Goal: Information Seeking & Learning: Learn about a topic

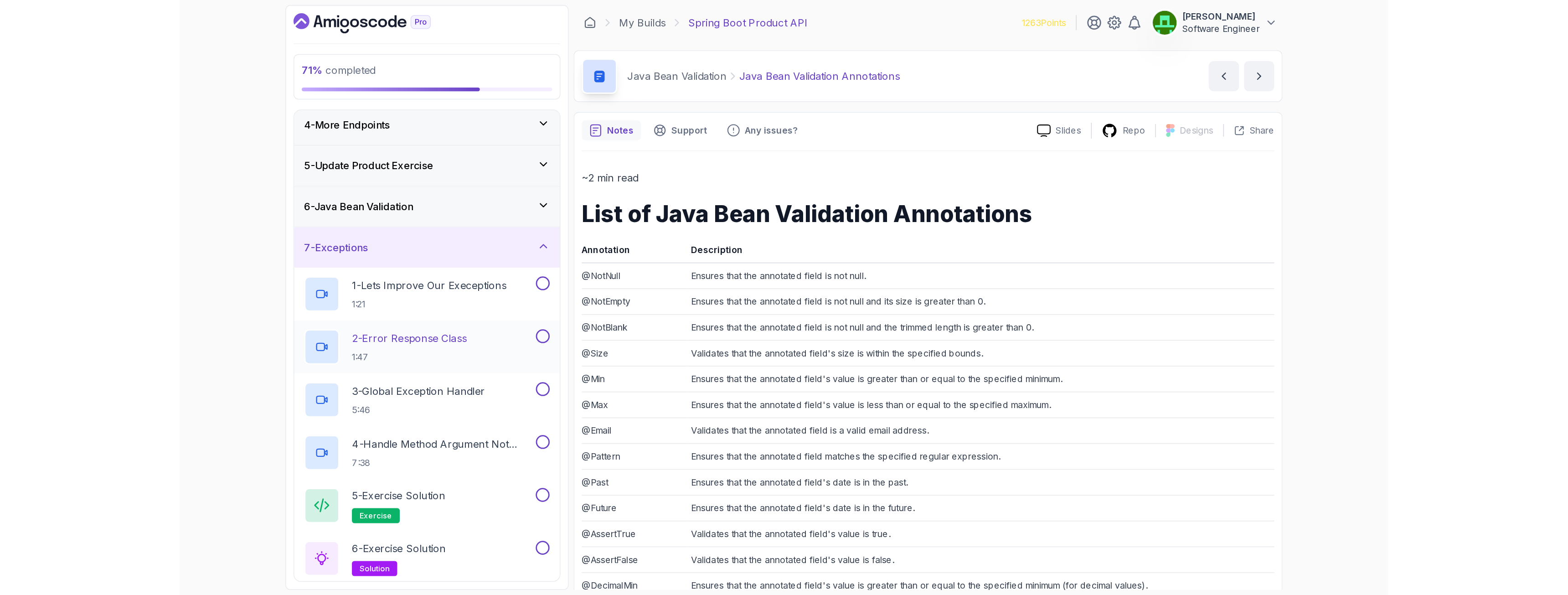
scroll to position [125, 0]
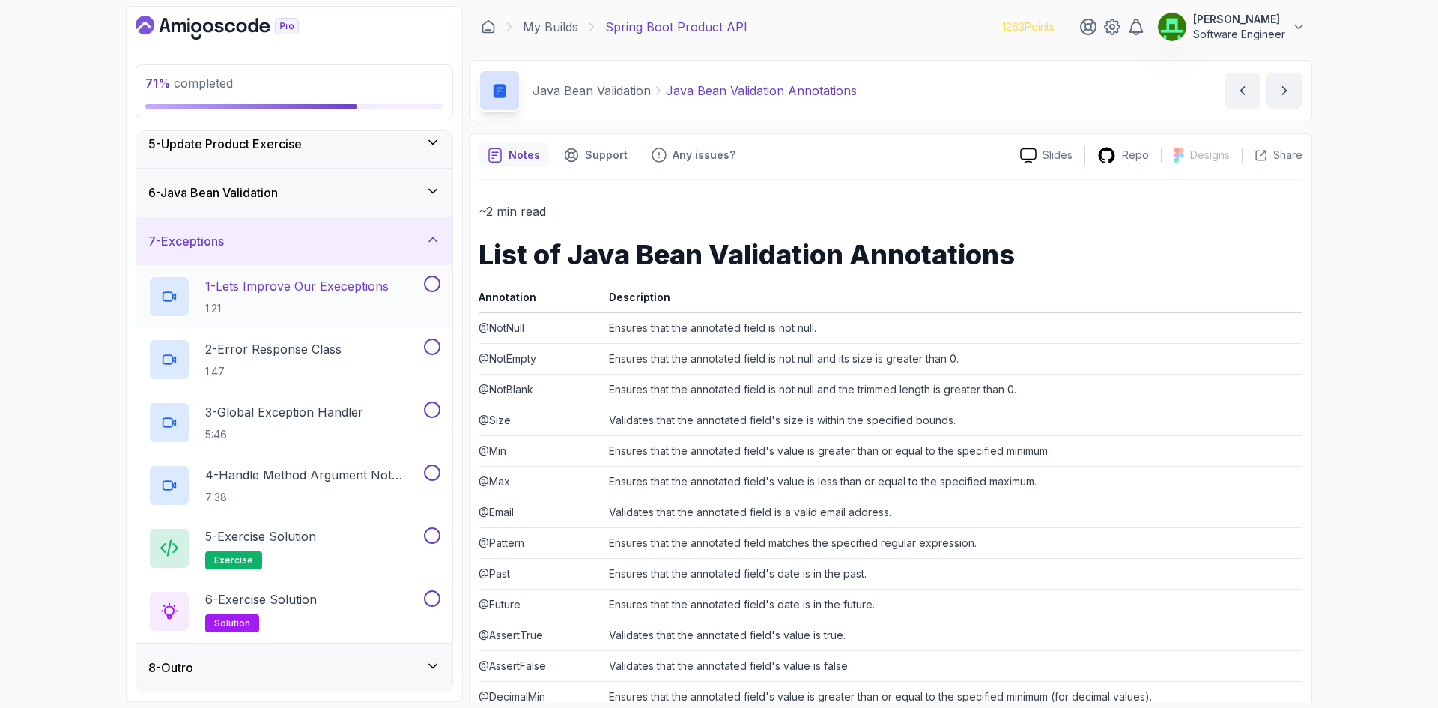
click at [323, 291] on p "1 - Lets Improve Our Execeptions" at bounding box center [296, 286] width 183 height 18
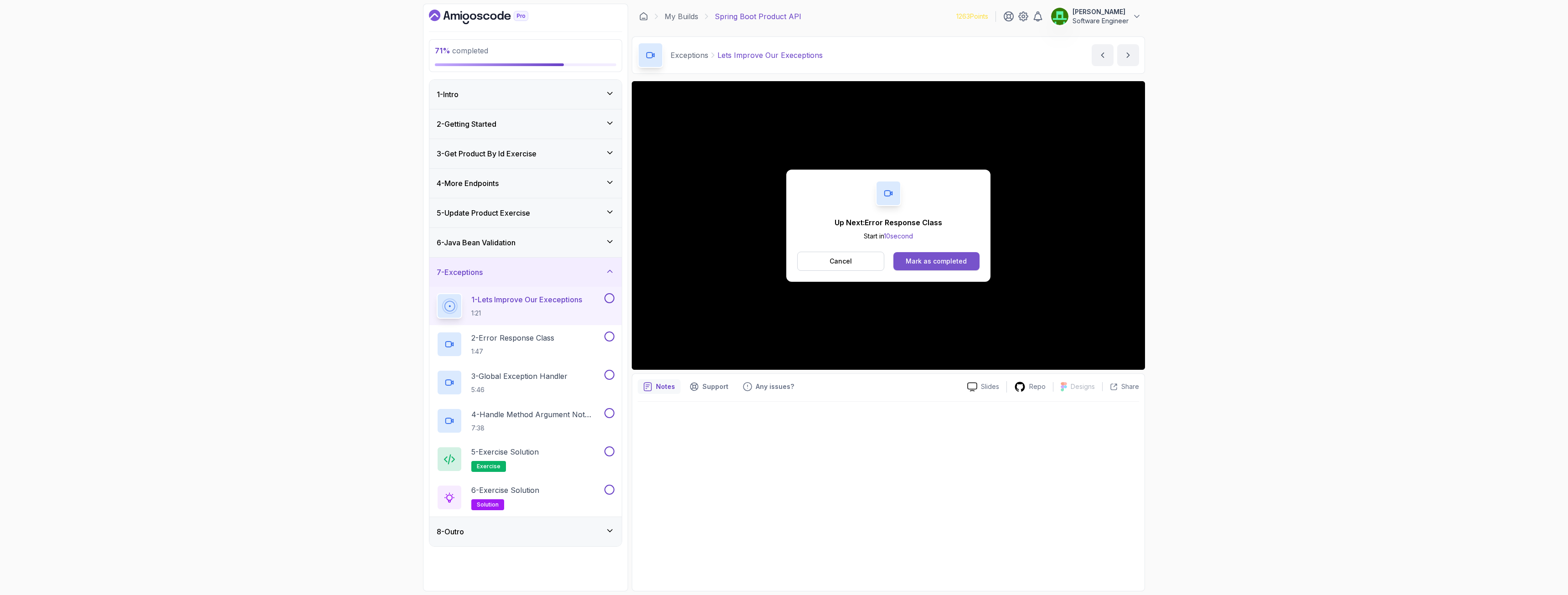
click at [875, 262] on div "Mark as completed" at bounding box center [936, 261] width 61 height 9
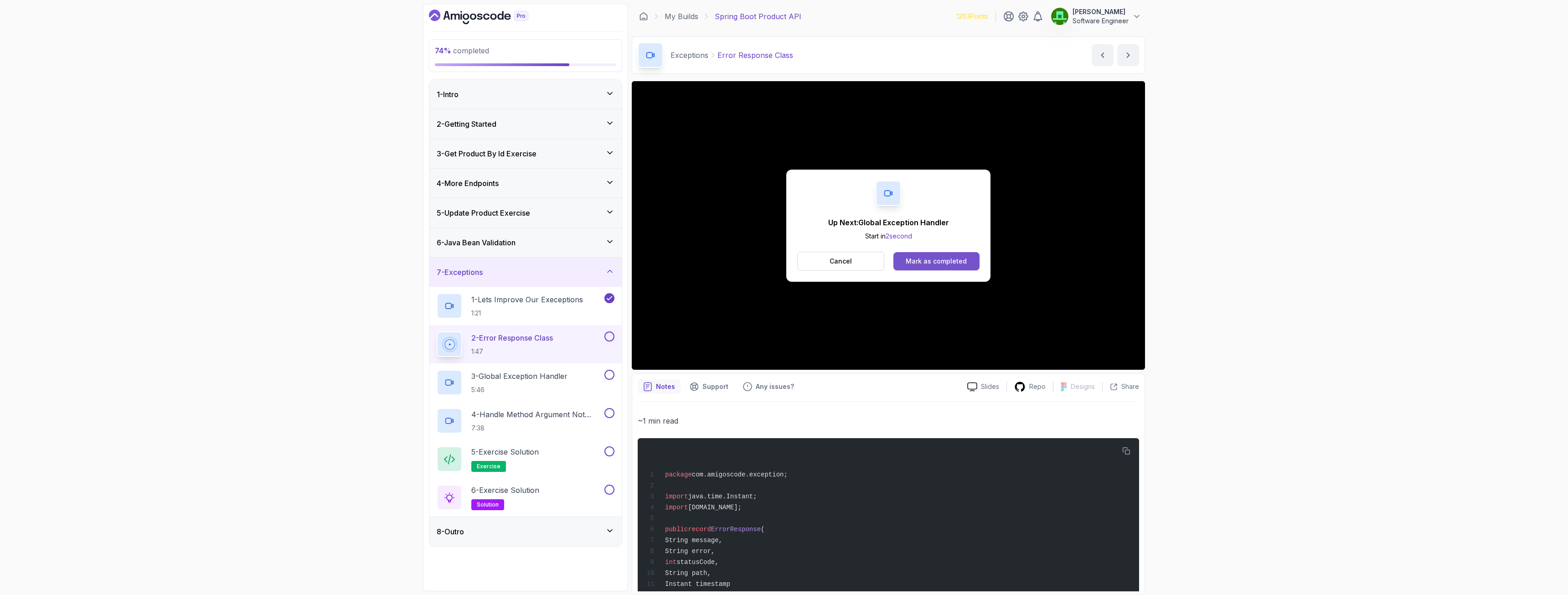
click at [875, 261] on div "Mark as completed" at bounding box center [936, 261] width 61 height 9
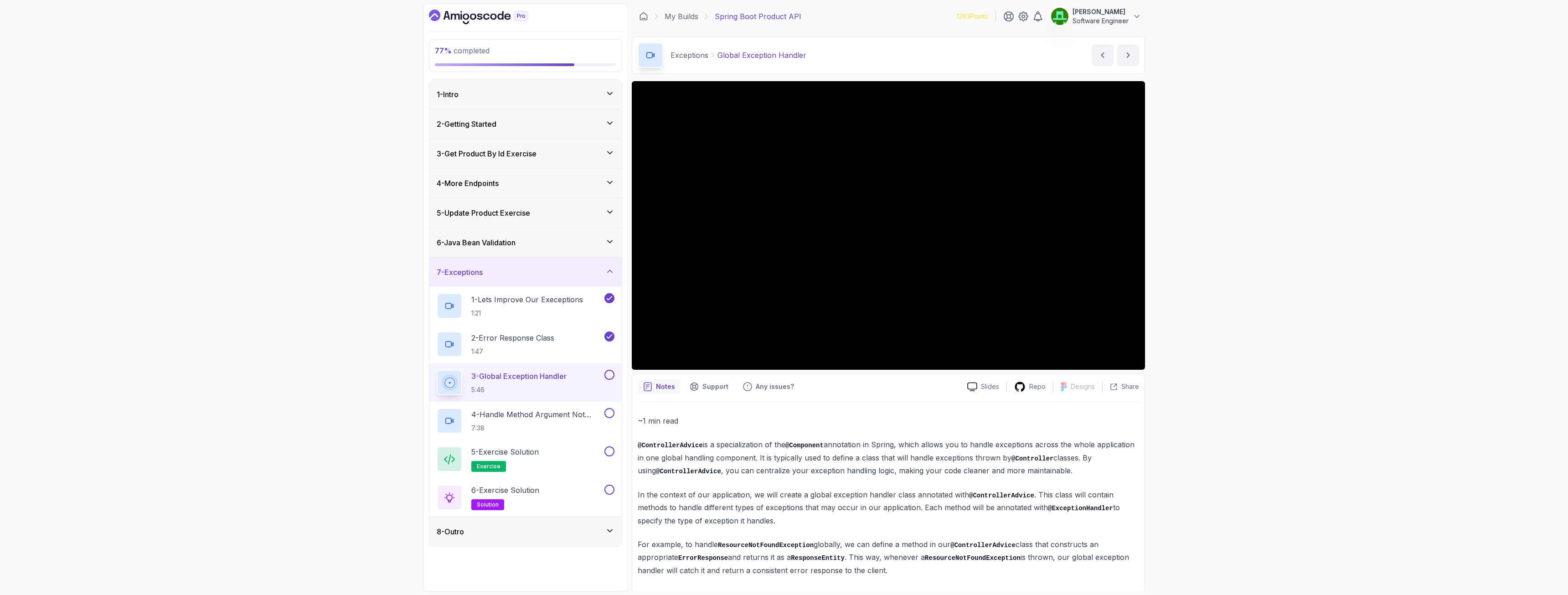
click at [607, 376] on button at bounding box center [609, 375] width 10 height 10
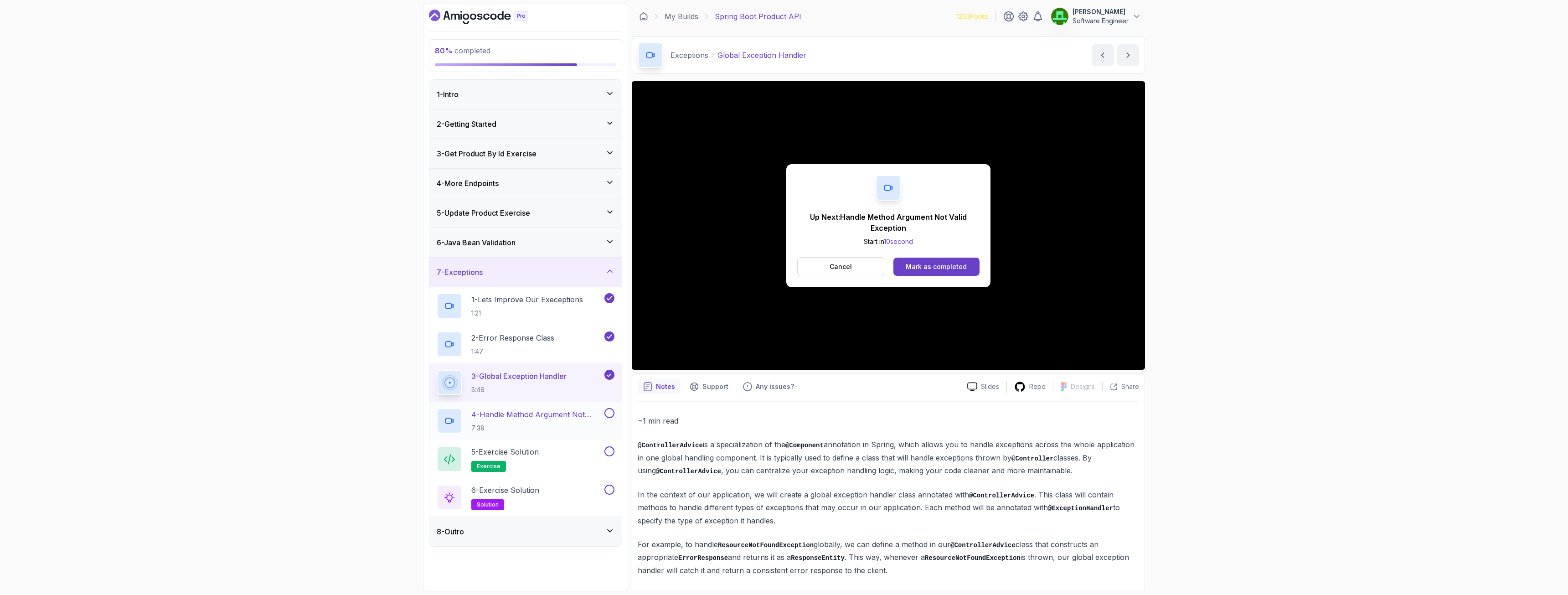
click at [538, 413] on p "4 - Handle Method Argument Not Valid Exception" at bounding box center [537, 415] width 131 height 11
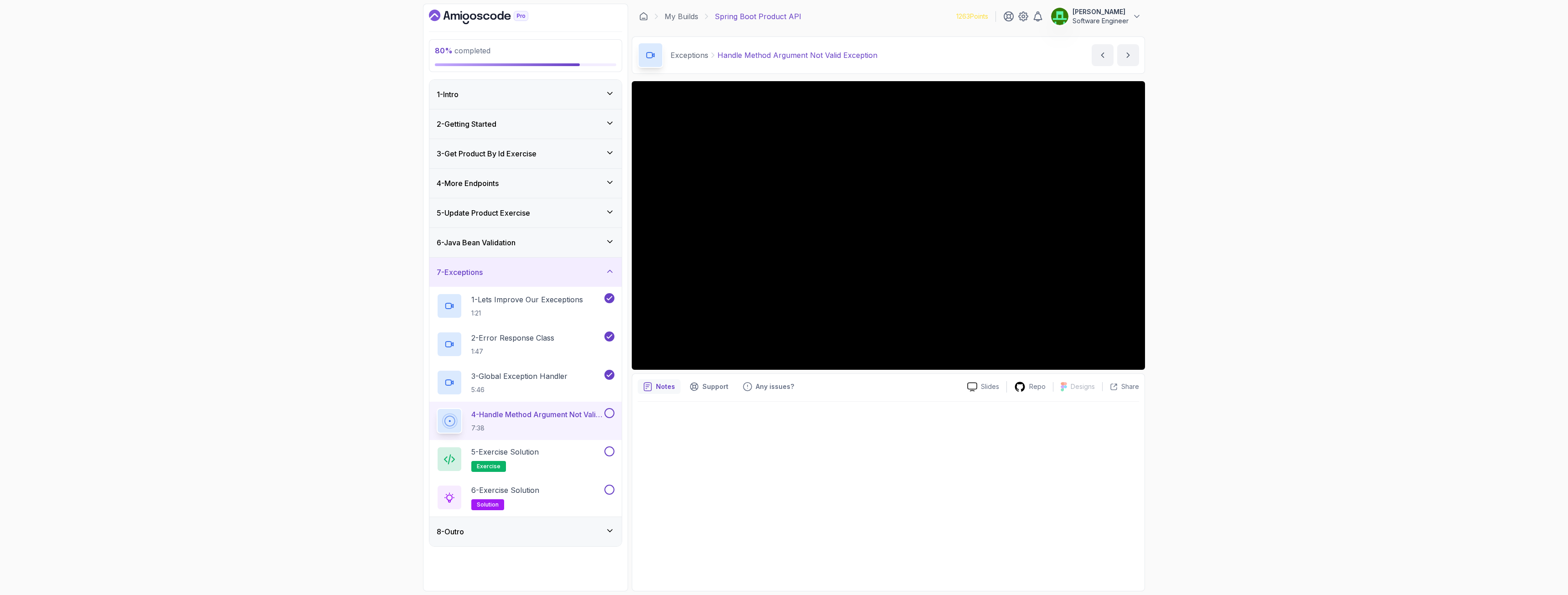
click at [453, 92] on h3 "1 - Intro" at bounding box center [447, 94] width 22 height 11
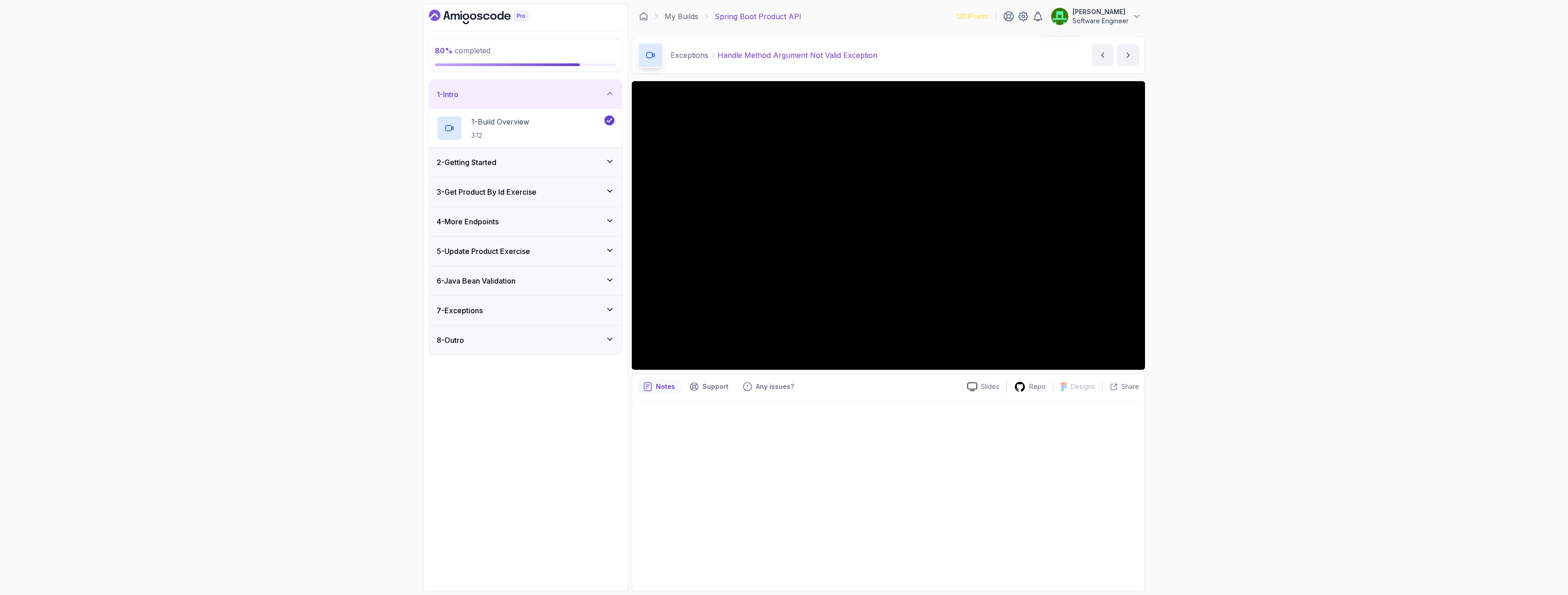
click at [460, 157] on h3 "2 - Getting Started" at bounding box center [466, 163] width 60 height 11
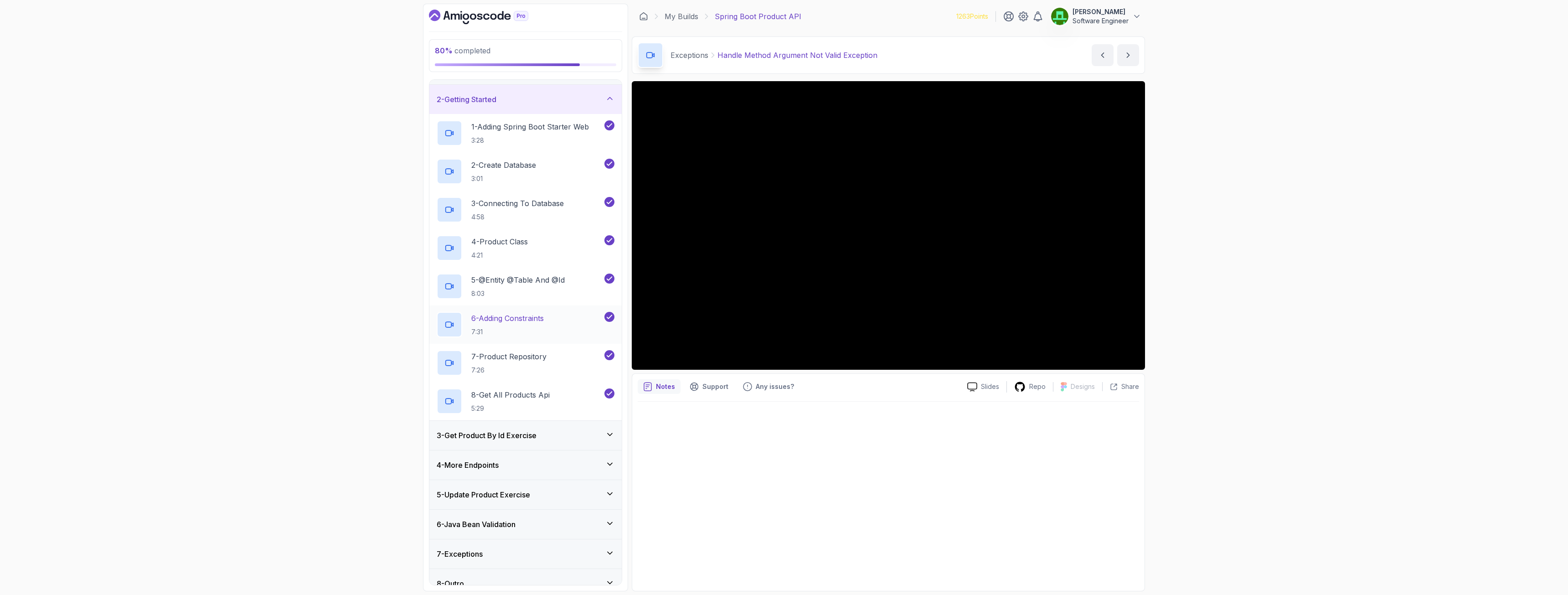
scroll to position [38, 0]
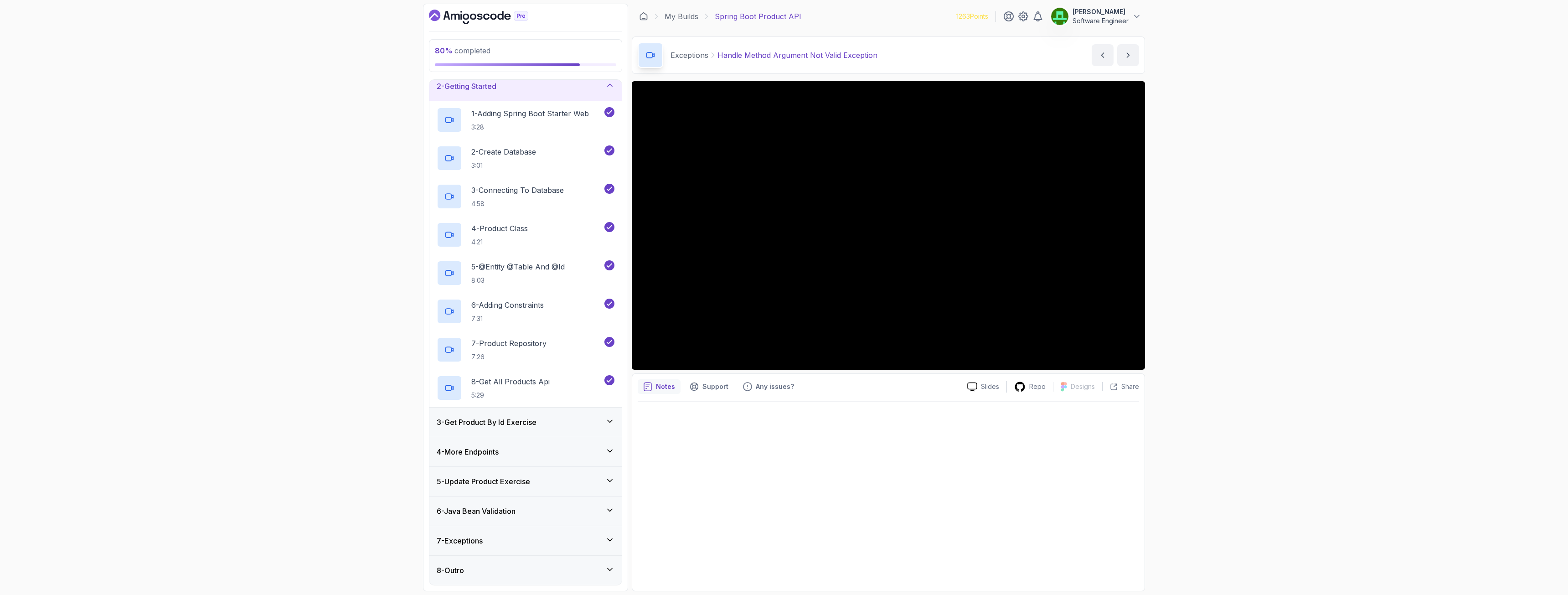
click at [469, 86] on h3 "2 - Getting Started" at bounding box center [466, 86] width 60 height 11
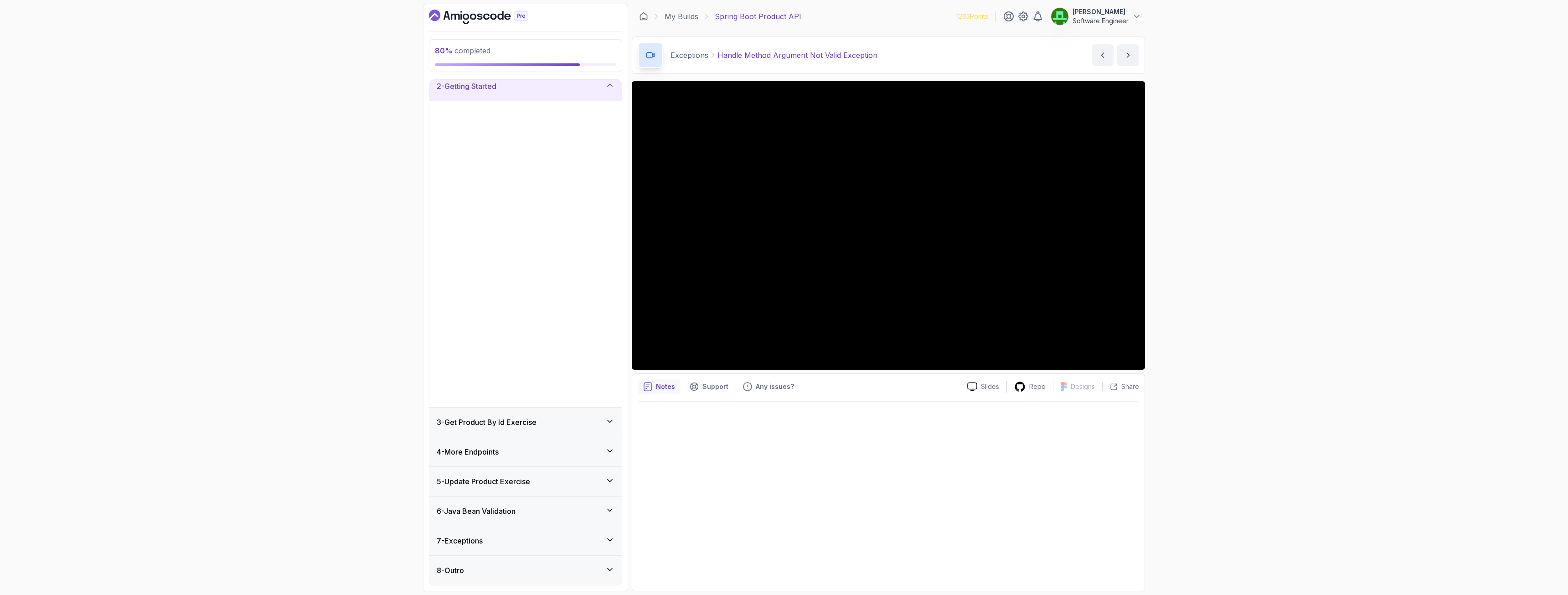
scroll to position [0, 0]
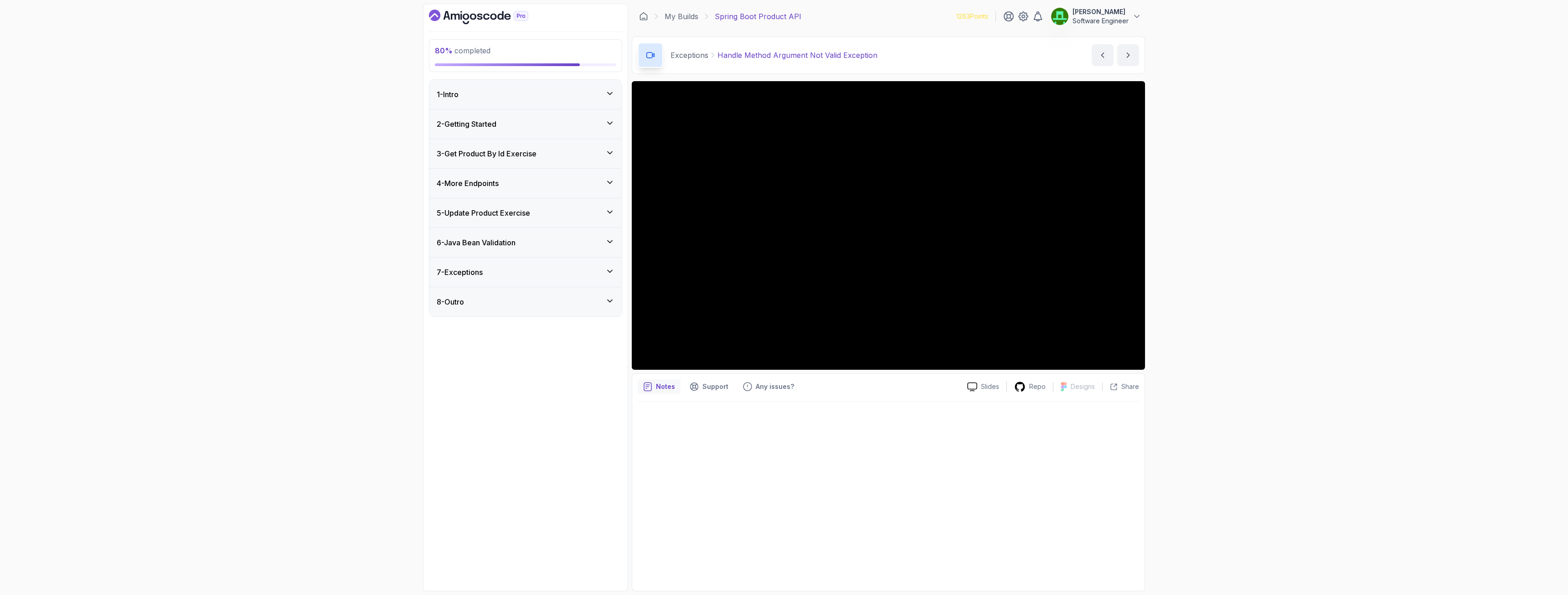
click at [493, 244] on h3 "6 - Java Bean Validation" at bounding box center [476, 242] width 79 height 11
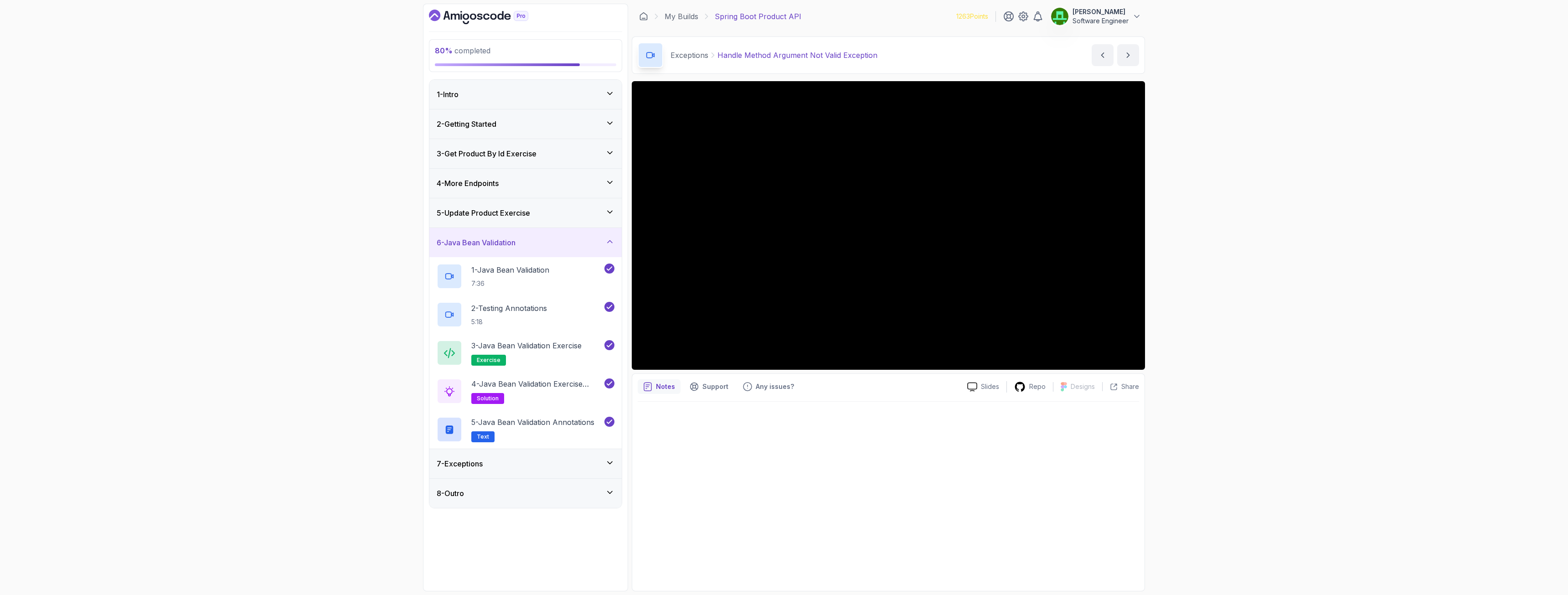
click at [486, 431] on div "7 - Exceptions" at bounding box center [525, 464] width 178 height 11
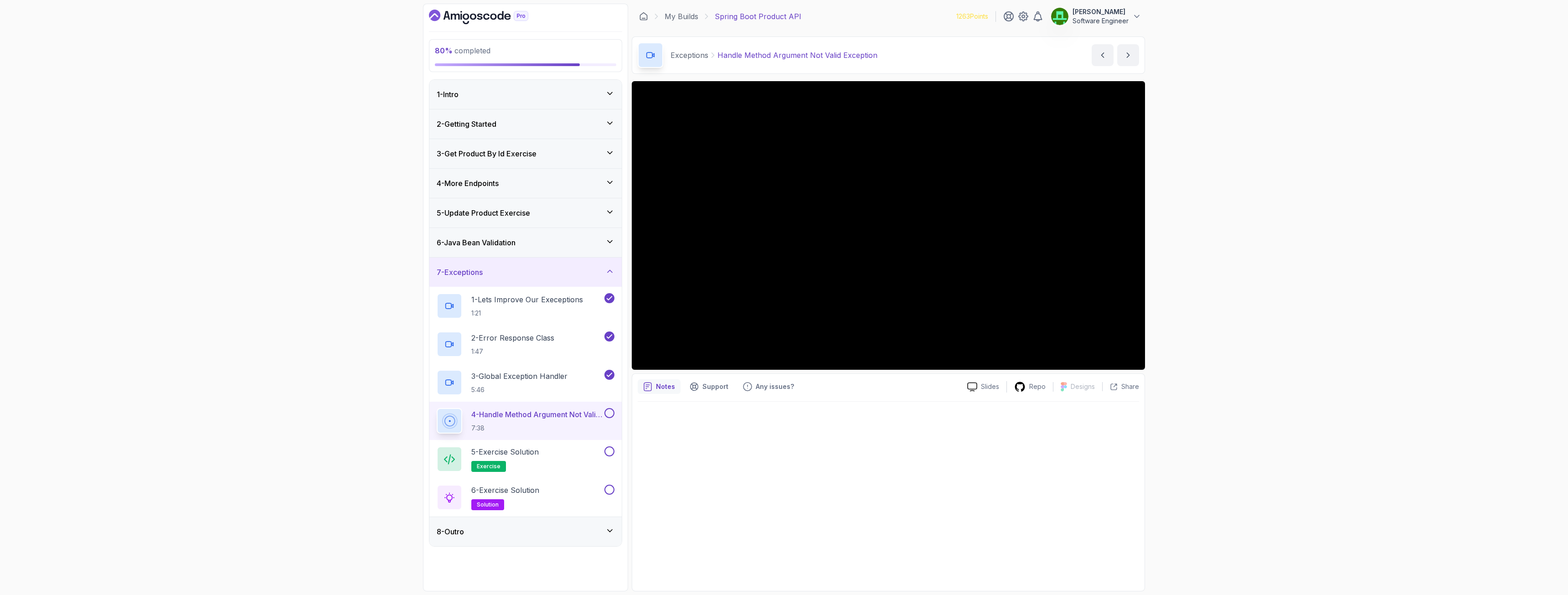
click at [607, 411] on button at bounding box center [609, 413] width 10 height 10
click at [609, 431] on button at bounding box center [609, 451] width 10 height 10
click at [607, 431] on button at bounding box center [609, 490] width 10 height 10
click at [463, 431] on h3 "8 - Outro" at bounding box center [450, 532] width 27 height 11
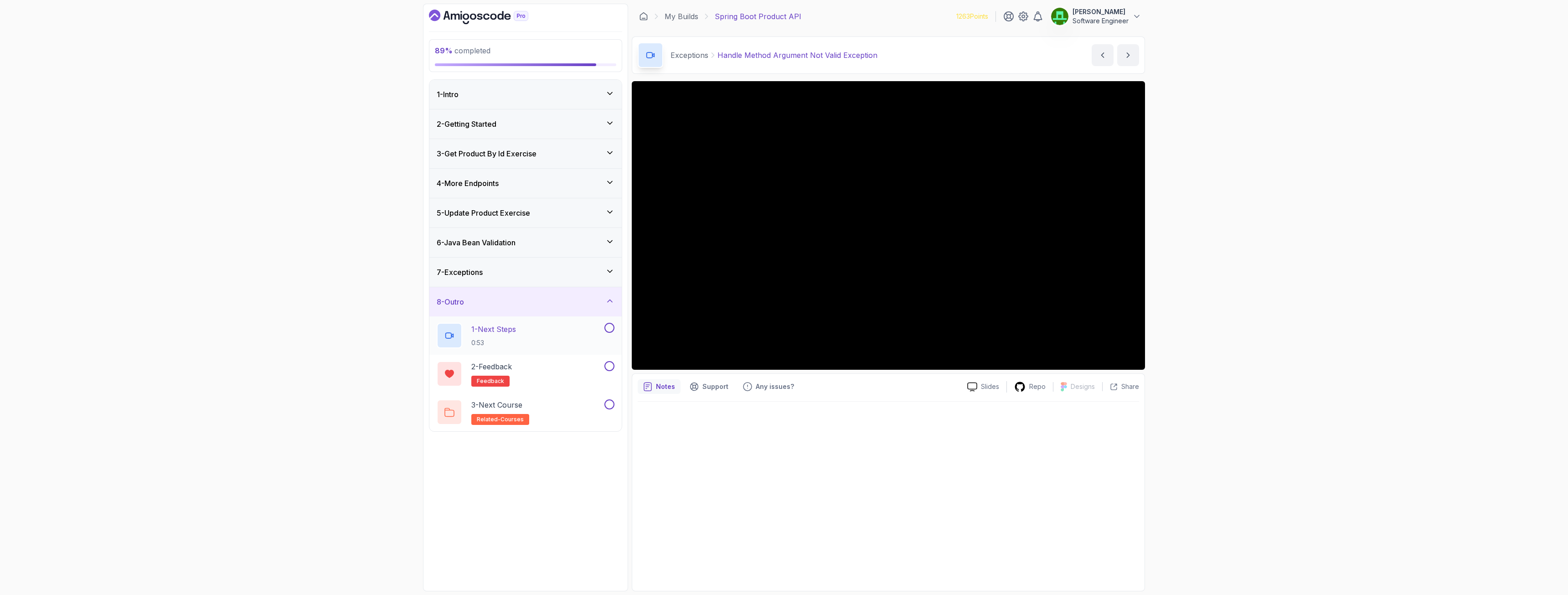
click at [607, 330] on button at bounding box center [609, 328] width 10 height 10
click at [611, 367] on button at bounding box center [609, 366] width 10 height 10
click at [608, 407] on button at bounding box center [609, 404] width 10 height 10
click at [460, 275] on h3 "7 - Exceptions" at bounding box center [460, 272] width 46 height 11
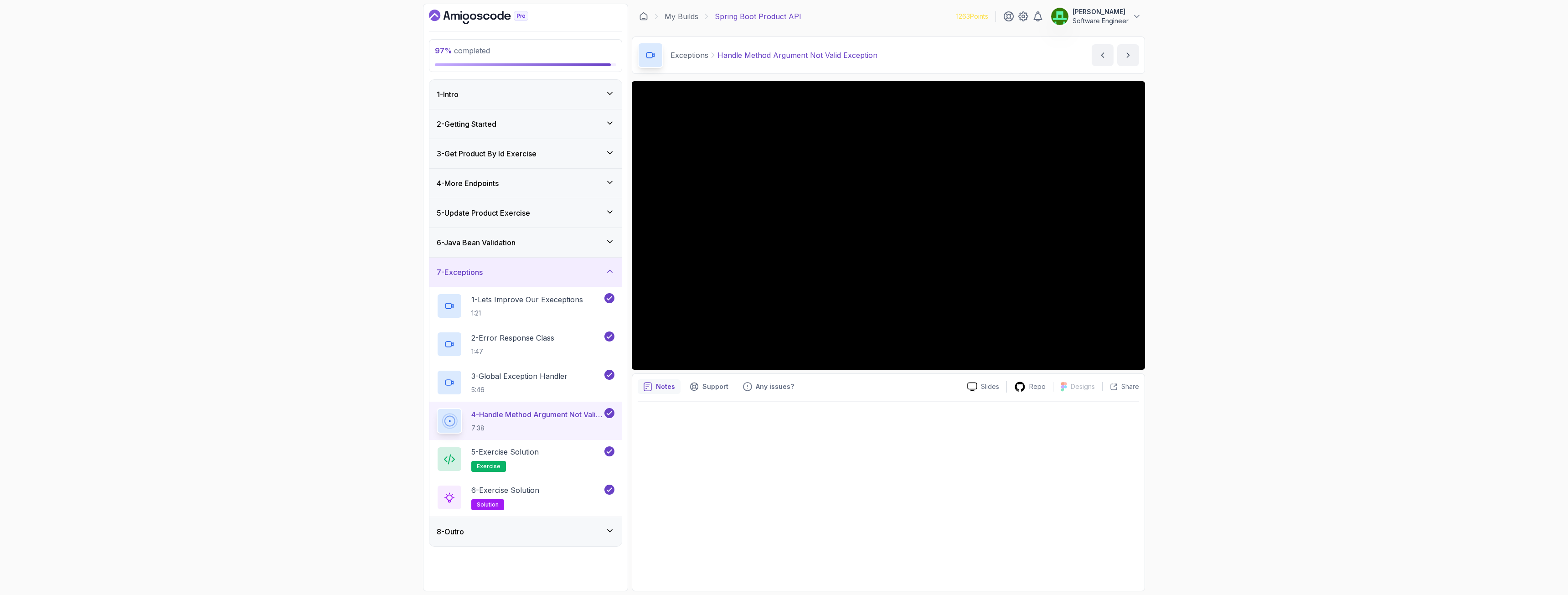
click at [477, 243] on h3 "6 - Java Bean Validation" at bounding box center [476, 242] width 79 height 11
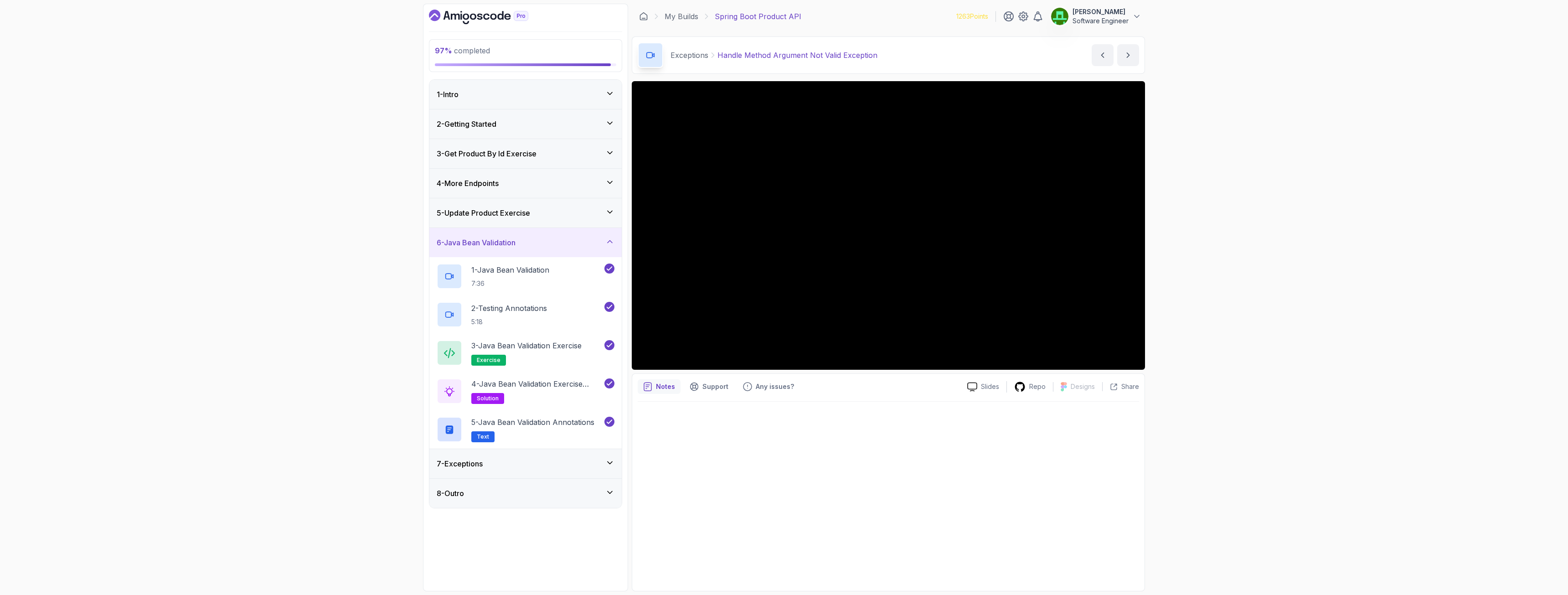
click at [480, 217] on h3 "5 - Update Product Exercise" at bounding box center [483, 213] width 94 height 11
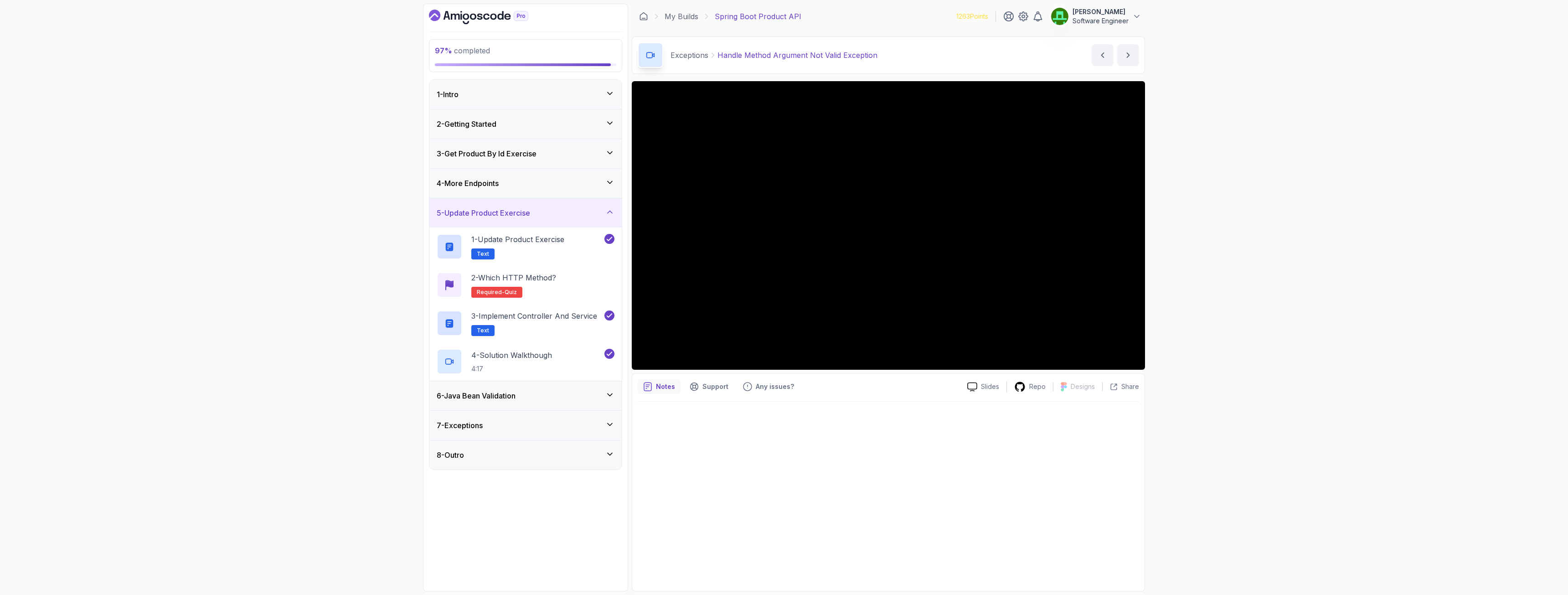
click at [482, 185] on h3 "4 - More Endpoints" at bounding box center [467, 183] width 62 height 11
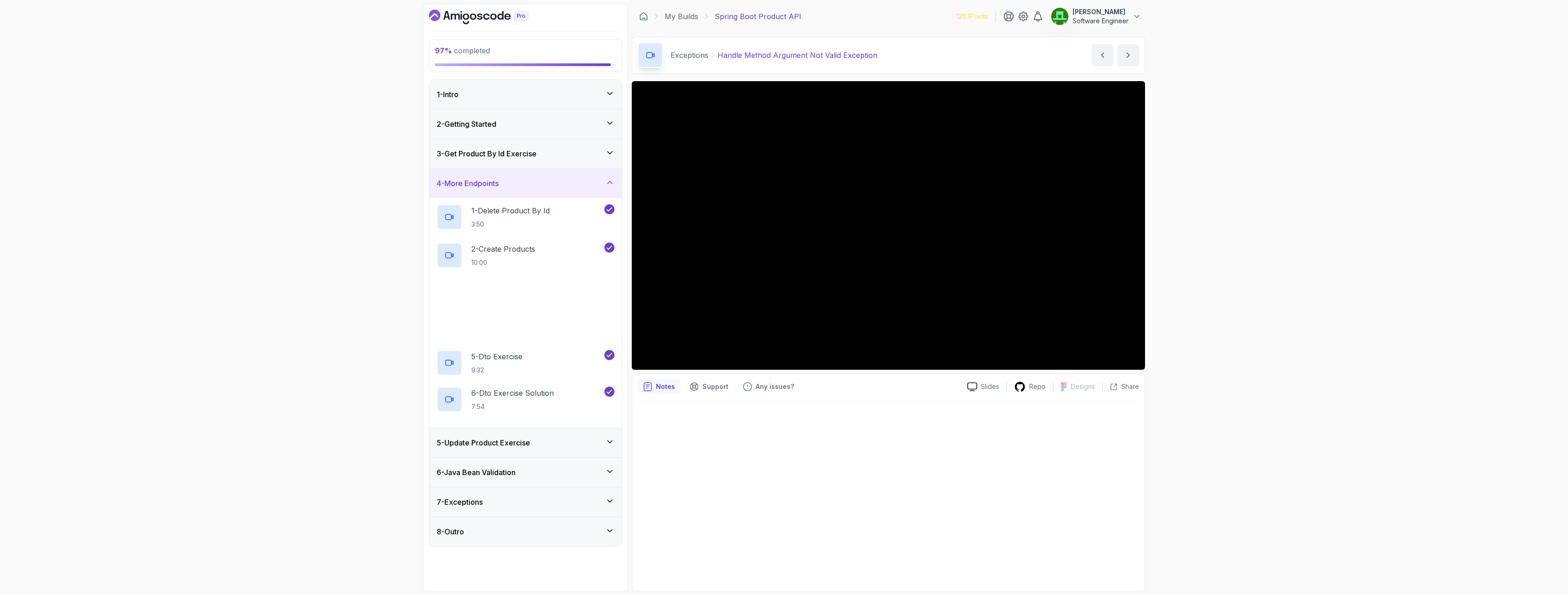
click at [482, 185] on h3 "4 - More Endpoints" at bounding box center [467, 183] width 62 height 11
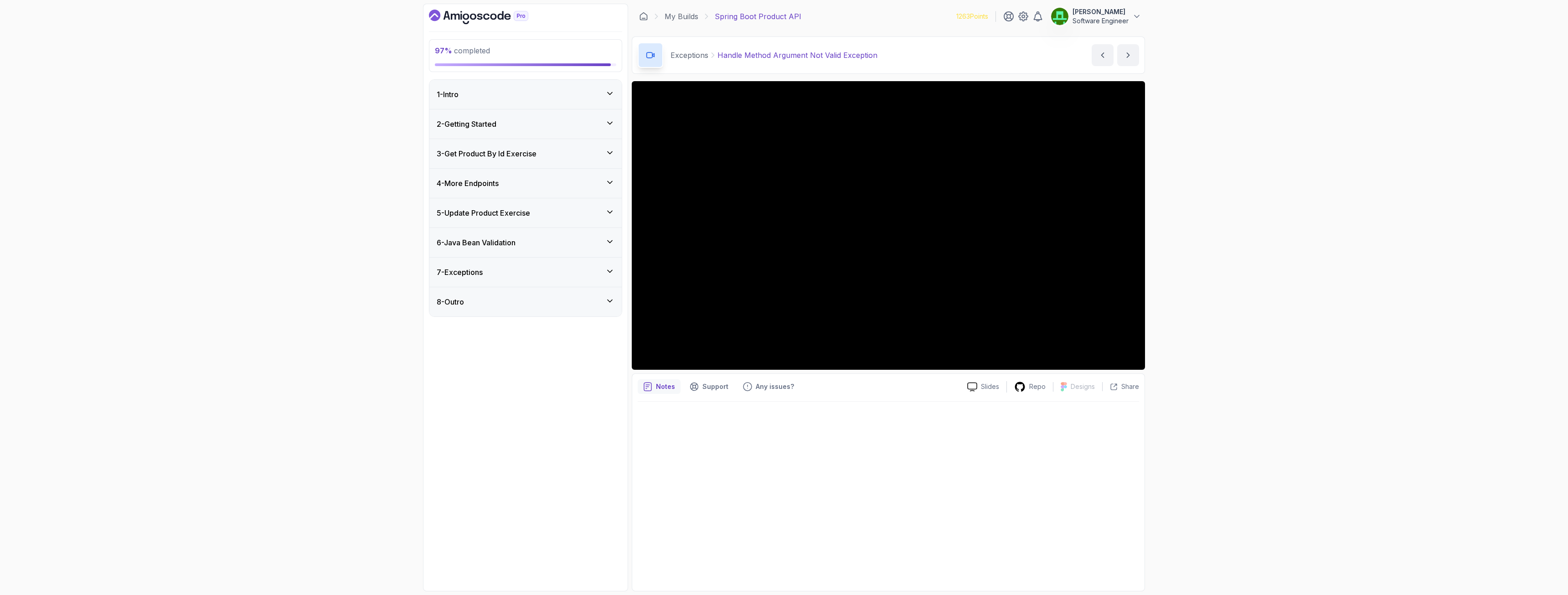
click at [491, 209] on h3 "5 - Update Product Exercise" at bounding box center [483, 213] width 94 height 11
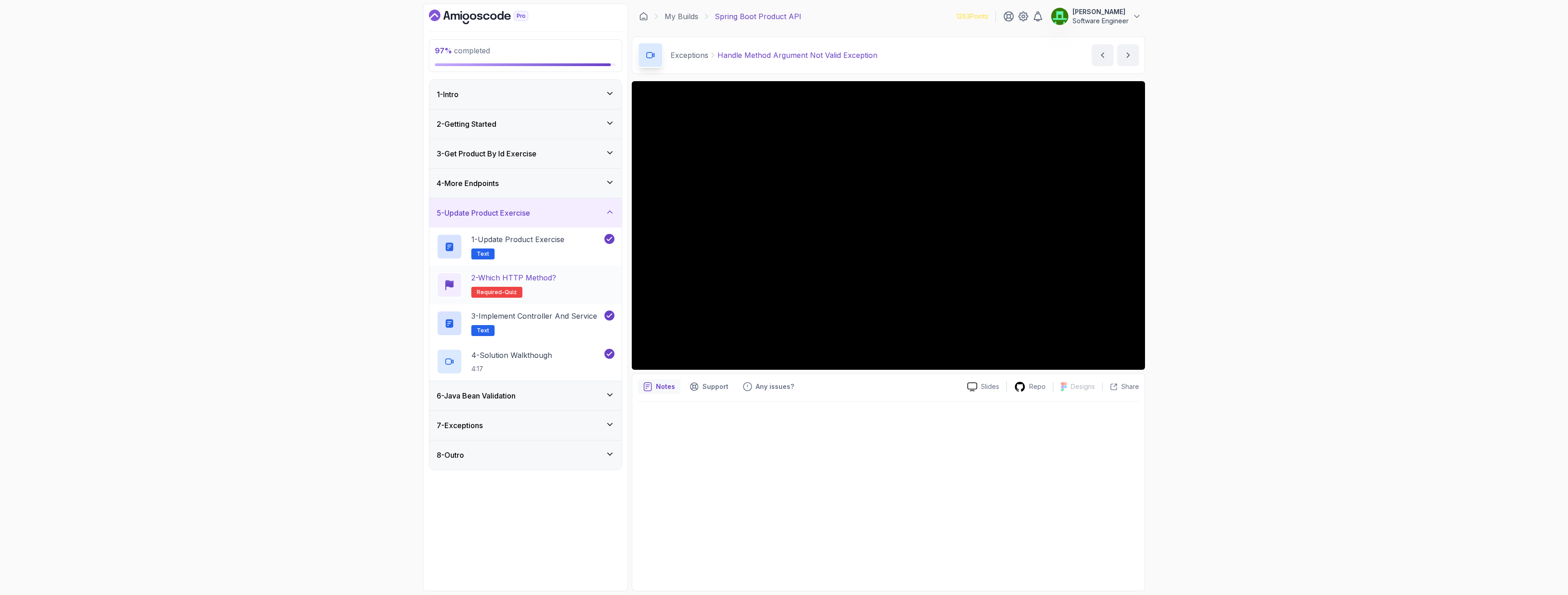
click at [517, 279] on p "2 - Which HTTP Method?" at bounding box center [513, 278] width 85 height 11
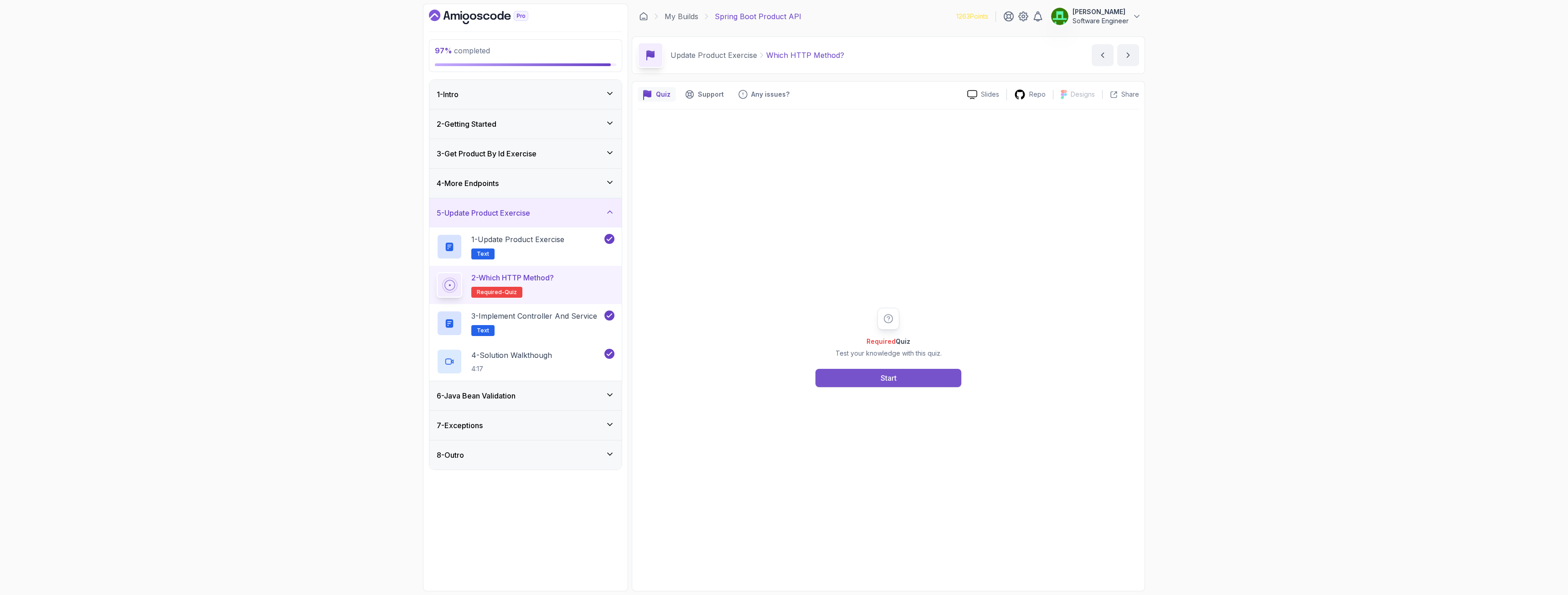
click at [853, 376] on button "Start" at bounding box center [889, 378] width 146 height 18
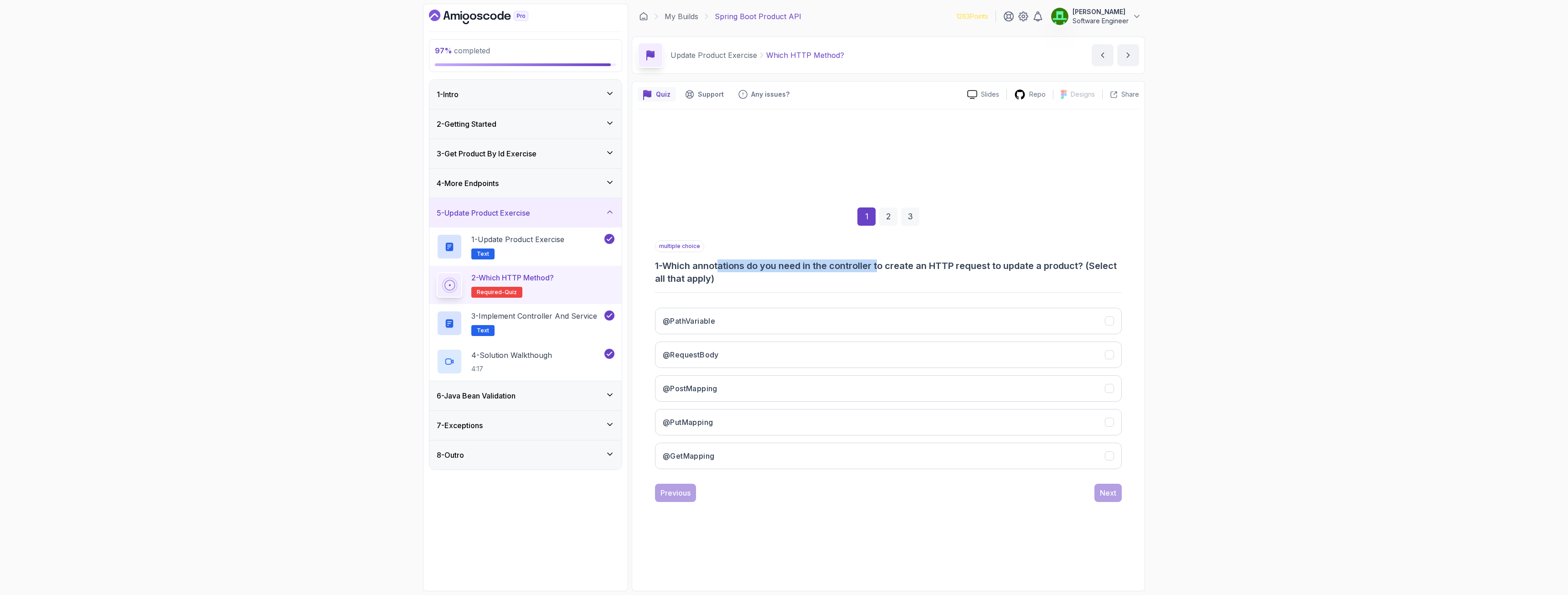
drag, startPoint x: 723, startPoint y: 266, endPoint x: 884, endPoint y: 262, distance: 161.0
click at [875, 262] on h3 "1 - Which annotations do you need in the controller to create an HTTP request t…" at bounding box center [888, 272] width 467 height 26
click at [873, 277] on h3 "1 - Which annotations do you need in the controller to create an HTTP request t…" at bounding box center [888, 272] width 467 height 26
click at [727, 320] on button "@PathVariable" at bounding box center [888, 320] width 467 height 26
click at [724, 354] on button "@RequestBody" at bounding box center [888, 354] width 467 height 26
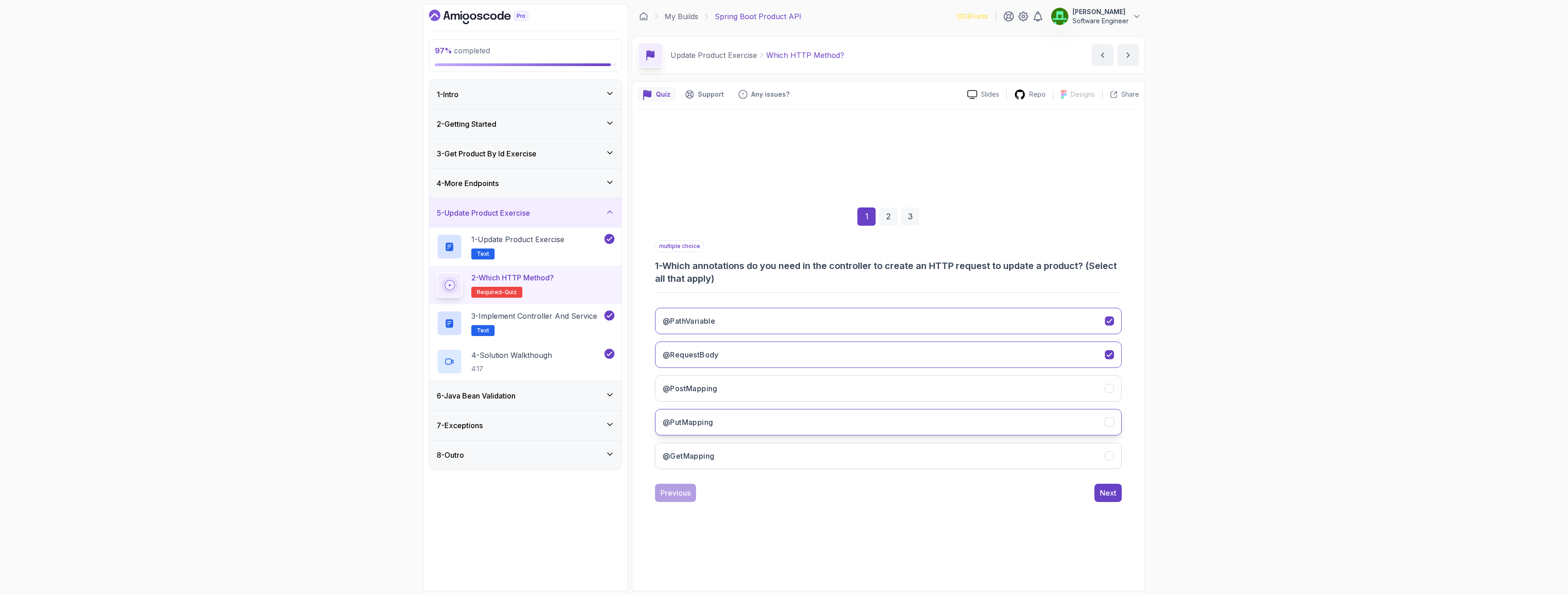
click at [719, 424] on button "@PutMapping" at bounding box center [888, 422] width 467 height 26
click at [875, 431] on button "Next" at bounding box center [1108, 493] width 27 height 18
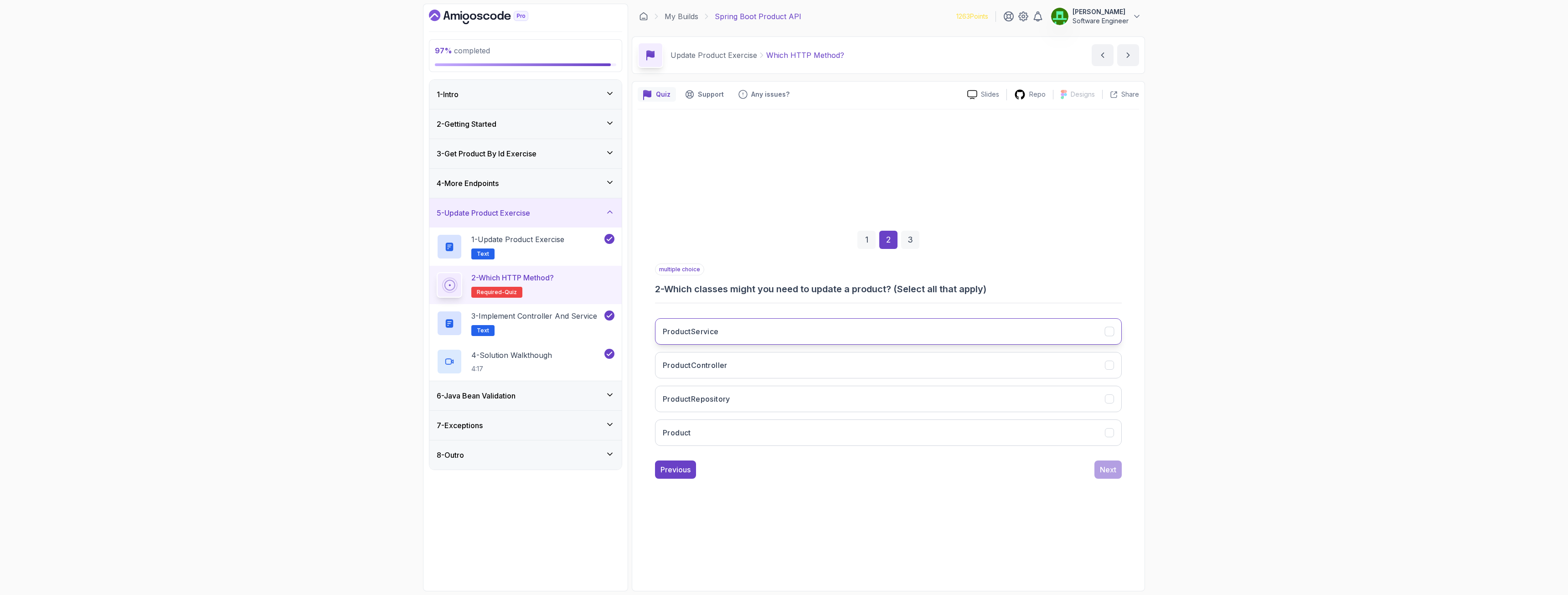
click at [719, 333] on button "ProductService" at bounding box center [888, 331] width 467 height 26
click at [719, 357] on button "ProductController" at bounding box center [888, 365] width 467 height 26
click at [727, 396] on h3 "ProductRepository" at bounding box center [696, 399] width 68 height 11
click at [875, 431] on div "Next" at bounding box center [1108, 470] width 16 height 11
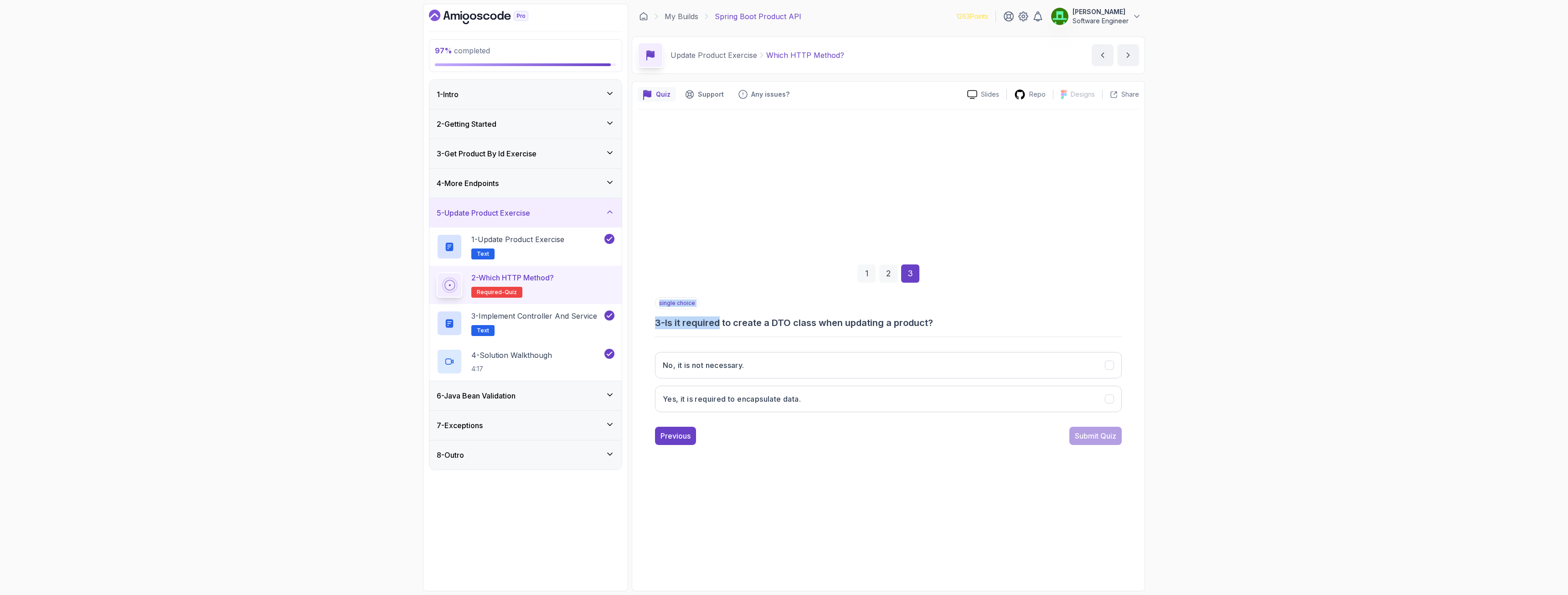
drag, startPoint x: 743, startPoint y: 329, endPoint x: 887, endPoint y: 329, distance: 144.0
click at [875, 329] on div "single choice 3 - Is it required to create a DTO class when updating a product?…" at bounding box center [888, 358] width 467 height 122
click at [875, 326] on h3 "3 - Is it required to create a DTO class when updating a product?" at bounding box center [888, 323] width 467 height 13
click at [780, 396] on h3 "Yes, it is required to encapsulate data." at bounding box center [732, 399] width 138 height 11
click at [875, 431] on div "Submit Quiz" at bounding box center [1096, 436] width 41 height 11
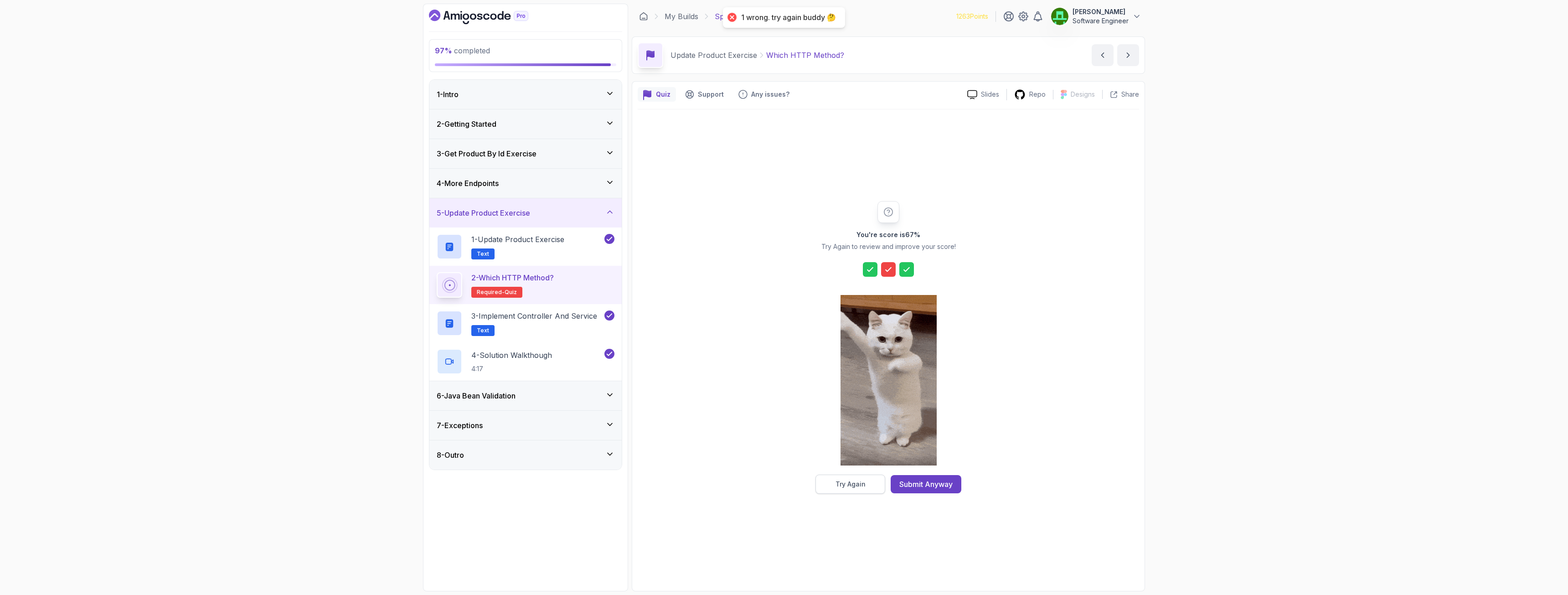
click at [865, 431] on button "Try Again" at bounding box center [850, 484] width 70 height 19
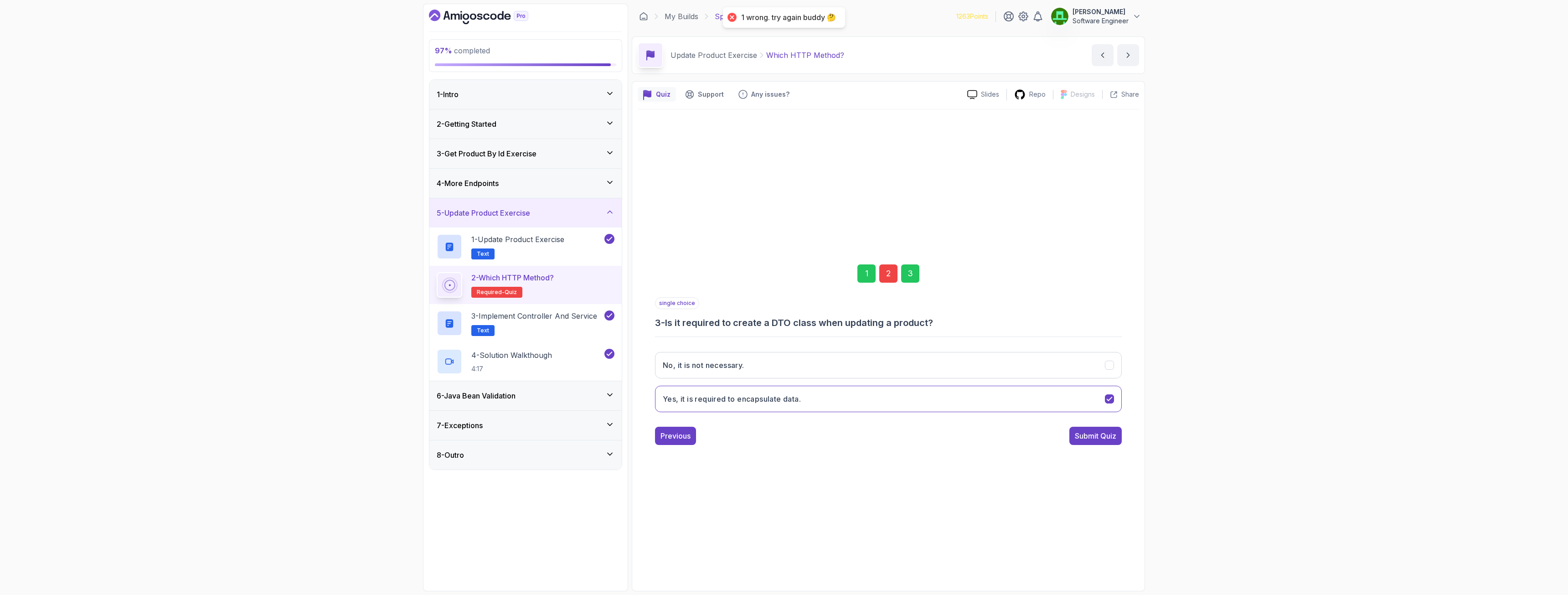
click at [875, 268] on div "2" at bounding box center [889, 273] width 18 height 18
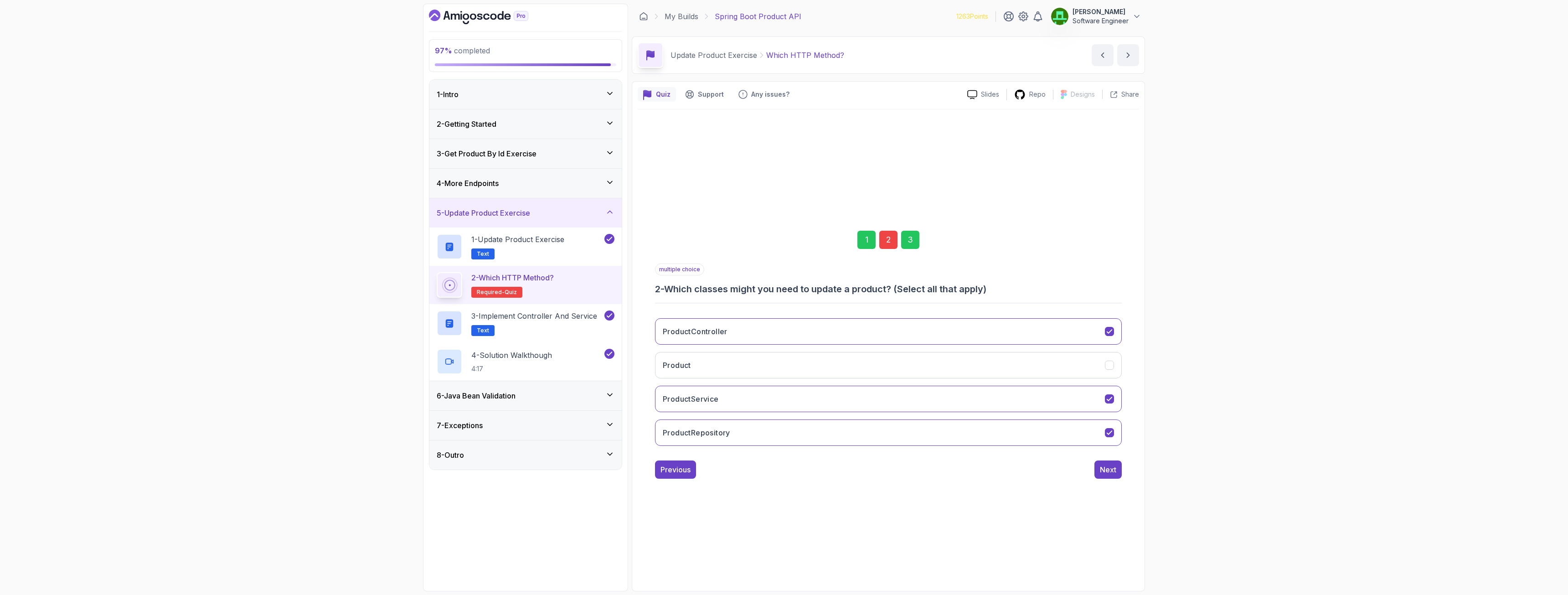
click at [816, 351] on div "ProductController Product ProductService ProductRepository" at bounding box center [888, 382] width 467 height 143
click at [810, 356] on button "Product" at bounding box center [888, 365] width 467 height 26
click at [769, 431] on button "ProductRepository" at bounding box center [888, 432] width 467 height 26
click at [875, 431] on div "Next" at bounding box center [1108, 470] width 16 height 11
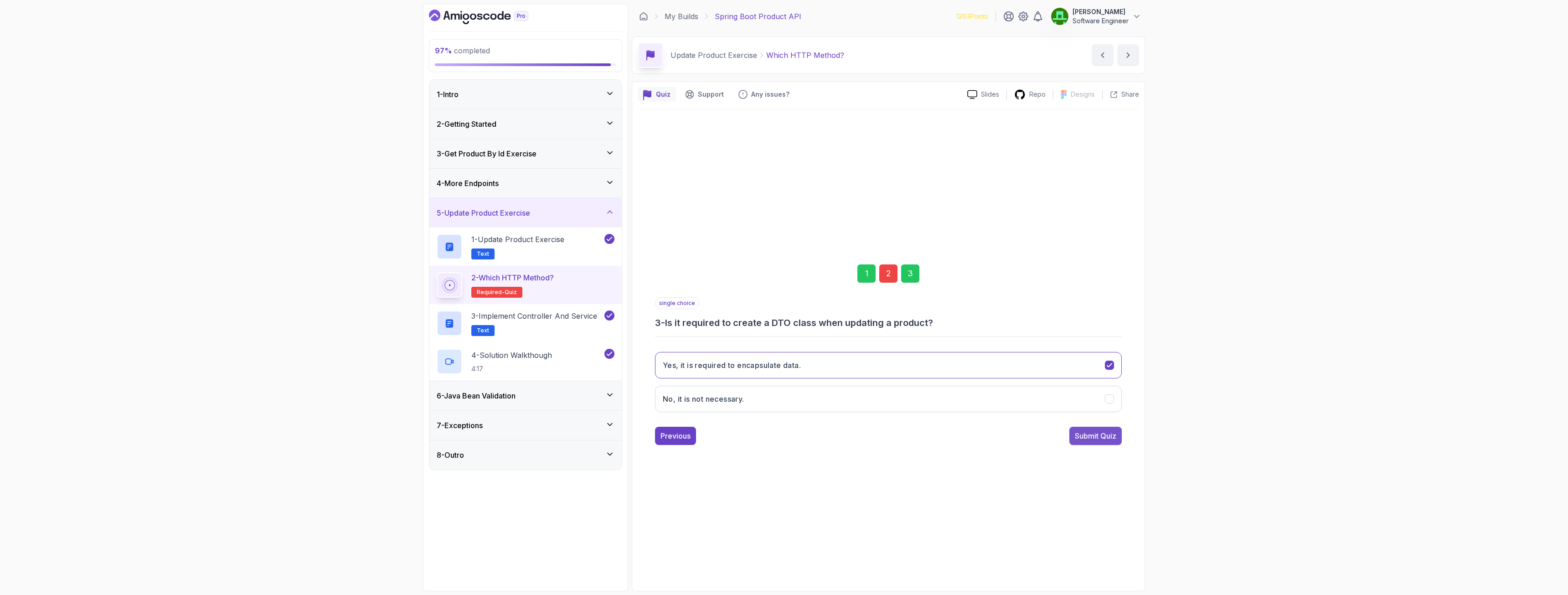
click at [875, 431] on div "Submit Quiz" at bounding box center [1096, 436] width 41 height 11
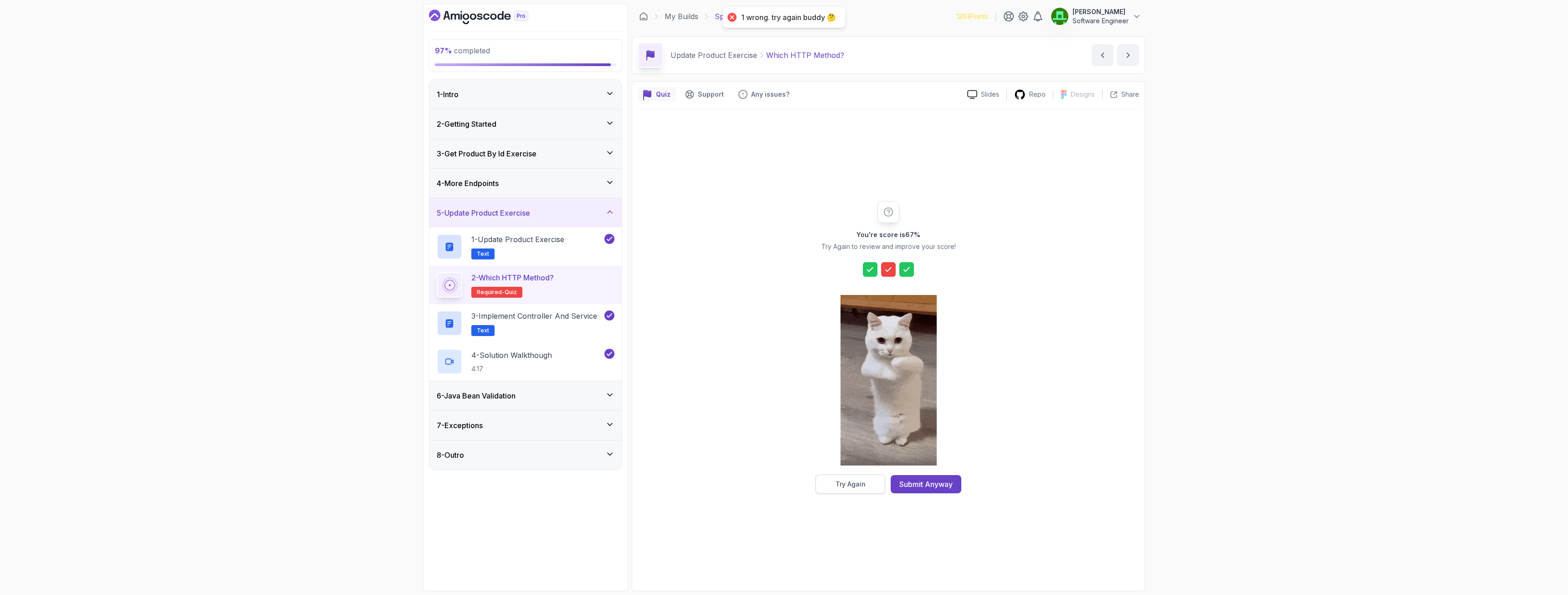
click at [854, 431] on div "Try Again" at bounding box center [850, 484] width 30 height 9
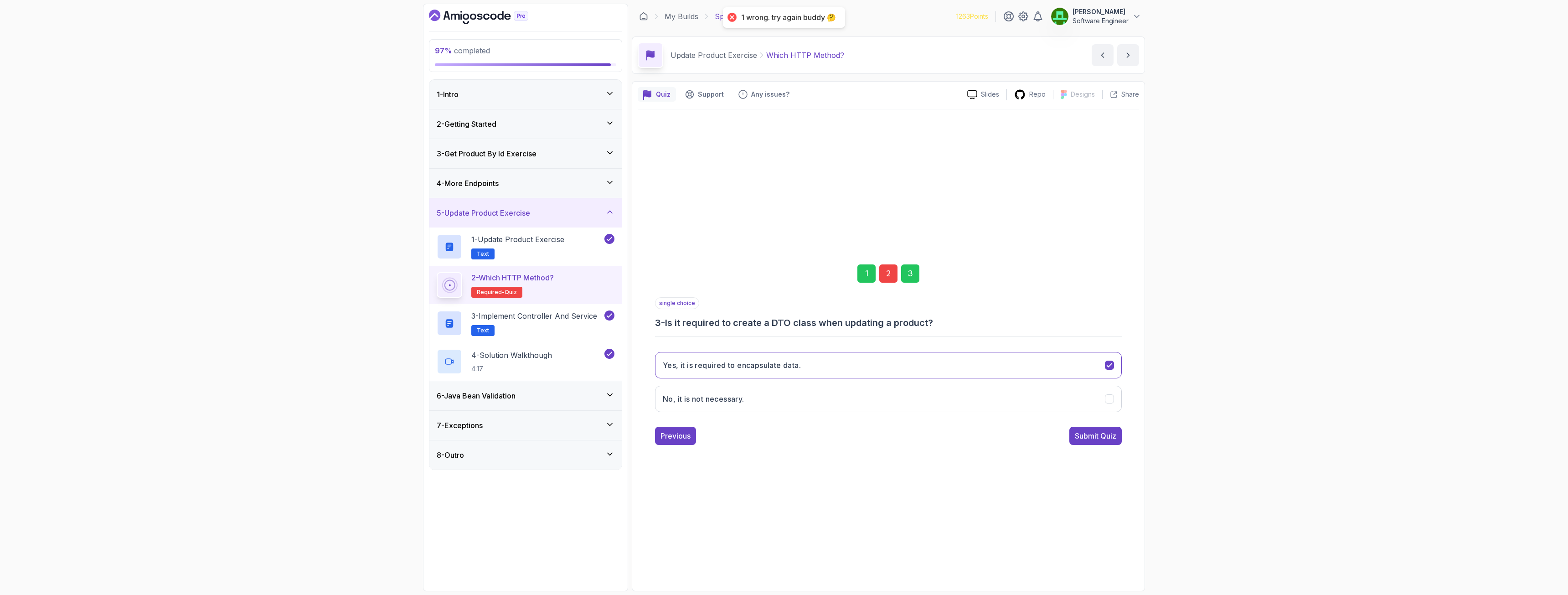
click at [875, 275] on div "2" at bounding box center [889, 273] width 18 height 18
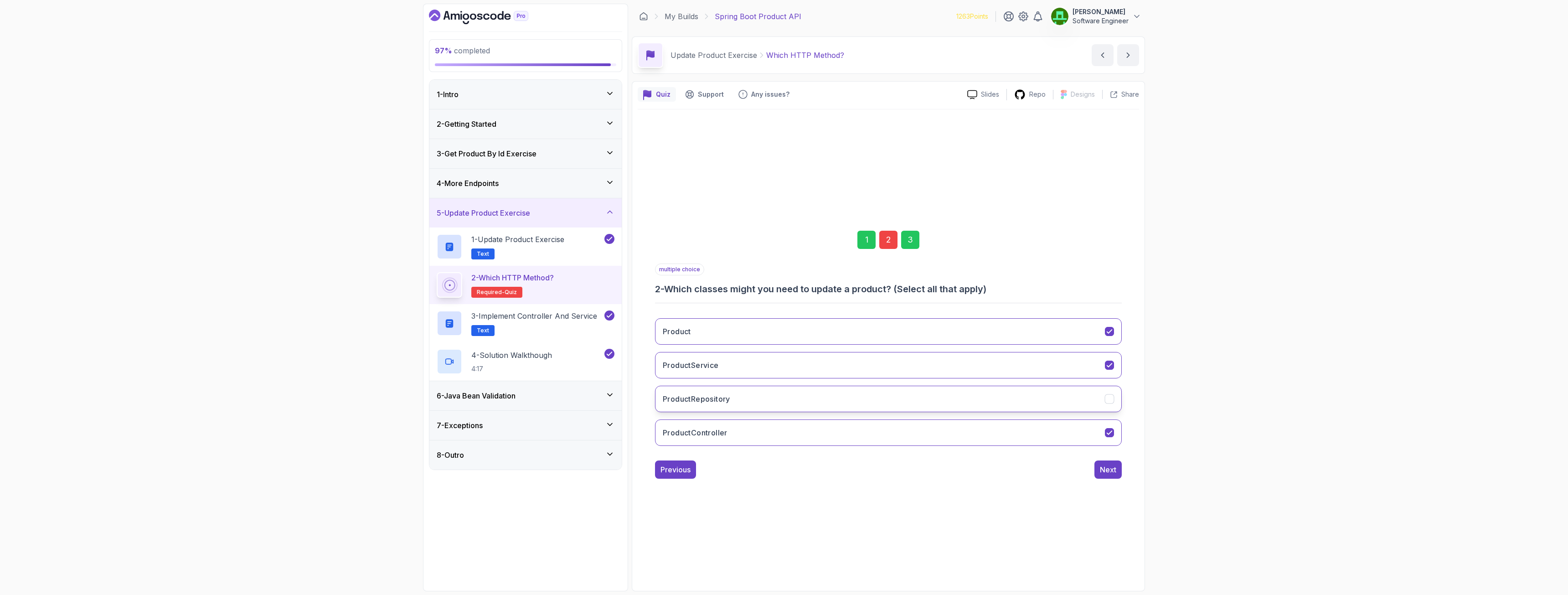
click at [719, 405] on button "ProductRepository" at bounding box center [888, 399] width 467 height 26
click at [723, 430] on h3 "ProductController" at bounding box center [695, 433] width 65 height 11
click at [875, 431] on div "Next" at bounding box center [1108, 470] width 16 height 11
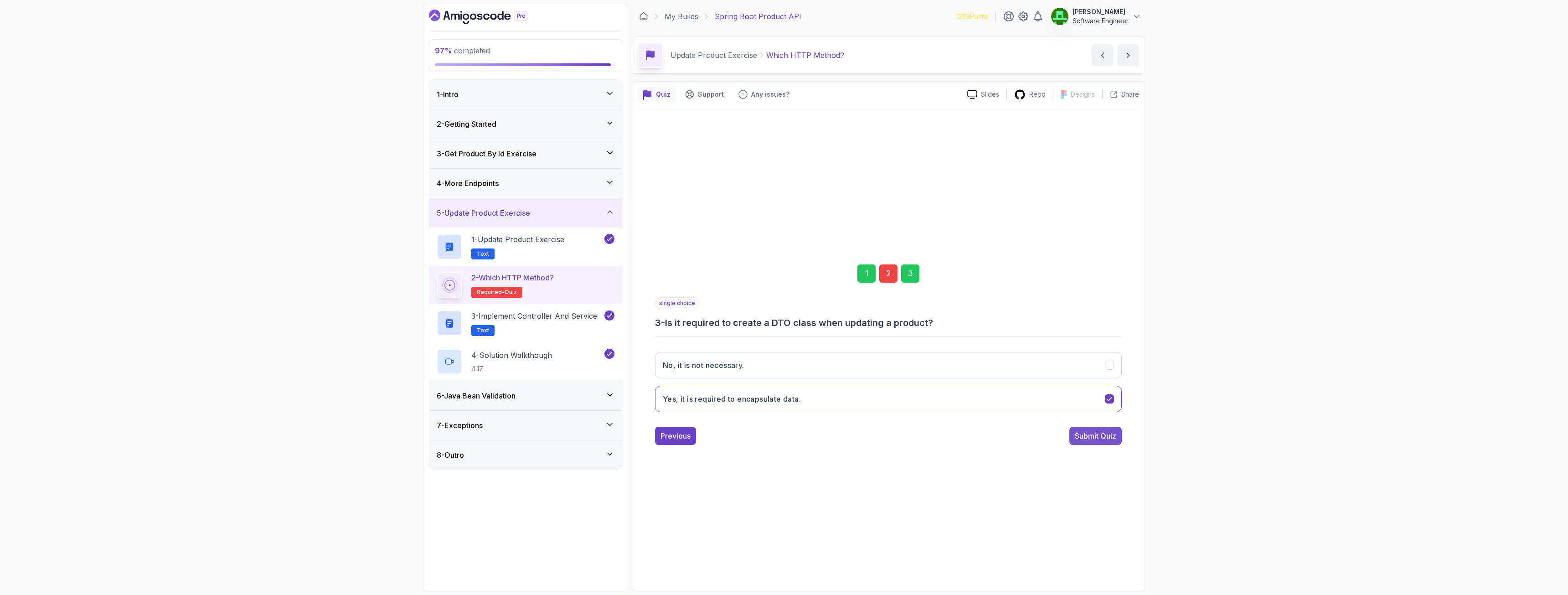
click at [875, 431] on div "Submit Quiz" at bounding box center [1096, 436] width 41 height 11
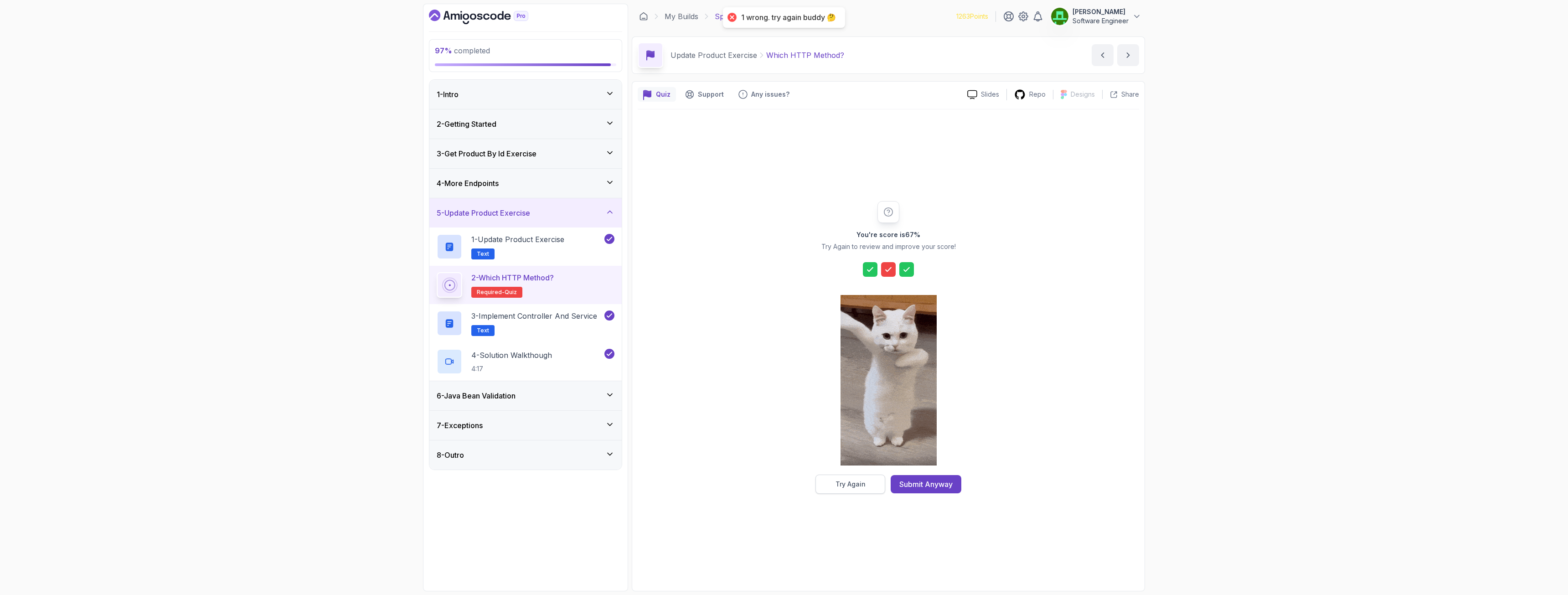
click at [850, 431] on button "Try Again" at bounding box center [850, 484] width 70 height 19
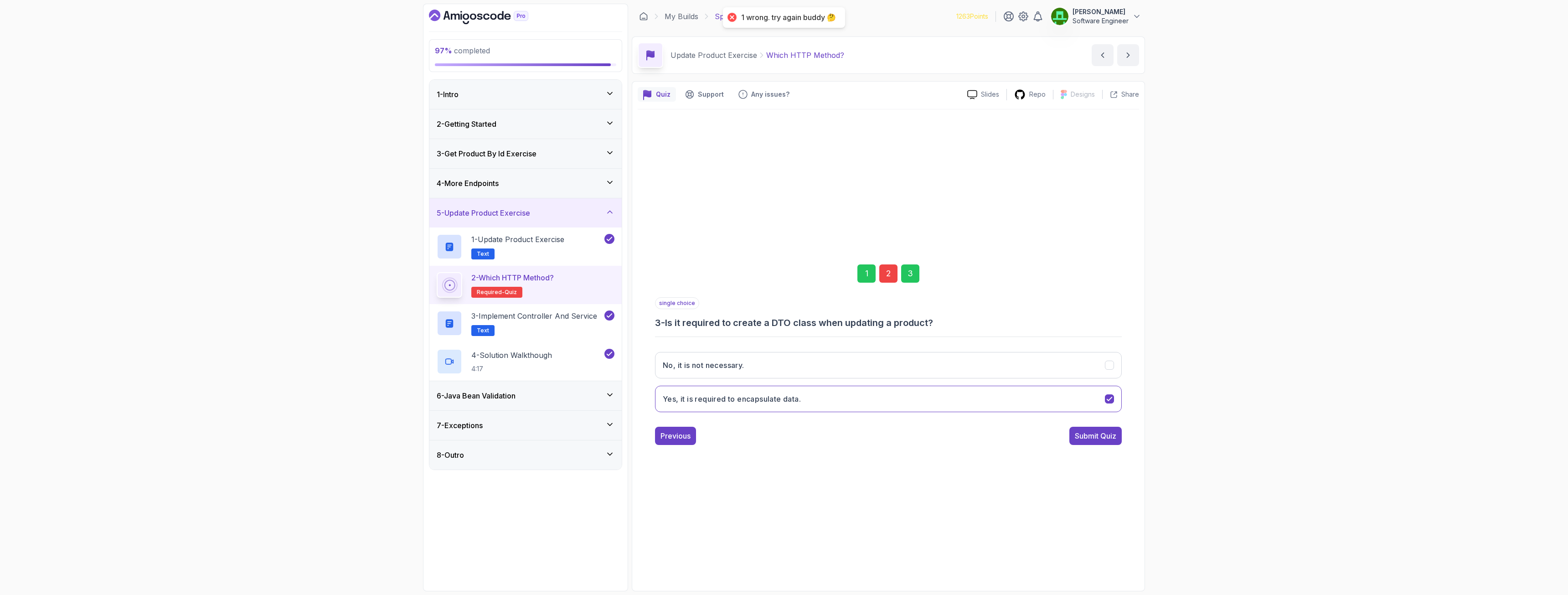
click at [875, 276] on div "2" at bounding box center [889, 273] width 18 height 18
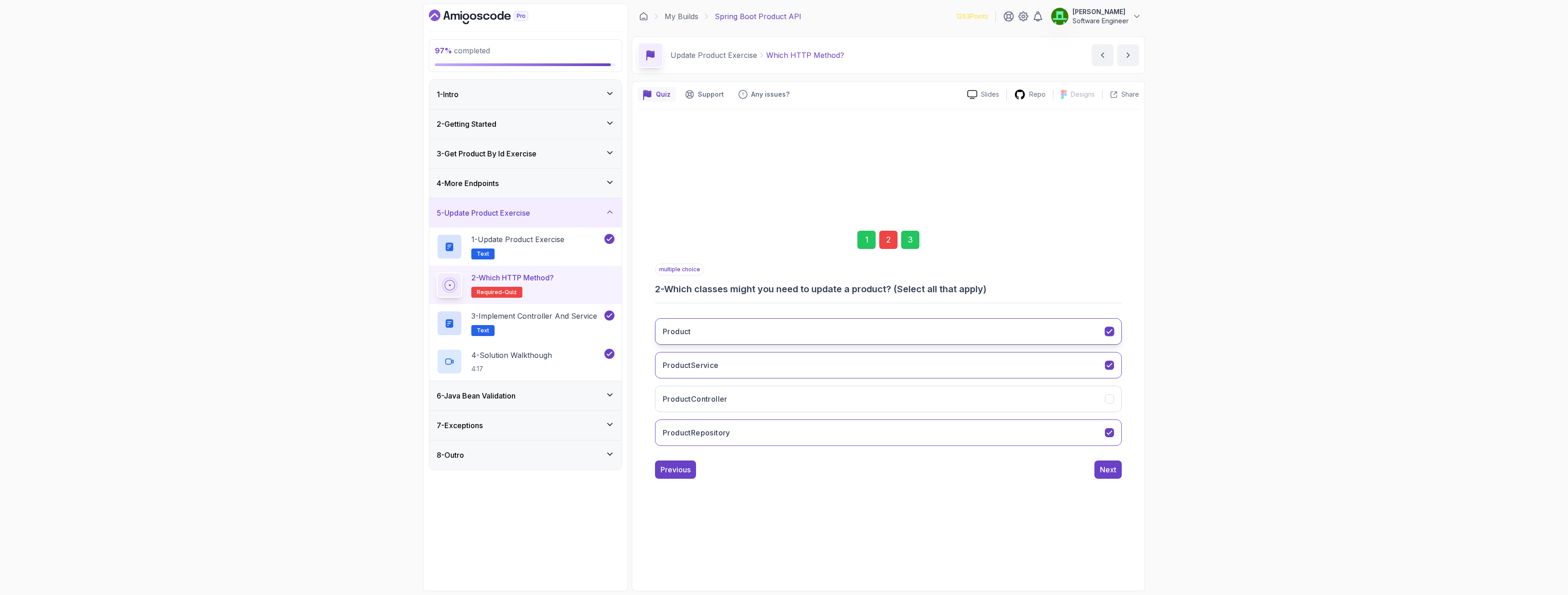
click at [724, 333] on button "Product" at bounding box center [888, 331] width 467 height 26
click at [725, 395] on h3 "ProductController" at bounding box center [695, 399] width 65 height 11
click at [710, 370] on h3 "ProductService" at bounding box center [691, 365] width 56 height 11
click at [705, 328] on button "Product" at bounding box center [888, 331] width 467 height 26
drag, startPoint x: 1107, startPoint y: 471, endPoint x: 1085, endPoint y: 506, distance: 41.3
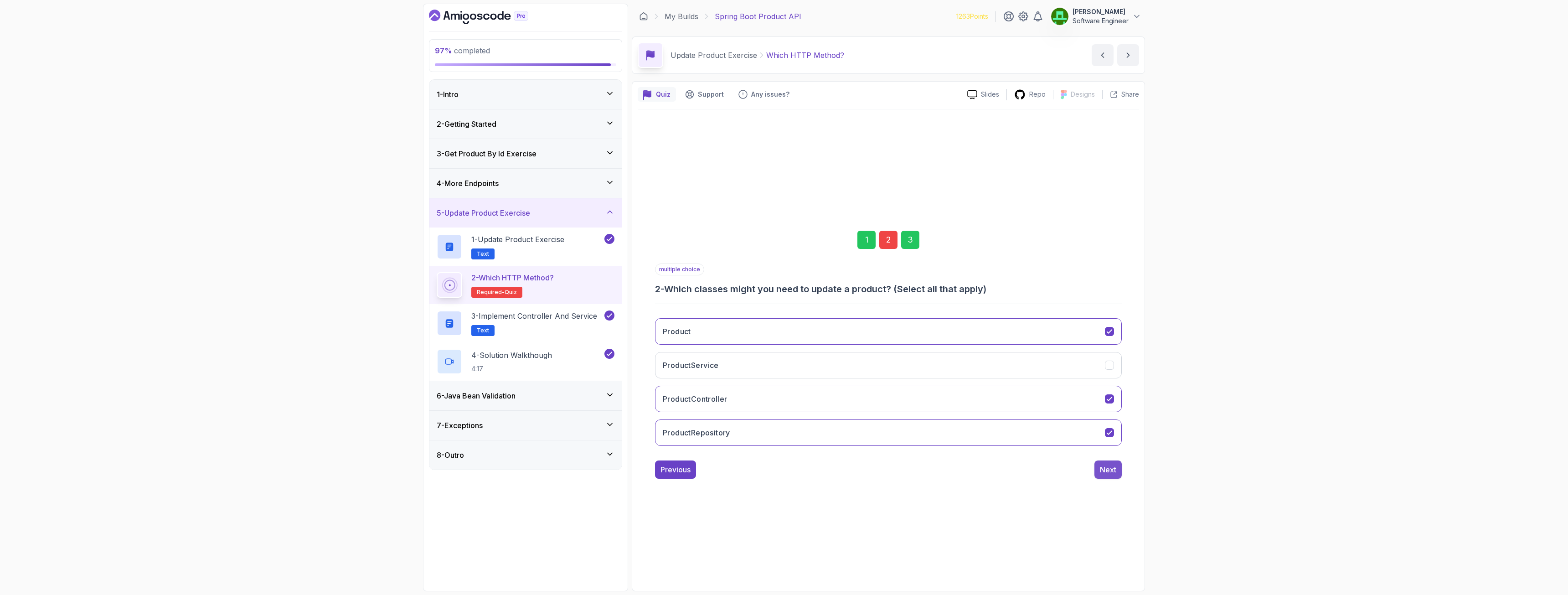
click at [875, 431] on div "Next" at bounding box center [1108, 470] width 16 height 11
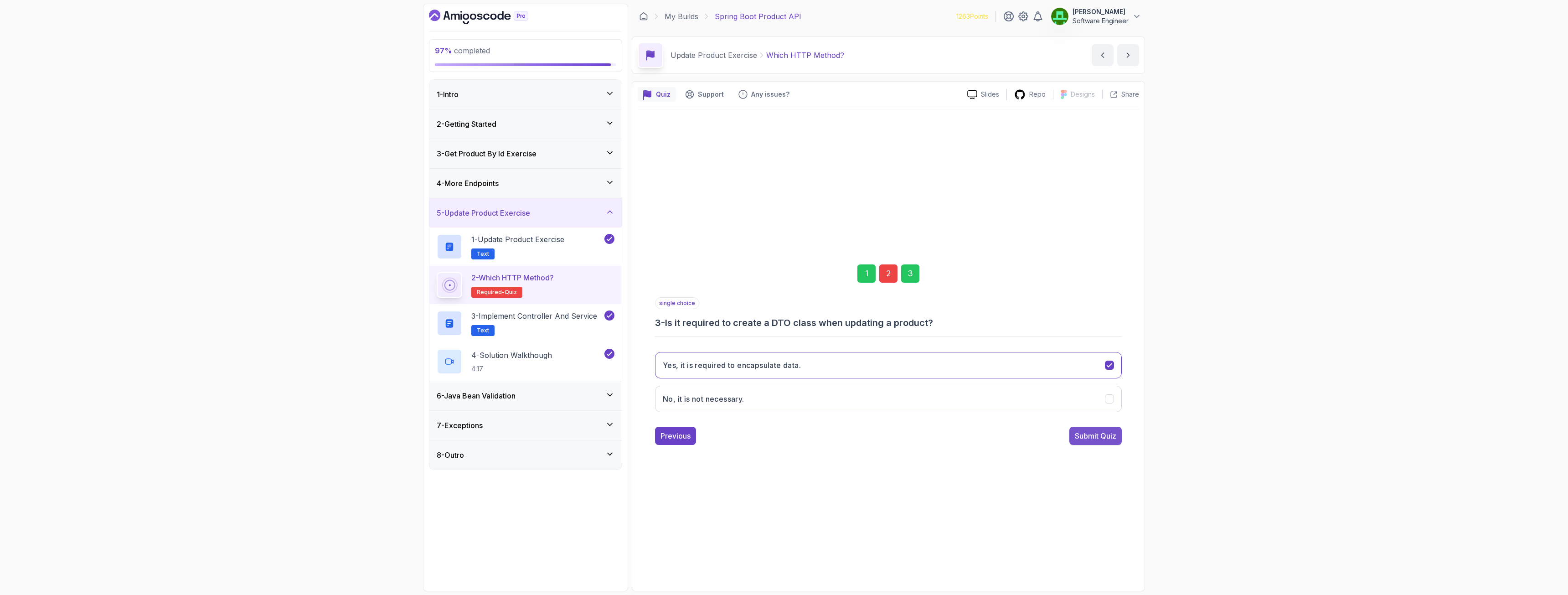
click at [875, 431] on div "Submit Quiz" at bounding box center [1096, 436] width 41 height 11
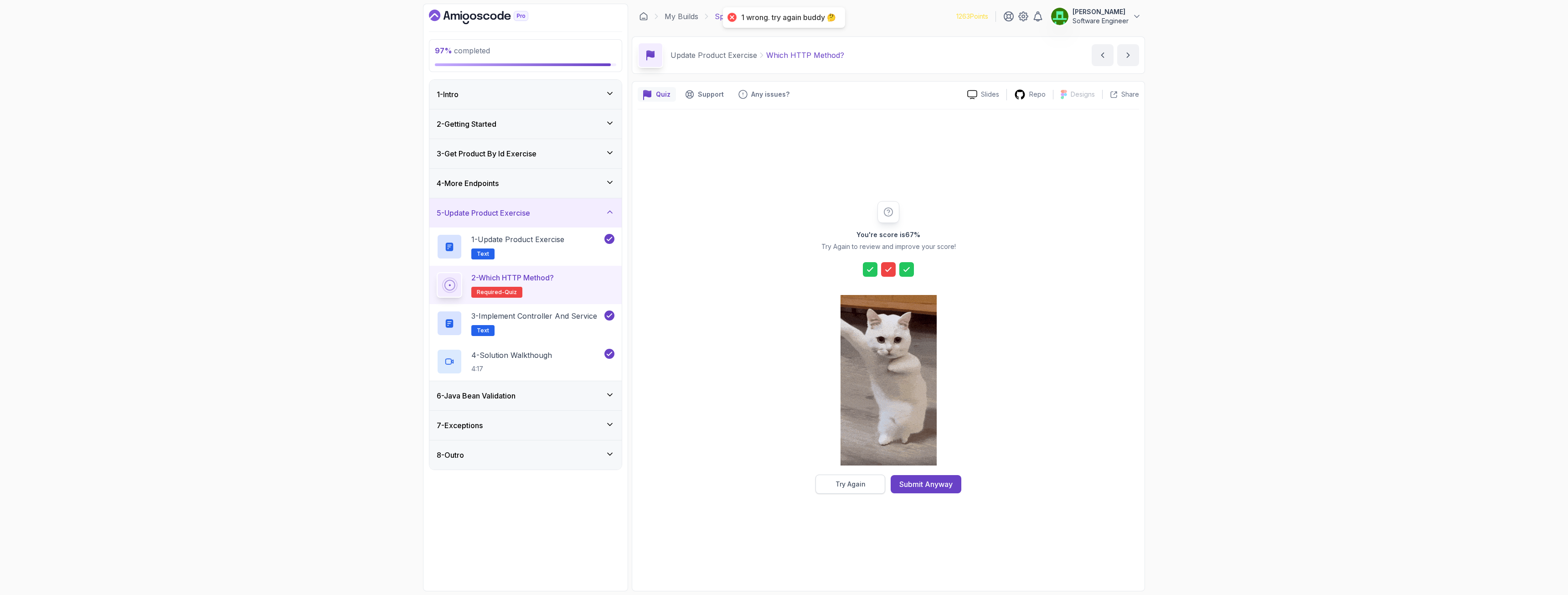
click at [853, 431] on div "Try Again" at bounding box center [850, 484] width 30 height 9
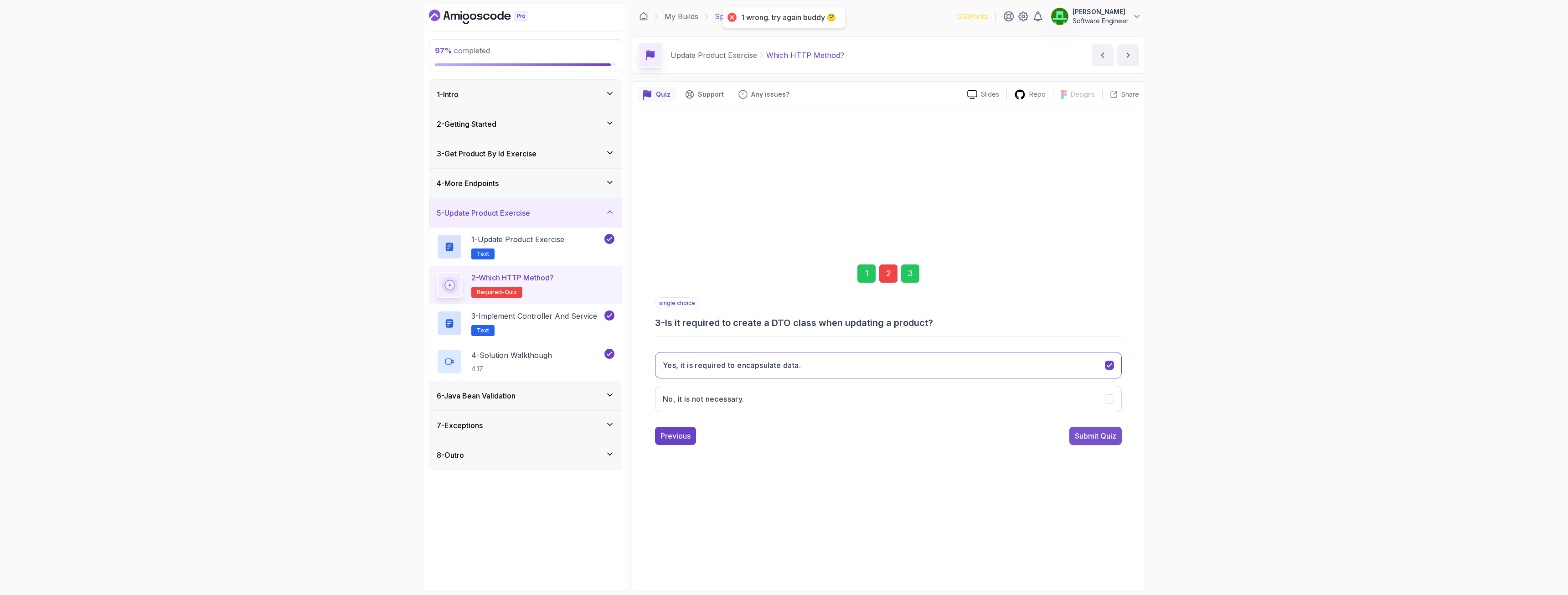
click at [875, 431] on div "Submit Quiz" at bounding box center [1096, 436] width 41 height 11
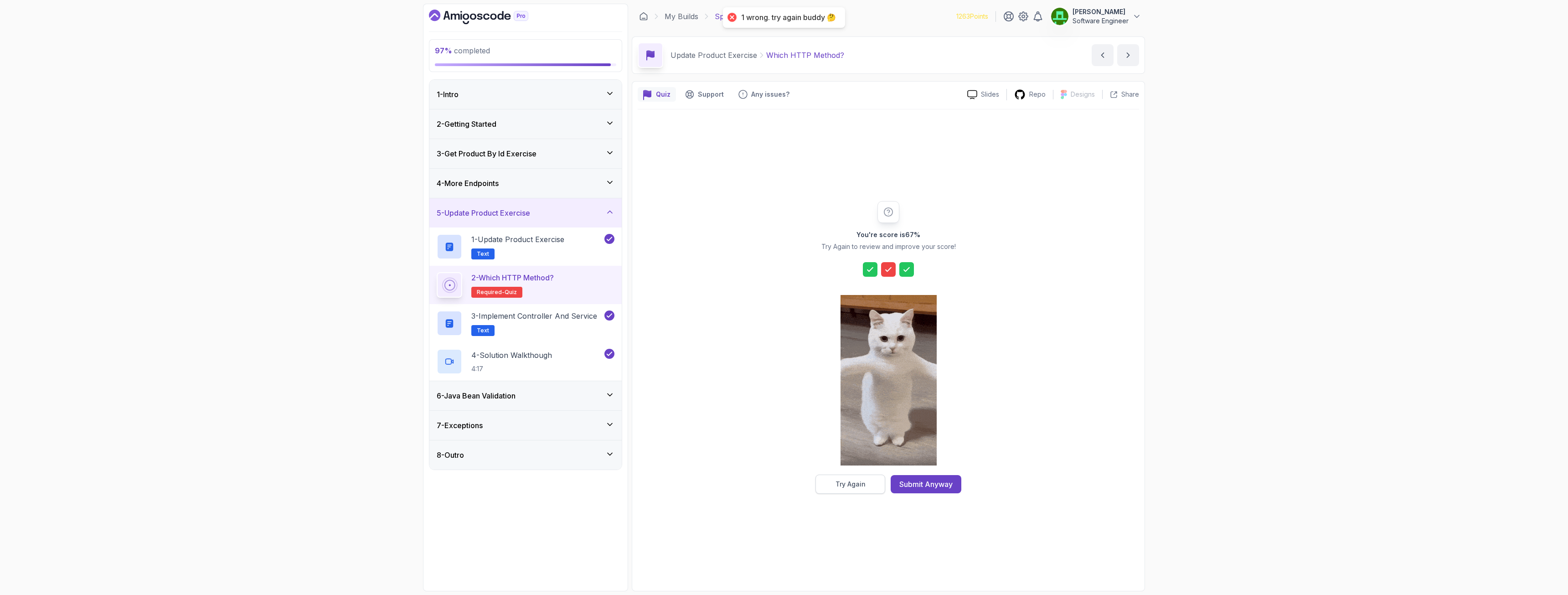
click at [867, 431] on button "Try Again" at bounding box center [850, 484] width 70 height 19
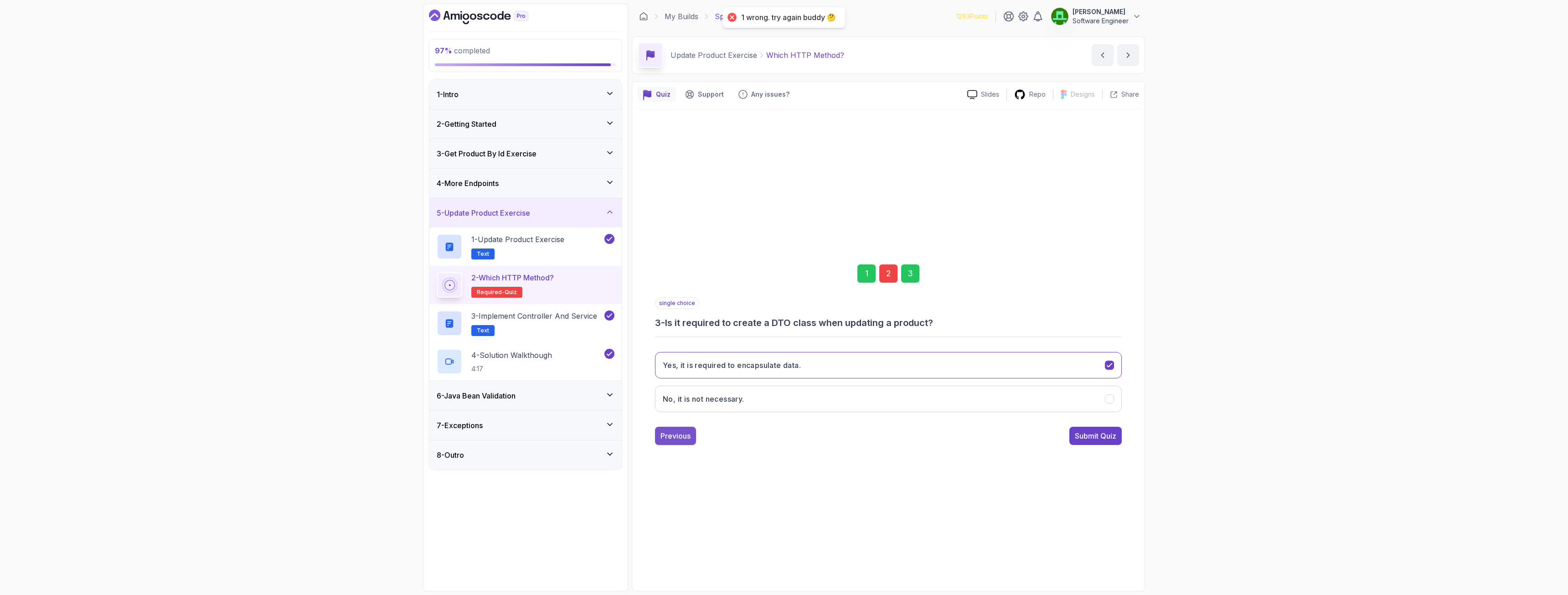
click at [680, 431] on div "Previous" at bounding box center [675, 436] width 30 height 11
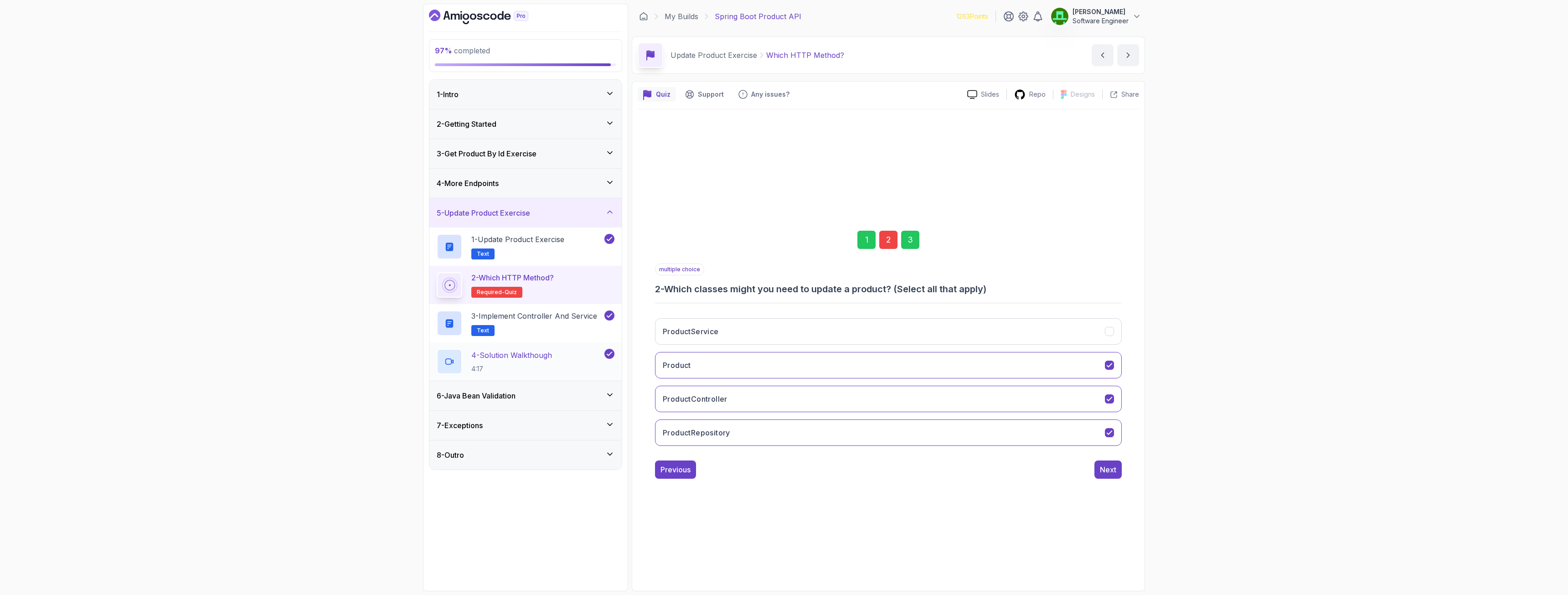
click at [540, 360] on p "4 - Solution Walkthough" at bounding box center [511, 355] width 81 height 11
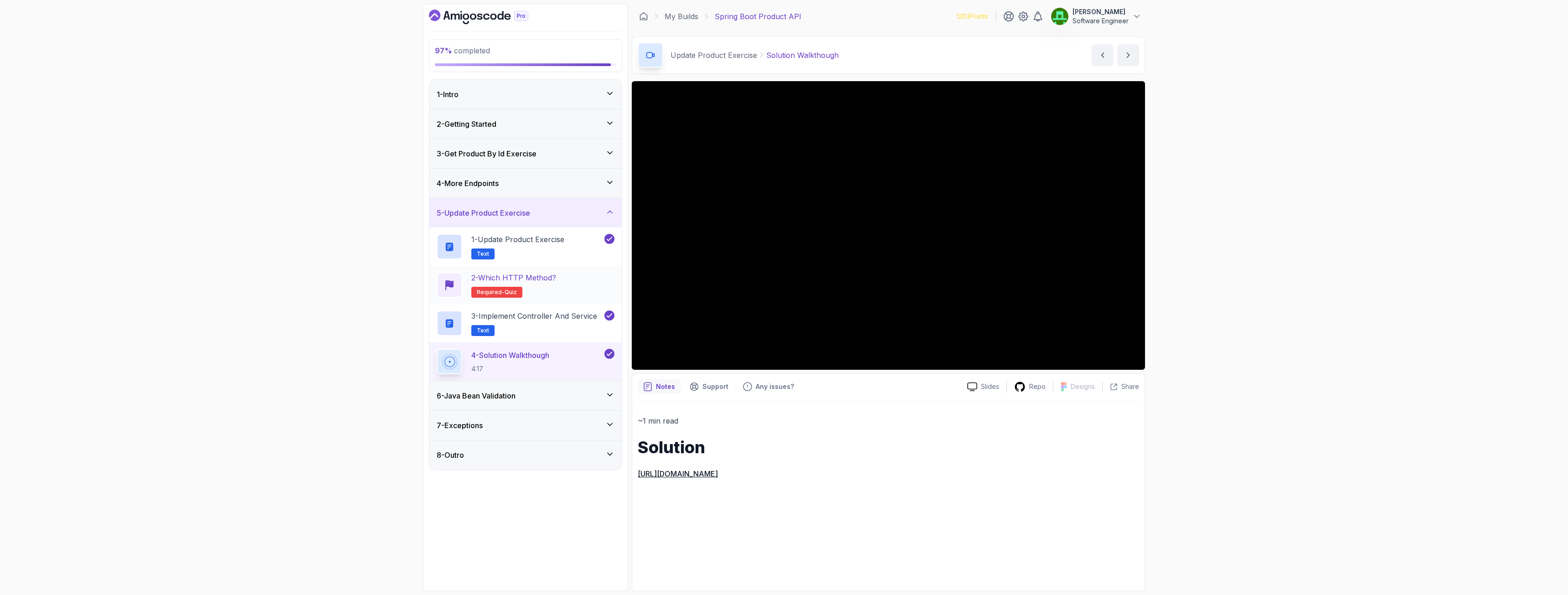
click at [494, 268] on div "2 - Which HTTP Method? Required- quiz" at bounding box center [525, 285] width 192 height 38
click at [514, 283] on h2 "2 - Which HTTP Method? Required- quiz" at bounding box center [513, 285] width 85 height 26
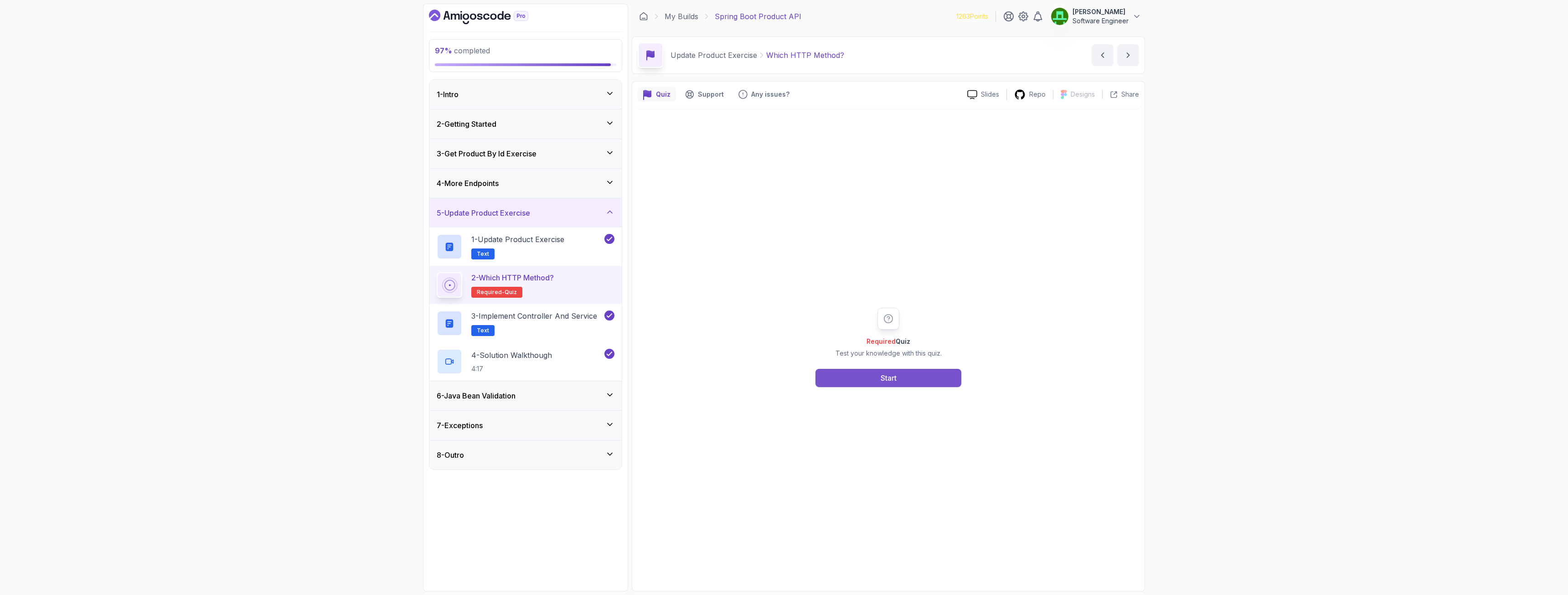
click at [872, 376] on button "Start" at bounding box center [889, 378] width 146 height 18
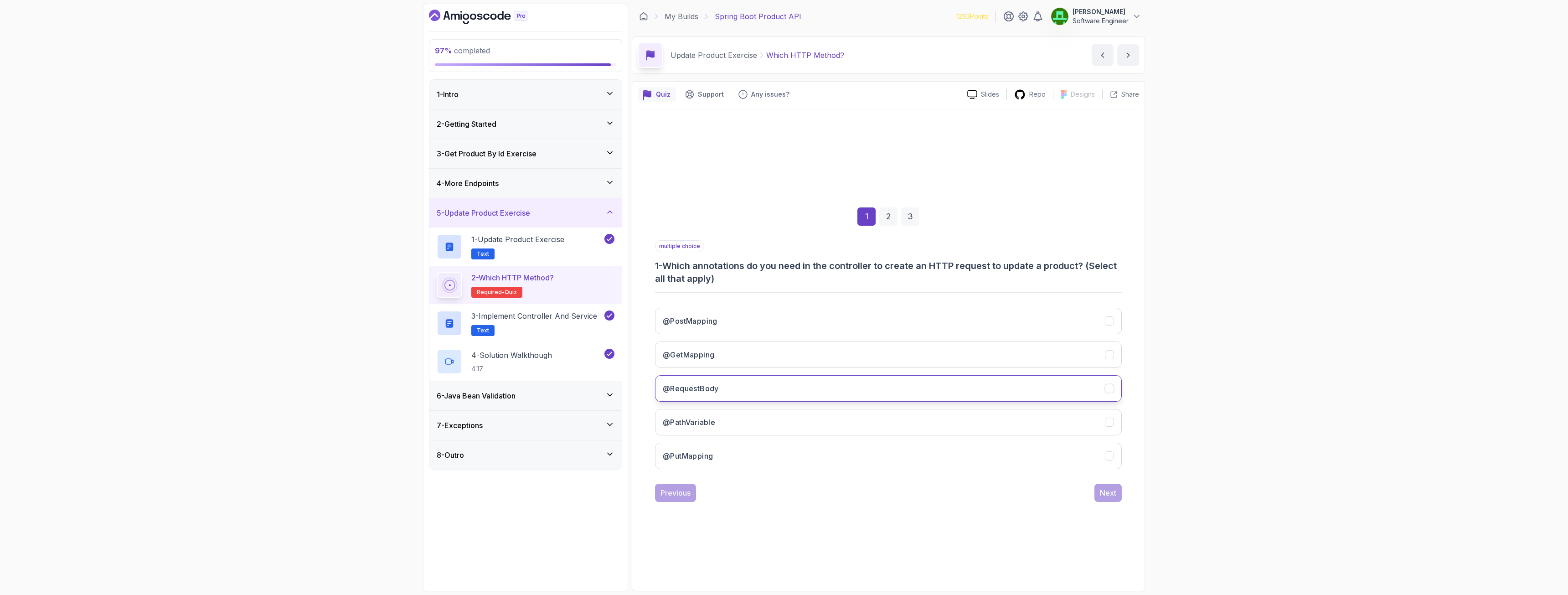
click at [728, 387] on button "@RequestBody" at bounding box center [888, 388] width 467 height 26
click at [729, 415] on button "@PathVariable" at bounding box center [888, 422] width 467 height 26
click at [730, 431] on button "@PutMapping" at bounding box center [888, 456] width 467 height 26
click at [875, 431] on div "Next" at bounding box center [1108, 493] width 16 height 11
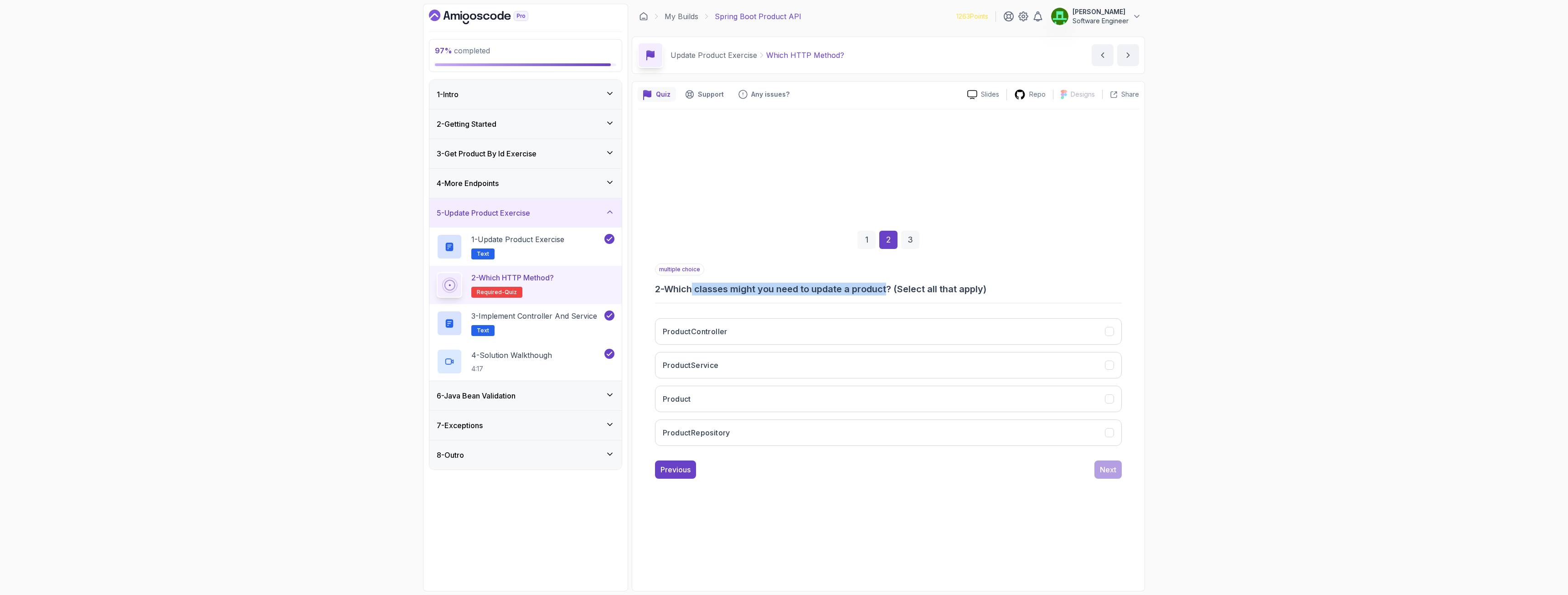
drag, startPoint x: 695, startPoint y: 289, endPoint x: 893, endPoint y: 291, distance: 198.0
click at [875, 291] on h3 "2 - Which classes might you need to update a product? (Select all that apply)" at bounding box center [888, 289] width 467 height 13
click at [696, 333] on h3 "ProductController" at bounding box center [695, 331] width 65 height 11
click at [698, 361] on h3 "ProductService" at bounding box center [691, 365] width 56 height 11
click at [699, 386] on button "Product" at bounding box center [888, 399] width 467 height 26
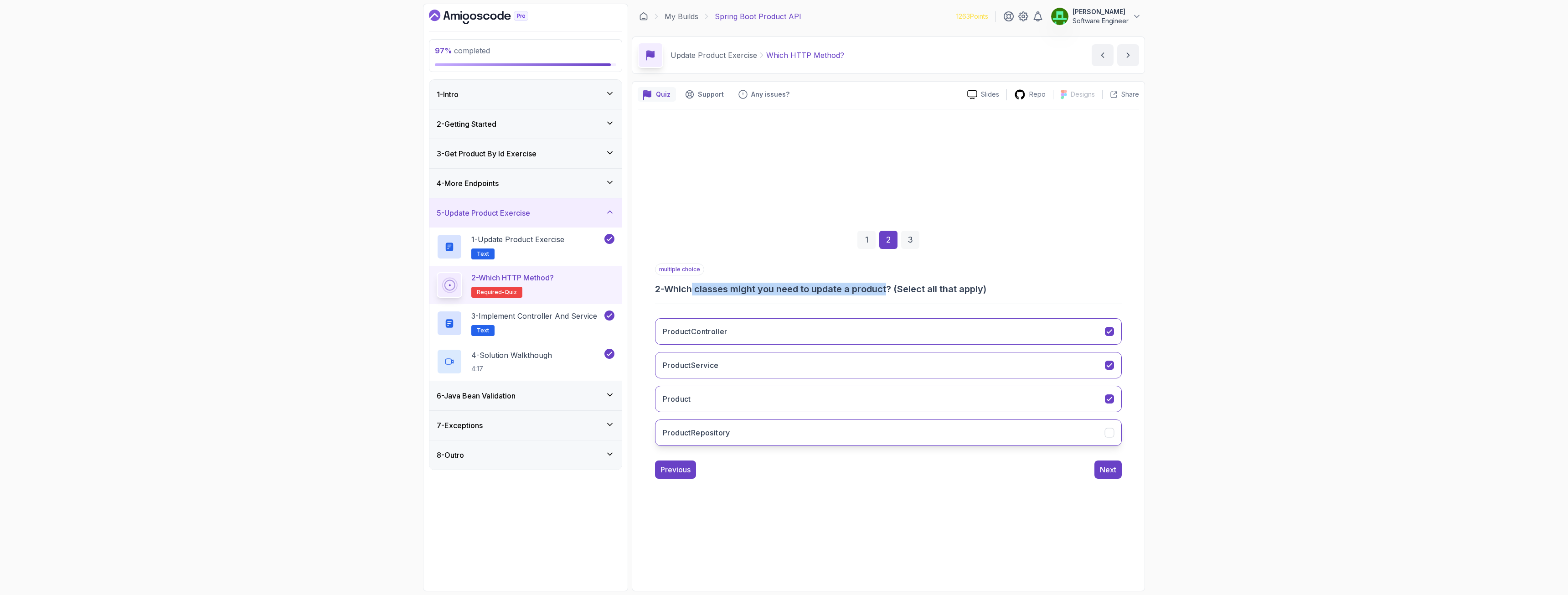
click at [718, 431] on h3 "ProductRepository" at bounding box center [696, 433] width 68 height 11
click at [875, 431] on div "Next" at bounding box center [1108, 470] width 16 height 11
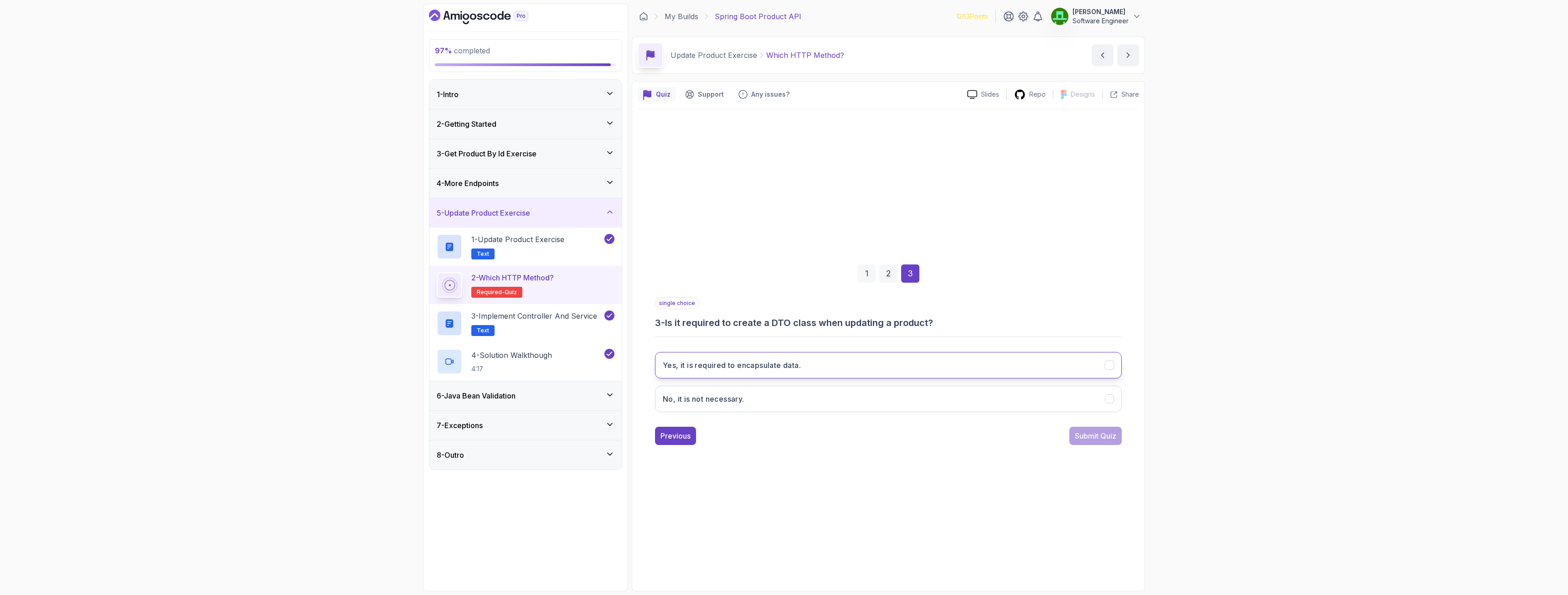
click at [772, 371] on button "Yes, it is required to encapsulate data." at bounding box center [888, 365] width 467 height 26
click at [875, 431] on div "Submit Quiz" at bounding box center [1096, 436] width 41 height 11
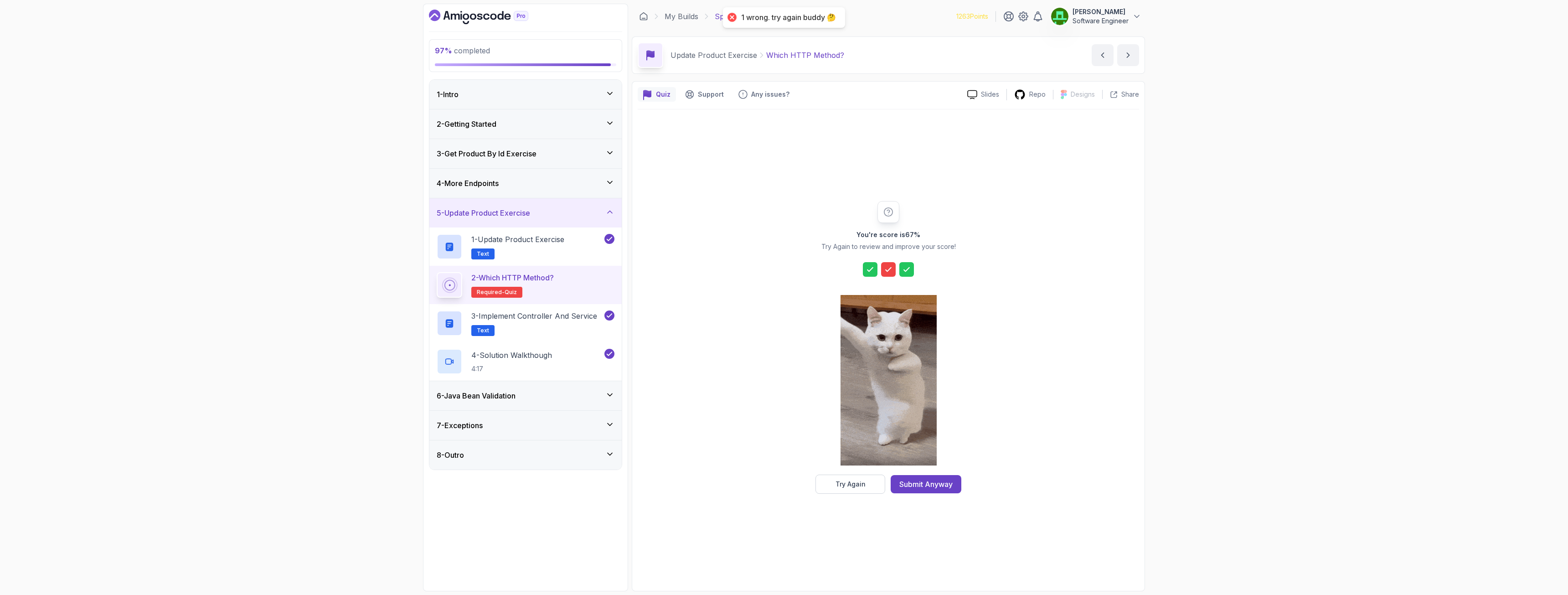
click at [875, 272] on icon at bounding box center [888, 269] width 9 height 9
click at [856, 431] on div "Try Again" at bounding box center [850, 484] width 30 height 9
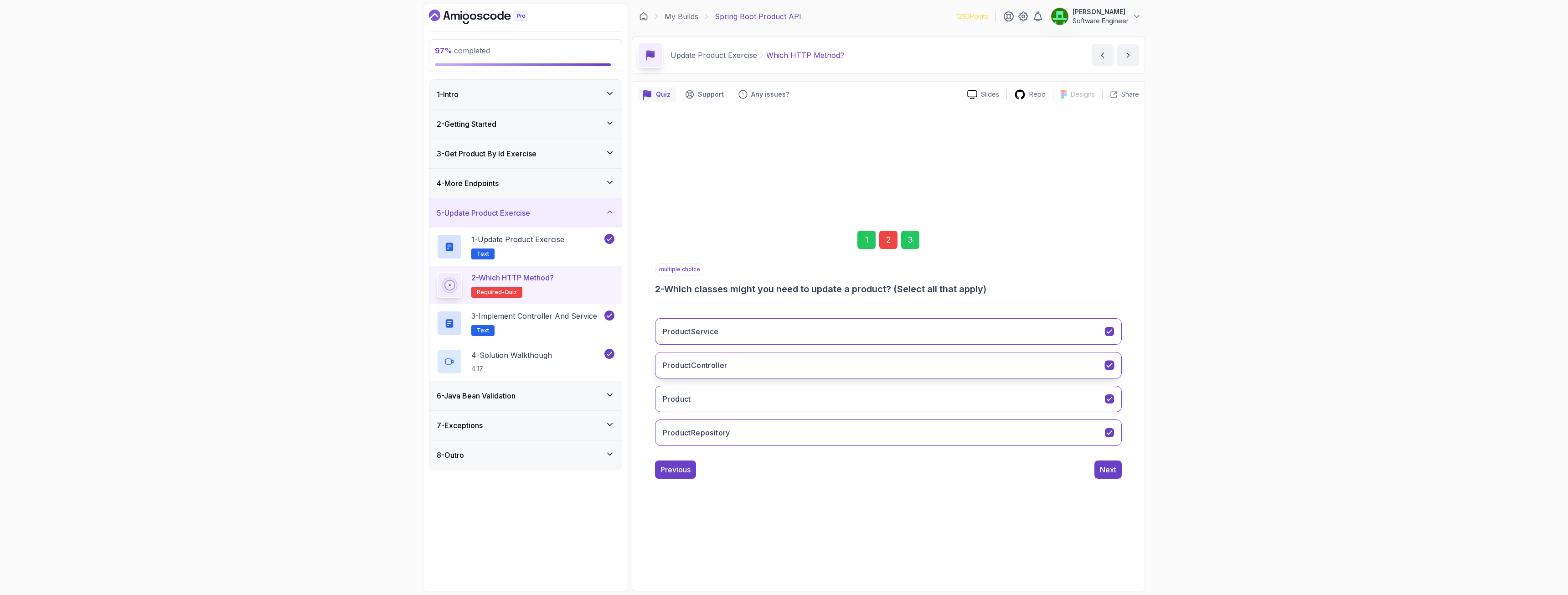
click at [697, 364] on h3 "ProductController" at bounding box center [695, 365] width 65 height 11
click at [875, 431] on div "Next" at bounding box center [1108, 470] width 16 height 11
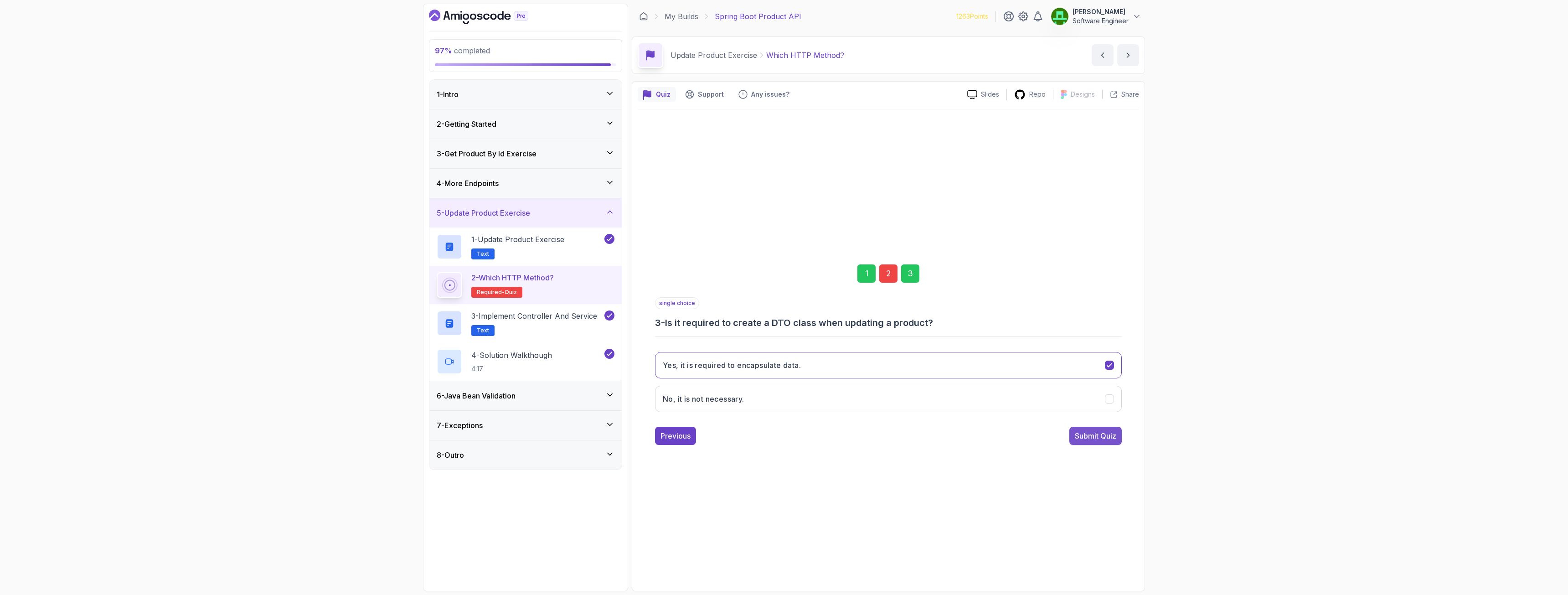
click at [875, 431] on div "Submit Quiz" at bounding box center [1096, 436] width 41 height 11
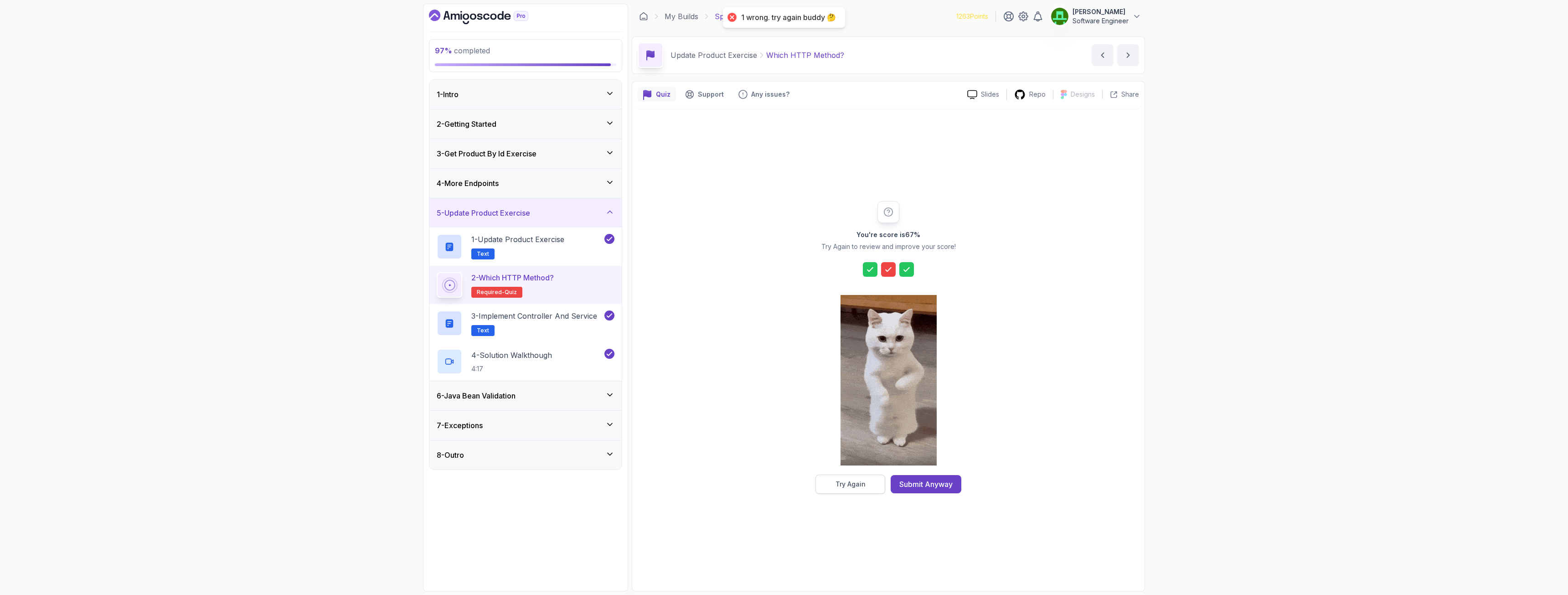
click at [863, 431] on button "Try Again" at bounding box center [850, 484] width 70 height 19
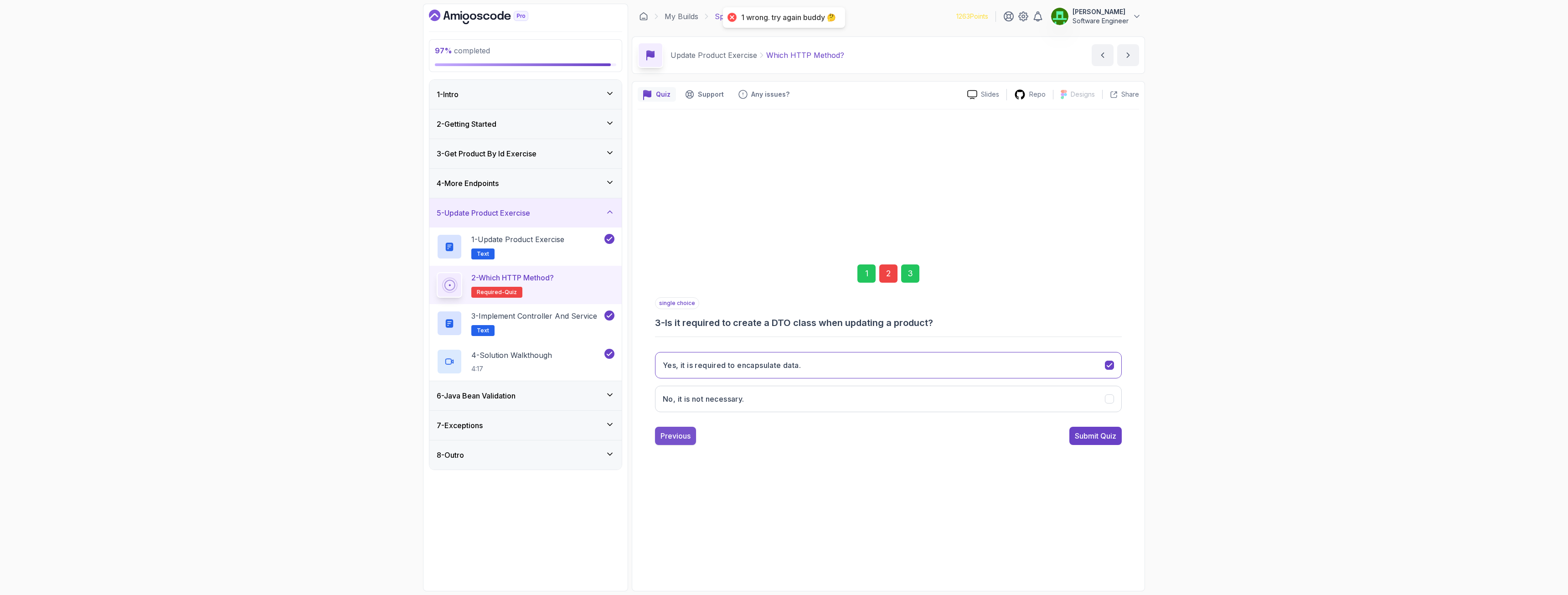
click at [676, 431] on div "Previous" at bounding box center [675, 436] width 30 height 11
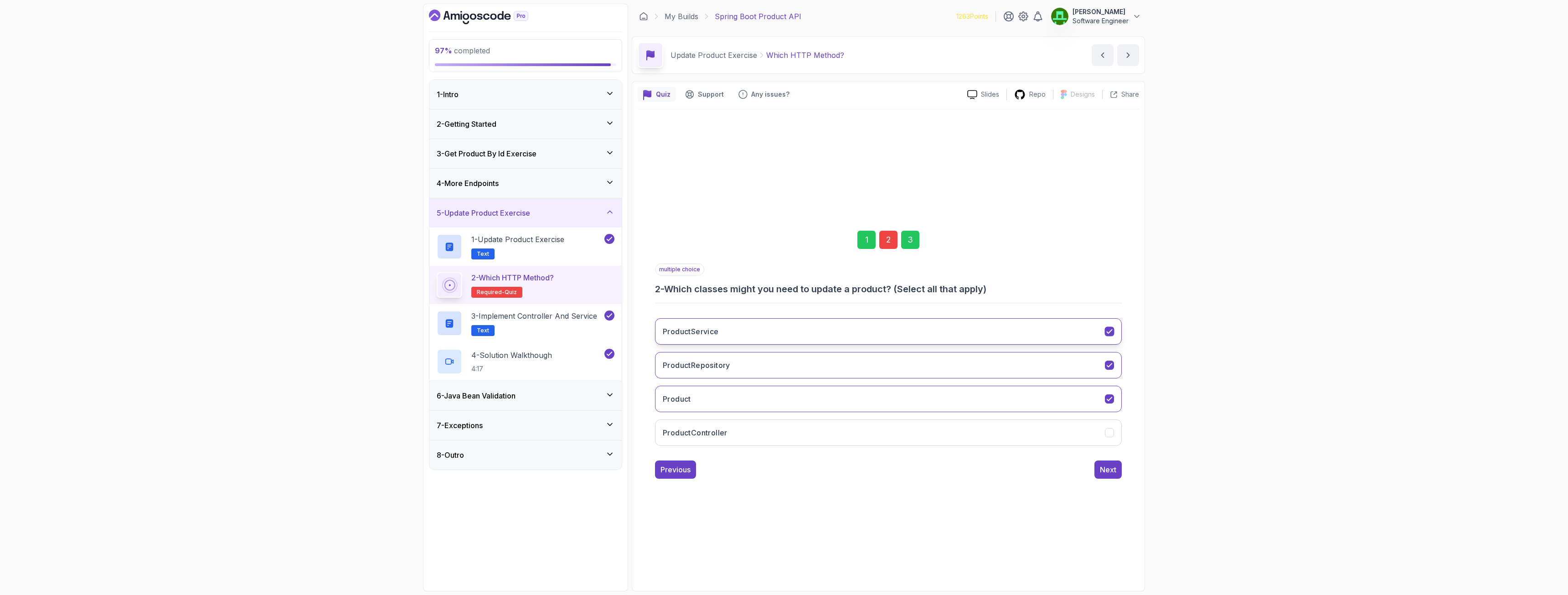
click at [727, 329] on button "ProductService" at bounding box center [888, 331] width 467 height 26
click at [875, 431] on div "Next" at bounding box center [1108, 470] width 16 height 11
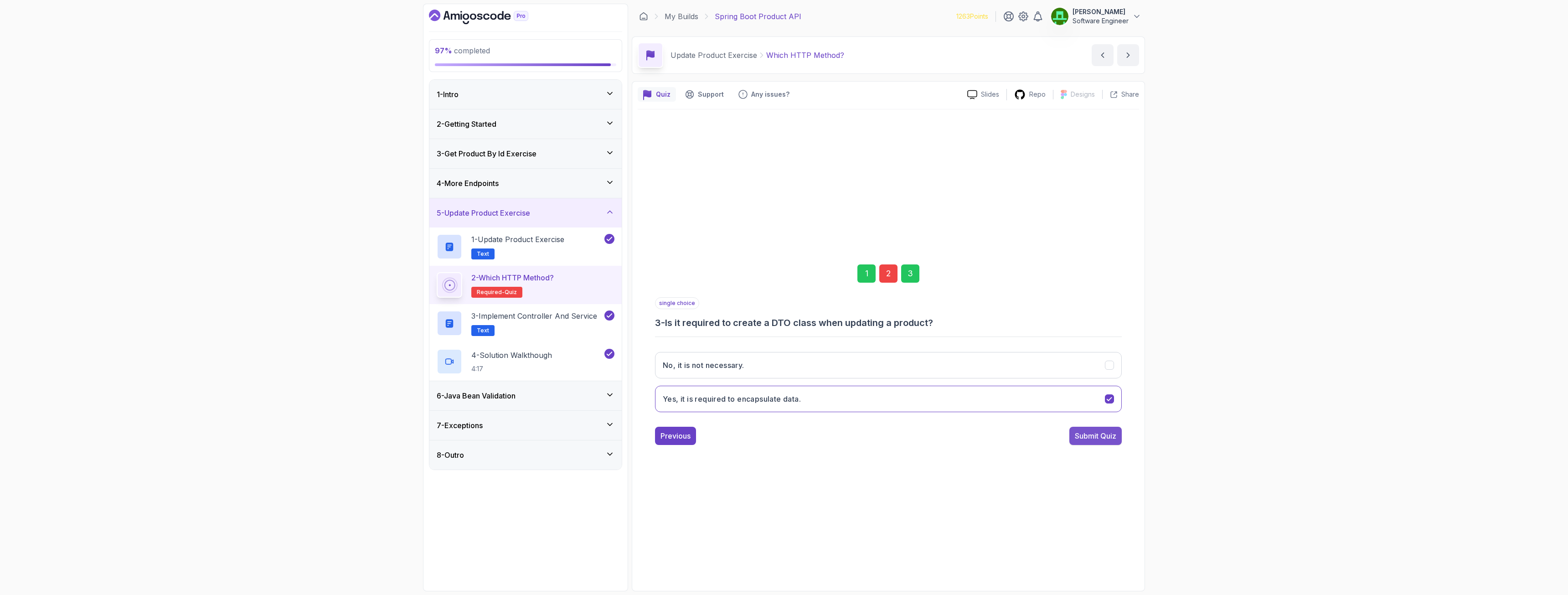
click at [875, 427] on button "Submit Quiz" at bounding box center [1096, 436] width 52 height 18
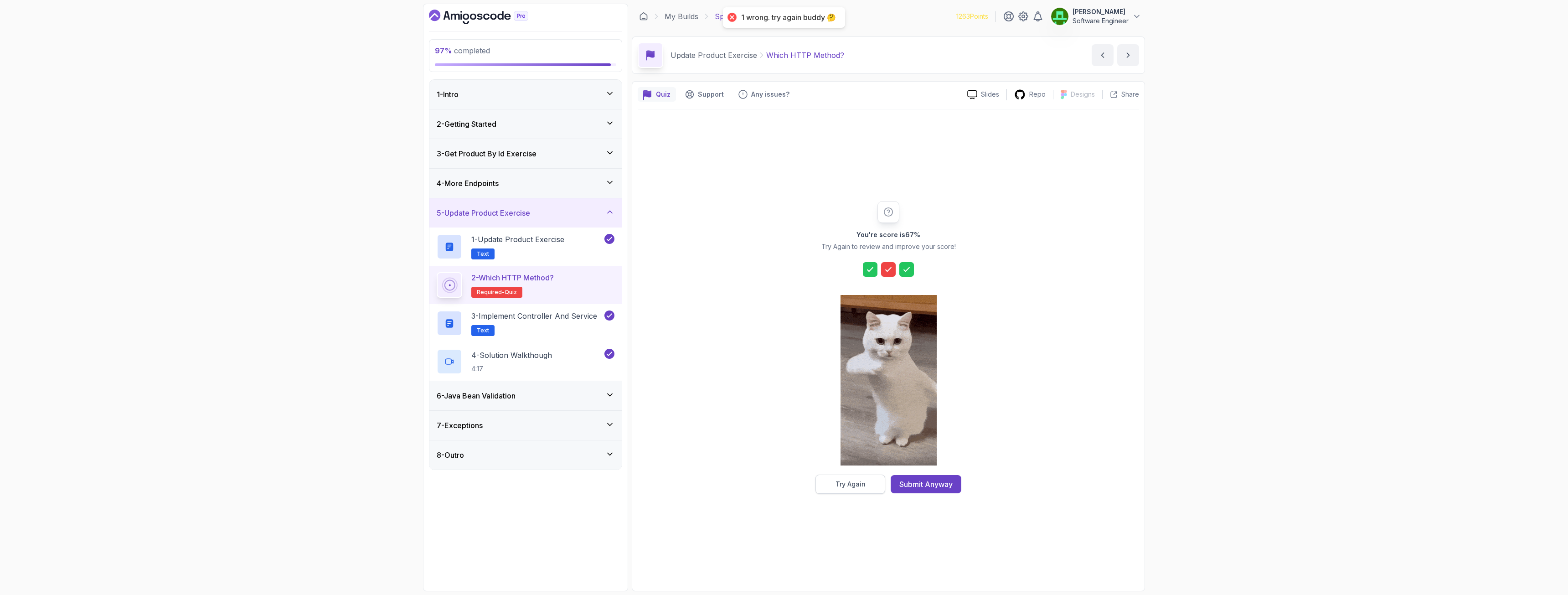
click at [835, 431] on button "Try Again" at bounding box center [850, 484] width 70 height 19
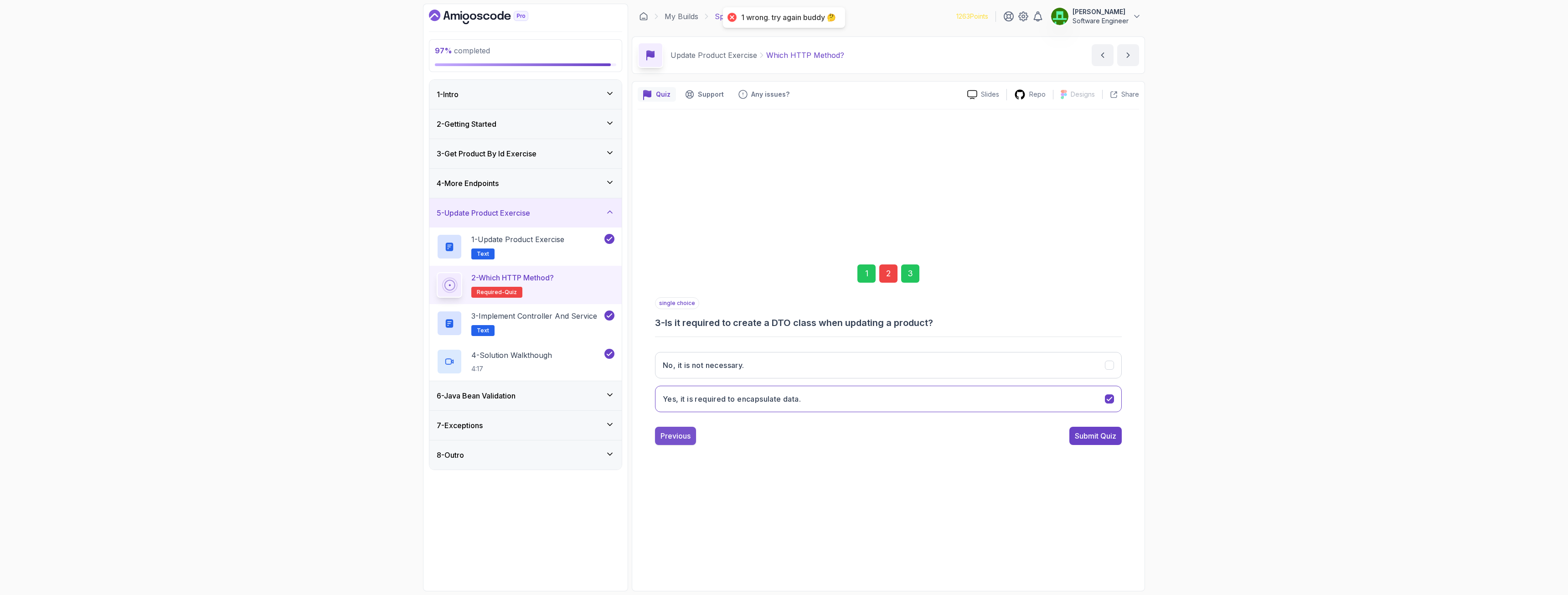
click at [679, 431] on div "Previous" at bounding box center [675, 436] width 30 height 11
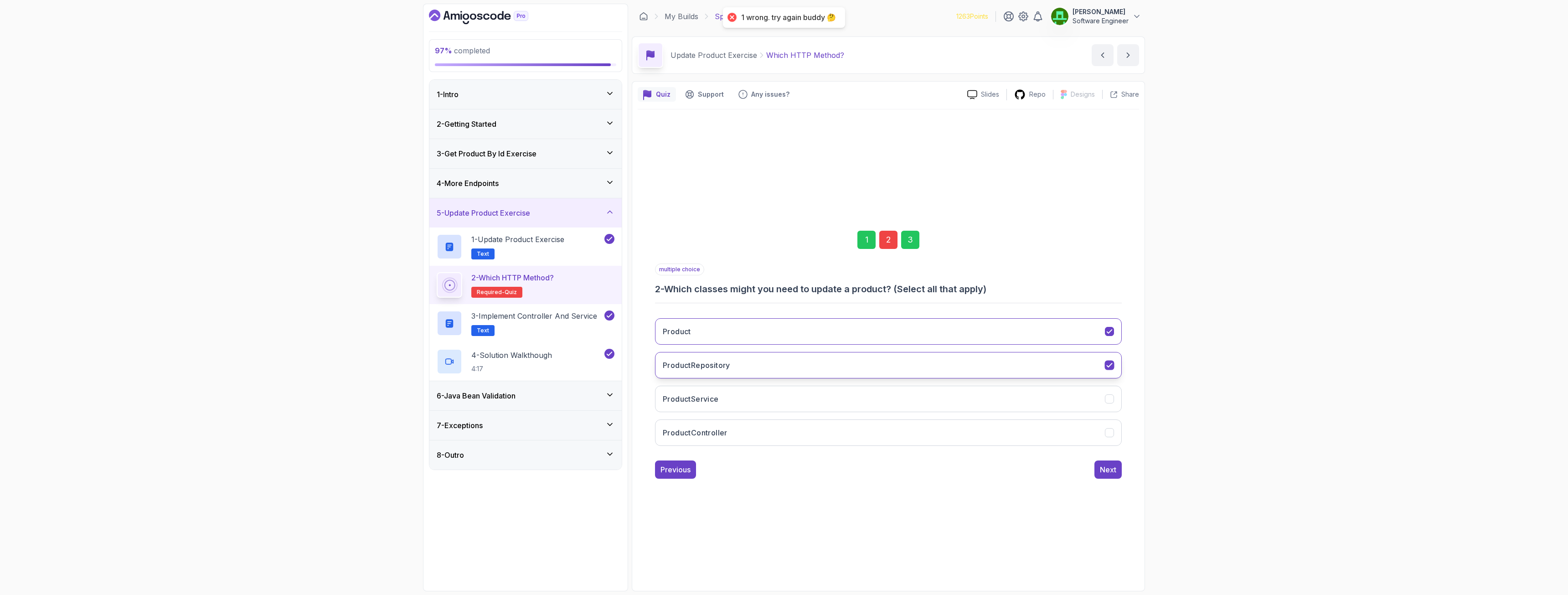
click at [724, 362] on h3 "ProductRepository" at bounding box center [696, 365] width 68 height 11
click at [875, 431] on button "Next" at bounding box center [1108, 470] width 27 height 18
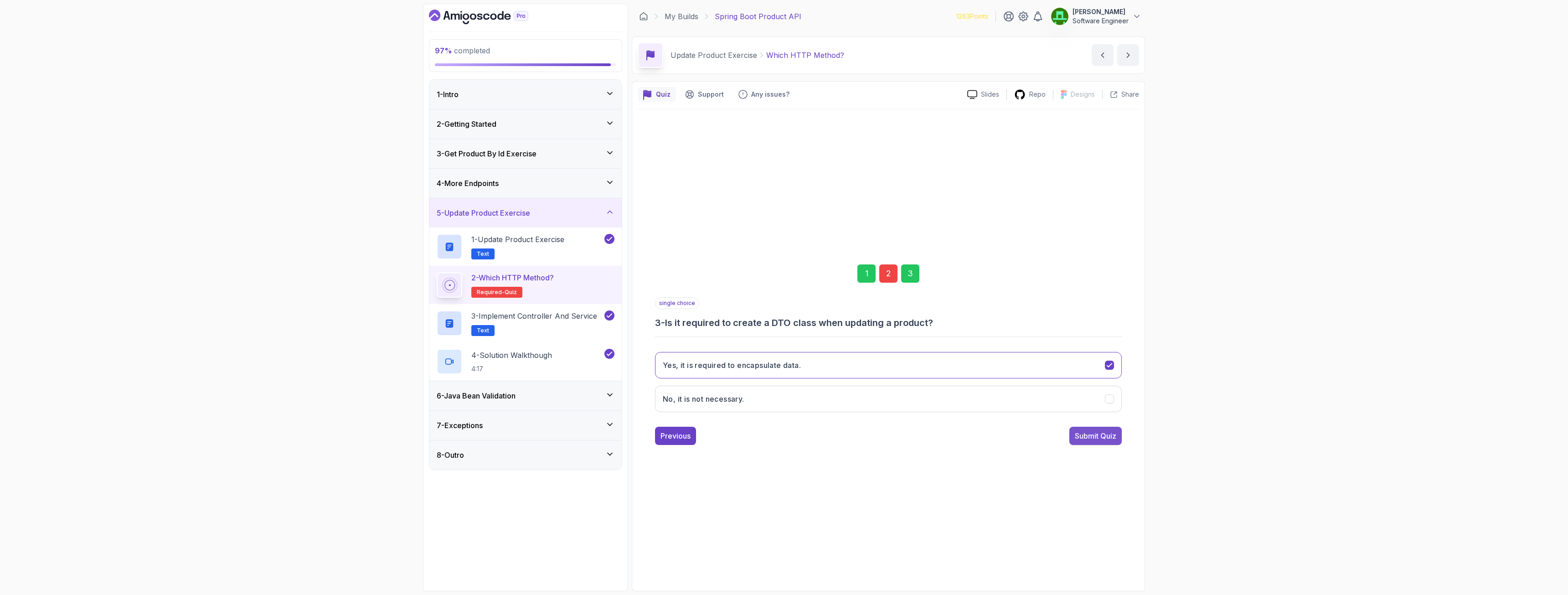
click at [875, 431] on div "Submit Quiz" at bounding box center [1096, 436] width 41 height 11
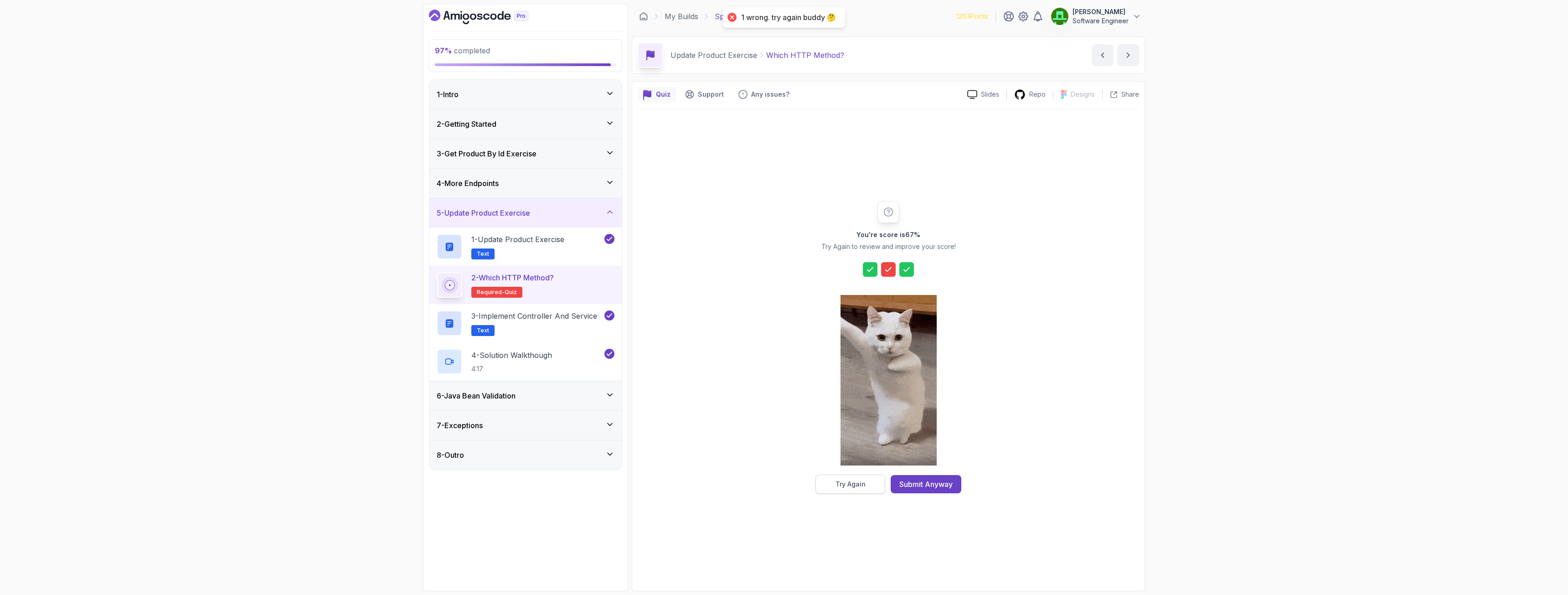
click at [861, 431] on div "Try Again" at bounding box center [850, 484] width 30 height 9
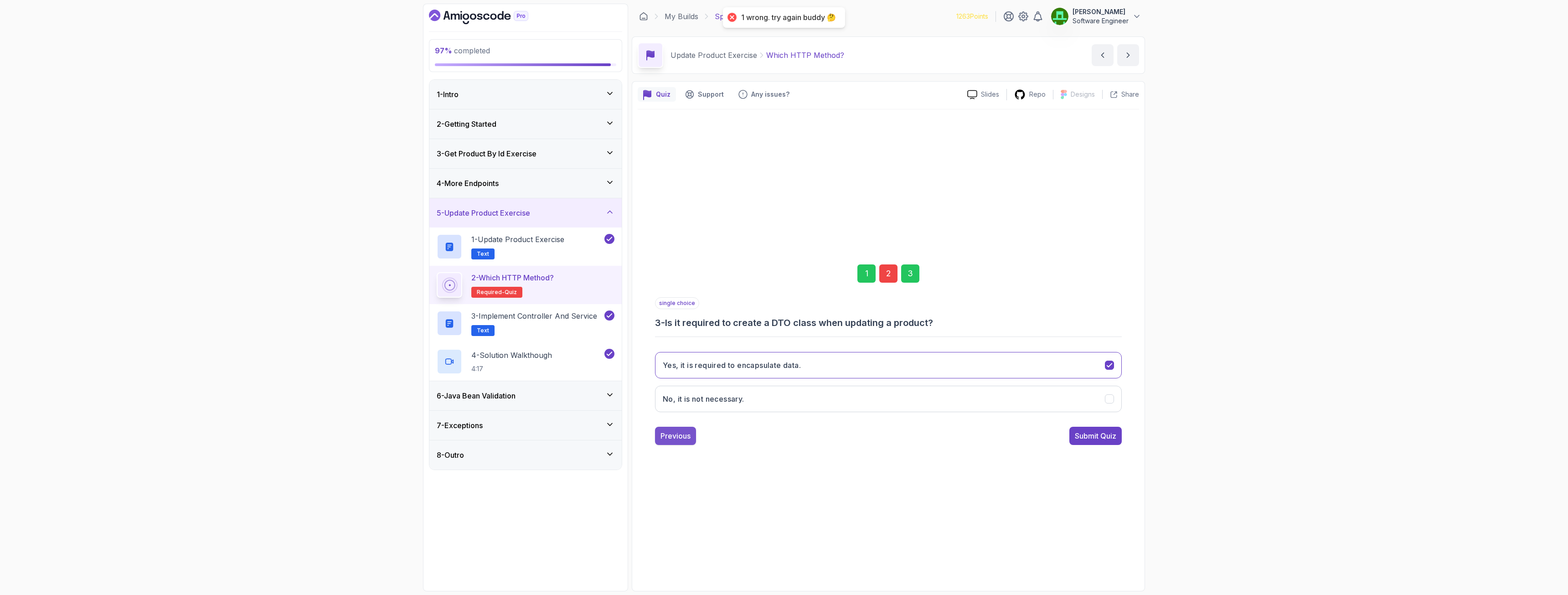
click at [678, 431] on div "Previous" at bounding box center [675, 436] width 30 height 11
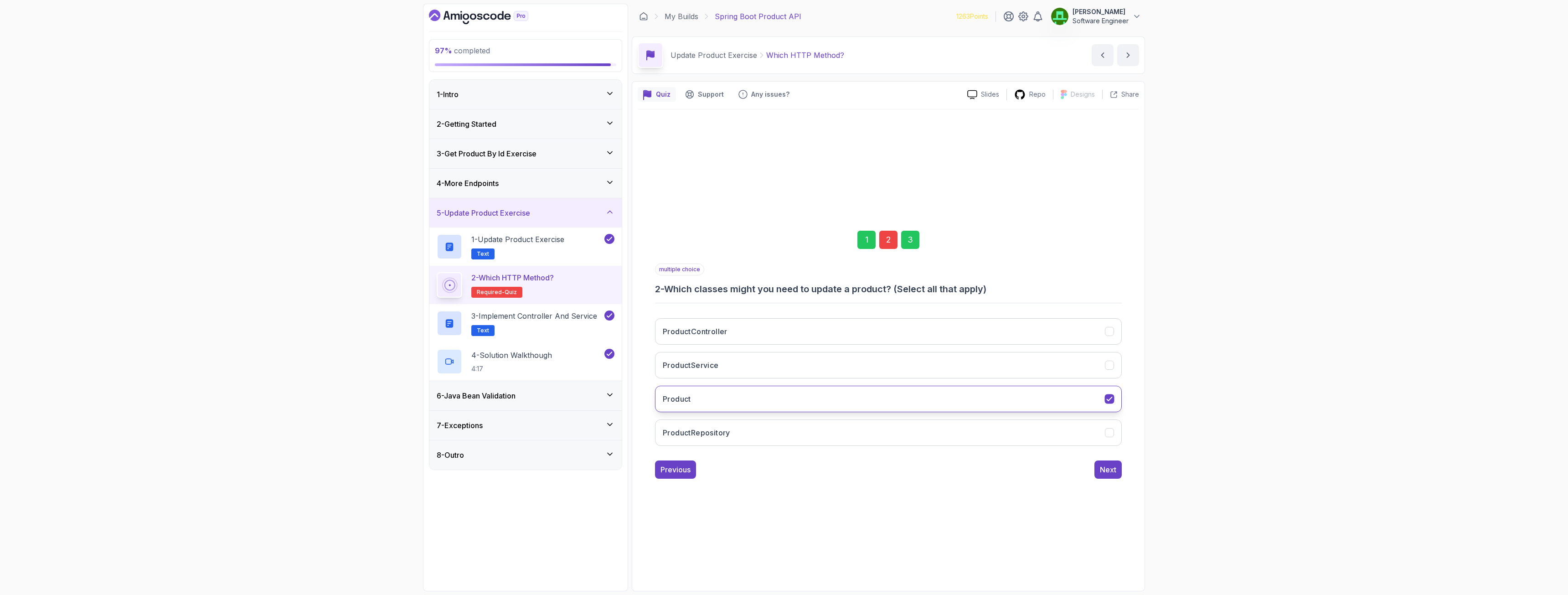
click at [698, 398] on button "Product" at bounding box center [888, 399] width 467 height 26
click at [705, 371] on button "ProductService" at bounding box center [888, 365] width 467 height 26
click at [714, 333] on h3 "ProductController" at bounding box center [695, 331] width 65 height 11
click at [774, 431] on button "ProductRepository" at bounding box center [888, 432] width 467 height 26
click at [875, 431] on div "Next" at bounding box center [1108, 470] width 16 height 11
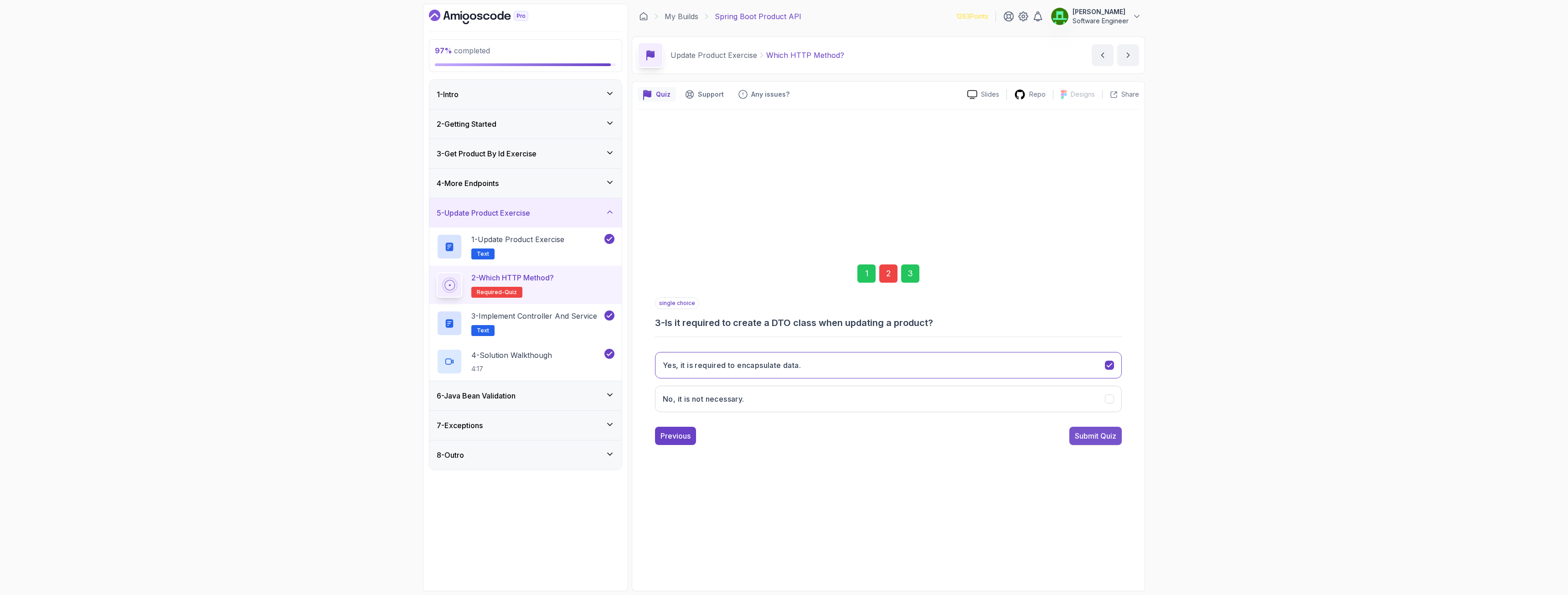
click at [875, 431] on div "Submit Quiz" at bounding box center [1096, 436] width 41 height 11
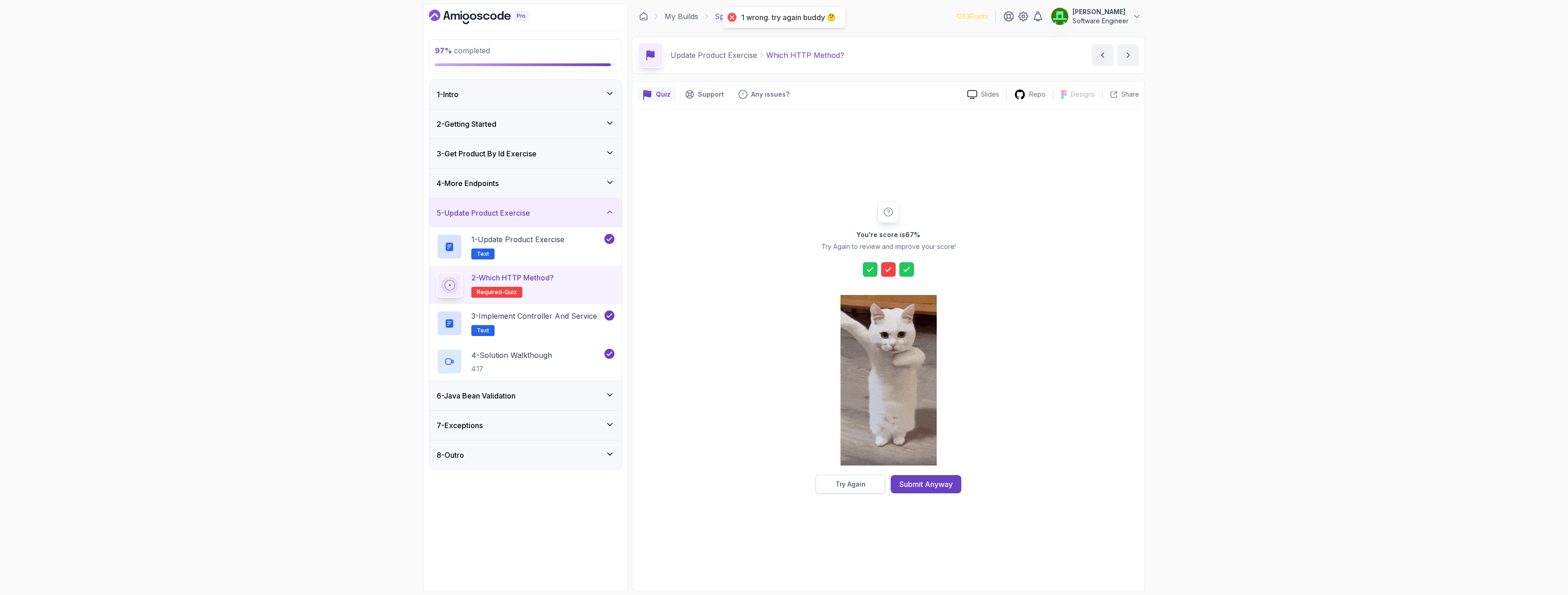
click at [861, 431] on div "Try Again" at bounding box center [850, 484] width 30 height 9
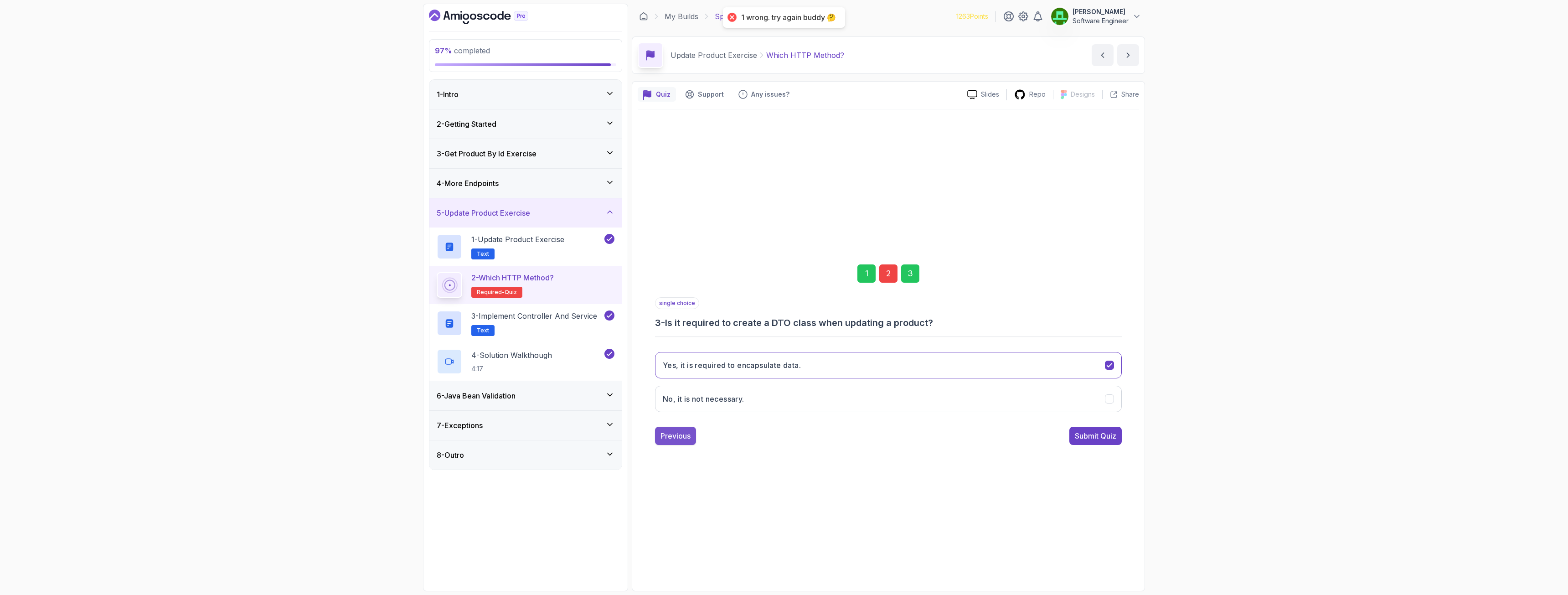
click at [682, 431] on div "Previous" at bounding box center [675, 436] width 30 height 11
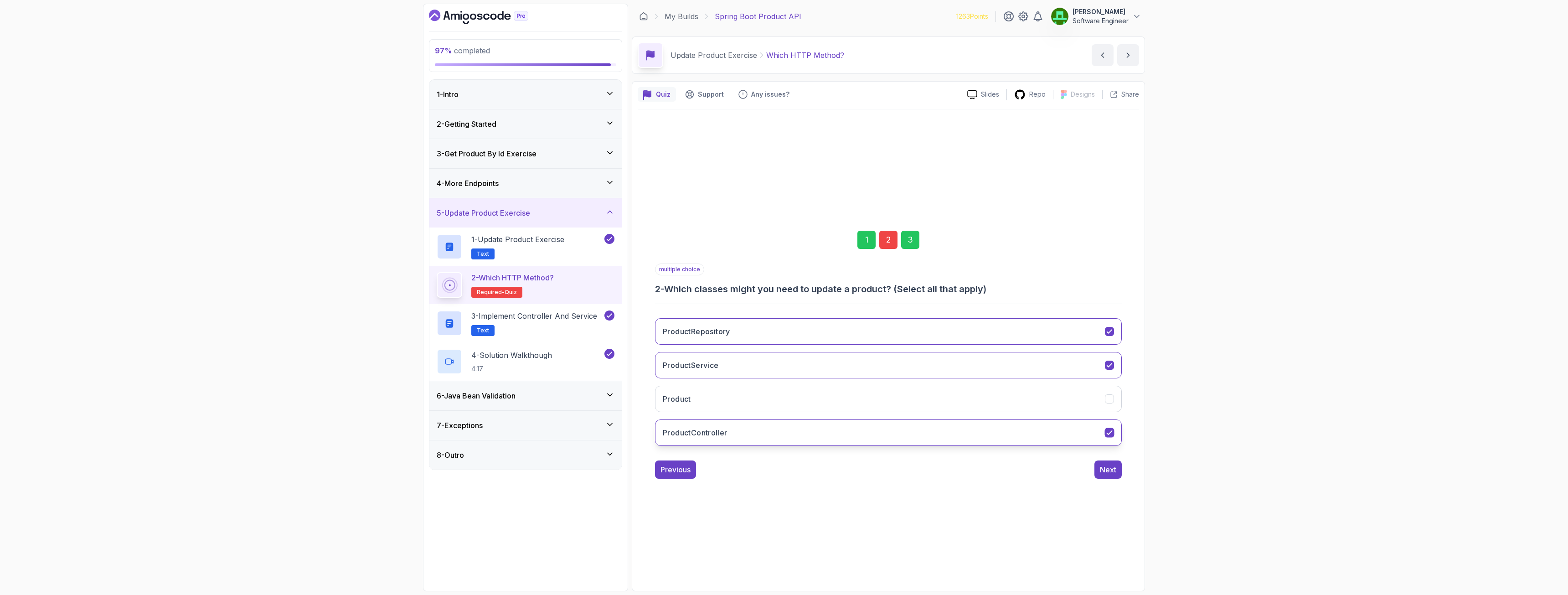
click at [712, 431] on h3 "ProductController" at bounding box center [695, 433] width 65 height 11
click at [875, 431] on div "Next" at bounding box center [1108, 470] width 16 height 11
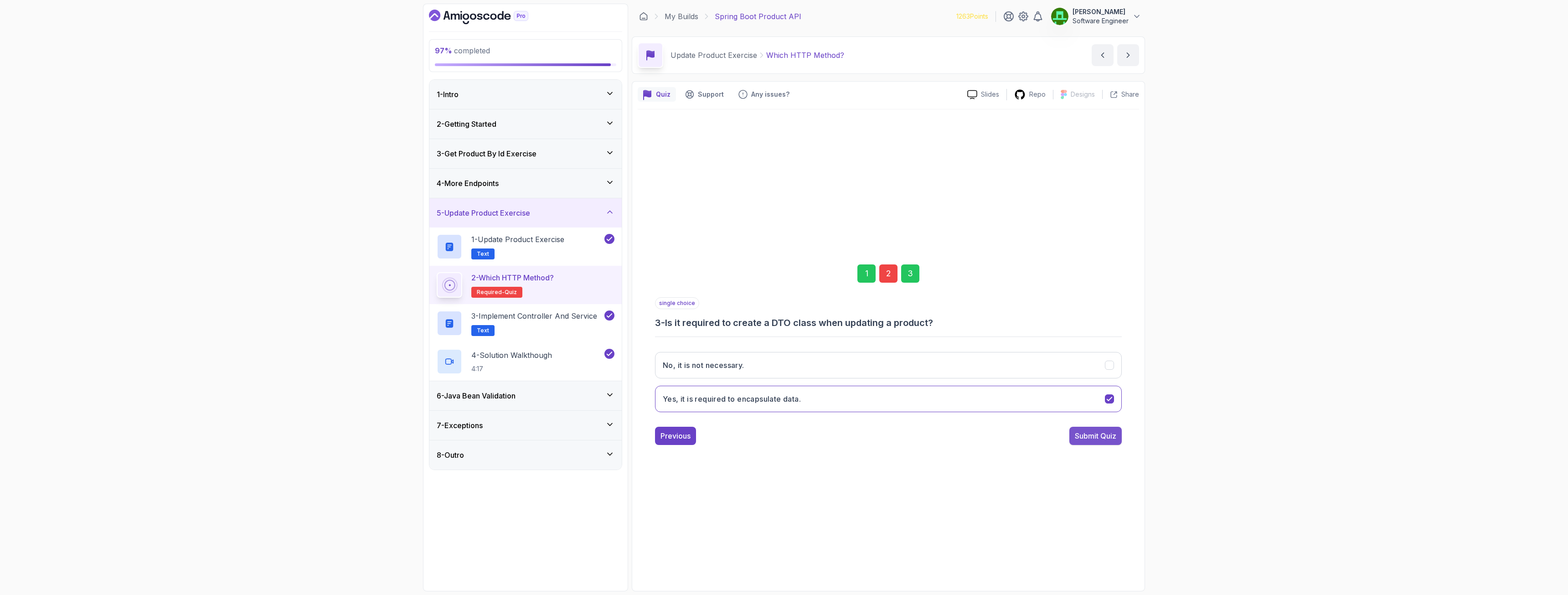
click at [875, 431] on div "Submit Quiz" at bounding box center [1096, 436] width 41 height 11
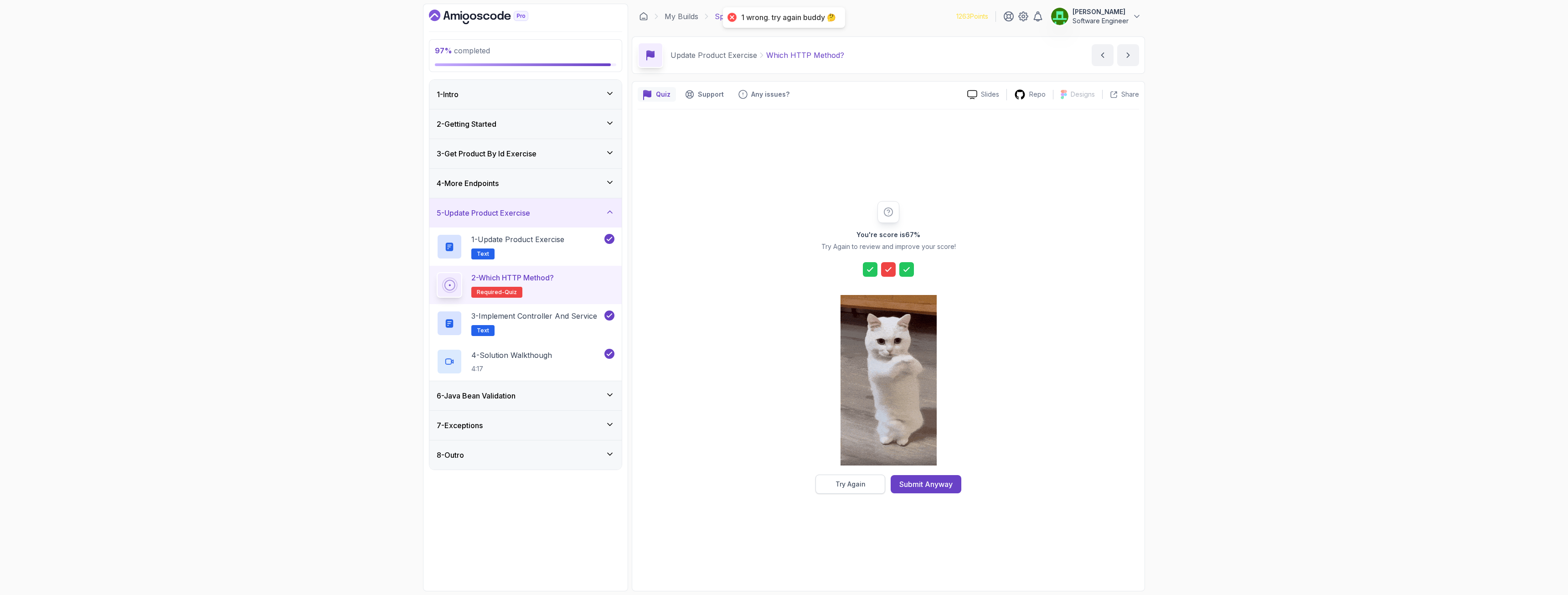
click at [872, 431] on button "Try Again" at bounding box center [850, 484] width 70 height 19
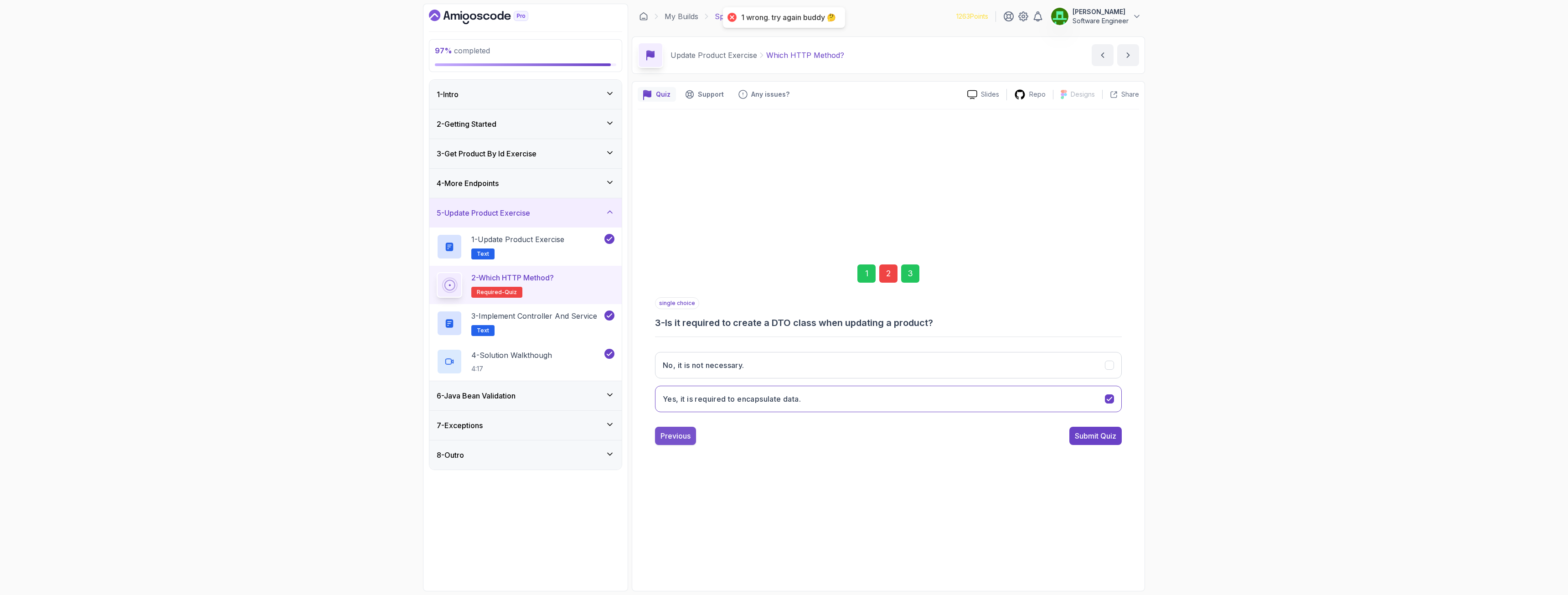
click at [678, 431] on div "Previous" at bounding box center [675, 436] width 30 height 11
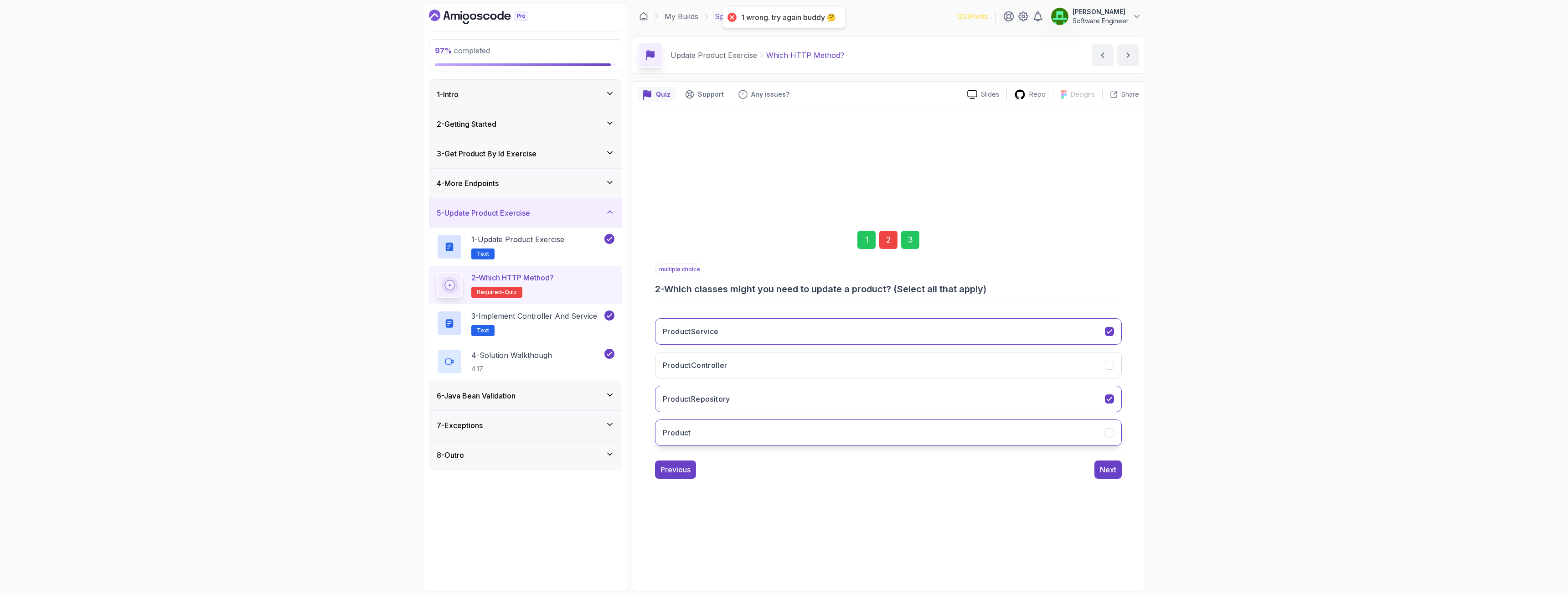
click at [713, 431] on button "Product" at bounding box center [888, 432] width 467 height 26
click at [721, 337] on button "ProductService" at bounding box center [888, 331] width 467 height 26
click at [875, 431] on button "Next" at bounding box center [1108, 470] width 27 height 18
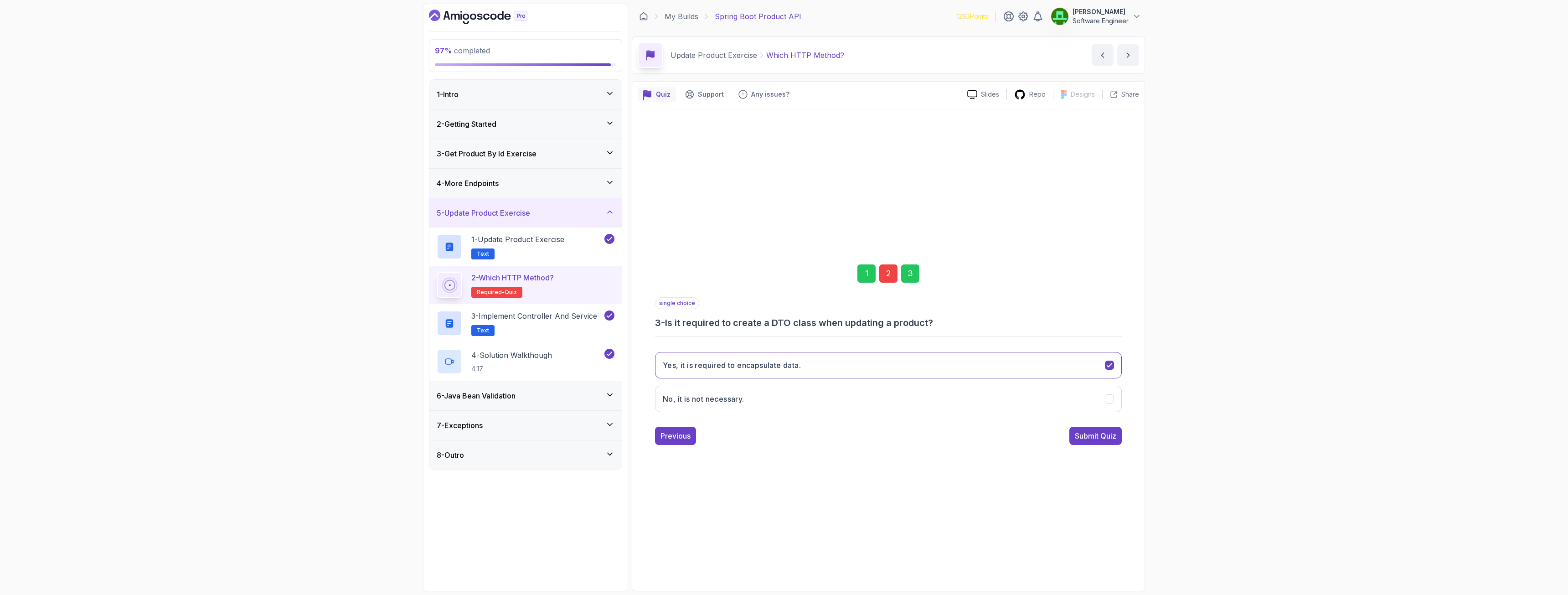
click at [875, 431] on div "Submit Quiz" at bounding box center [1096, 436] width 41 height 11
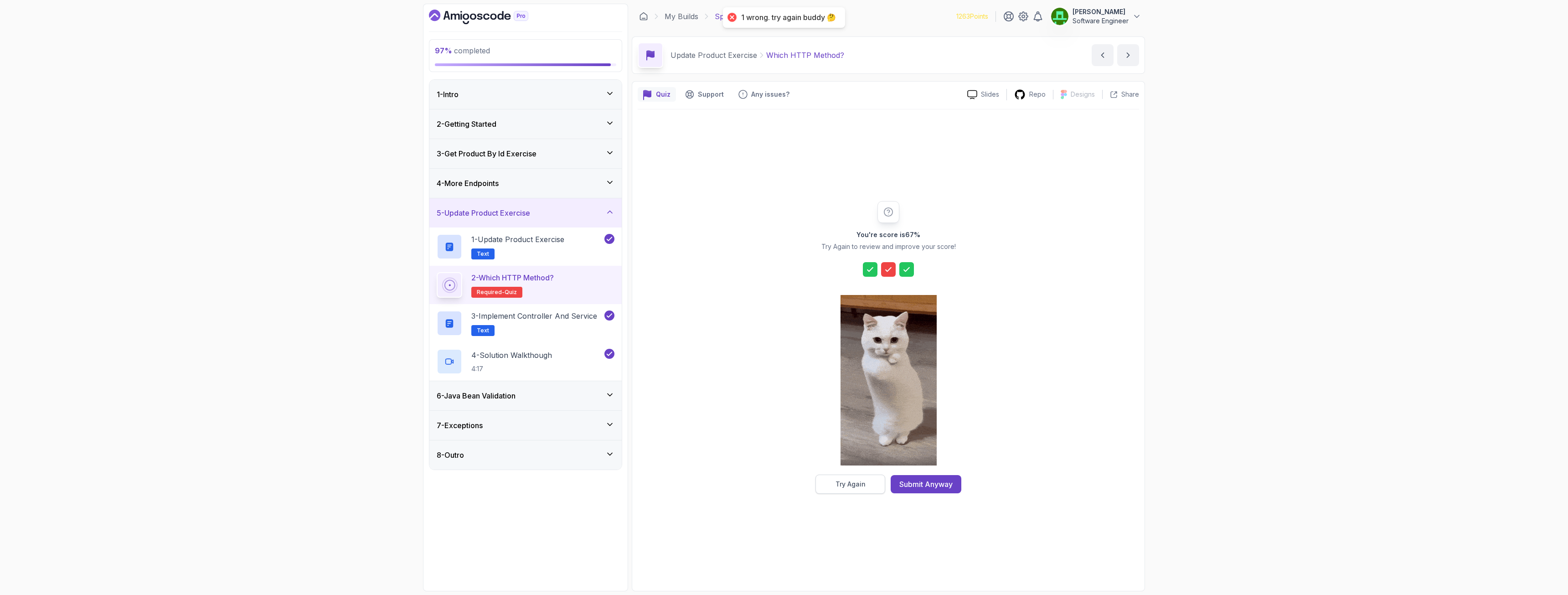
click at [875, 431] on button "Try Again" at bounding box center [850, 484] width 70 height 19
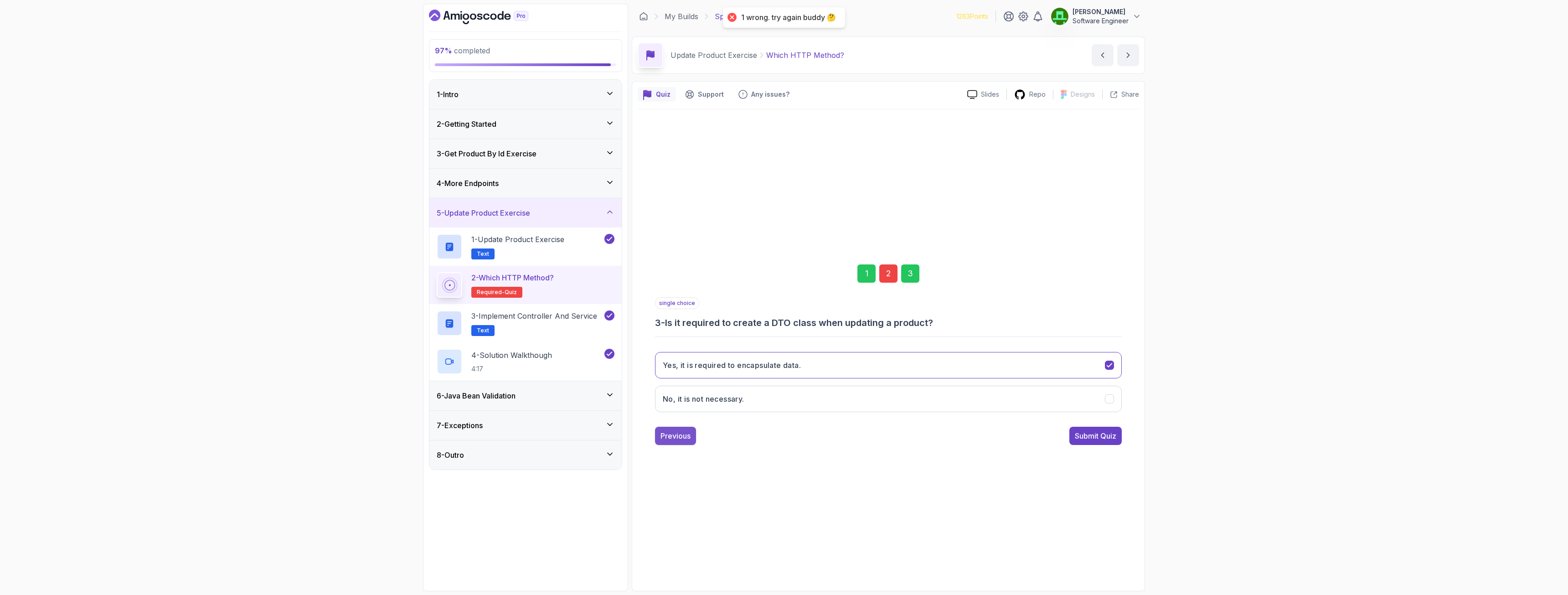
click at [667, 431] on div "Previous" at bounding box center [675, 436] width 30 height 11
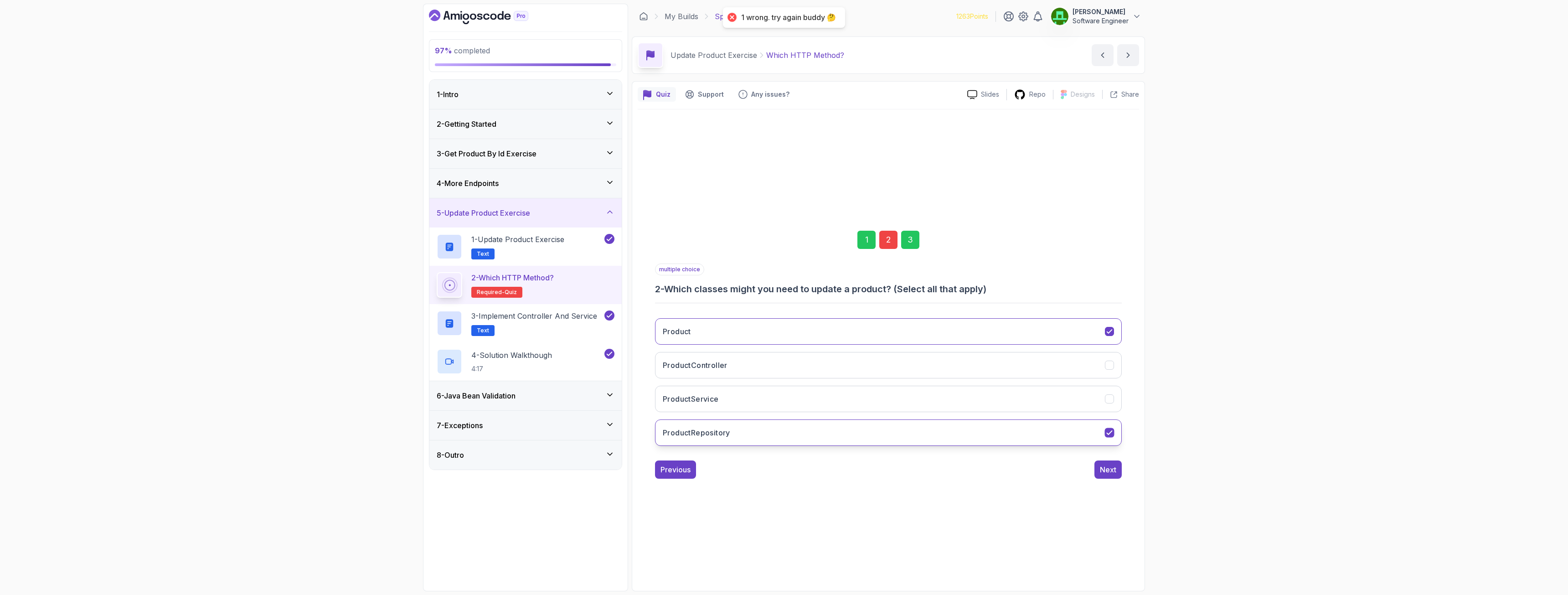
click at [719, 429] on h3 "ProductRepository" at bounding box center [696, 433] width 68 height 11
click at [875, 431] on div "Next" at bounding box center [1108, 470] width 16 height 11
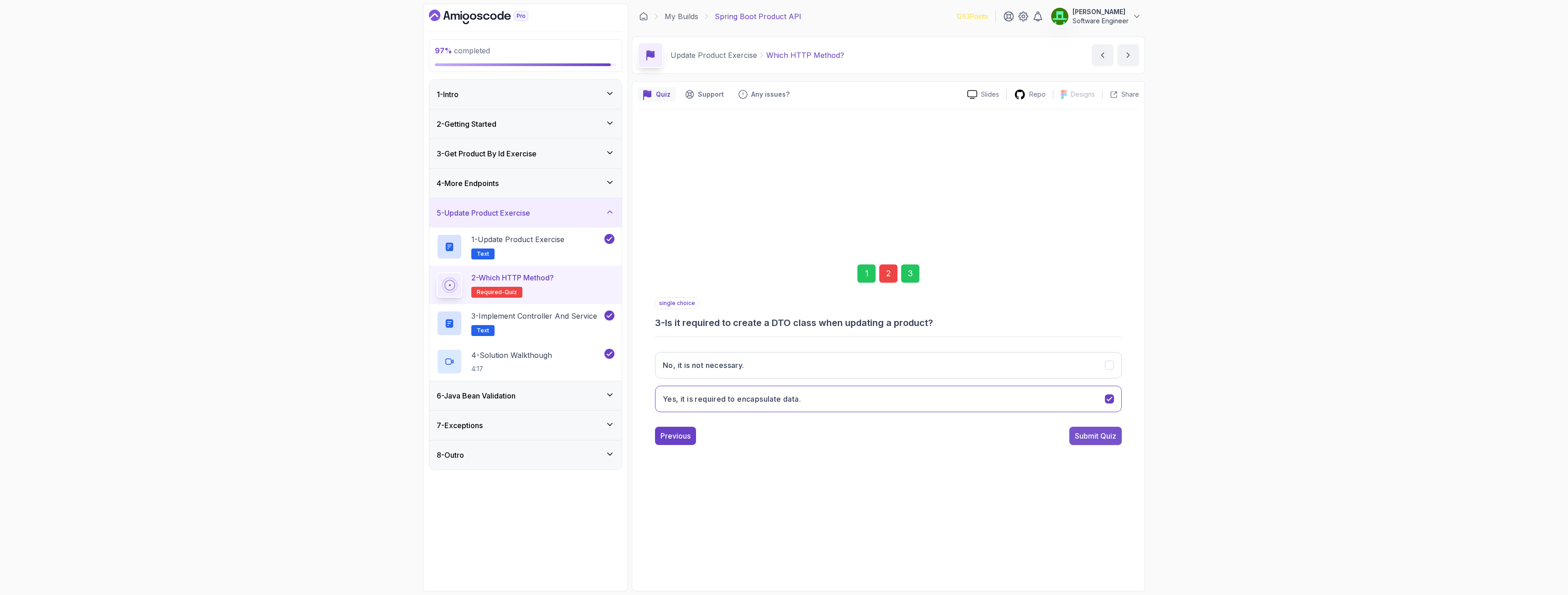
click at [875, 431] on button "Submit Quiz" at bounding box center [1096, 436] width 52 height 18
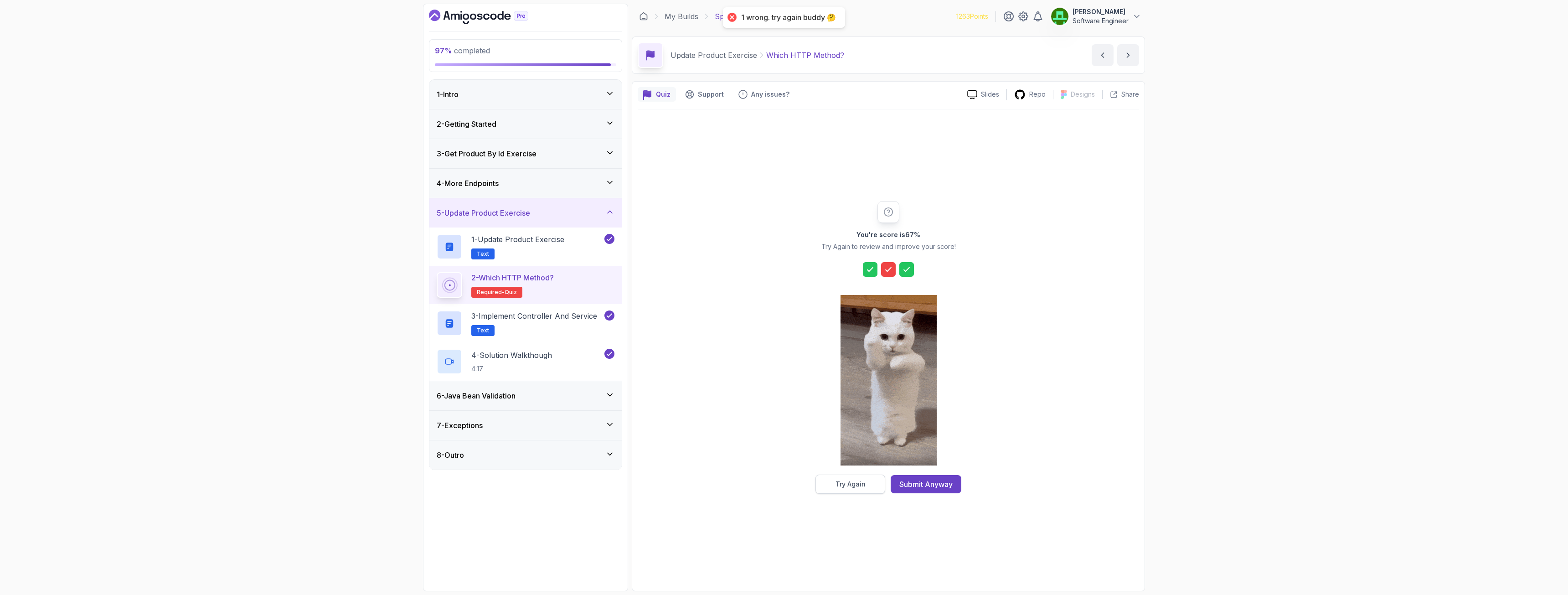
click at [847, 431] on button "Try Again" at bounding box center [850, 484] width 70 height 19
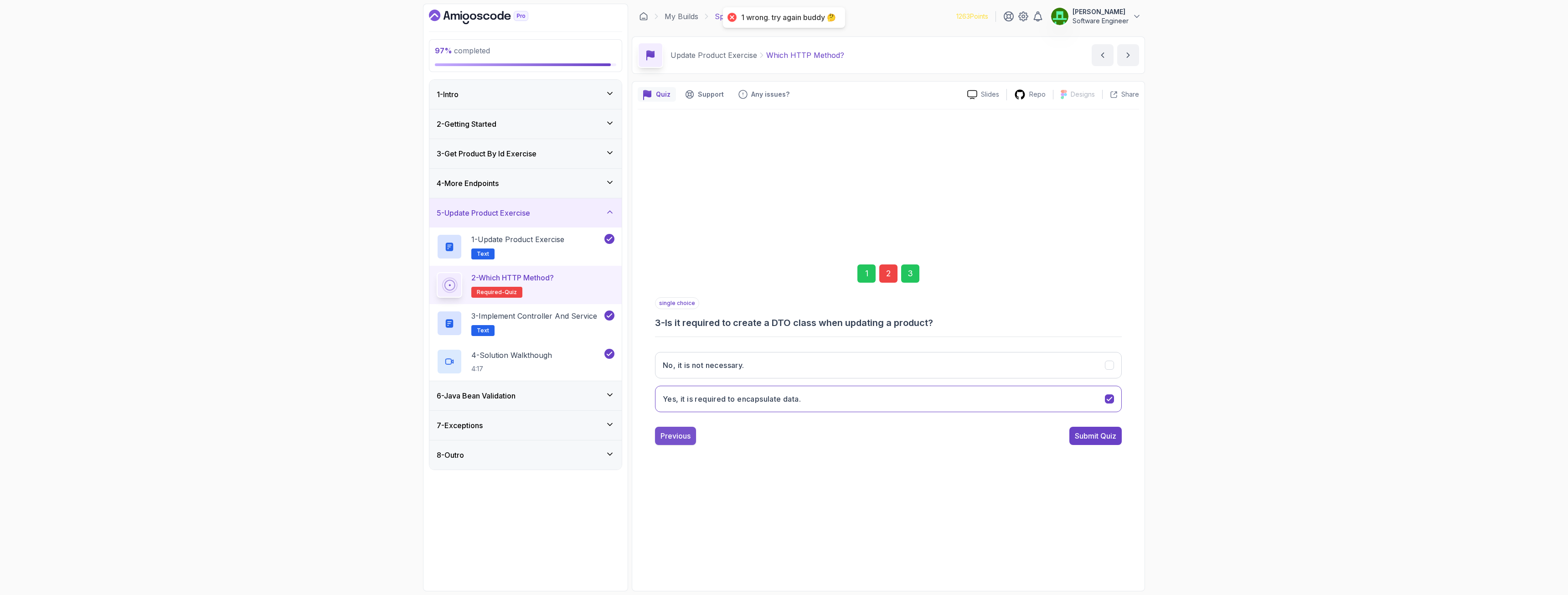
click at [673, 431] on div "Previous" at bounding box center [675, 436] width 30 height 11
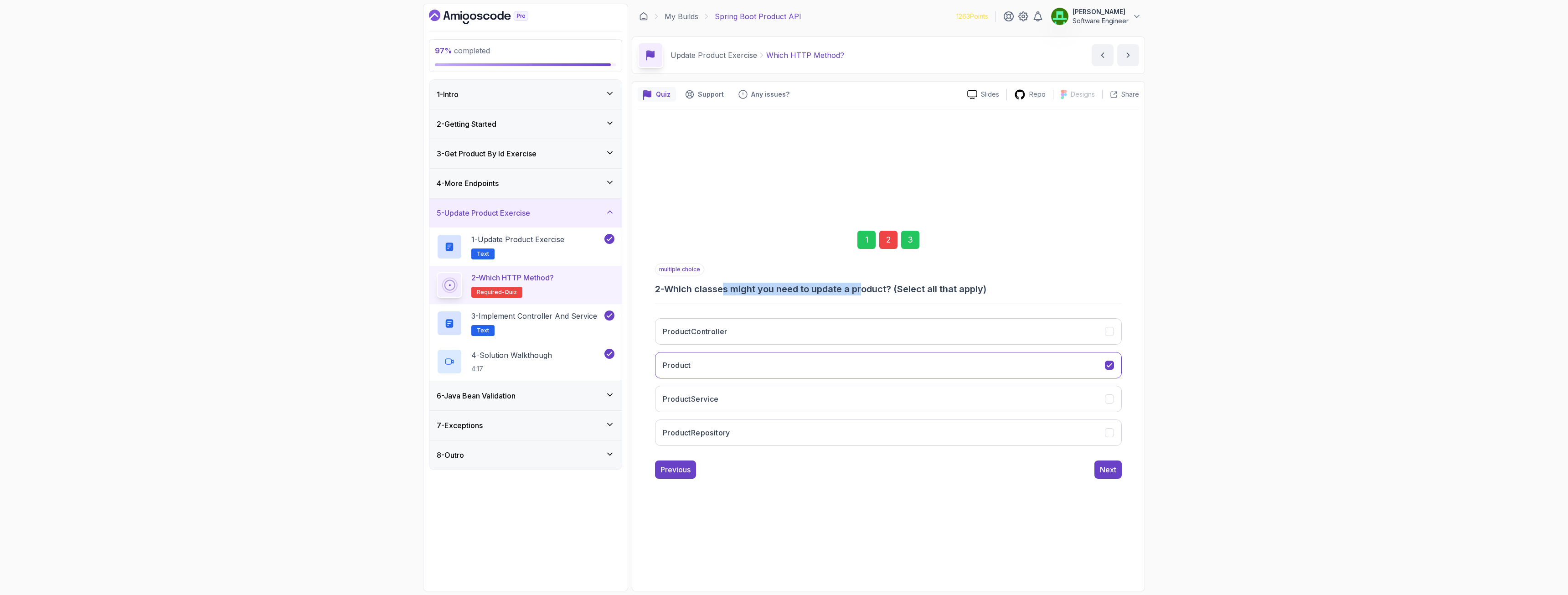
drag, startPoint x: 810, startPoint y: 282, endPoint x: 869, endPoint y: 284, distance: 59.0
click at [869, 284] on h3 "2 - Which classes might you need to update a product? (Select all that apply)" at bounding box center [888, 289] width 467 height 13
click at [865, 294] on h3 "2 - Which classes might you need to update a product? (Select all that apply)" at bounding box center [888, 289] width 467 height 13
click at [780, 332] on button "ProductController" at bounding box center [888, 331] width 467 height 26
click at [754, 406] on button "ProductService" at bounding box center [888, 399] width 467 height 26
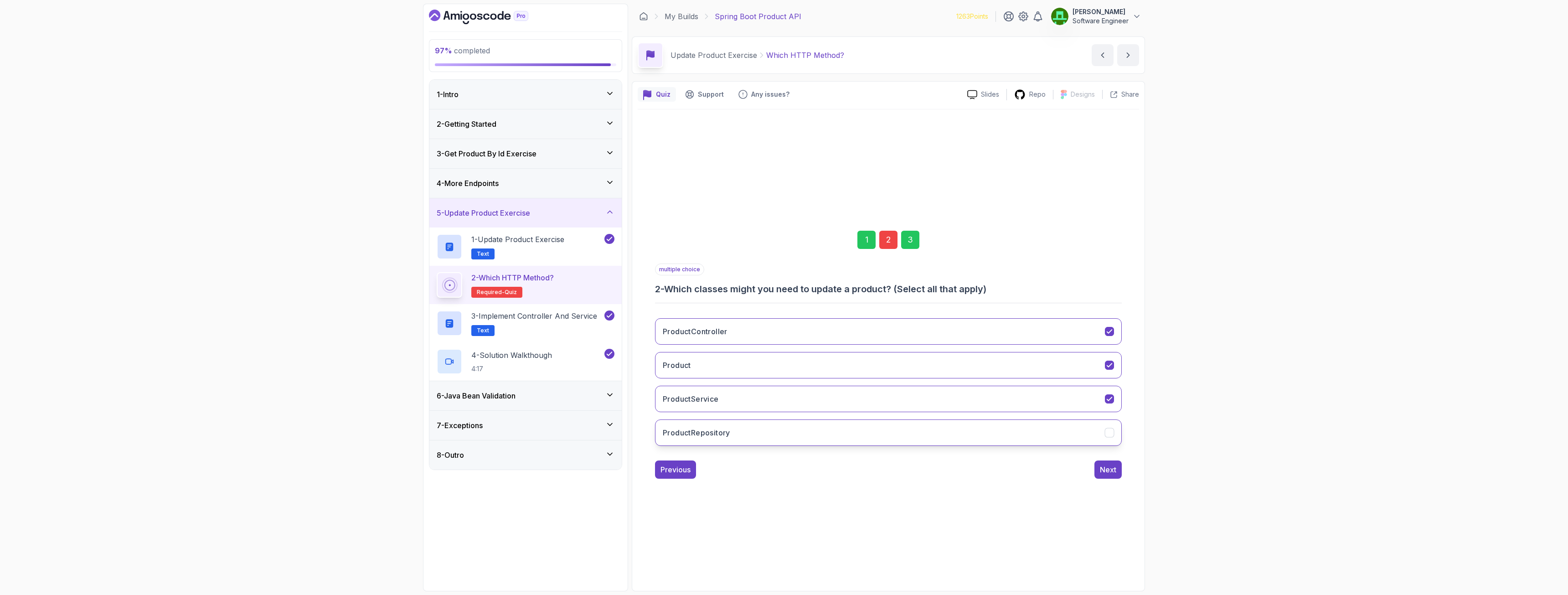
click at [759, 426] on button "ProductRepository" at bounding box center [888, 432] width 467 height 26
click at [723, 400] on button "ProductService" at bounding box center [888, 399] width 467 height 26
click at [875, 431] on button "Next" at bounding box center [1108, 470] width 27 height 18
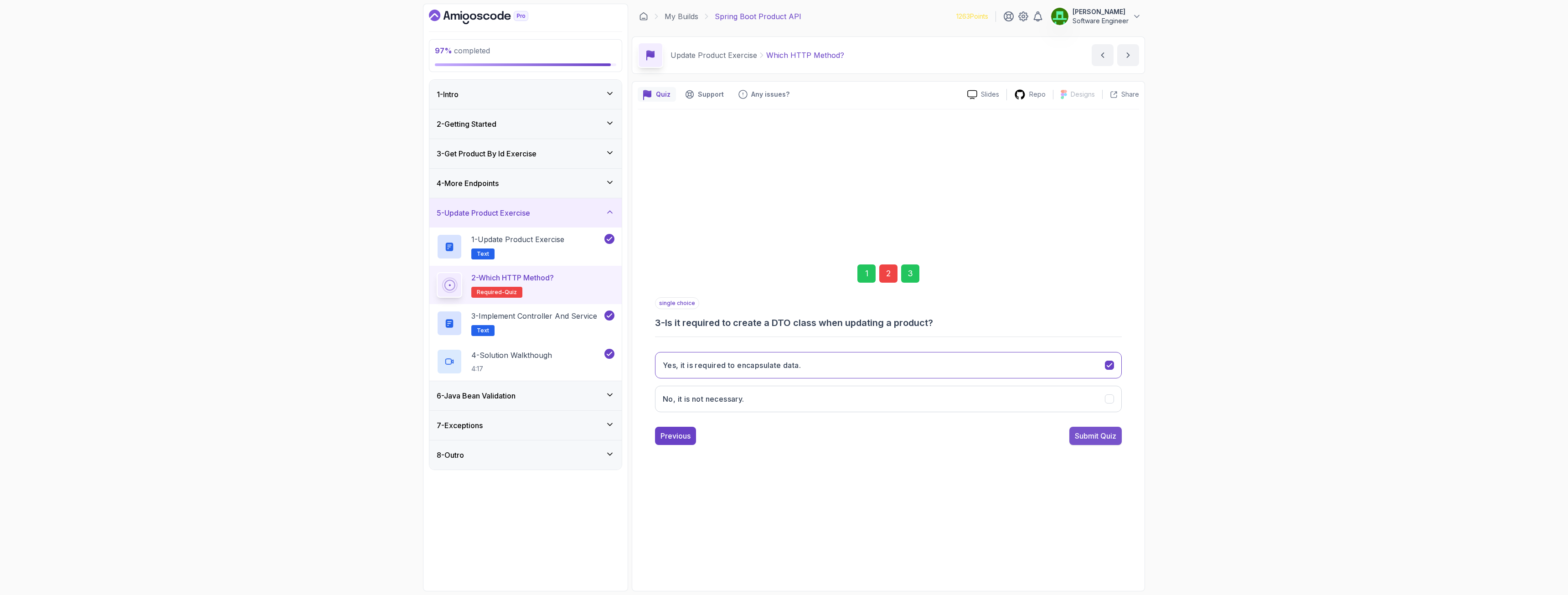
click at [875, 431] on div "Submit Quiz" at bounding box center [1096, 436] width 41 height 11
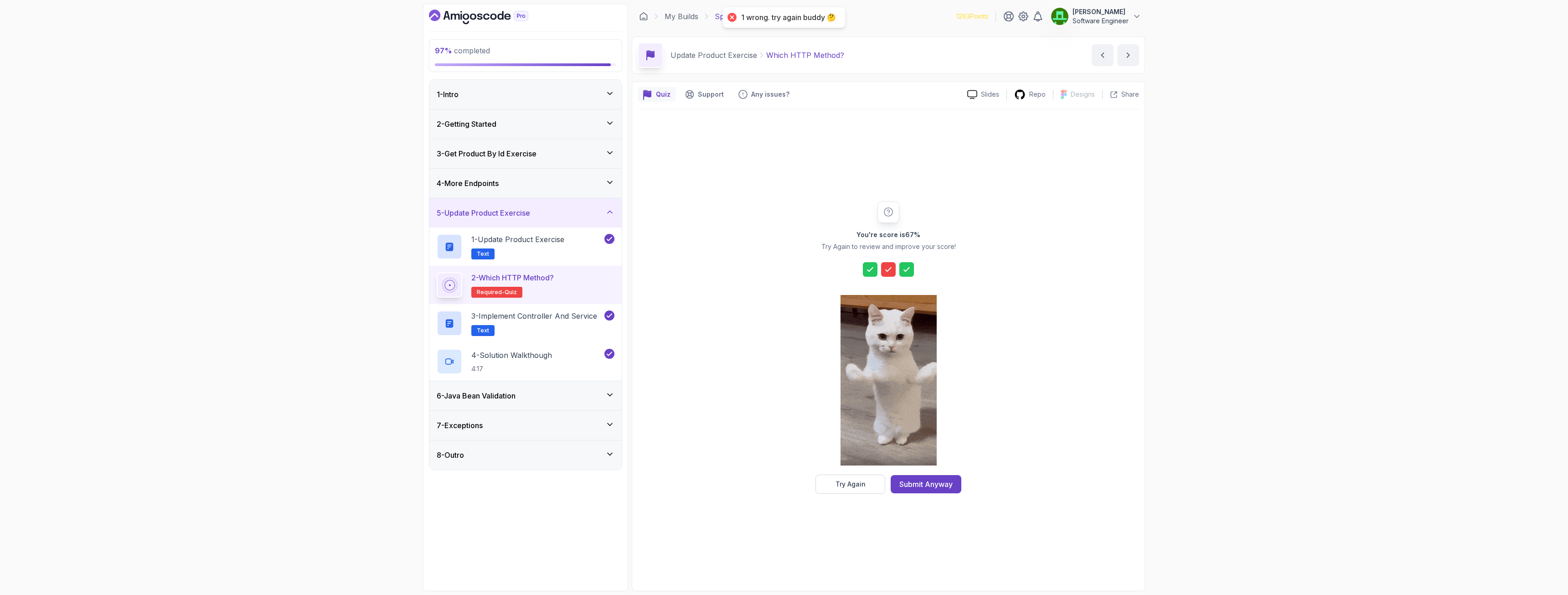
click at [858, 431] on div at bounding box center [889, 381] width 96 height 187
click at [858, 431] on div "Try Again" at bounding box center [850, 484] width 30 height 9
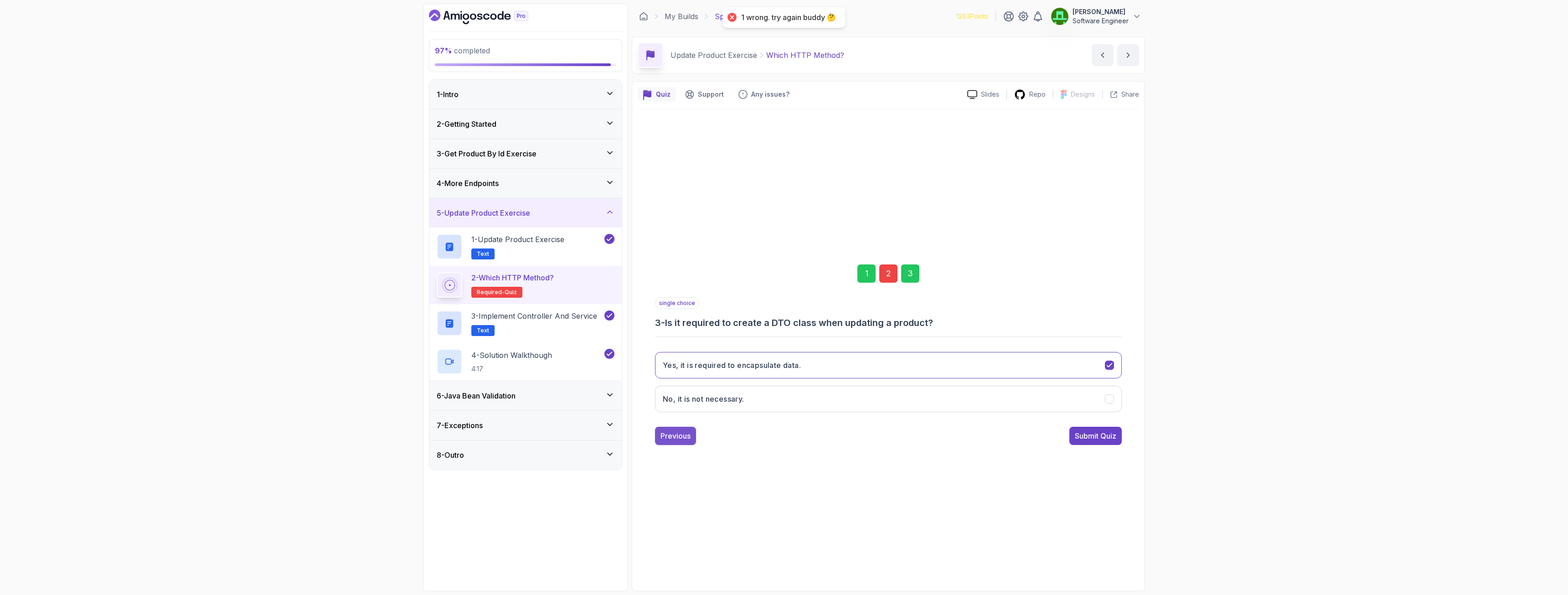
click at [669, 431] on div "Previous" at bounding box center [675, 436] width 30 height 11
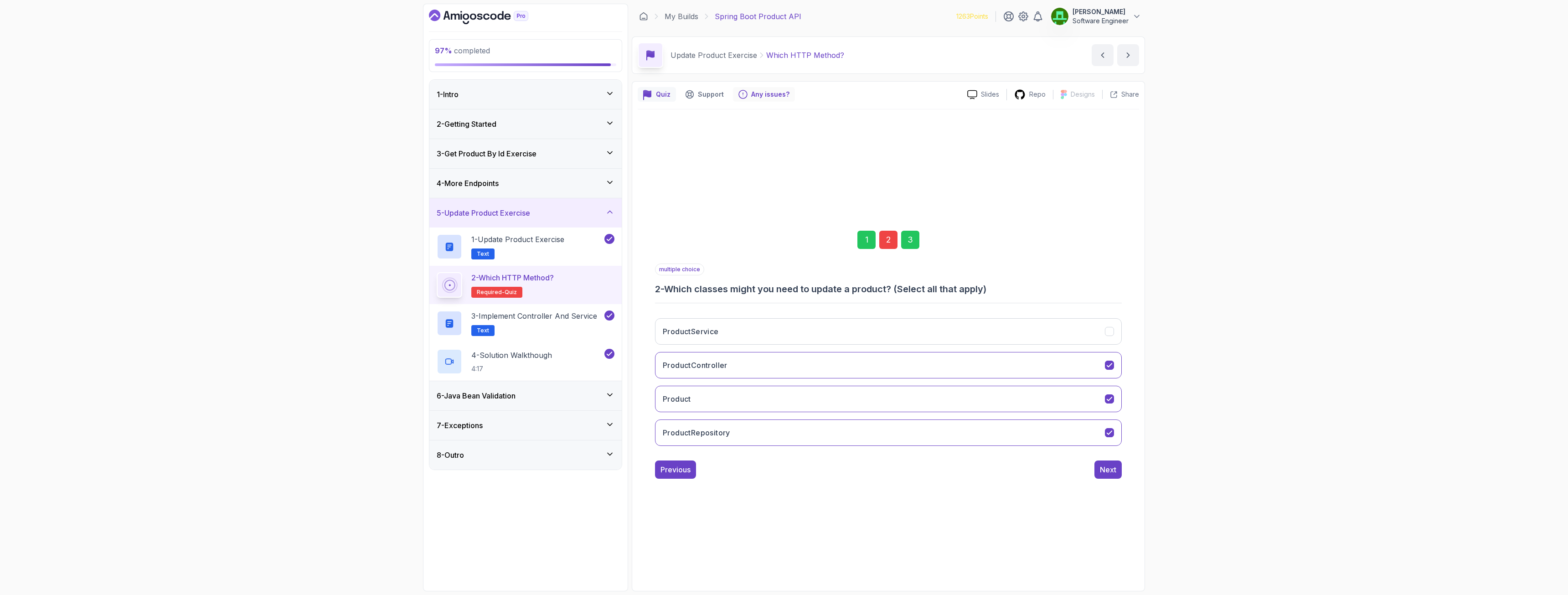
click at [772, 97] on p "Any issues?" at bounding box center [770, 94] width 38 height 9
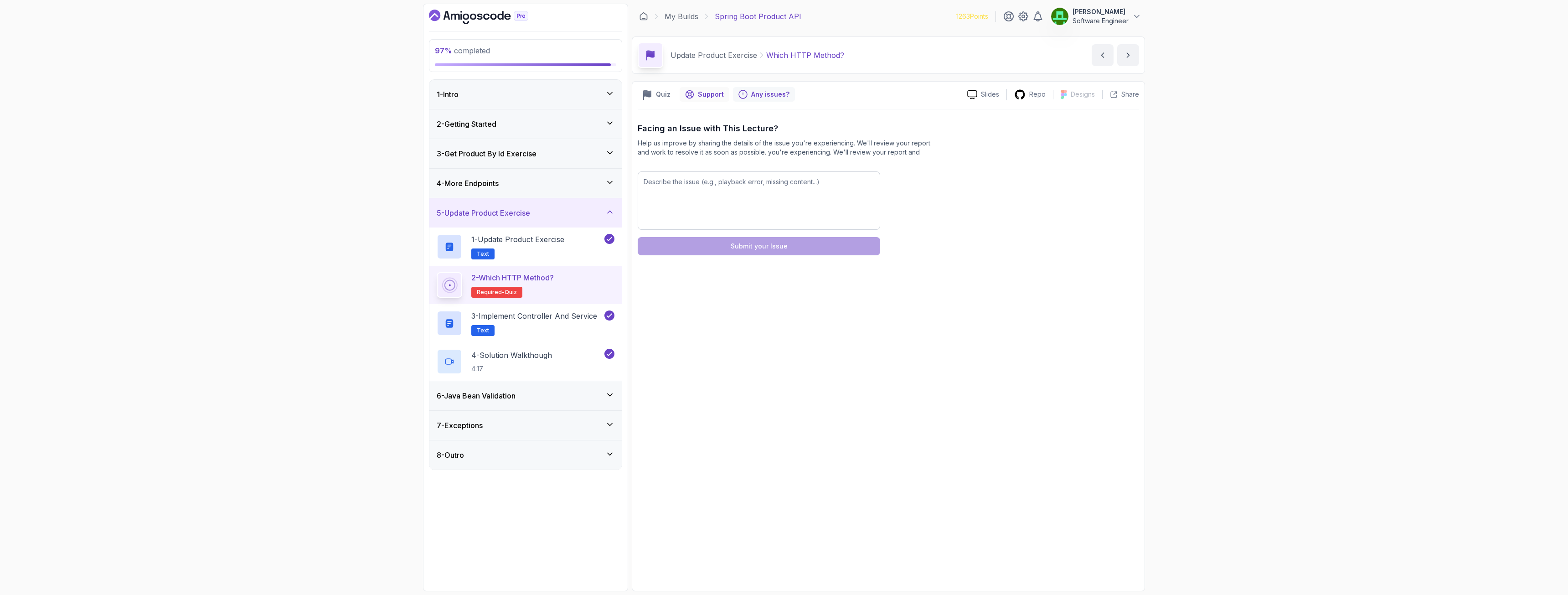
click at [716, 94] on p "Support" at bounding box center [710, 94] width 26 height 9
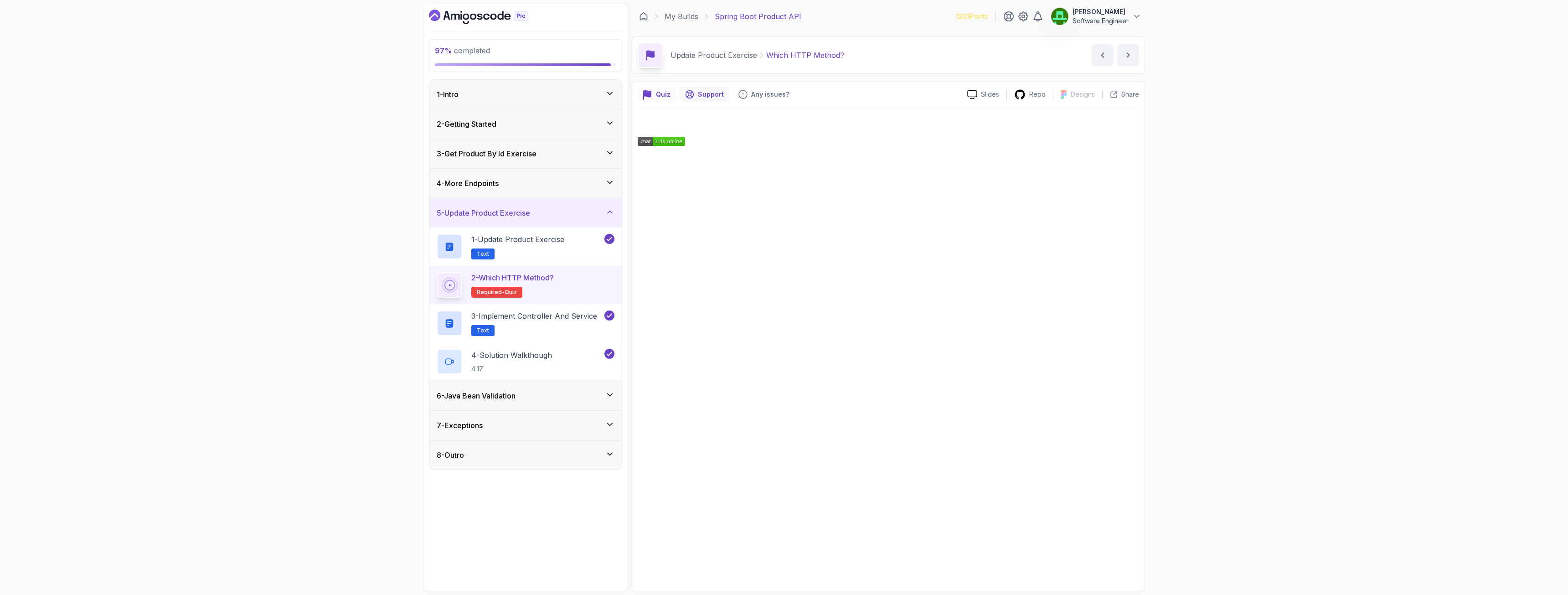
click at [659, 97] on p "Quiz" at bounding box center [663, 94] width 15 height 9
click at [709, 96] on p "Support" at bounding box center [710, 94] width 26 height 9
click at [658, 95] on p "Quiz" at bounding box center [663, 94] width 15 height 9
click at [875, 370] on button "Start" at bounding box center [889, 378] width 146 height 18
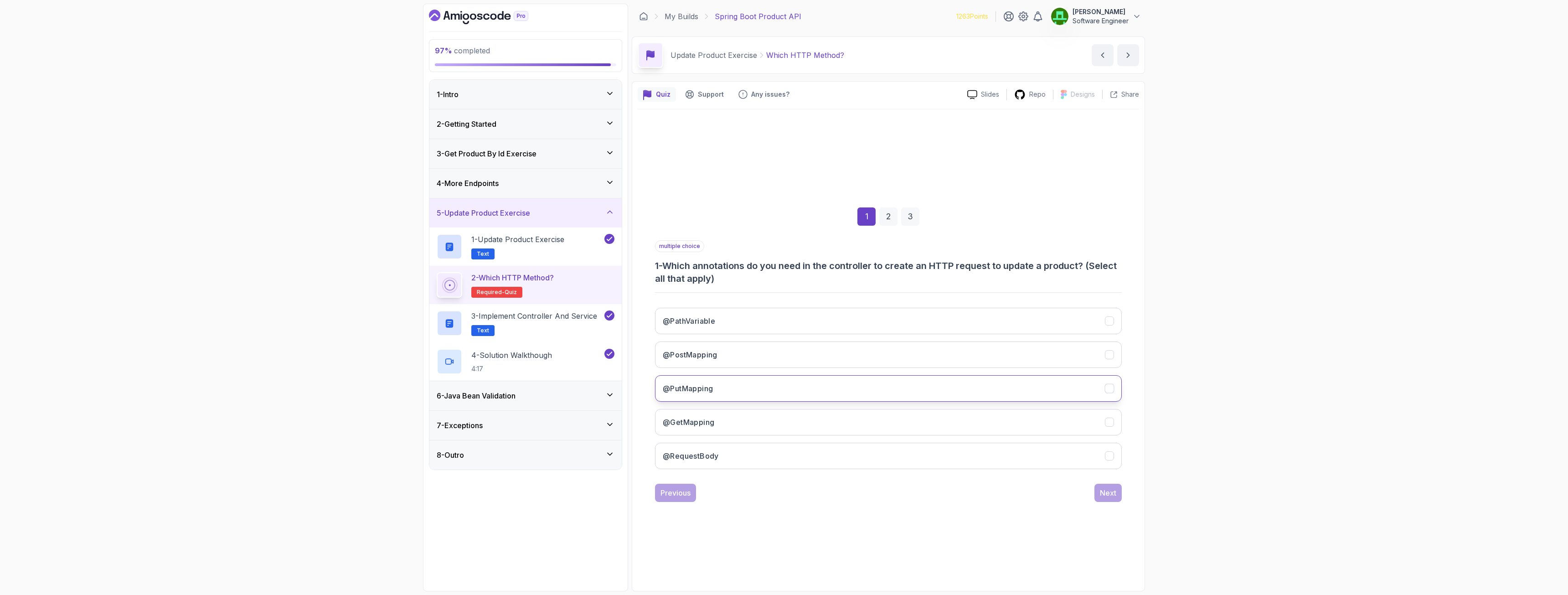
drag, startPoint x: 705, startPoint y: 381, endPoint x: 707, endPoint y: 398, distance: 17.1
click at [705, 381] on button "@PutMapping" at bounding box center [888, 388] width 467 height 26
click at [705, 320] on h3 "@PathVariable" at bounding box center [689, 321] width 52 height 11
drag, startPoint x: 729, startPoint y: 455, endPoint x: 735, endPoint y: 454, distance: 6.1
click at [729, 431] on button "@RequestBody" at bounding box center [888, 456] width 467 height 26
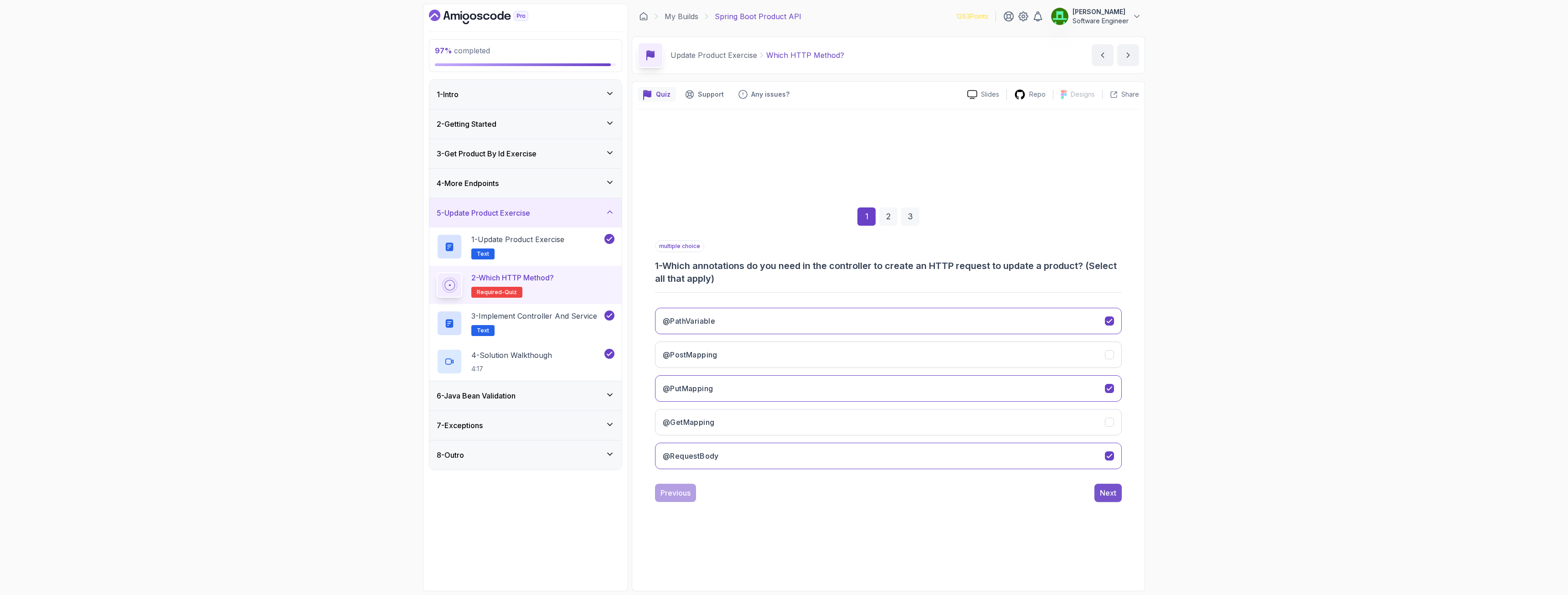
click at [875, 431] on div "Next" at bounding box center [1108, 493] width 16 height 11
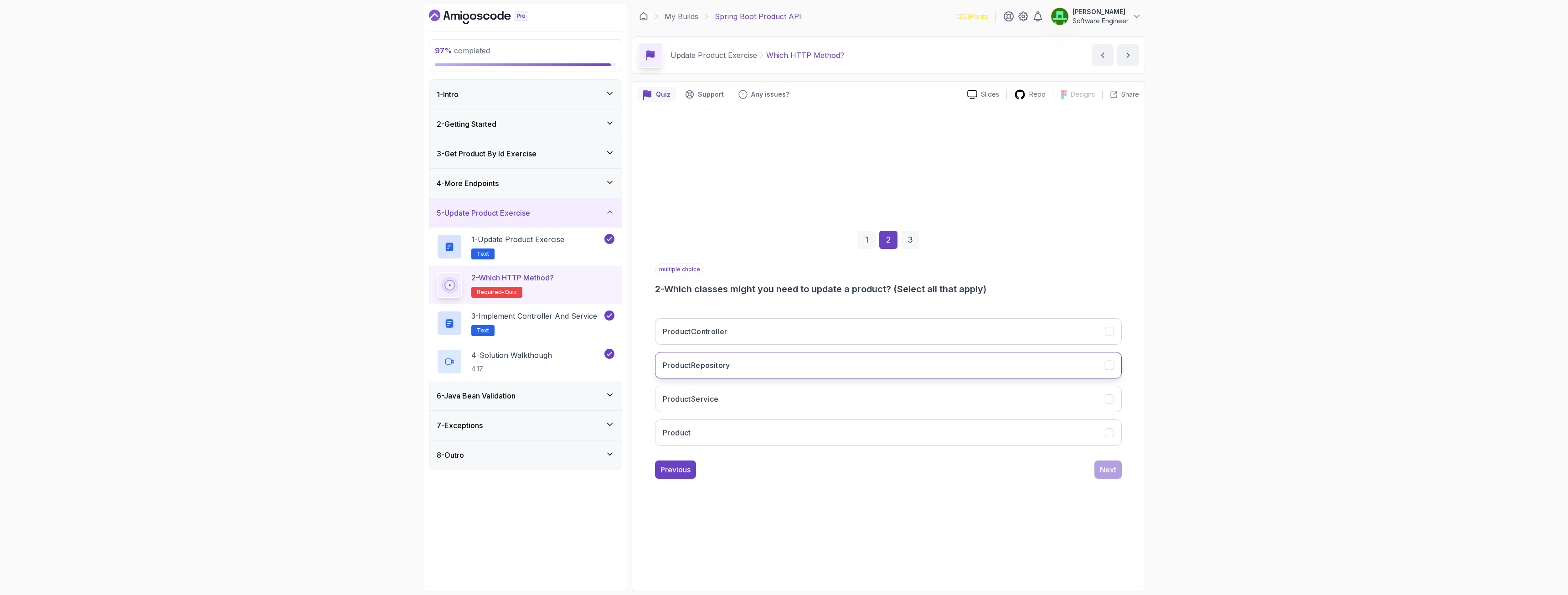
click at [718, 371] on button "ProductRepository" at bounding box center [888, 365] width 467 height 26
click at [875, 431] on div "Next" at bounding box center [1108, 470] width 16 height 11
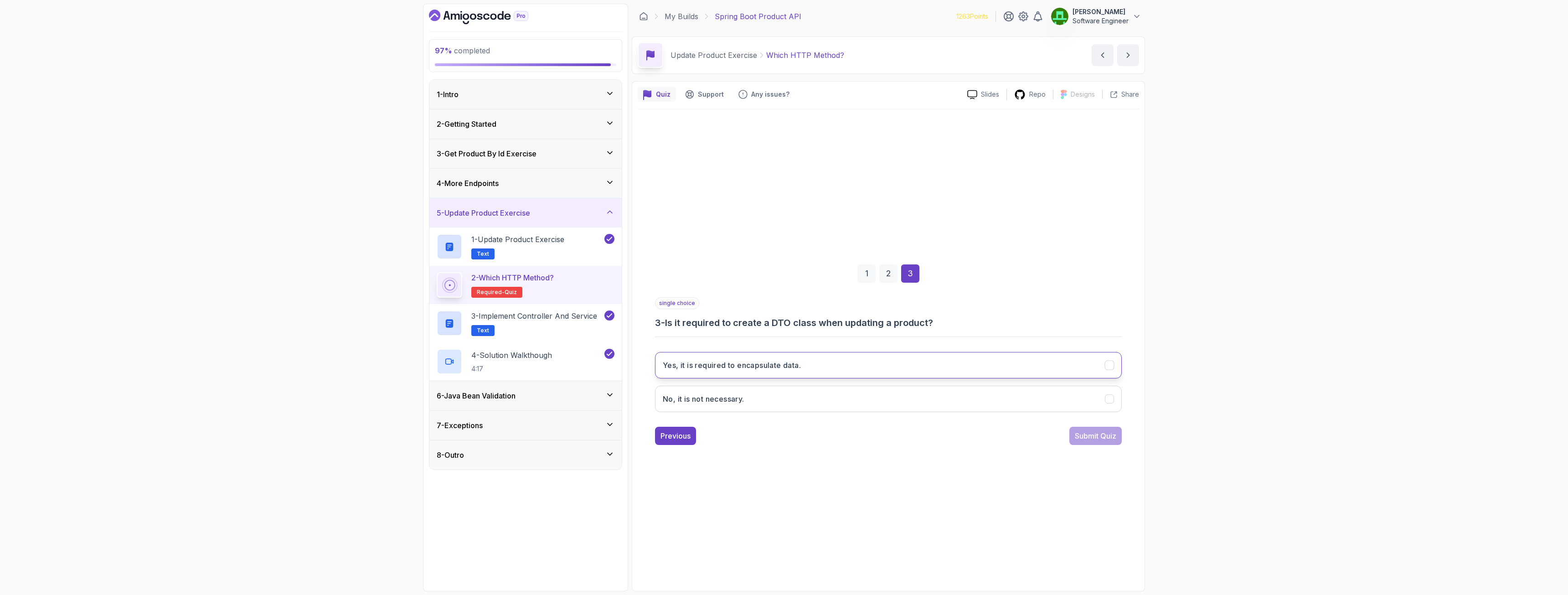
click at [747, 368] on h3 "Yes, it is required to encapsulate data." at bounding box center [732, 365] width 138 height 11
click at [875, 431] on div "Submit Quiz" at bounding box center [1096, 436] width 41 height 11
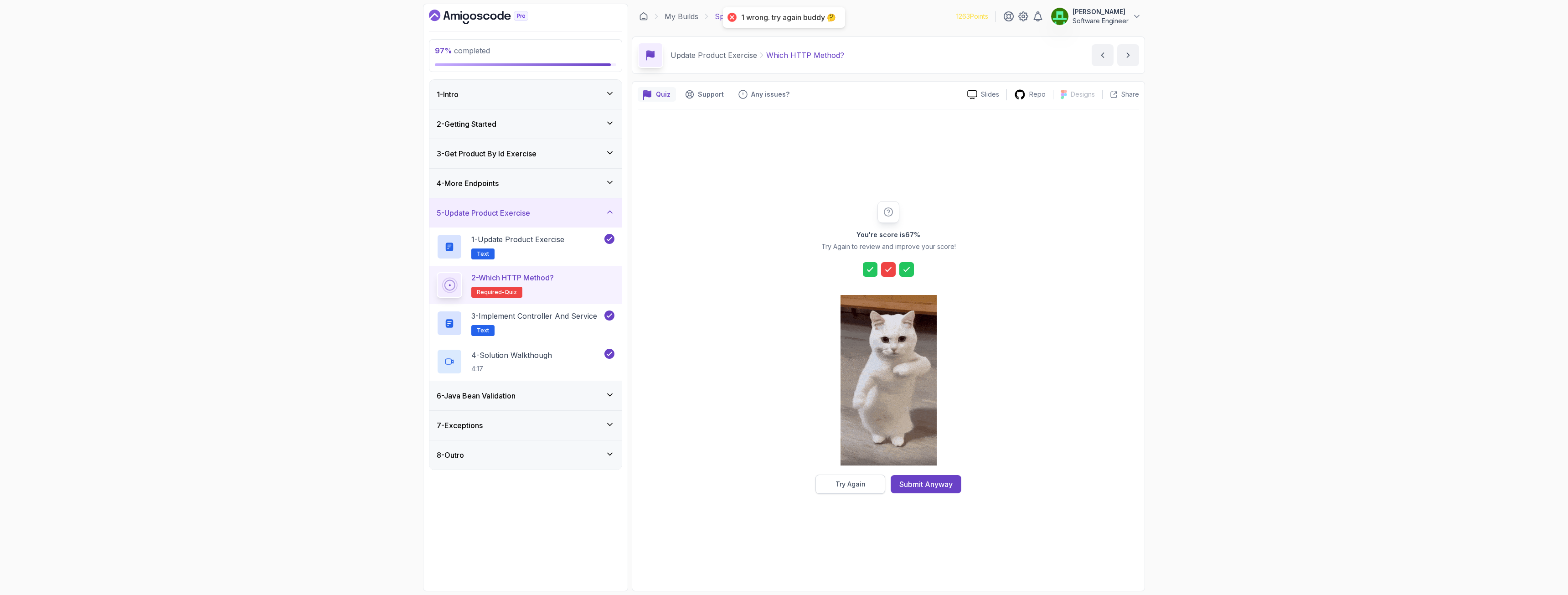
click at [867, 431] on button "Try Again" at bounding box center [850, 484] width 70 height 19
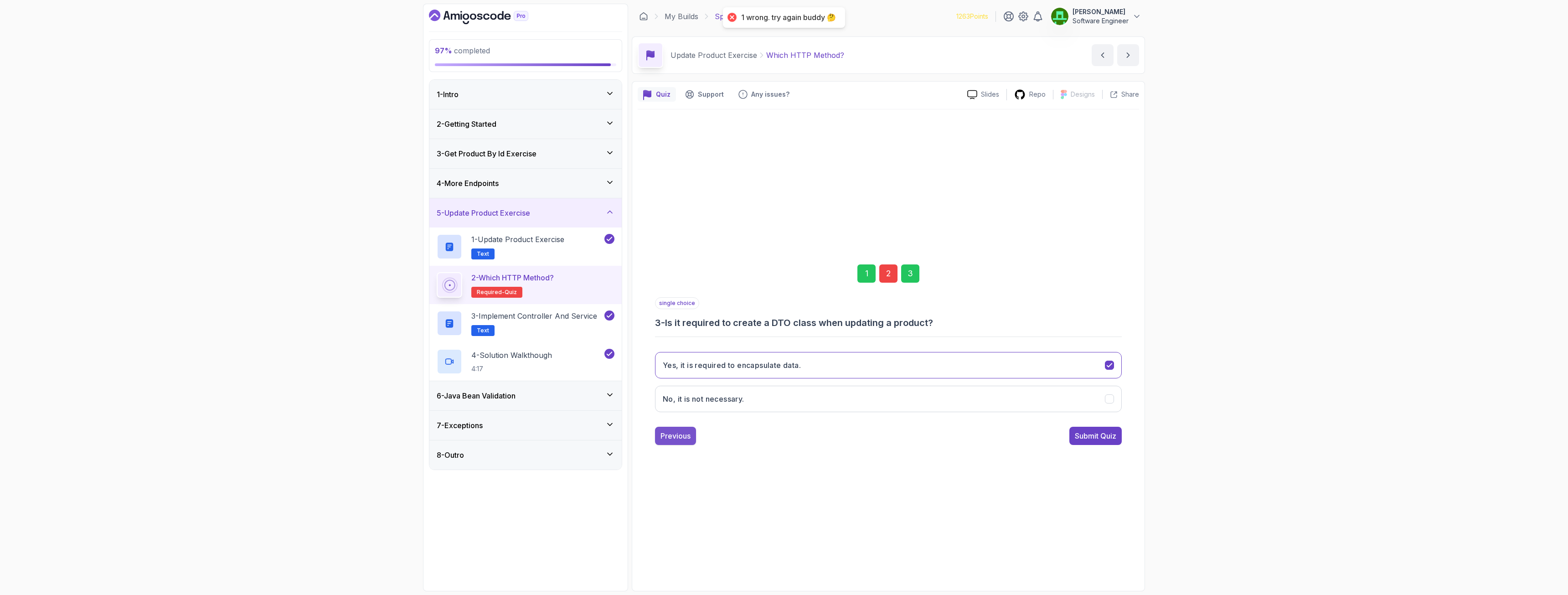
click at [684, 431] on div "Previous" at bounding box center [675, 436] width 30 height 11
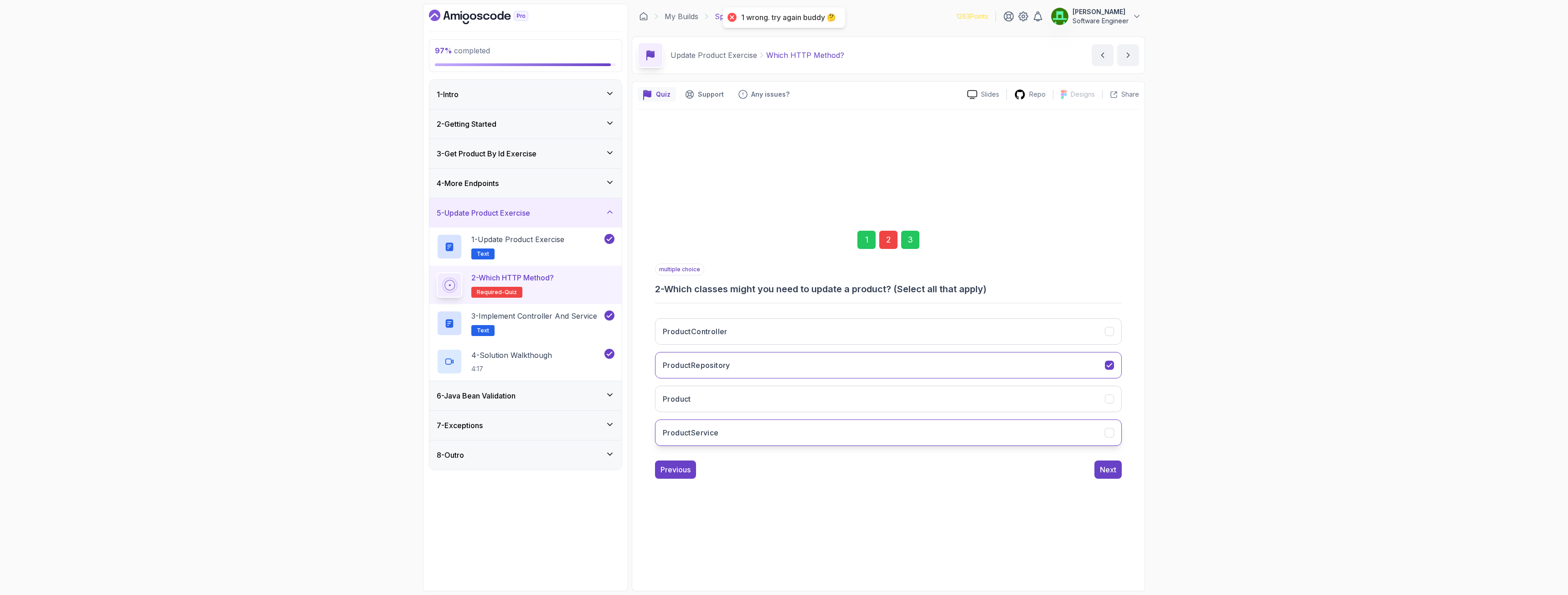
click at [734, 430] on button "ProductService" at bounding box center [888, 432] width 467 height 26
click at [875, 431] on div "1 2 3 multiple choice 2 - Which classes might you need to update a product? (Se…" at bounding box center [889, 347] width 502 height 277
click at [875, 431] on div "Next" at bounding box center [1108, 470] width 16 height 11
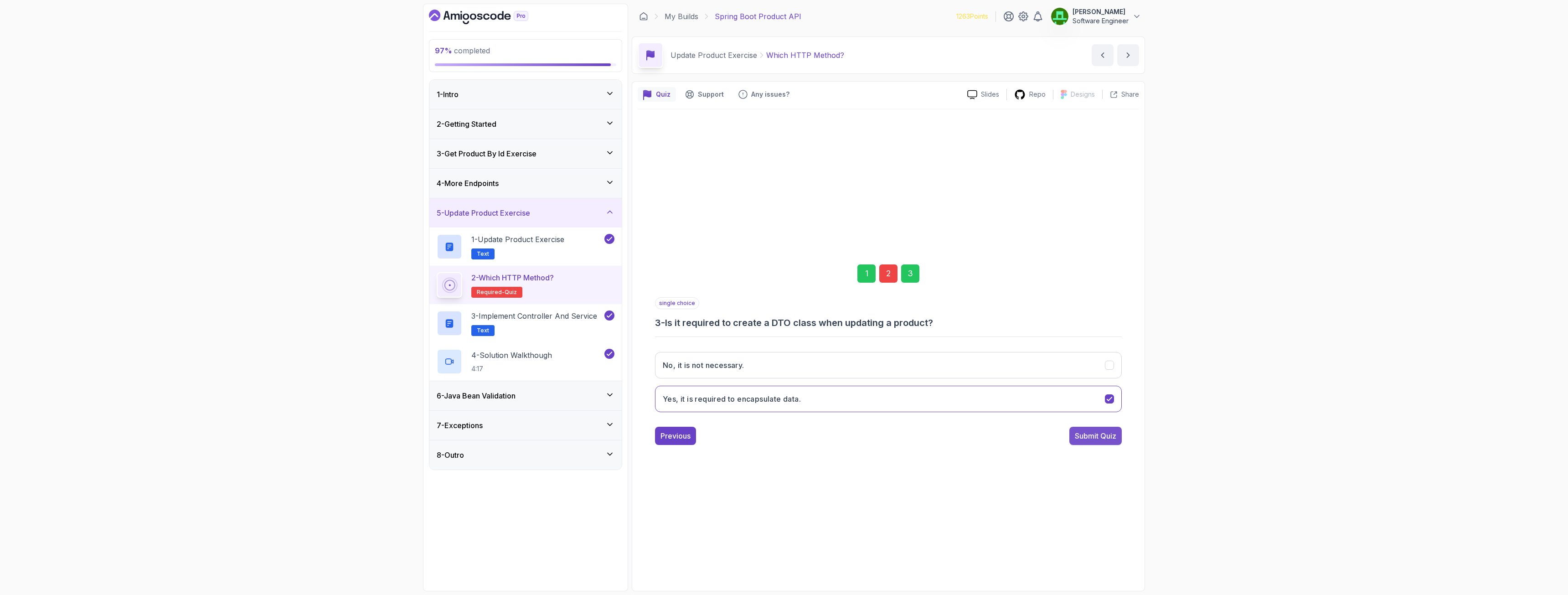
click at [875, 431] on button "Submit Quiz" at bounding box center [1096, 436] width 52 height 18
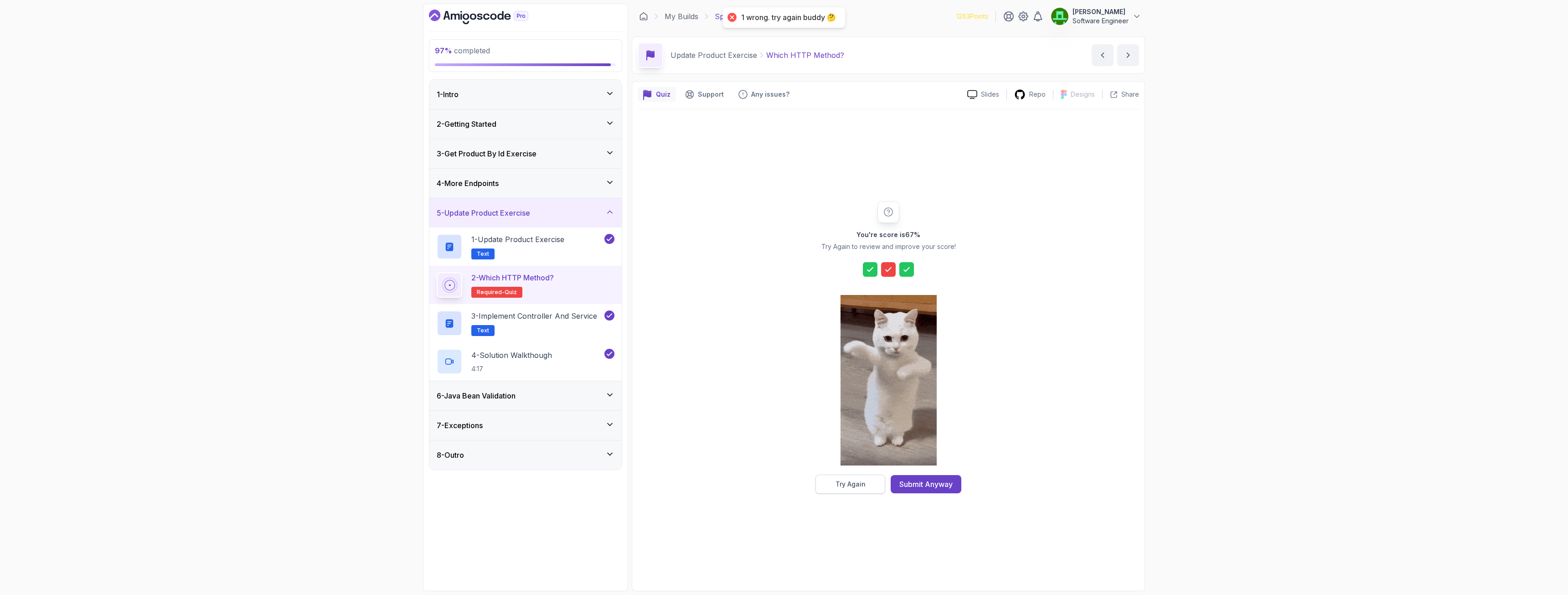
click at [863, 431] on div "Try Again" at bounding box center [850, 484] width 30 height 9
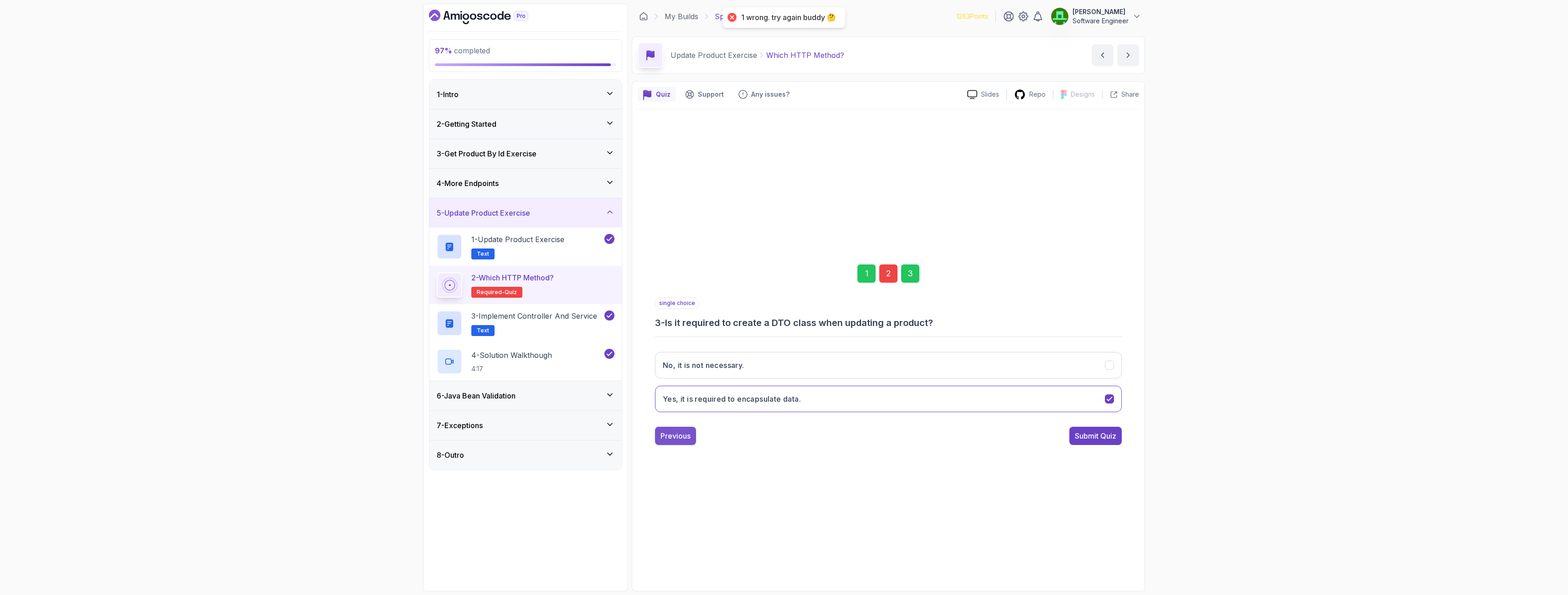
click at [680, 431] on div "Previous" at bounding box center [675, 436] width 30 height 11
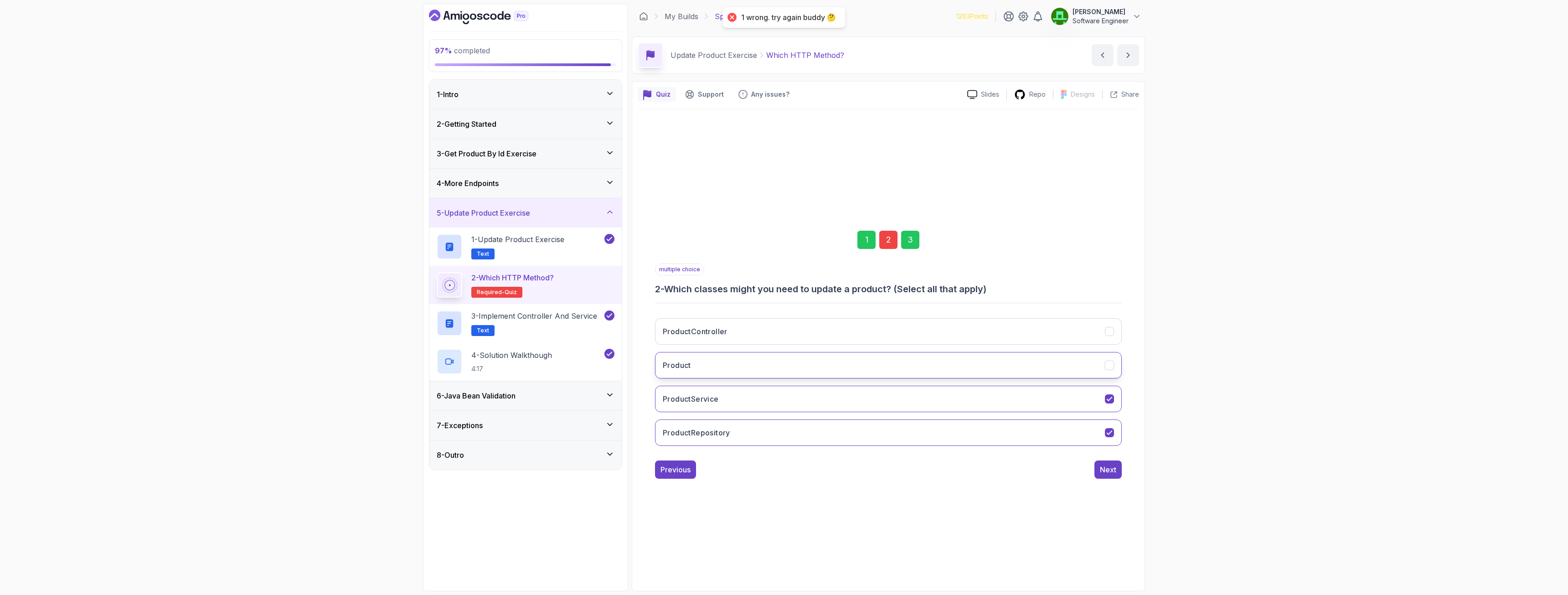
click at [719, 370] on button "Product" at bounding box center [888, 365] width 467 height 26
click at [875, 431] on div "Next" at bounding box center [1108, 470] width 16 height 11
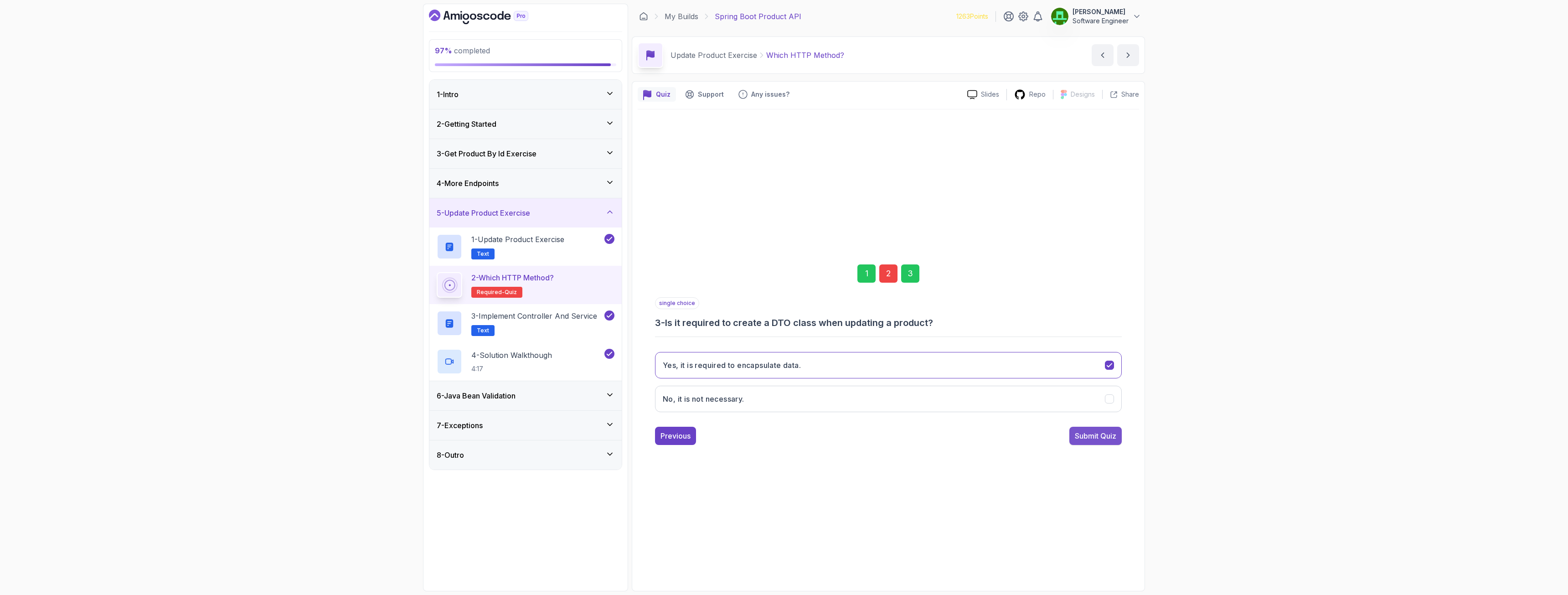
click at [875, 431] on div "Submit Quiz" at bounding box center [1096, 436] width 41 height 11
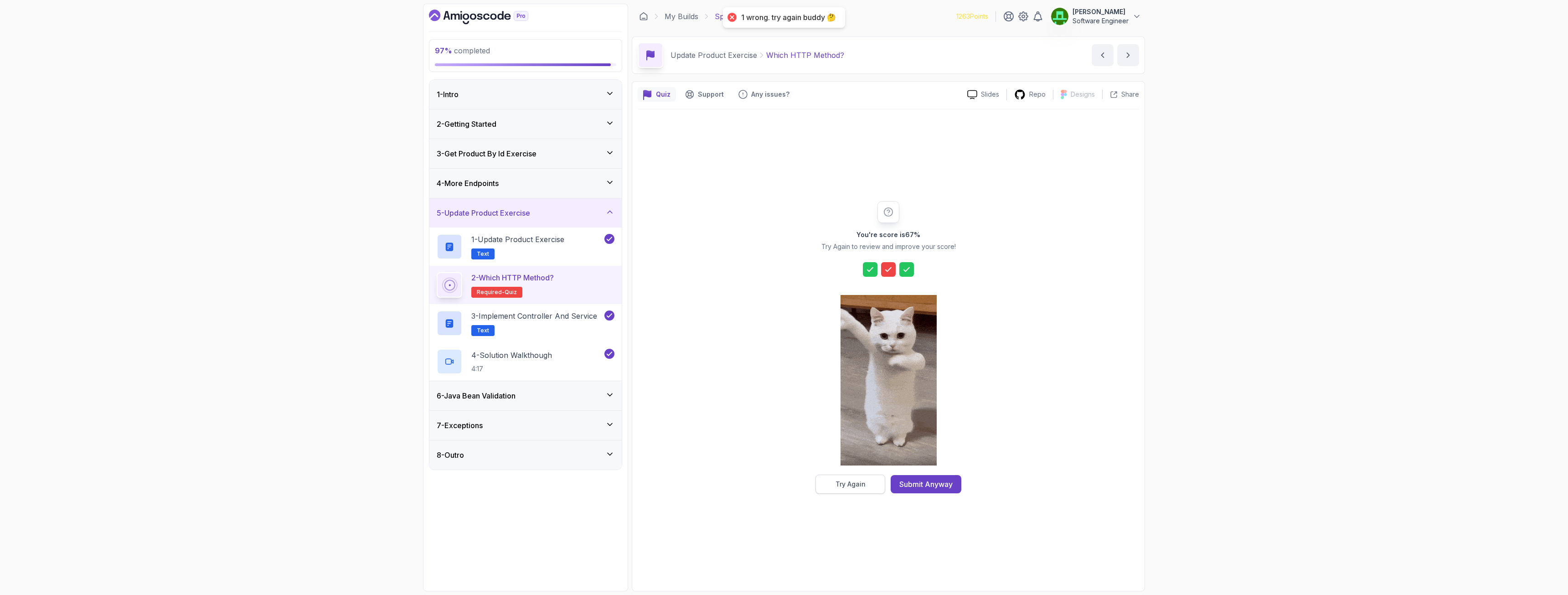
click at [849, 431] on div "Try Again" at bounding box center [850, 484] width 30 height 9
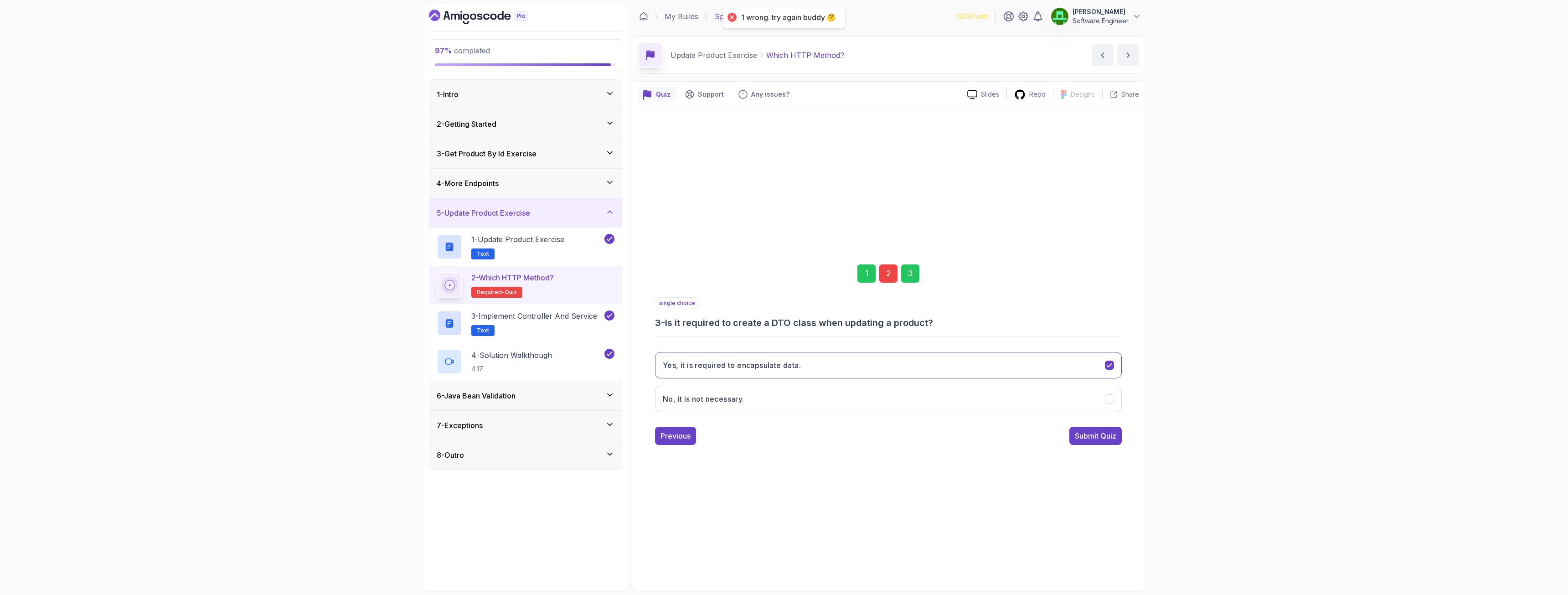
click at [679, 431] on div "1 2 3 single choice 3 - Is it required to create a DTO class when updating a pr…" at bounding box center [889, 347] width 502 height 209
click at [680, 431] on button "Previous" at bounding box center [675, 436] width 41 height 18
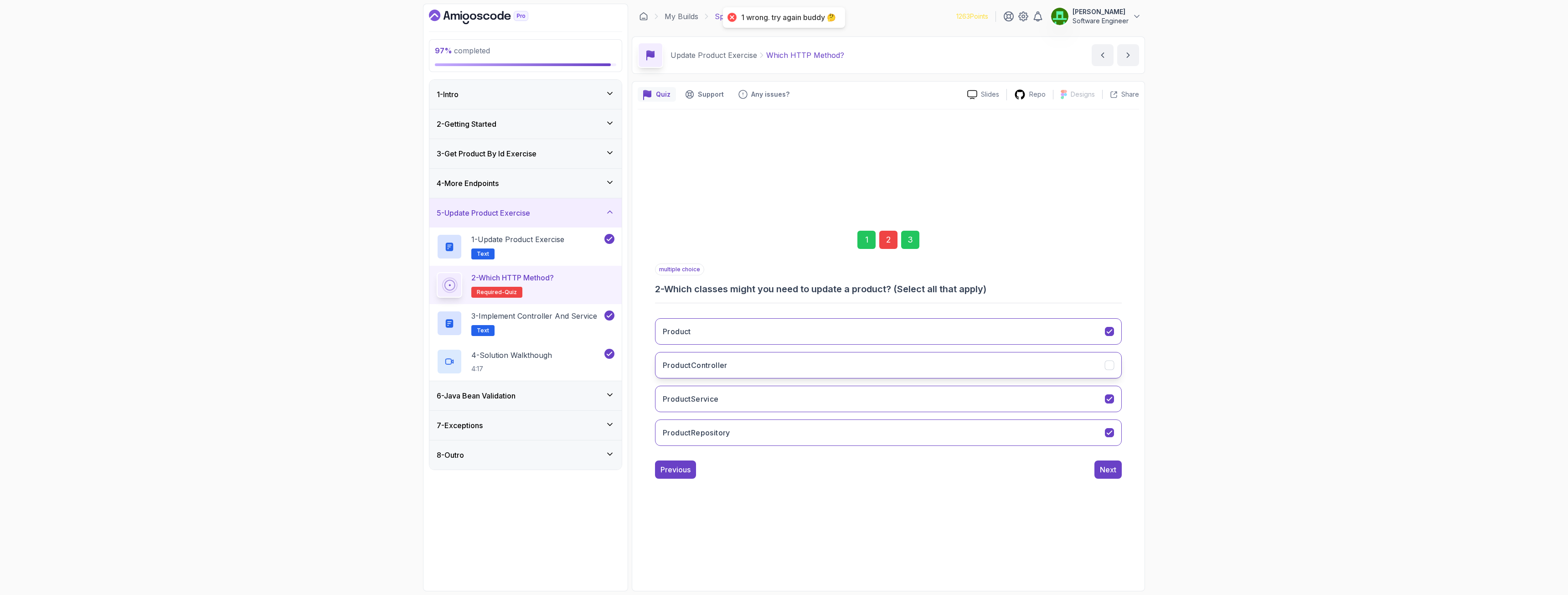
click at [698, 361] on h3 "ProductController" at bounding box center [695, 365] width 65 height 11
click at [875, 431] on div "Next" at bounding box center [1108, 470] width 16 height 11
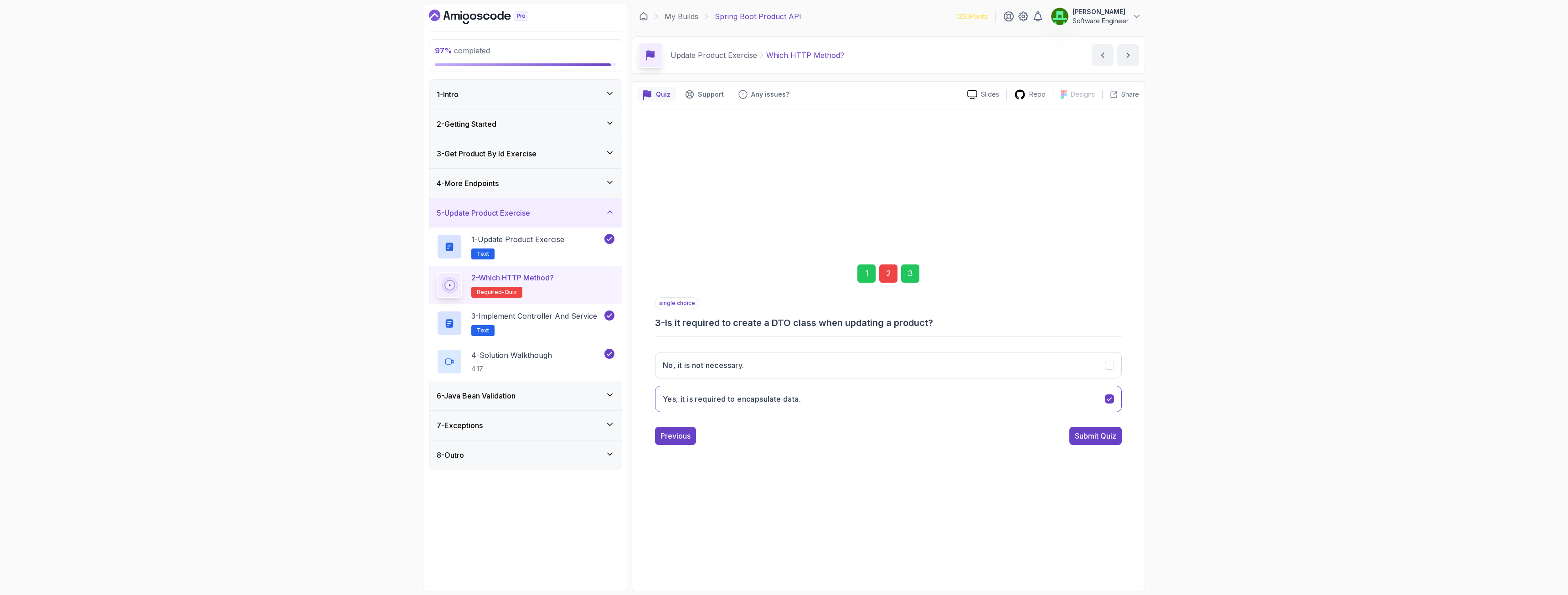
click at [875, 431] on div "1 2 3 single choice 3 - Is it required to create a DTO class when updating a pr…" at bounding box center [889, 348] width 502 height 476
click at [875, 431] on button "Submit Quiz" at bounding box center [1096, 436] width 52 height 18
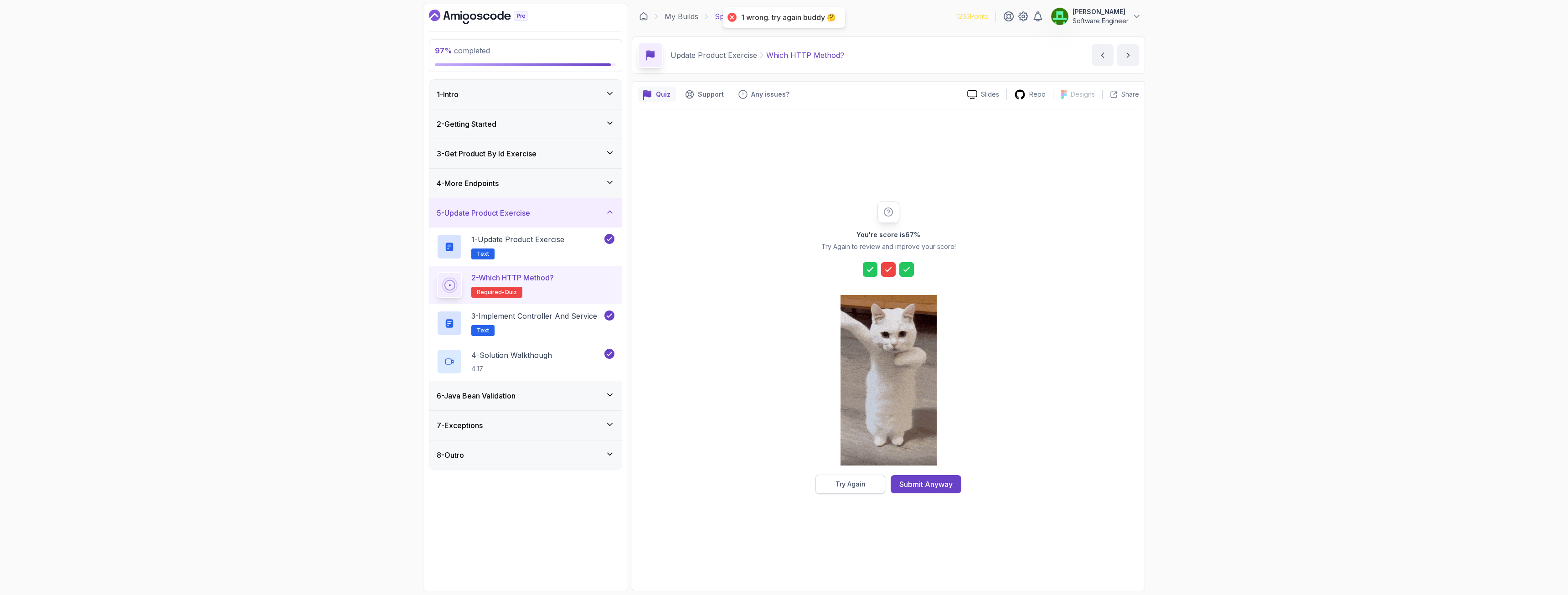
click at [858, 431] on button "Try Again" at bounding box center [850, 484] width 70 height 19
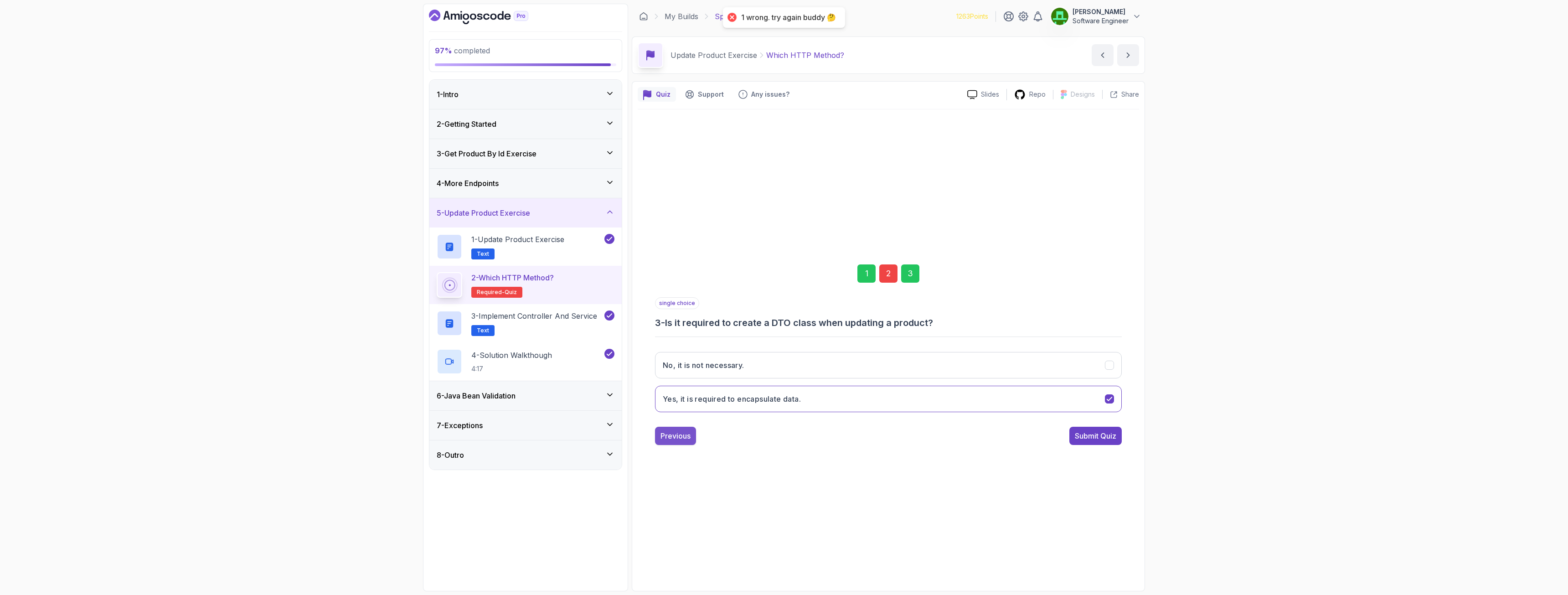
click at [690, 431] on div "Previous" at bounding box center [675, 436] width 30 height 11
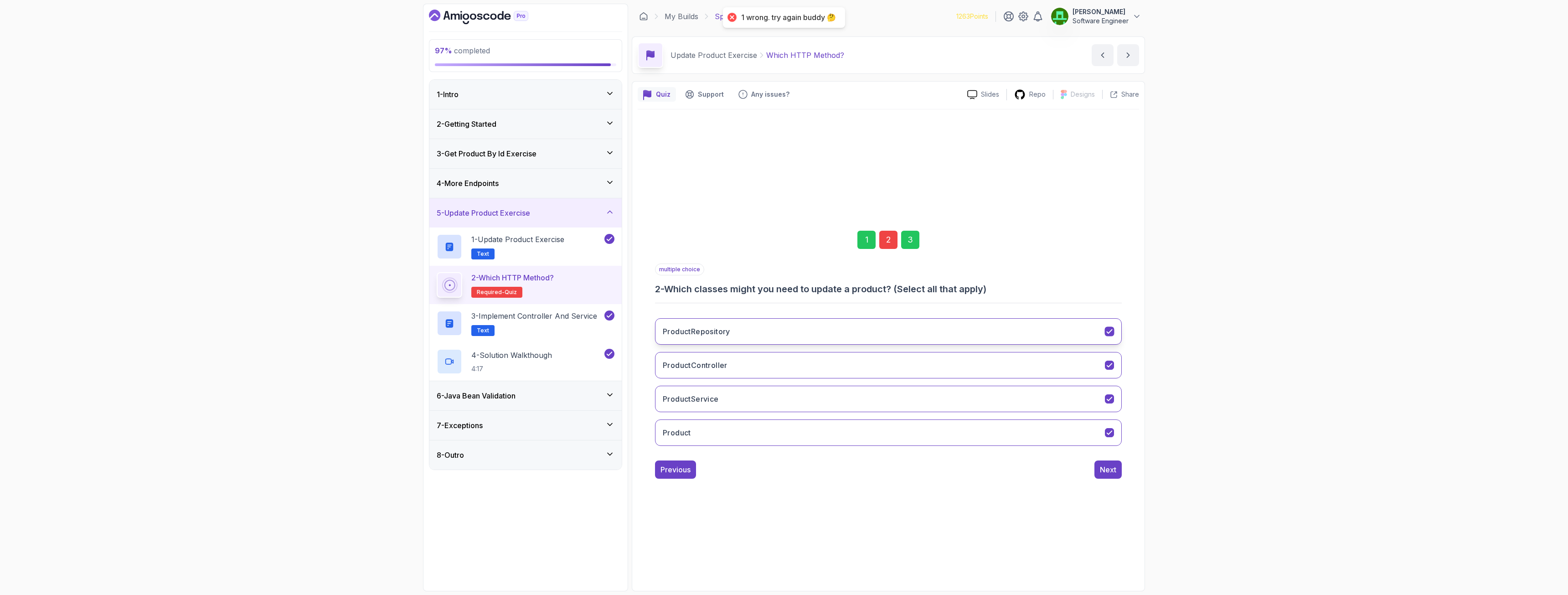
click at [725, 333] on h3 "ProductRepository" at bounding box center [696, 331] width 68 height 11
click at [875, 431] on div "Next" at bounding box center [1108, 470] width 16 height 11
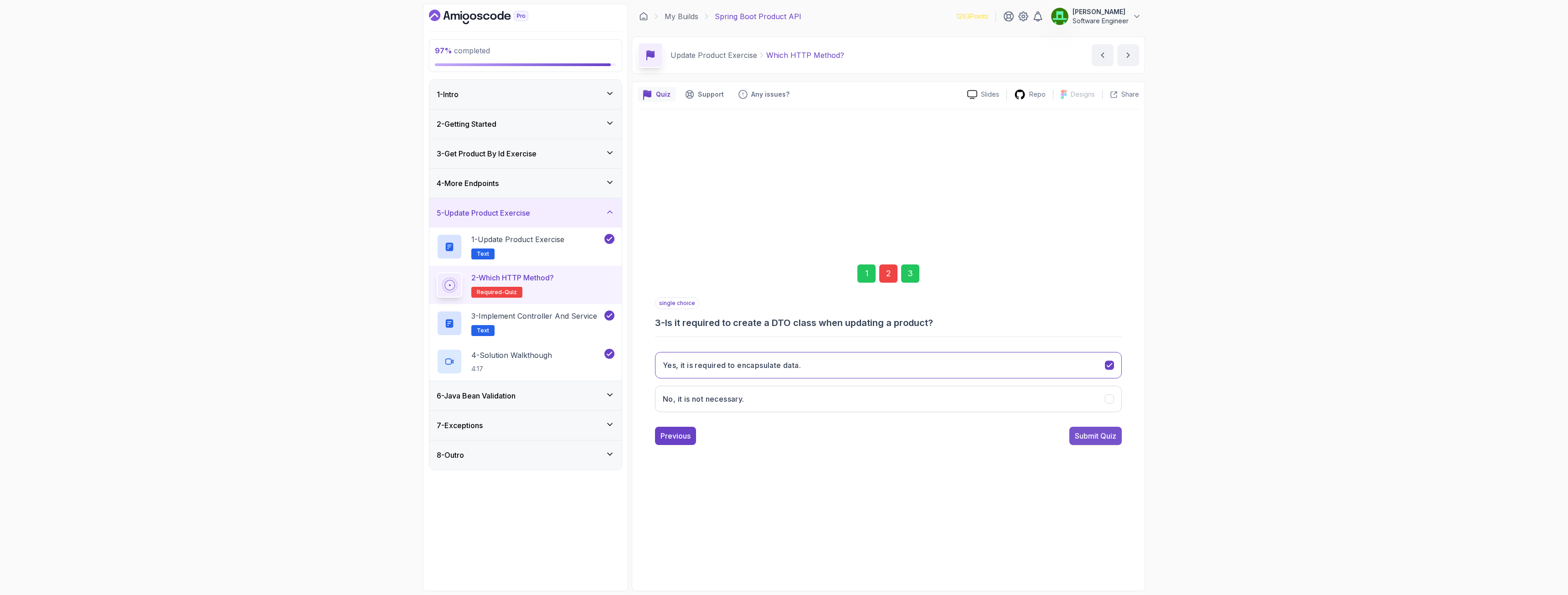
click at [875, 431] on div "Submit Quiz" at bounding box center [1096, 436] width 41 height 11
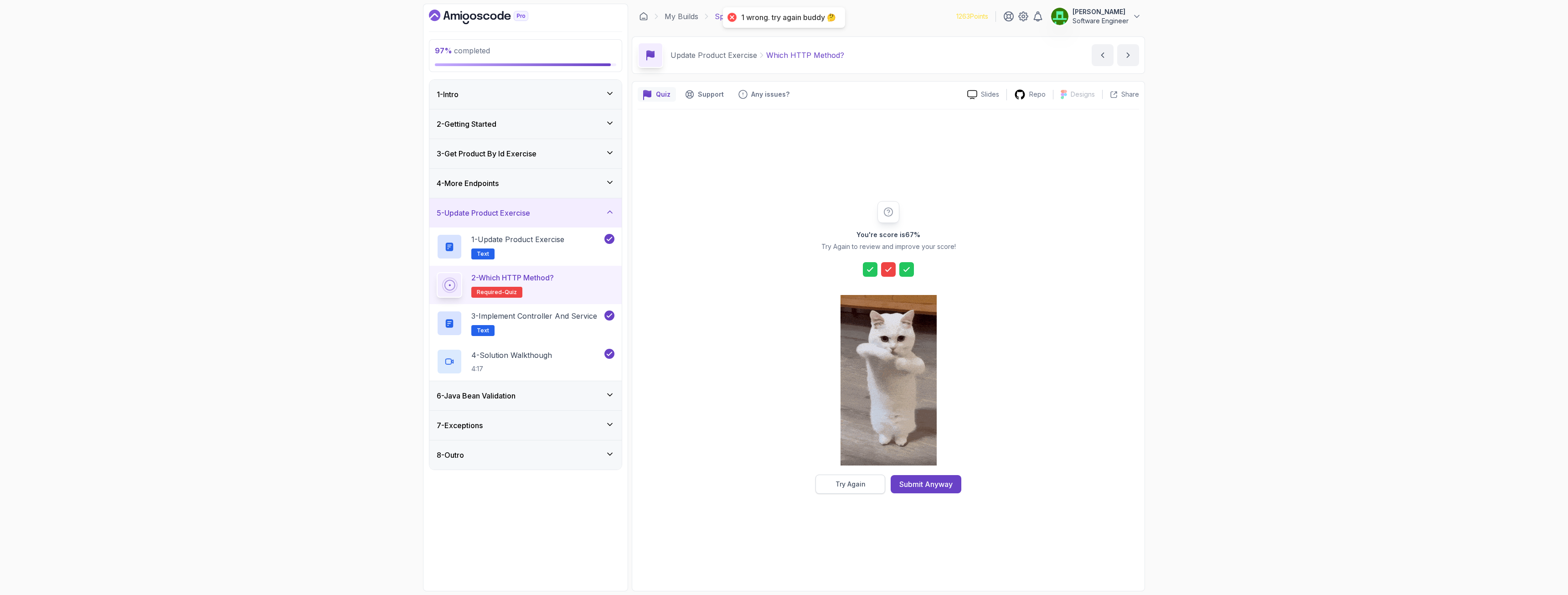
click at [857, 431] on button "Try Again" at bounding box center [850, 484] width 70 height 19
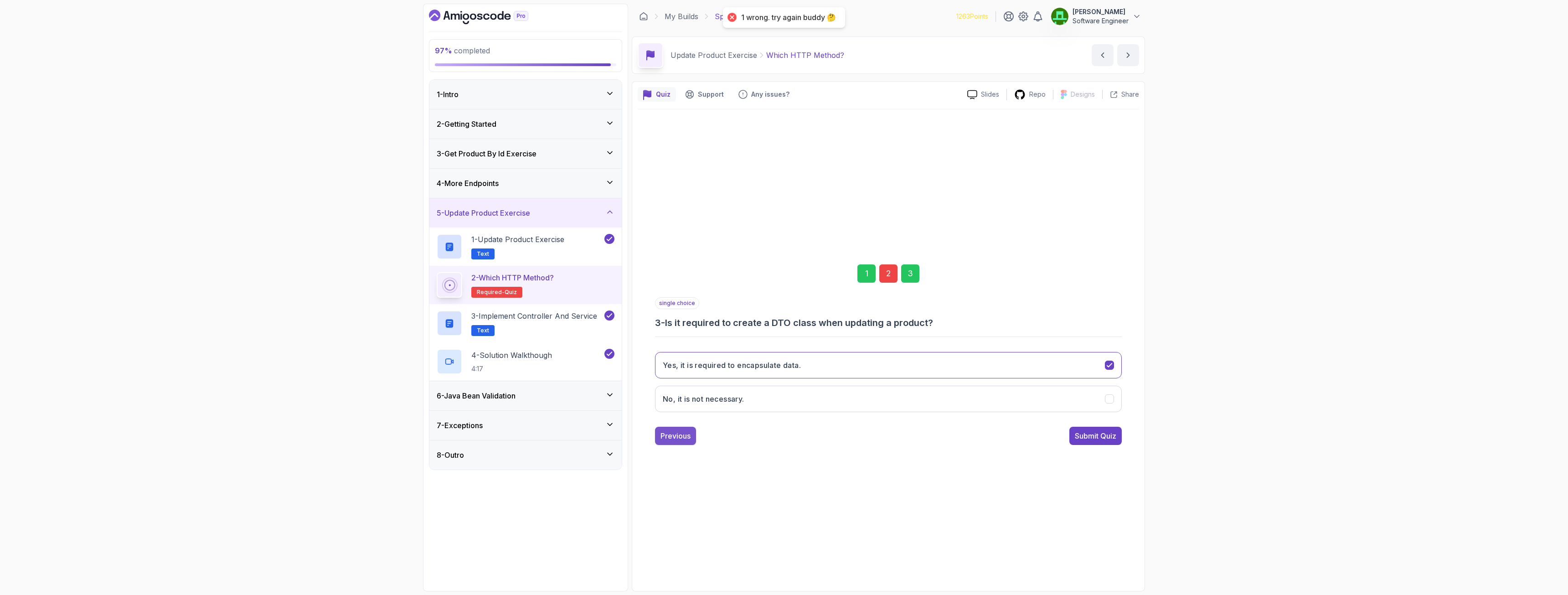
click at [671, 428] on button "Previous" at bounding box center [675, 436] width 41 height 18
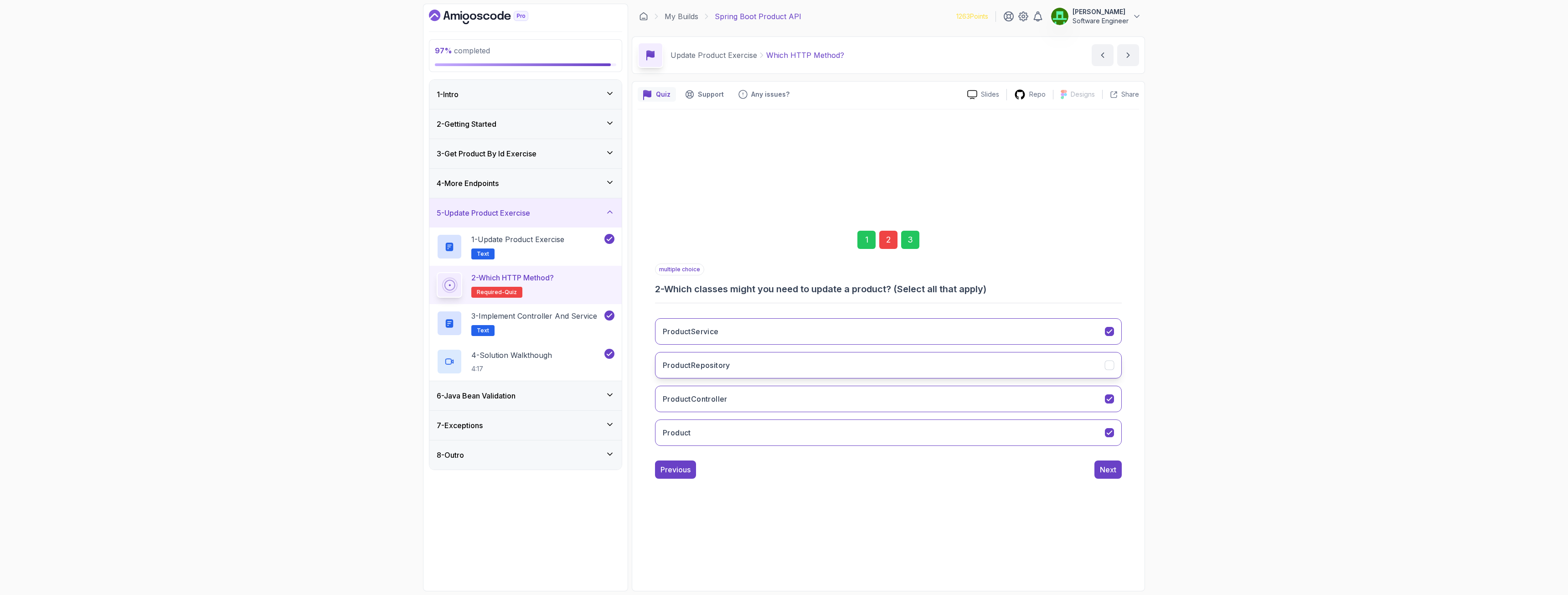
click at [734, 355] on button "ProductRepository" at bounding box center [888, 365] width 467 height 26
click at [727, 326] on button "ProductService" at bounding box center [888, 331] width 467 height 26
click at [875, 431] on div "Next" at bounding box center [1108, 470] width 16 height 11
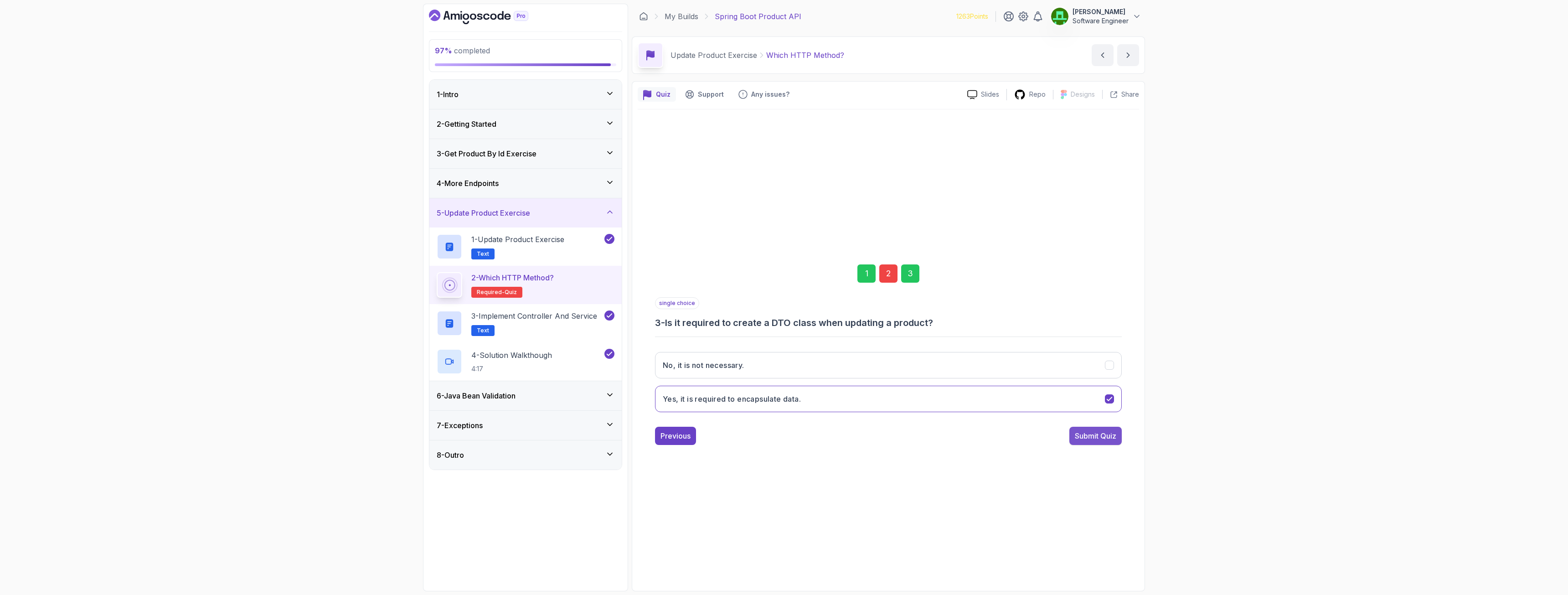
click at [875, 431] on div "Submit Quiz" at bounding box center [1096, 436] width 41 height 11
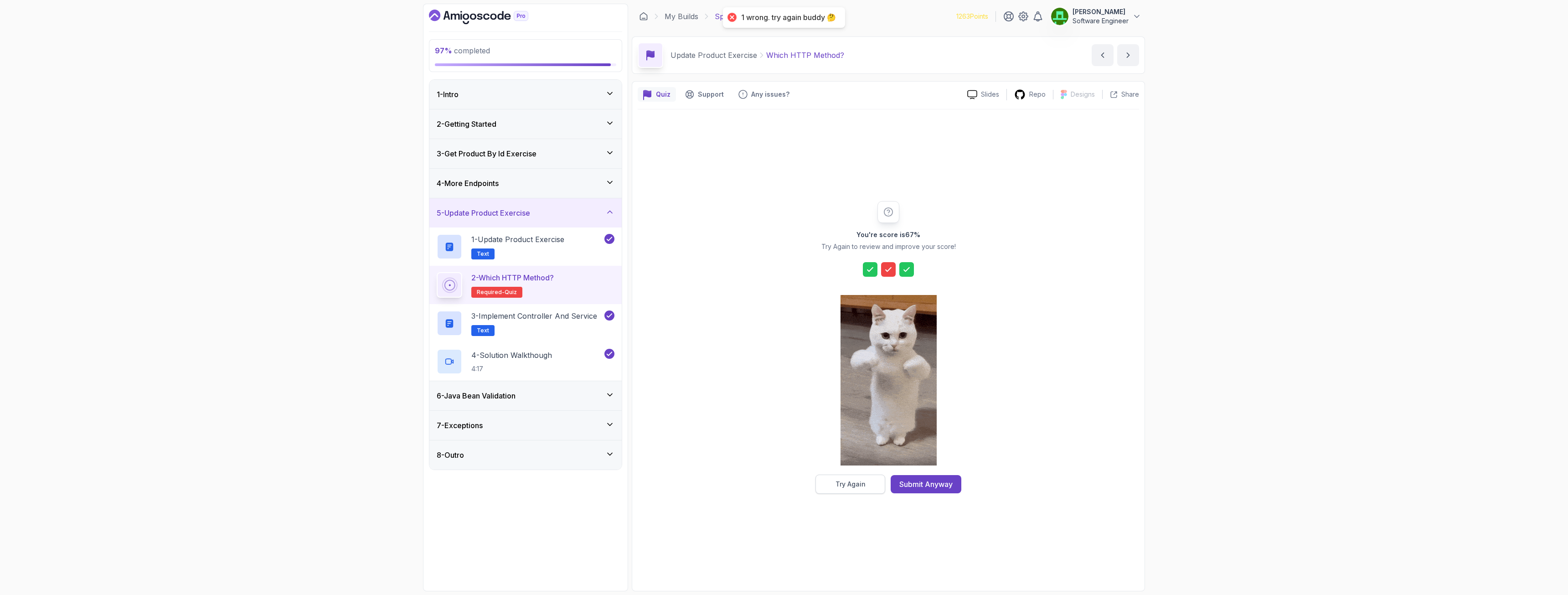
click at [846, 431] on div "Try Again" at bounding box center [850, 484] width 30 height 9
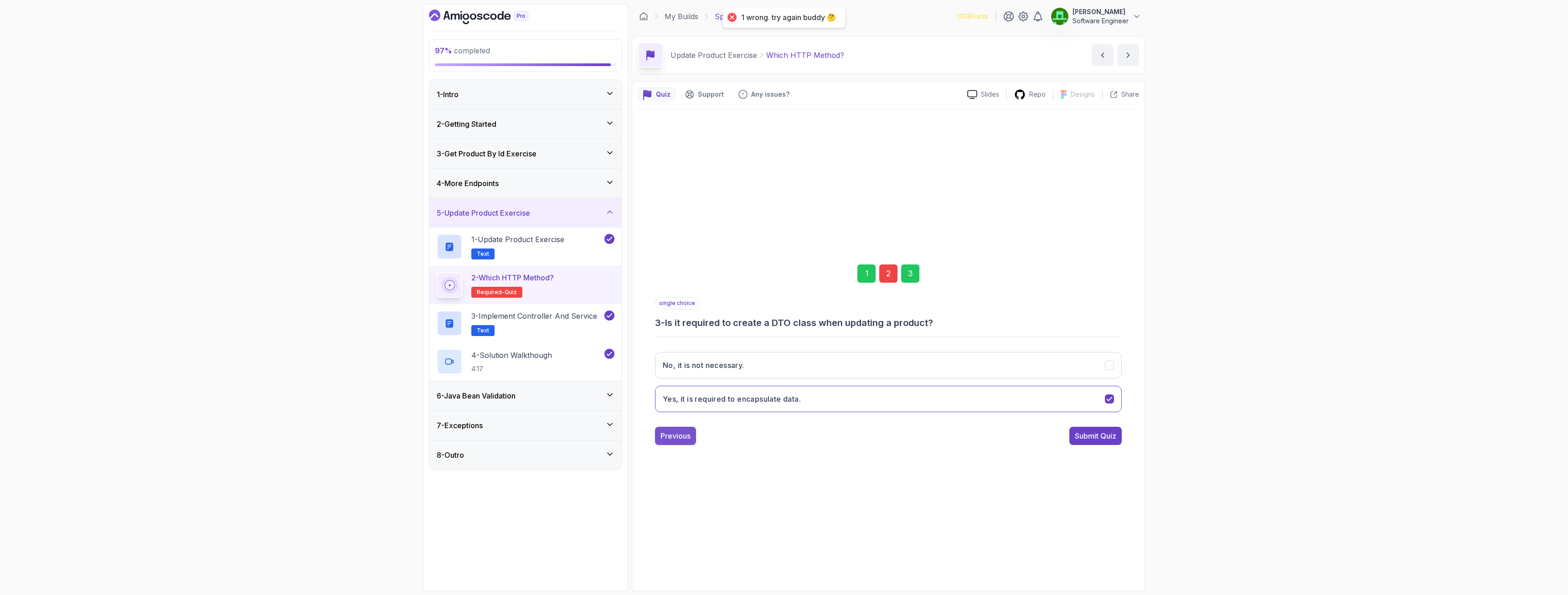
click at [673, 431] on div "Previous" at bounding box center [675, 436] width 30 height 11
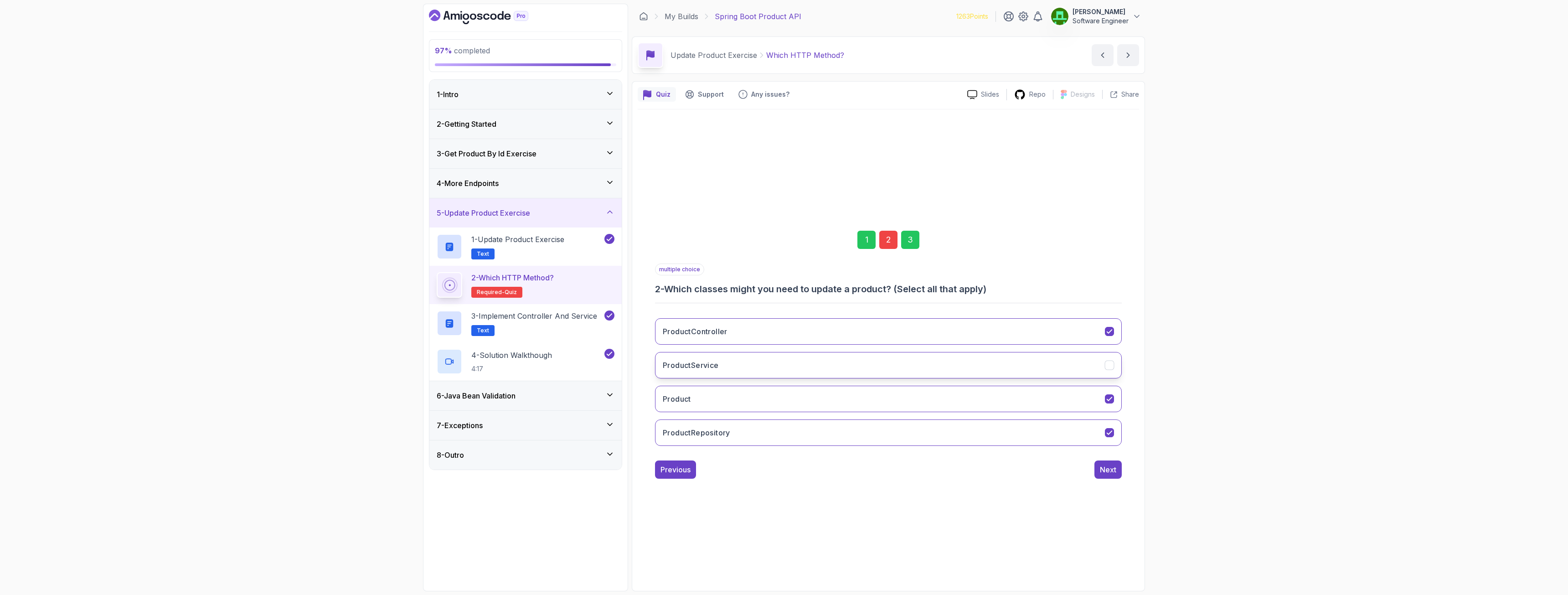
click at [715, 367] on h3 "ProductService" at bounding box center [691, 365] width 56 height 11
click at [720, 390] on button "Product" at bounding box center [888, 399] width 467 height 26
click at [875, 431] on div "Next" at bounding box center [1108, 470] width 16 height 11
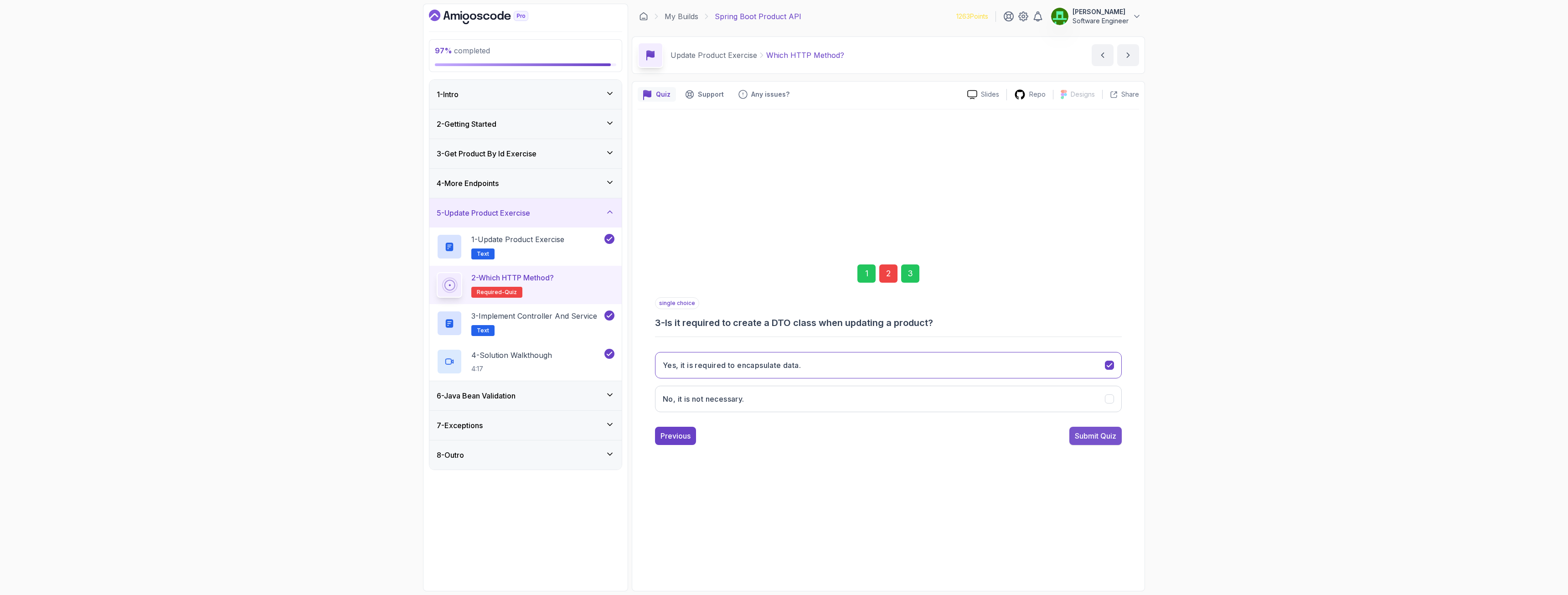
click at [875, 431] on div "Submit Quiz" at bounding box center [1096, 436] width 41 height 11
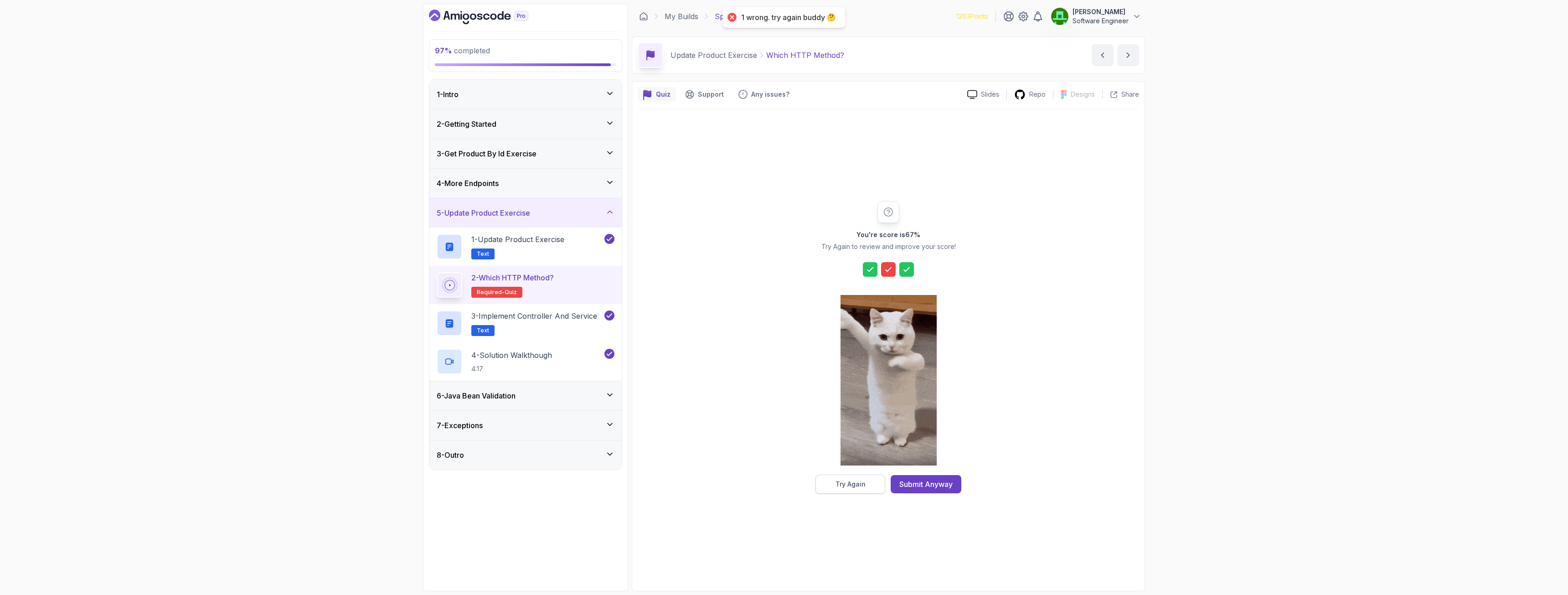
click at [834, 431] on button "Try Again" at bounding box center [850, 484] width 70 height 19
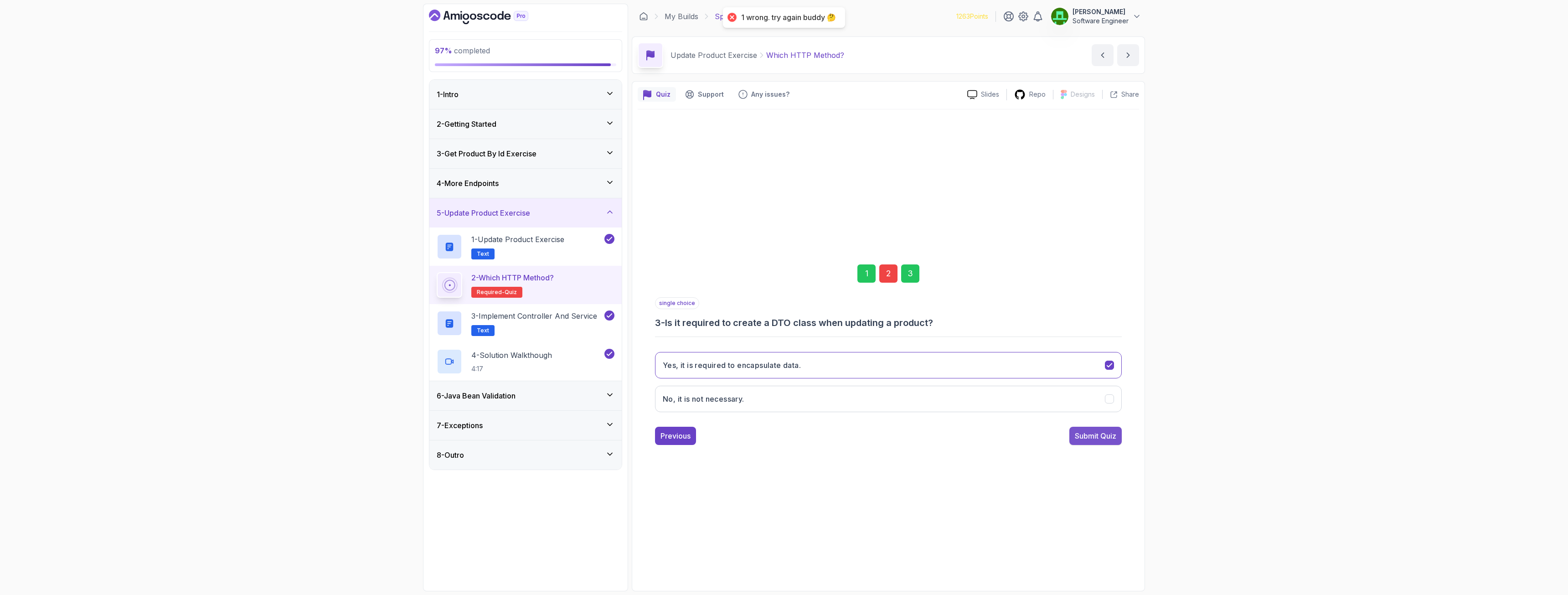
click at [875, 431] on div "Submit Quiz" at bounding box center [1096, 436] width 41 height 11
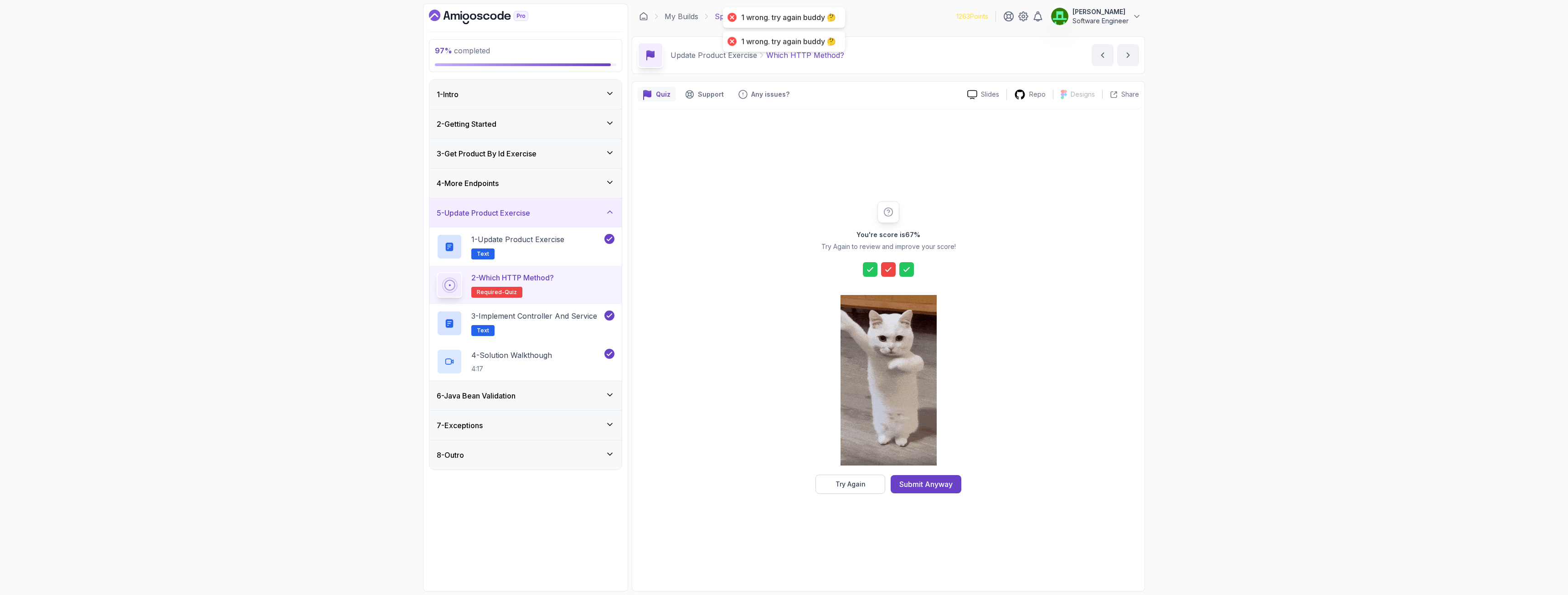
click at [875, 431] on div "Submit Anyway" at bounding box center [926, 484] width 54 height 11
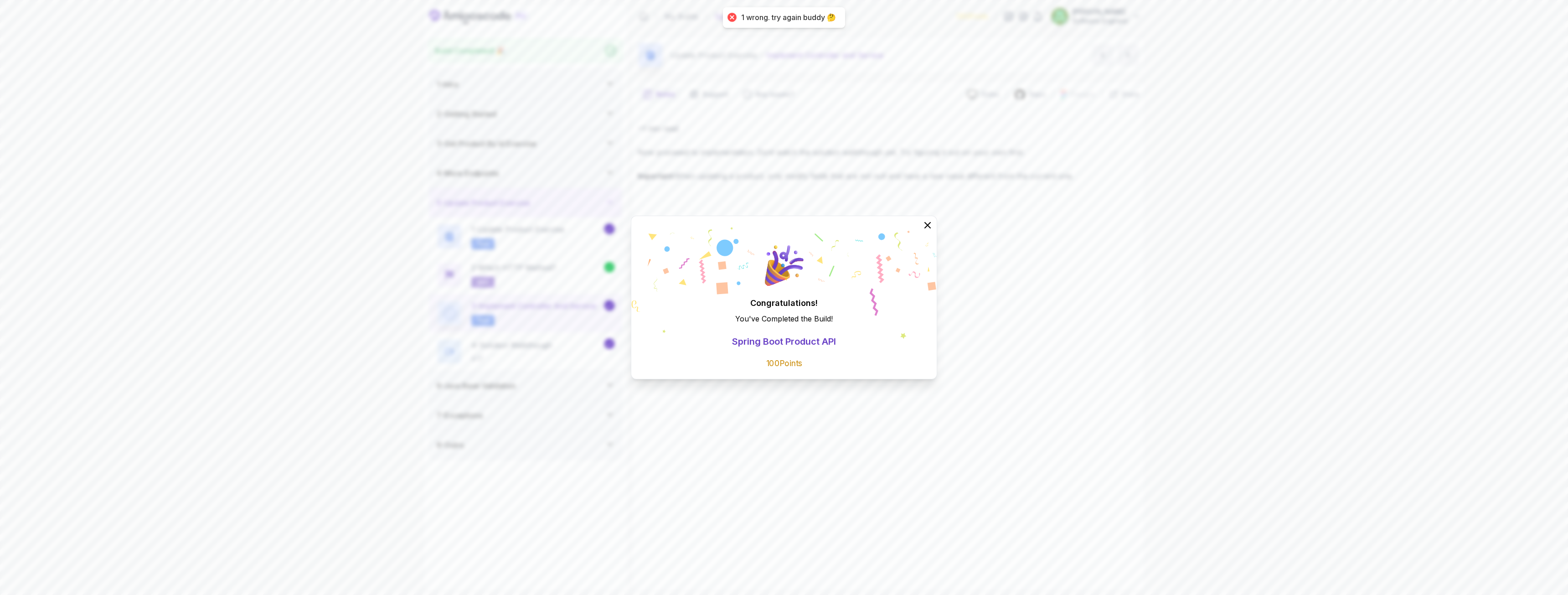
drag, startPoint x: 763, startPoint y: 215, endPoint x: 772, endPoint y: 210, distance: 10.3
click at [772, 210] on div "Congratulations! You've Completed the Build ! Spring Boot Product API 100 Points" at bounding box center [784, 297] width 1568 height 595
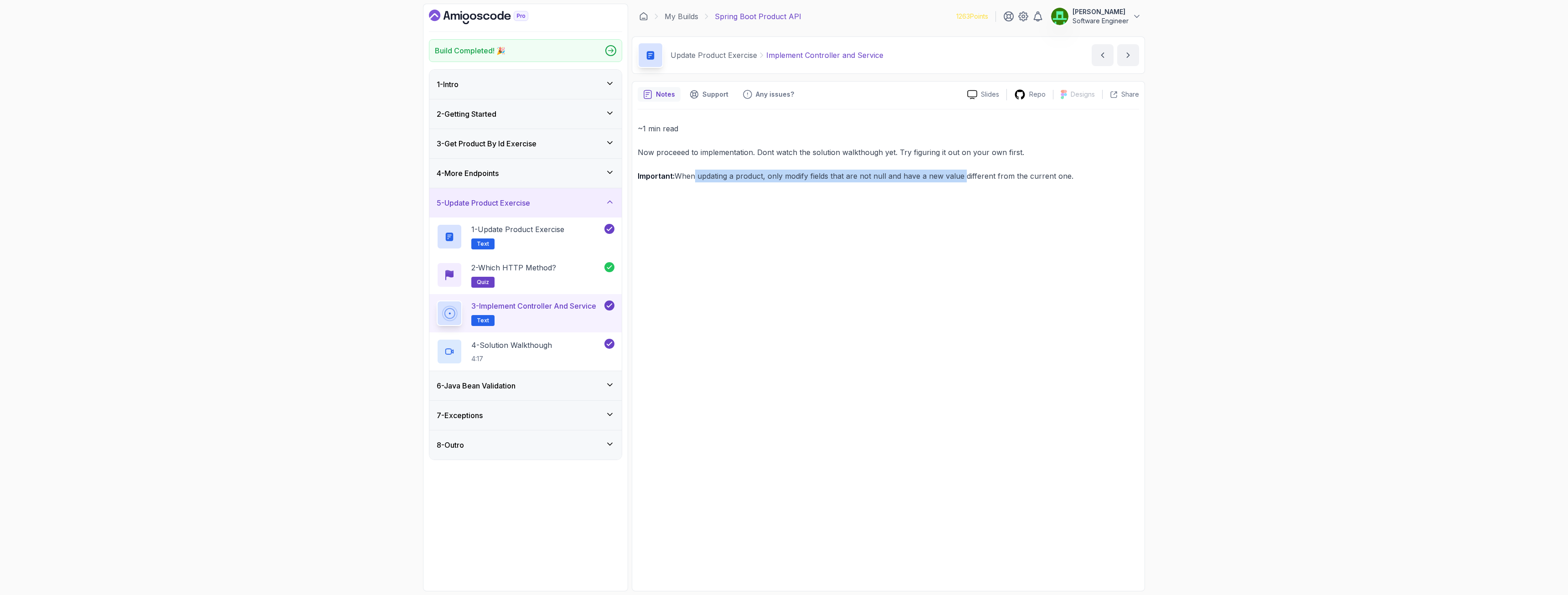
drag, startPoint x: 691, startPoint y: 178, endPoint x: 961, endPoint y: 178, distance: 270.0
click at [875, 178] on p "Important: When updating a product, only modify fields that are not null and ha…" at bounding box center [889, 176] width 502 height 13
click at [875, 211] on div "~1 min read Now proceeed to implementation. Dont watch the solution walkthough …" at bounding box center [889, 348] width 502 height 476
click at [741, 176] on p "Important: When updating a product, only modify fields that are not null and ha…" at bounding box center [889, 176] width 502 height 13
drag, startPoint x: 680, startPoint y: 175, endPoint x: 836, endPoint y: 199, distance: 157.8
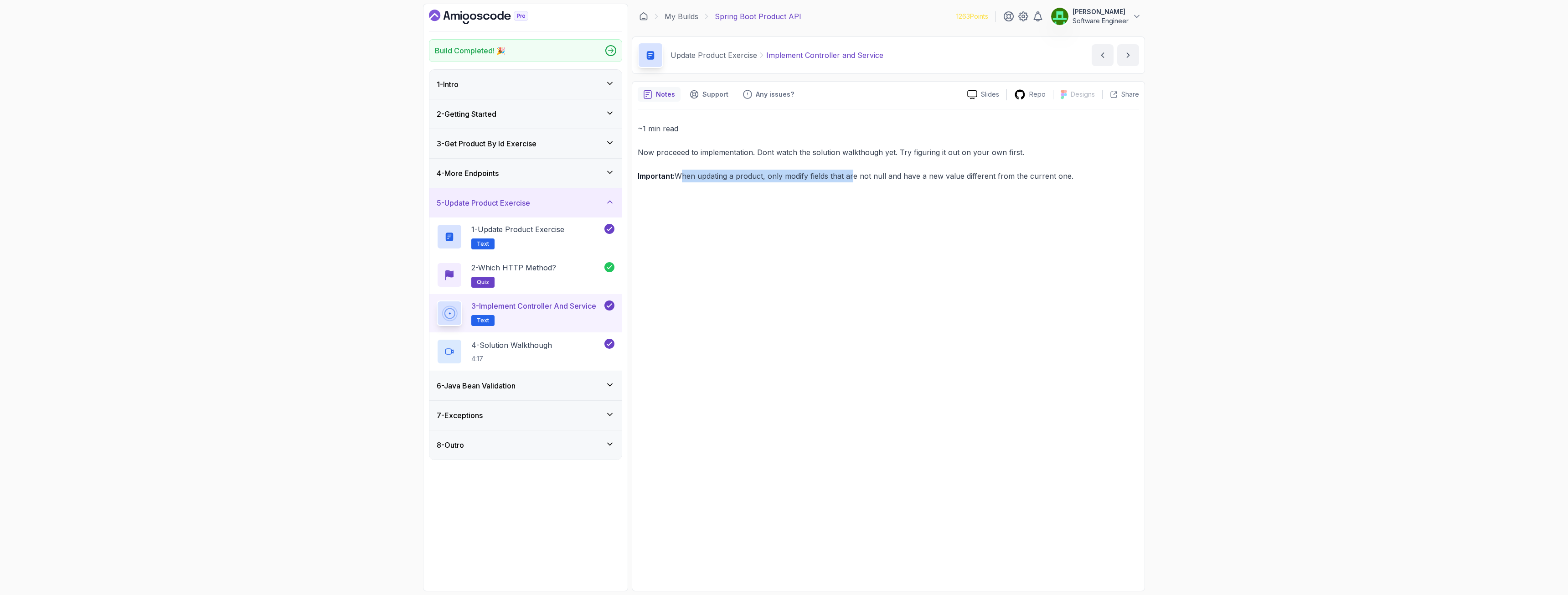
click at [850, 175] on p "Important: When updating a product, only modify fields that are not null and ha…" at bounding box center [889, 176] width 502 height 13
click at [829, 224] on div "~1 min read Now proceeed to implementation. Dont watch the solution walkthough …" at bounding box center [889, 348] width 502 height 476
click at [486, 16] on icon "Dashboard" at bounding box center [478, 17] width 99 height 15
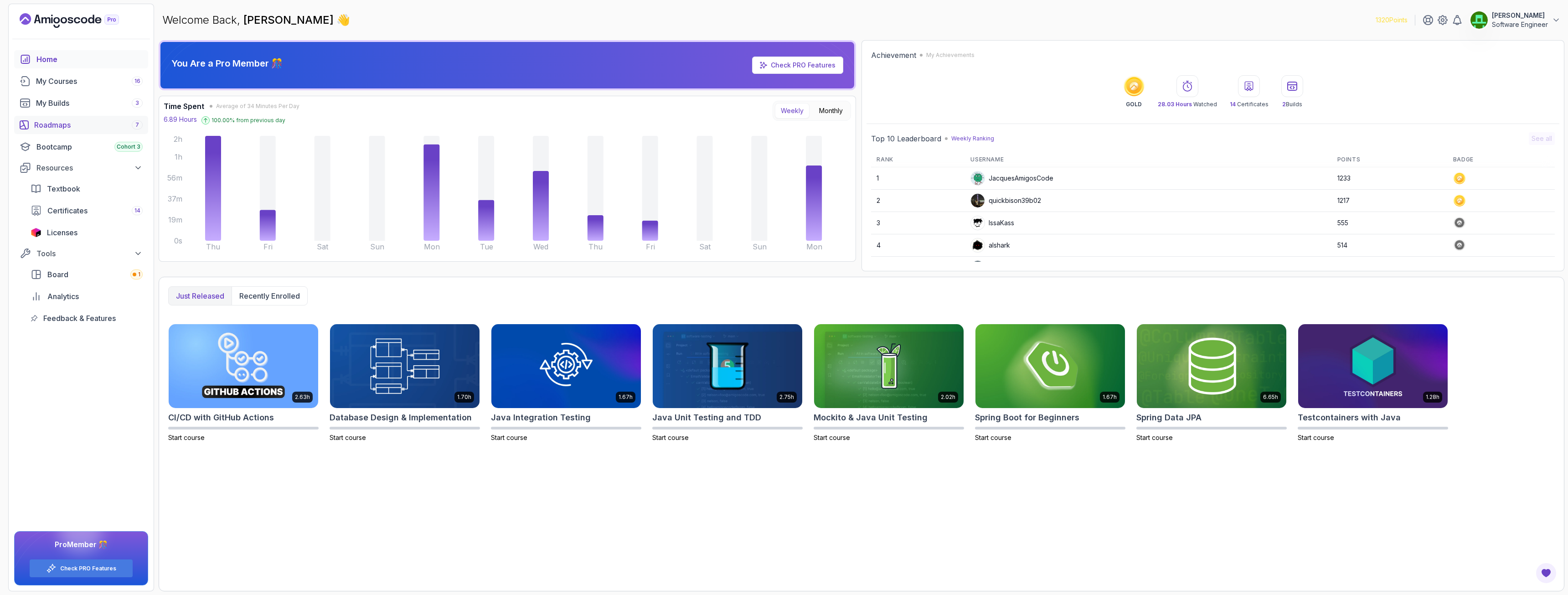
click at [54, 122] on div "Roadmaps 7" at bounding box center [88, 125] width 108 height 11
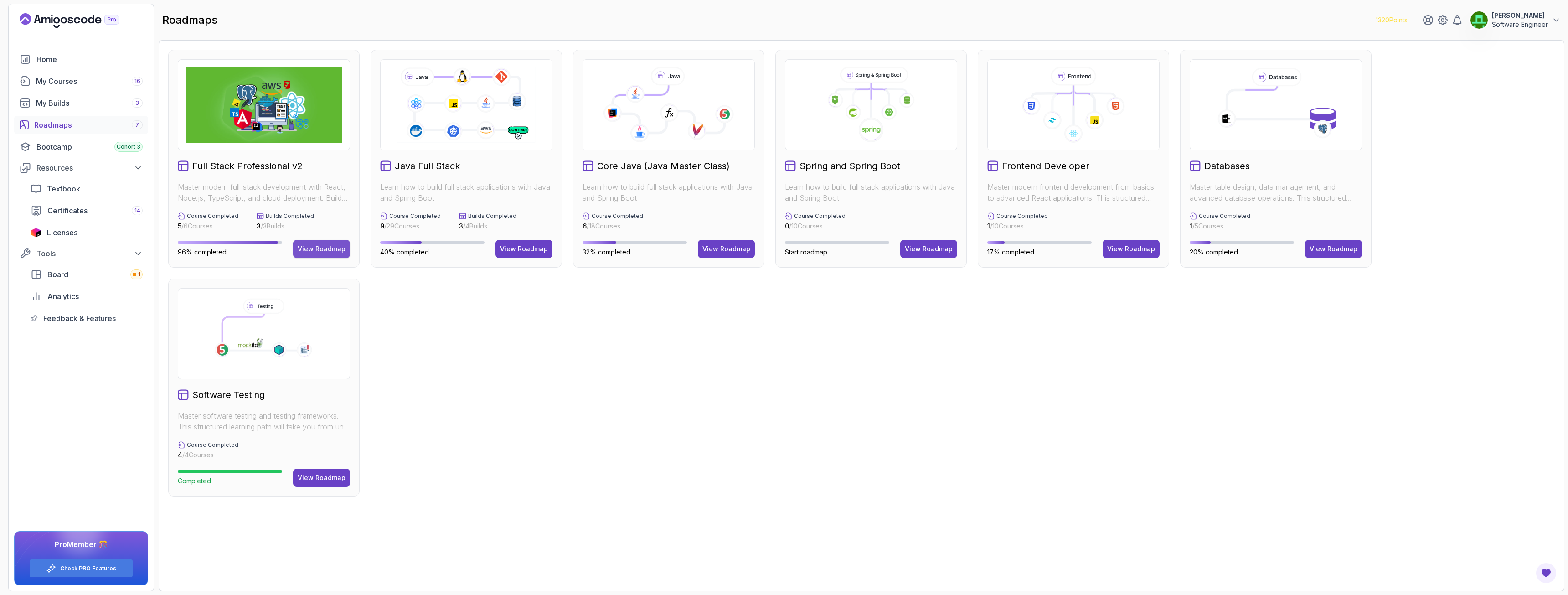
click at [315, 246] on div "View Roadmap" at bounding box center [321, 248] width 48 height 9
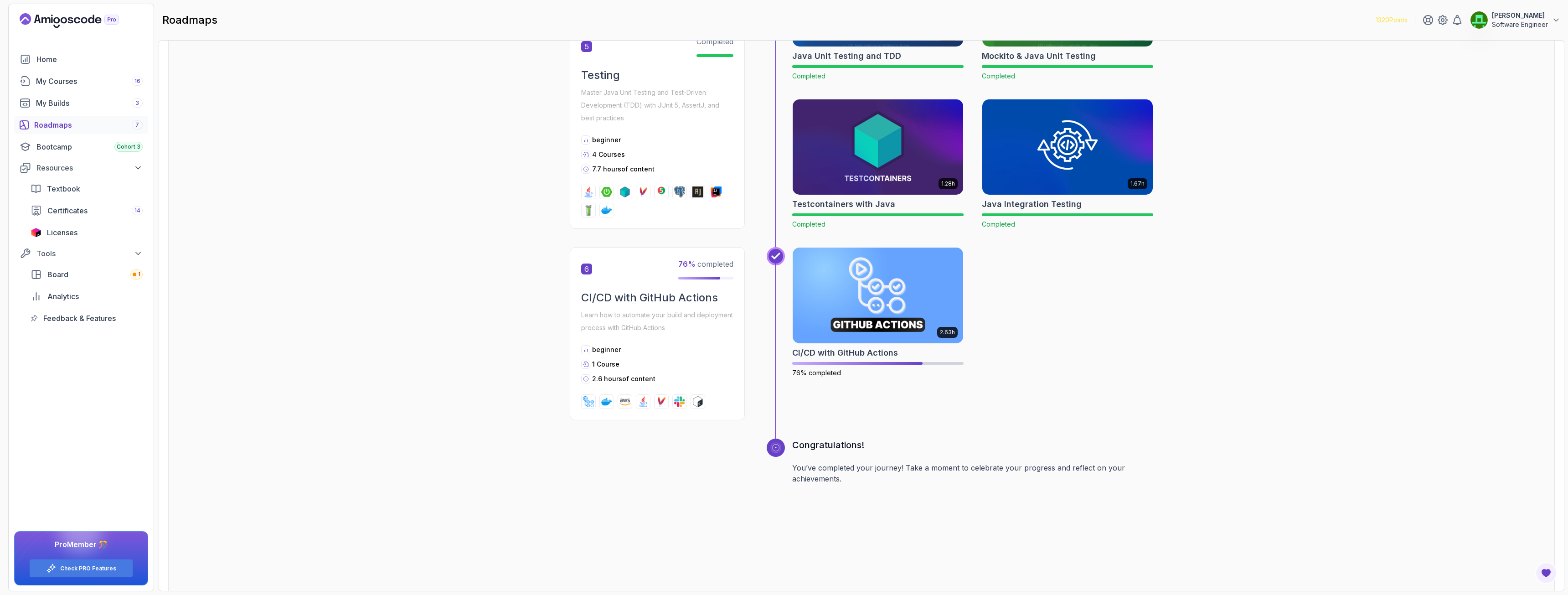
scroll to position [1323, 0]
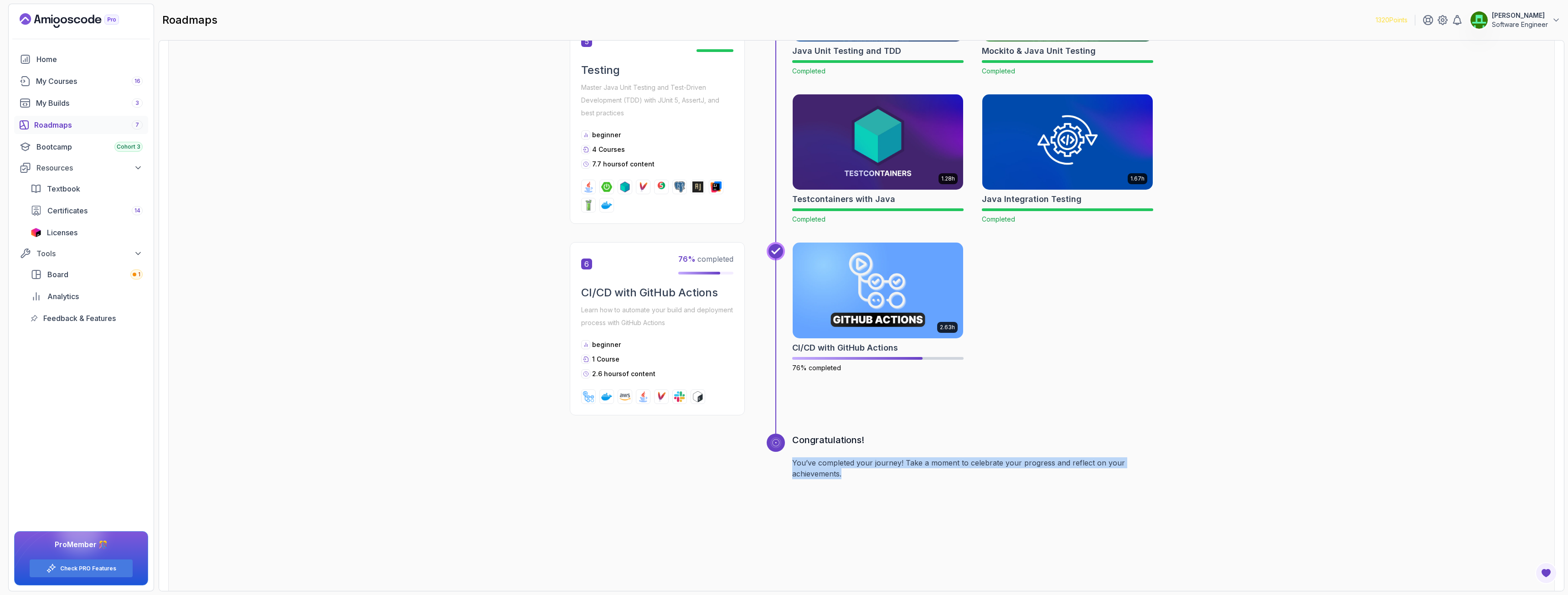
drag, startPoint x: 792, startPoint y: 462, endPoint x: 874, endPoint y: 483, distance: 84.6
click at [874, 431] on div "Congratulations! You’ve completed your journey! Take a moment to celebrate your…" at bounding box center [960, 513] width 387 height 160
click at [875, 431] on div "Congratulations! You’ve completed your journey! Take a moment to celebrate your…" at bounding box center [972, 513] width 361 height 160
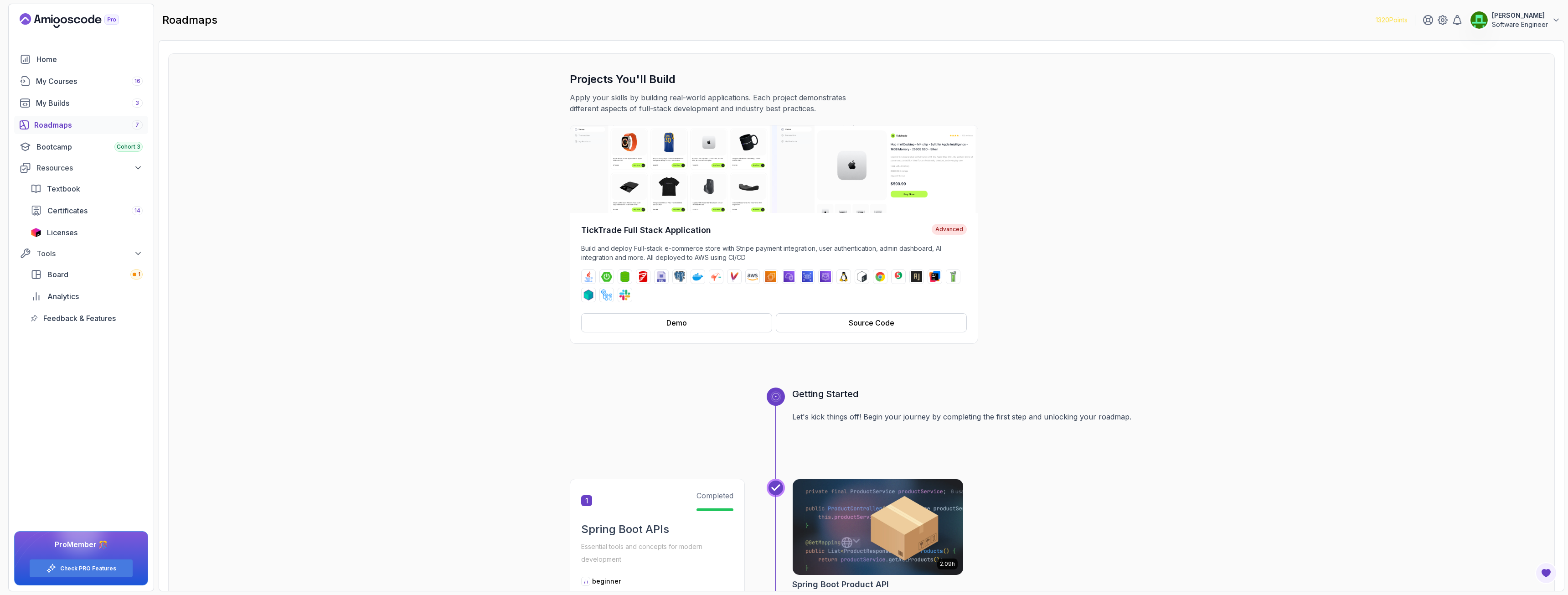
scroll to position [0, 0]
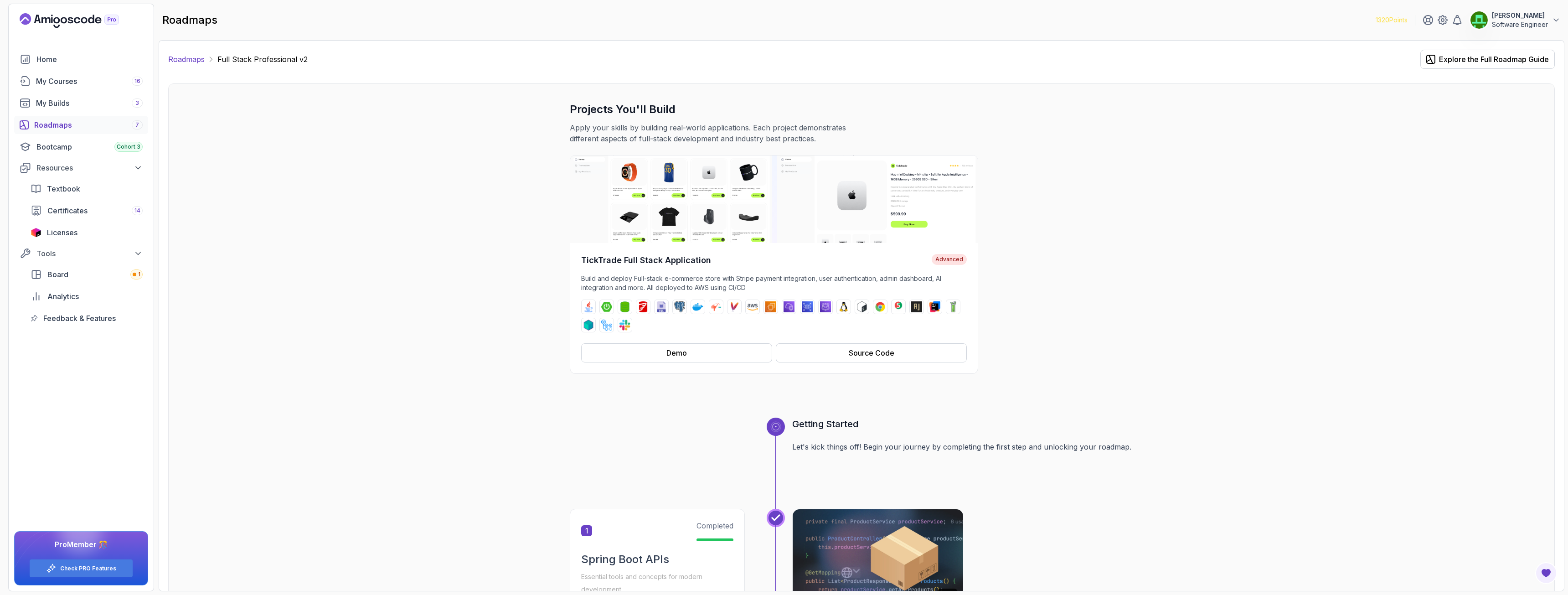
click at [170, 60] on link "Roadmaps" at bounding box center [186, 59] width 37 height 11
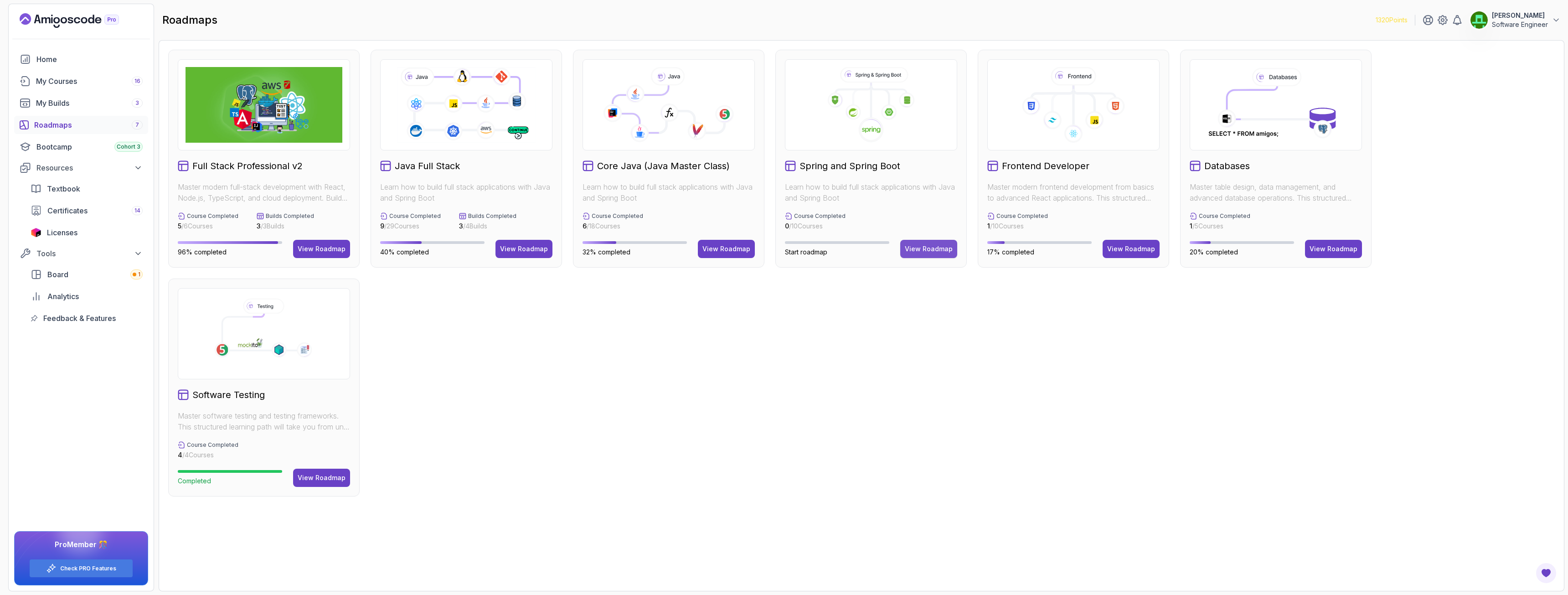
click at [875, 252] on div "View Roadmap" at bounding box center [928, 248] width 48 height 9
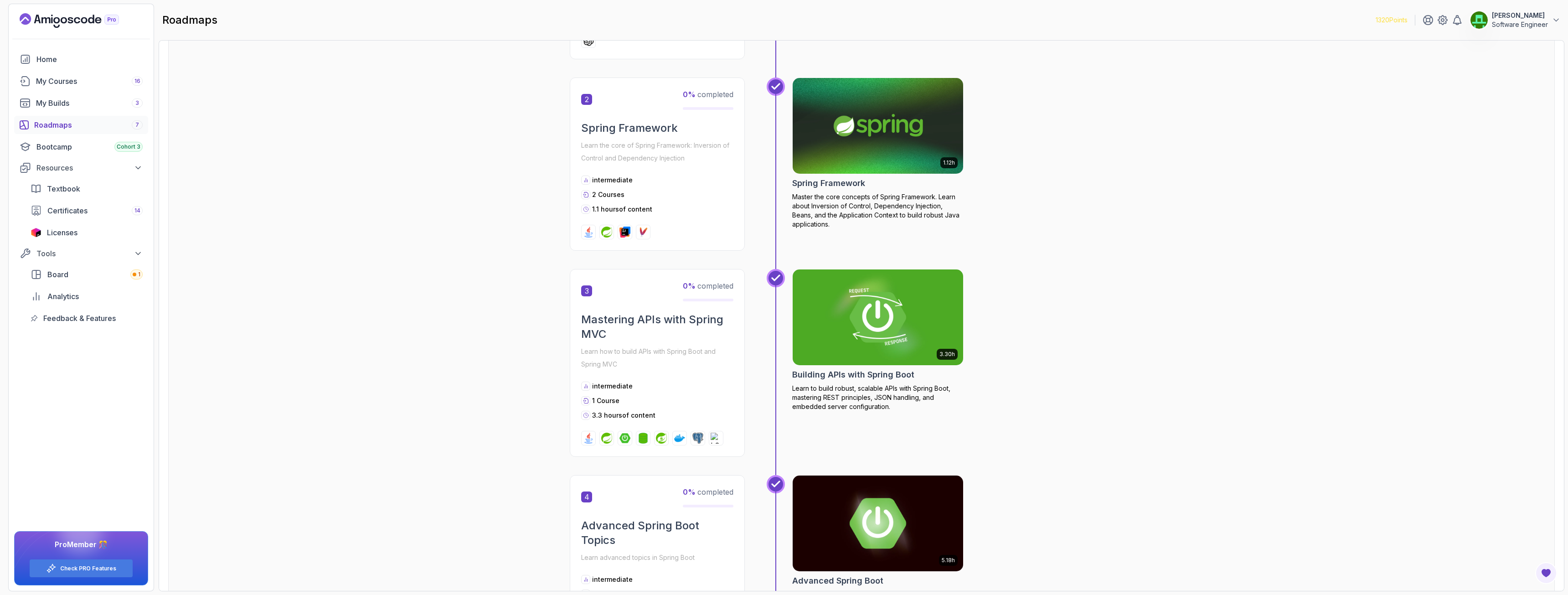
scroll to position [410, 0]
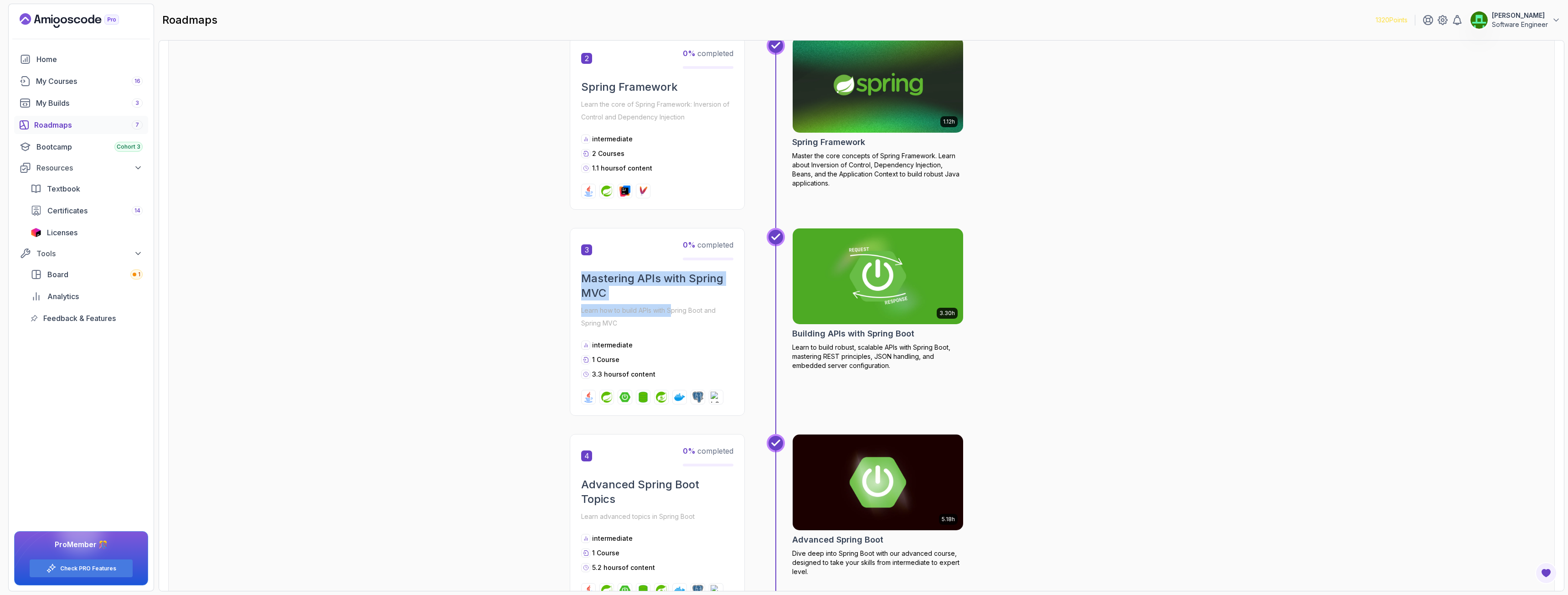
drag, startPoint x: 576, startPoint y: 278, endPoint x: 671, endPoint y: 305, distance: 98.8
click at [671, 305] on div "3 0 % completed Mastering APIs with Spring MVC Learn how to build APIs with Spr…" at bounding box center [657, 322] width 175 height 188
click at [701, 303] on div "Mastering APIs with Spring MVC Learn how to build APIs with Spring Boot and Spr…" at bounding box center [657, 301] width 152 height 58
click at [858, 261] on img at bounding box center [878, 276] width 179 height 100
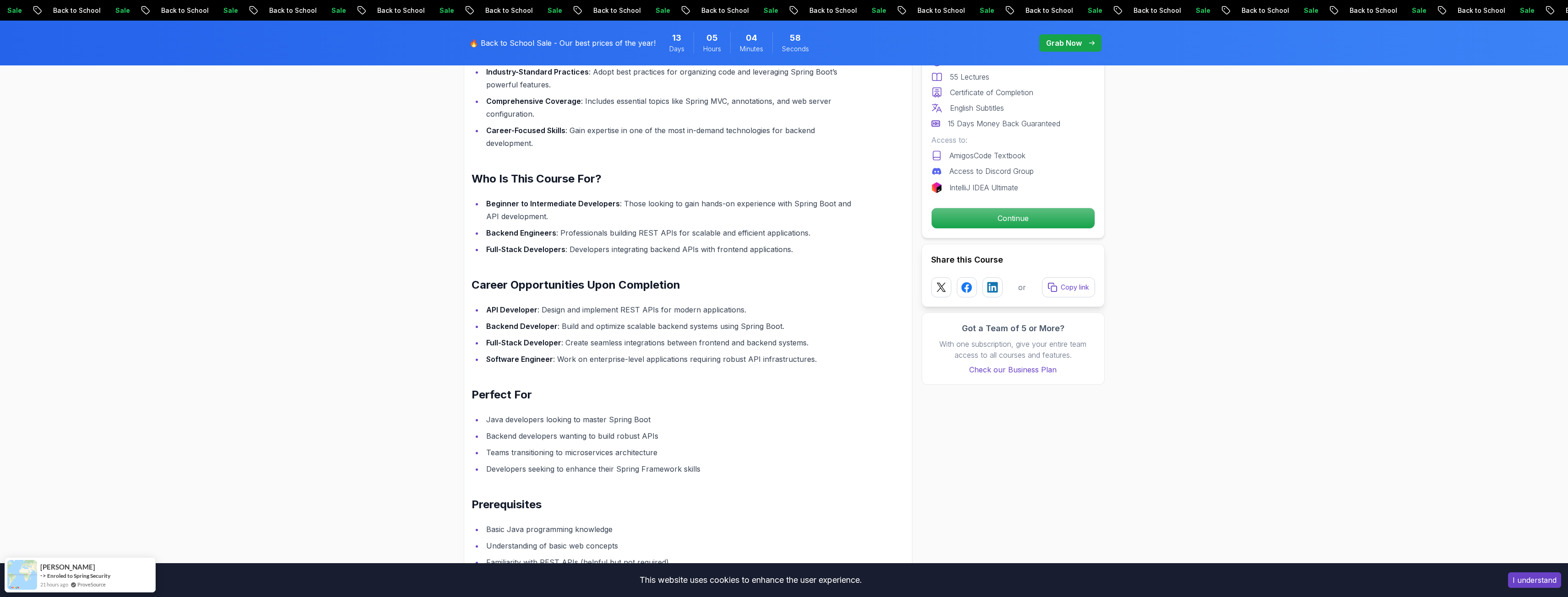
scroll to position [1006, 0]
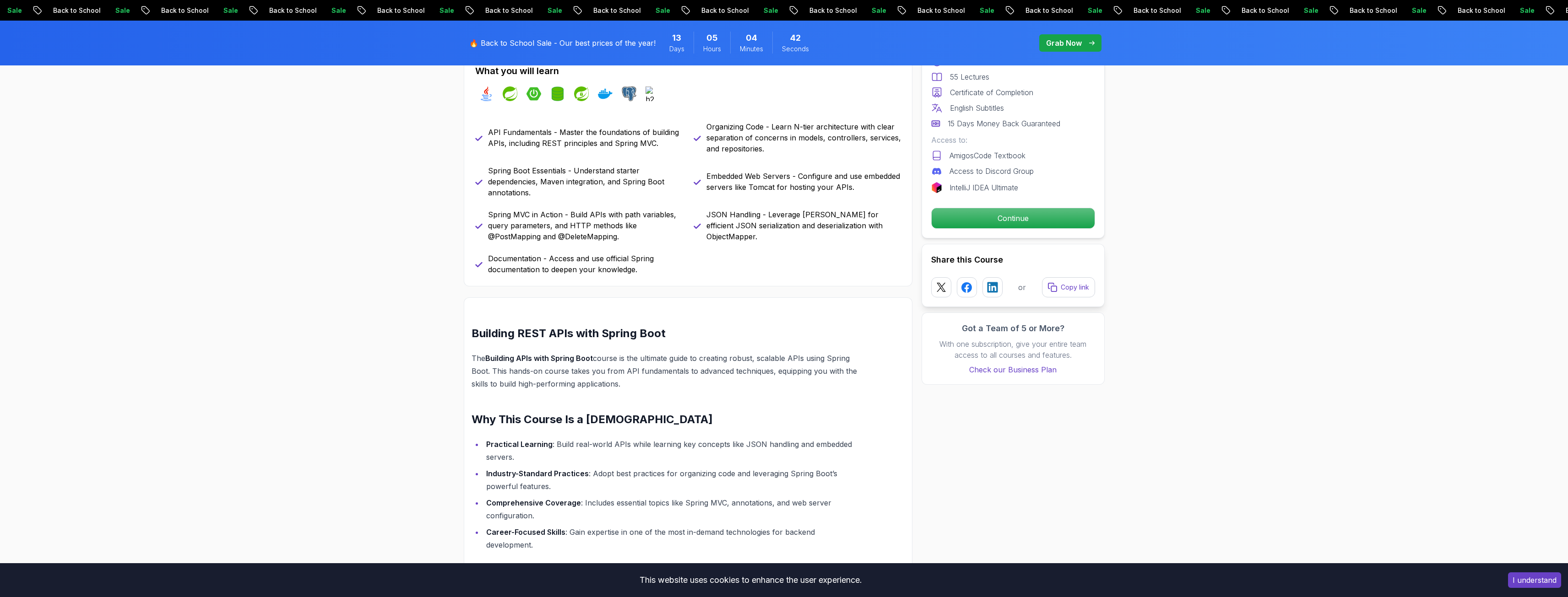
scroll to position [46, 0]
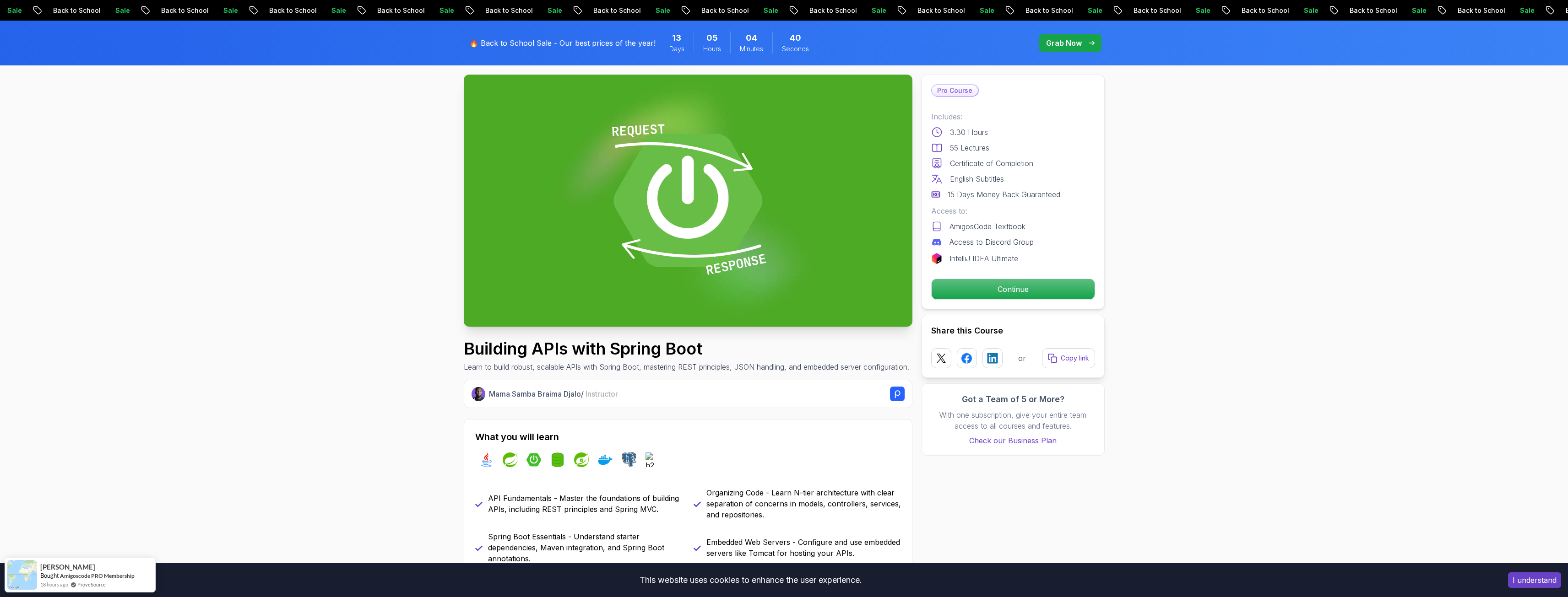
drag, startPoint x: 998, startPoint y: 287, endPoint x: 998, endPoint y: 327, distance: 40.0
click at [878, 287] on p "Continue" at bounding box center [1013, 289] width 163 height 20
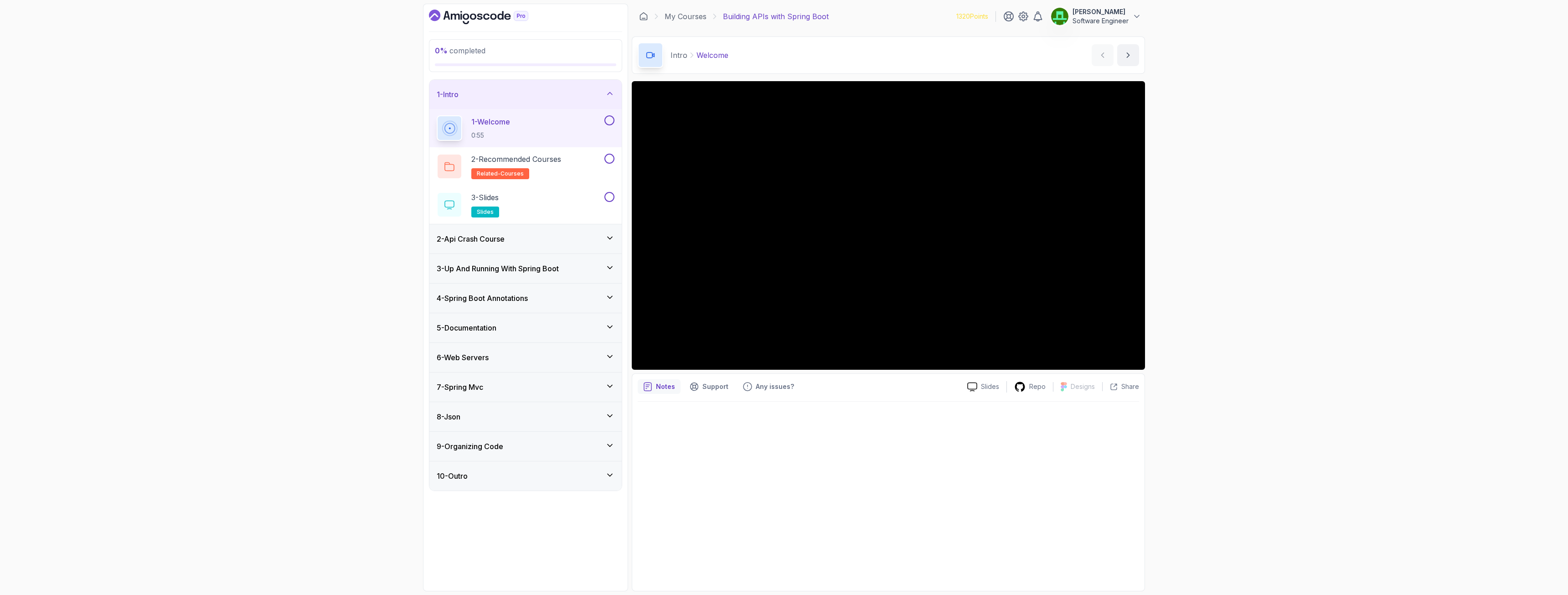
click at [608, 122] on button at bounding box center [609, 120] width 10 height 10
click at [609, 160] on button at bounding box center [609, 158] width 10 height 10
click at [613, 199] on button at bounding box center [609, 197] width 10 height 10
click at [478, 239] on h3 "2 - Api Crash Course" at bounding box center [471, 239] width 68 height 11
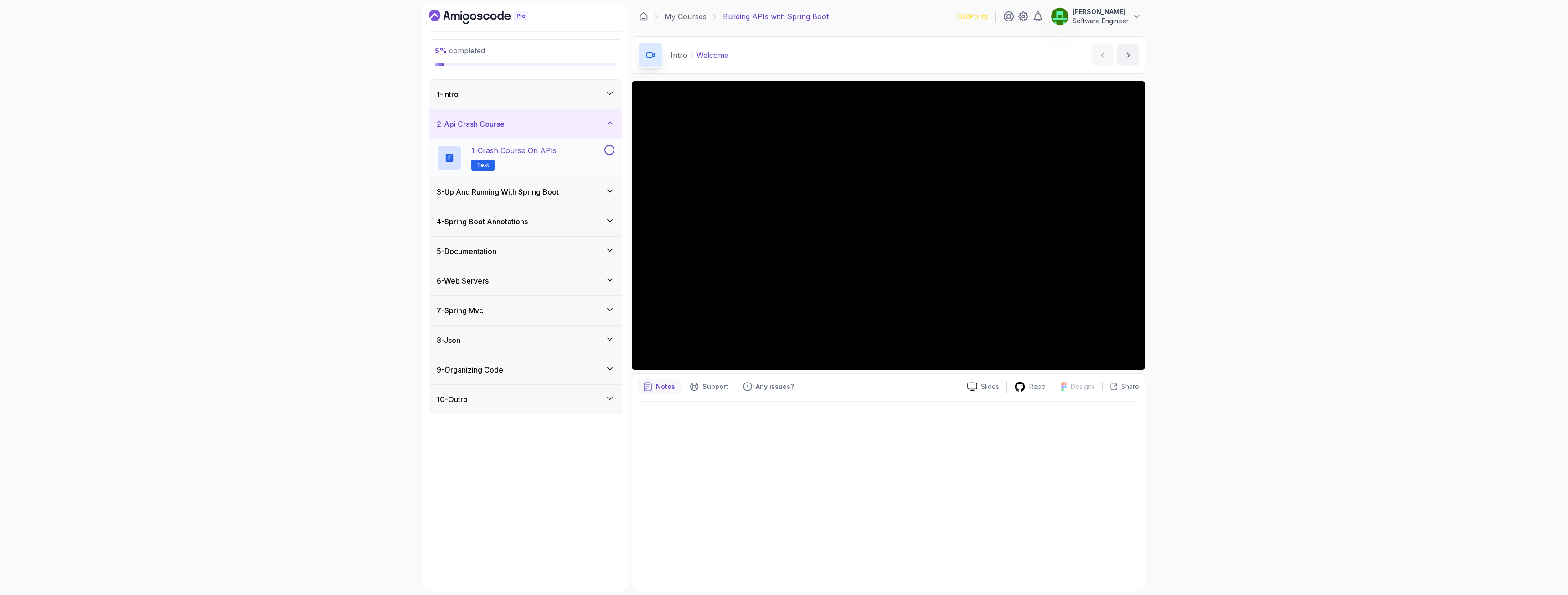
click at [513, 152] on p "1 - Crash Course on APIs" at bounding box center [514, 150] width 85 height 11
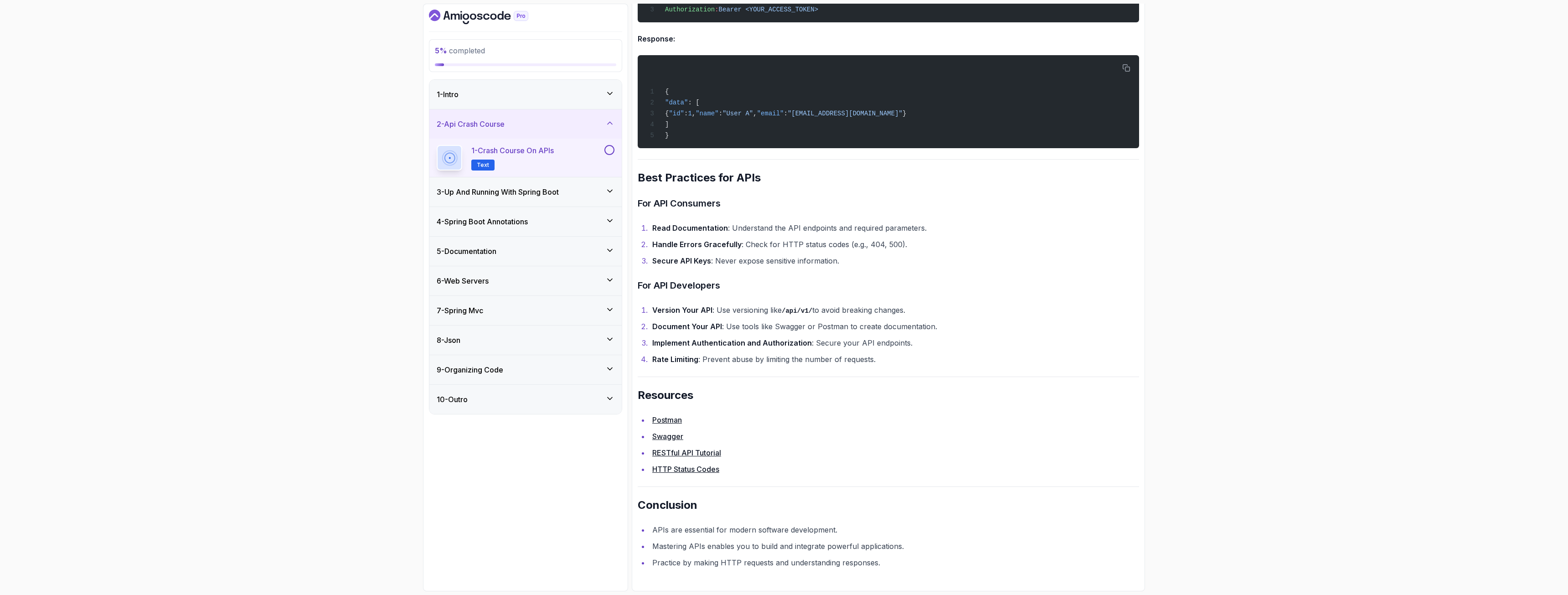
scroll to position [1692, 0]
click at [611, 152] on button at bounding box center [609, 150] width 10 height 10
click at [498, 195] on h3 "3 - Up And Running With Spring Boot" at bounding box center [497, 192] width 122 height 11
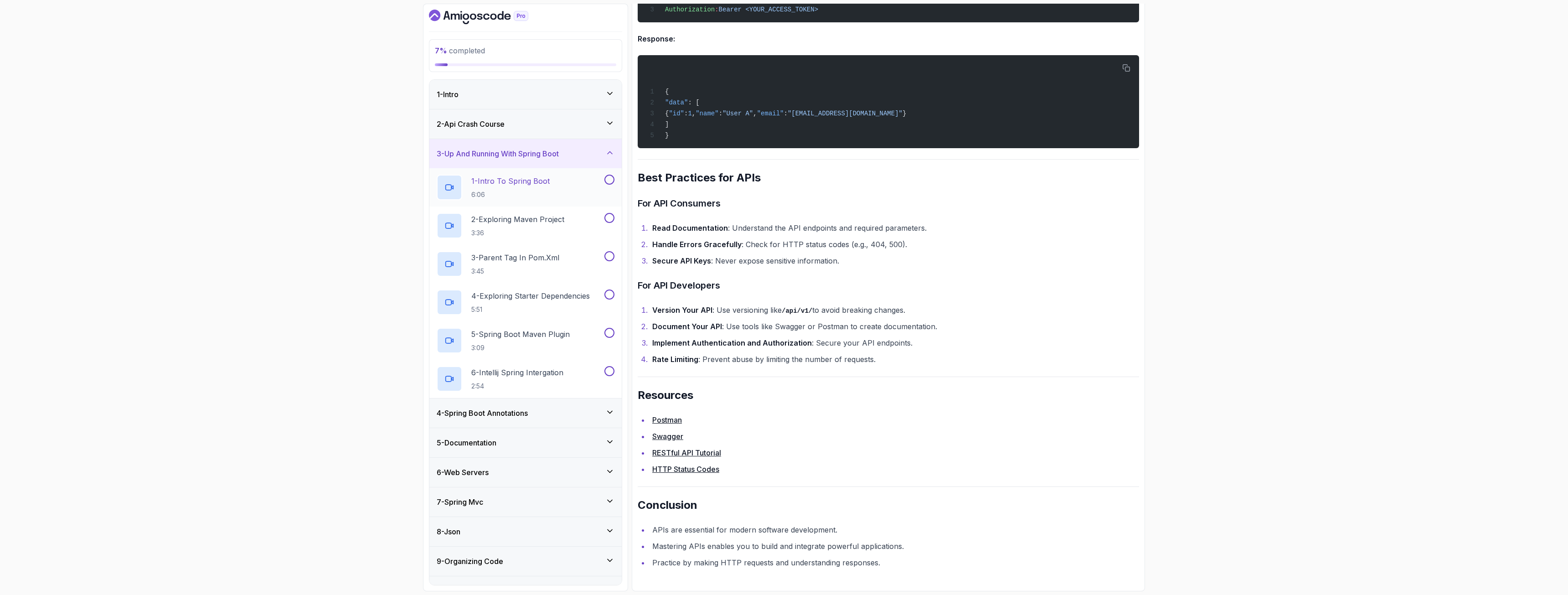
click at [496, 186] on p "1 - Intro To Spring Boot" at bounding box center [510, 181] width 79 height 11
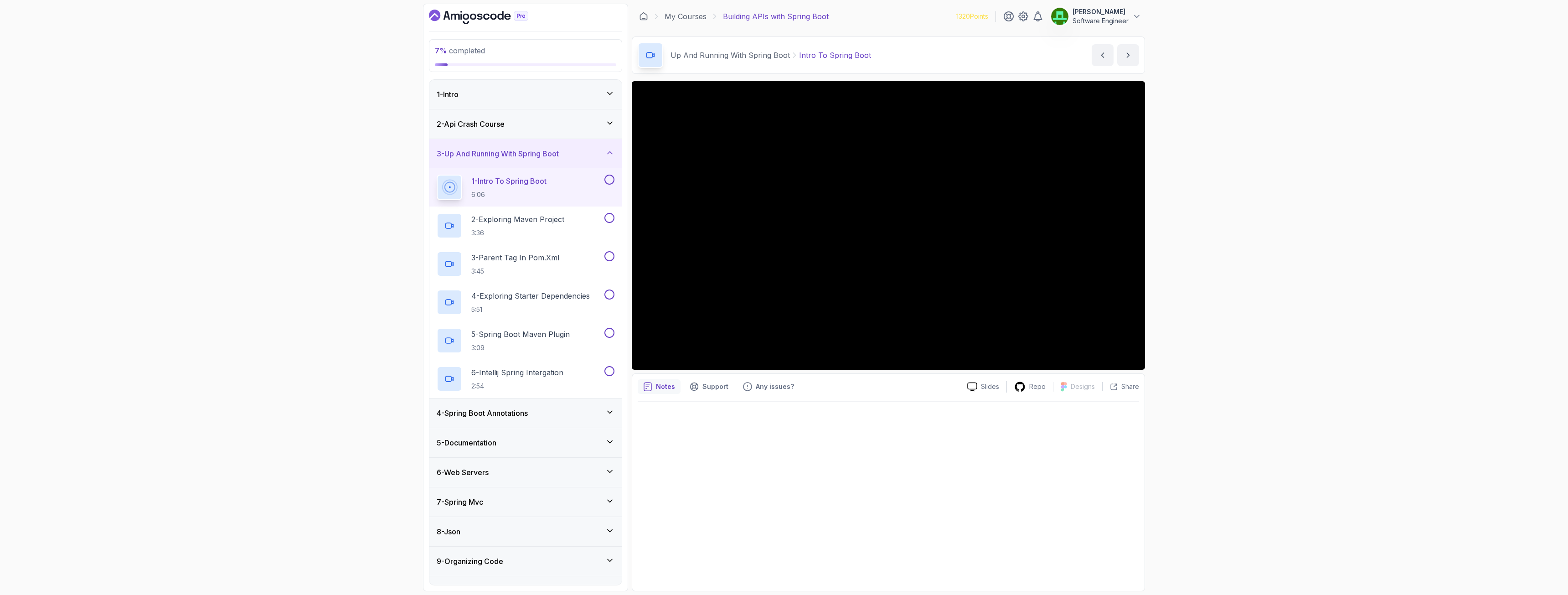
click at [369, 195] on div "7 % completed 1 - Intro 2 - Api Crash Course 3 - Up And Running With Spring Boo…" at bounding box center [784, 297] width 1568 height 595
click at [609, 179] on button at bounding box center [609, 180] width 10 height 10
click at [523, 219] on p "2 - Exploring Maven Project" at bounding box center [517, 219] width 93 height 11
click at [611, 220] on button at bounding box center [609, 218] width 10 height 10
click at [525, 411] on h3 "4 - Spring Boot Annotations" at bounding box center [482, 413] width 91 height 11
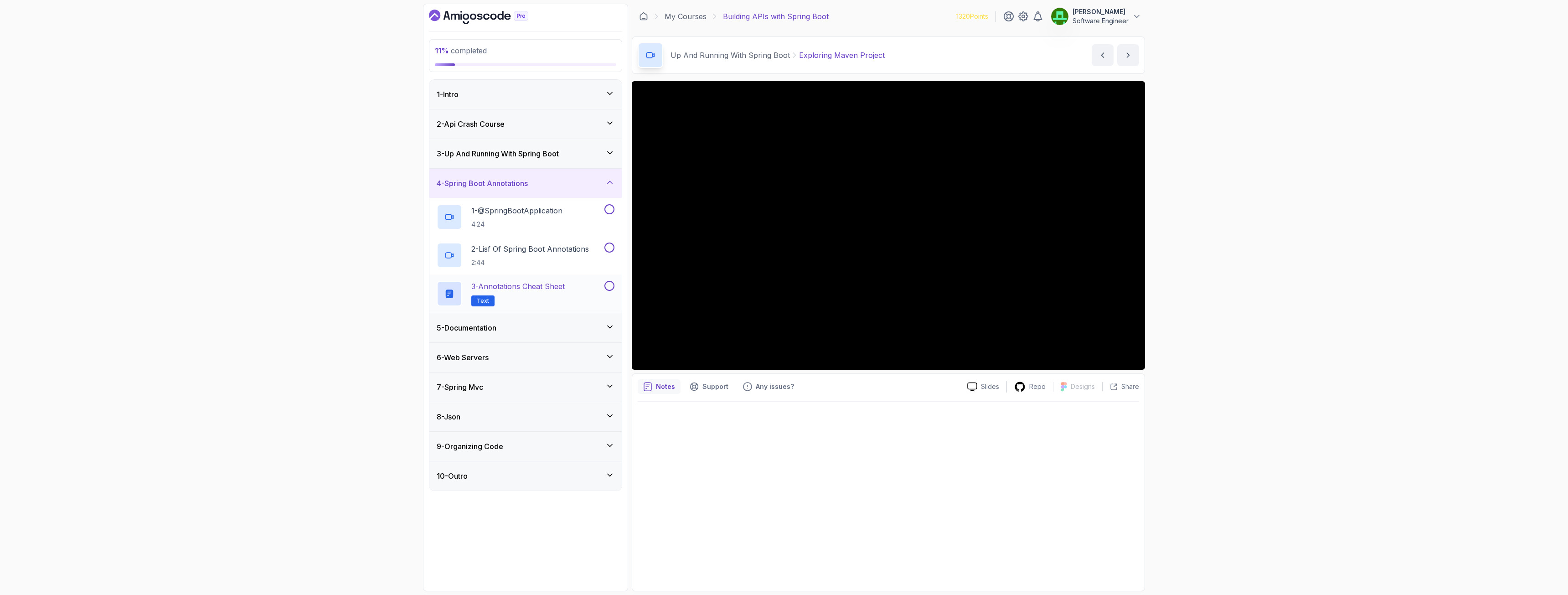
click at [531, 292] on p "3 - Annotations Cheat Sheet" at bounding box center [518, 286] width 94 height 11
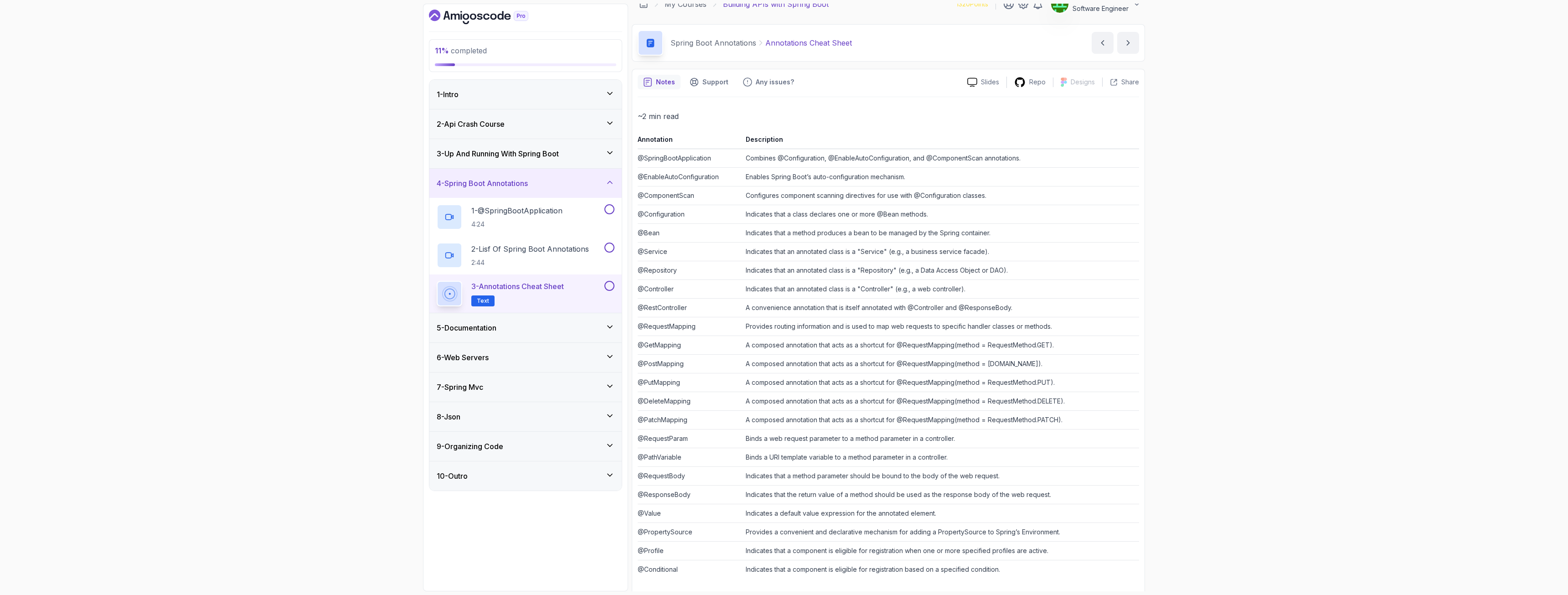
scroll to position [18, 0]
click at [491, 329] on h3 "5 - Documentation" at bounding box center [466, 328] width 60 height 11
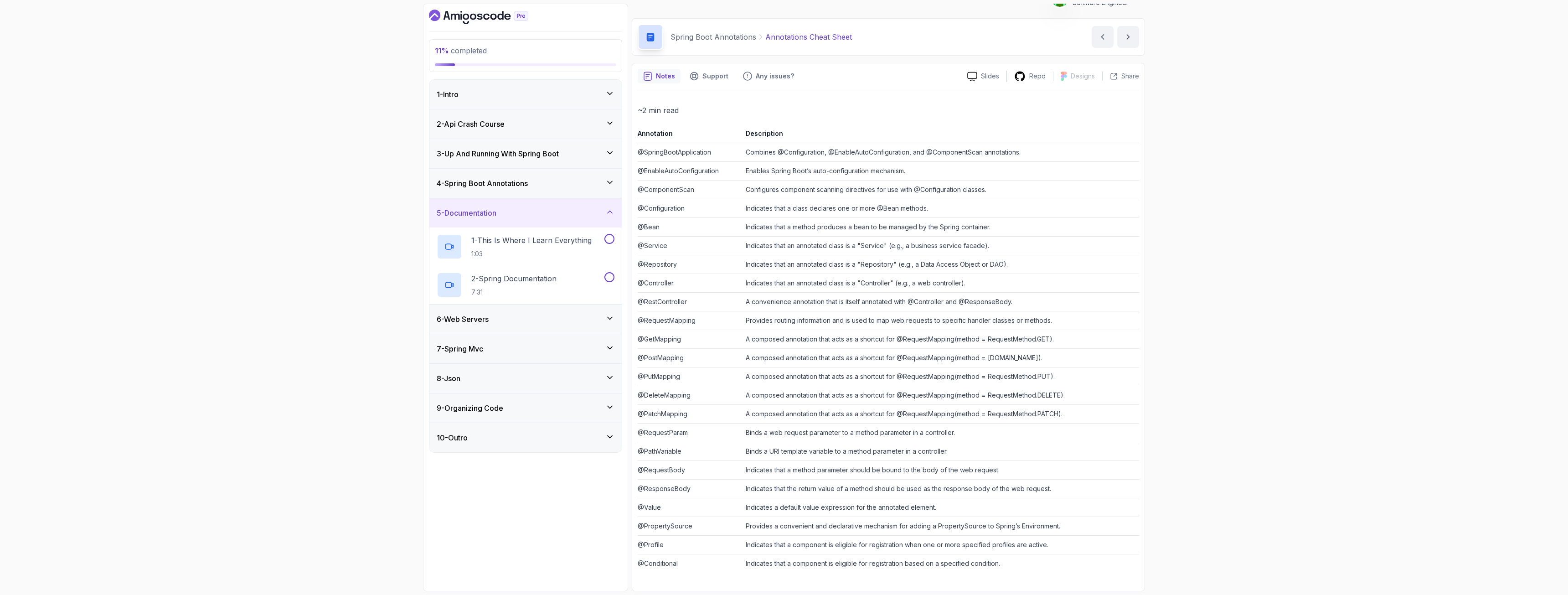
click at [466, 314] on h3 "6 - Web Servers" at bounding box center [462, 319] width 52 height 11
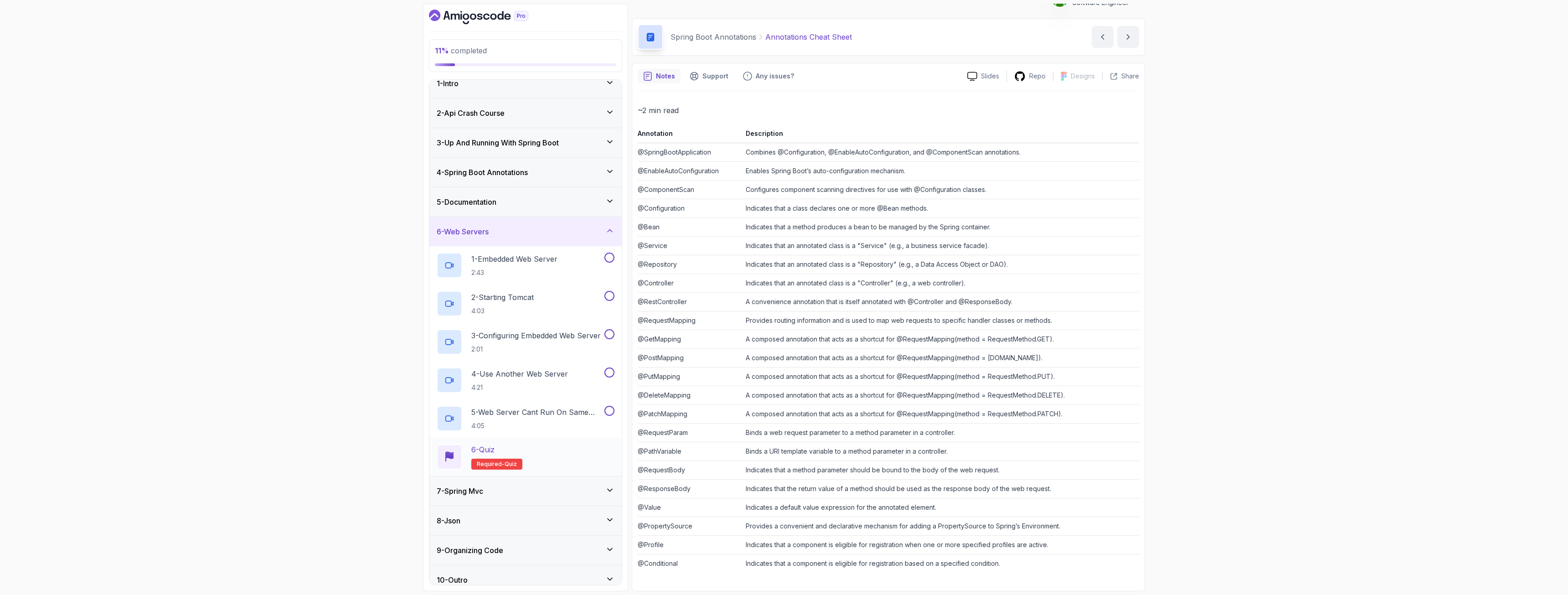
scroll to position [21, 0]
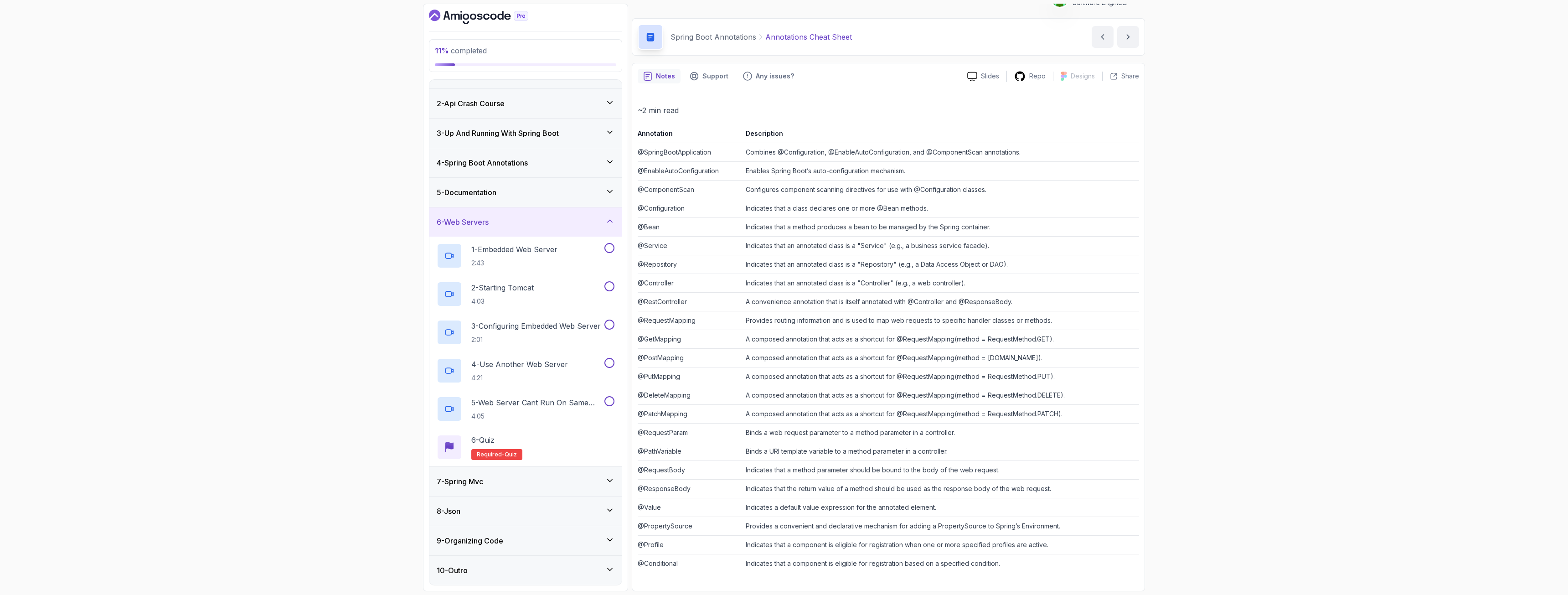
click at [464, 431] on h3 "7 - Spring Mvc" at bounding box center [460, 482] width 46 height 11
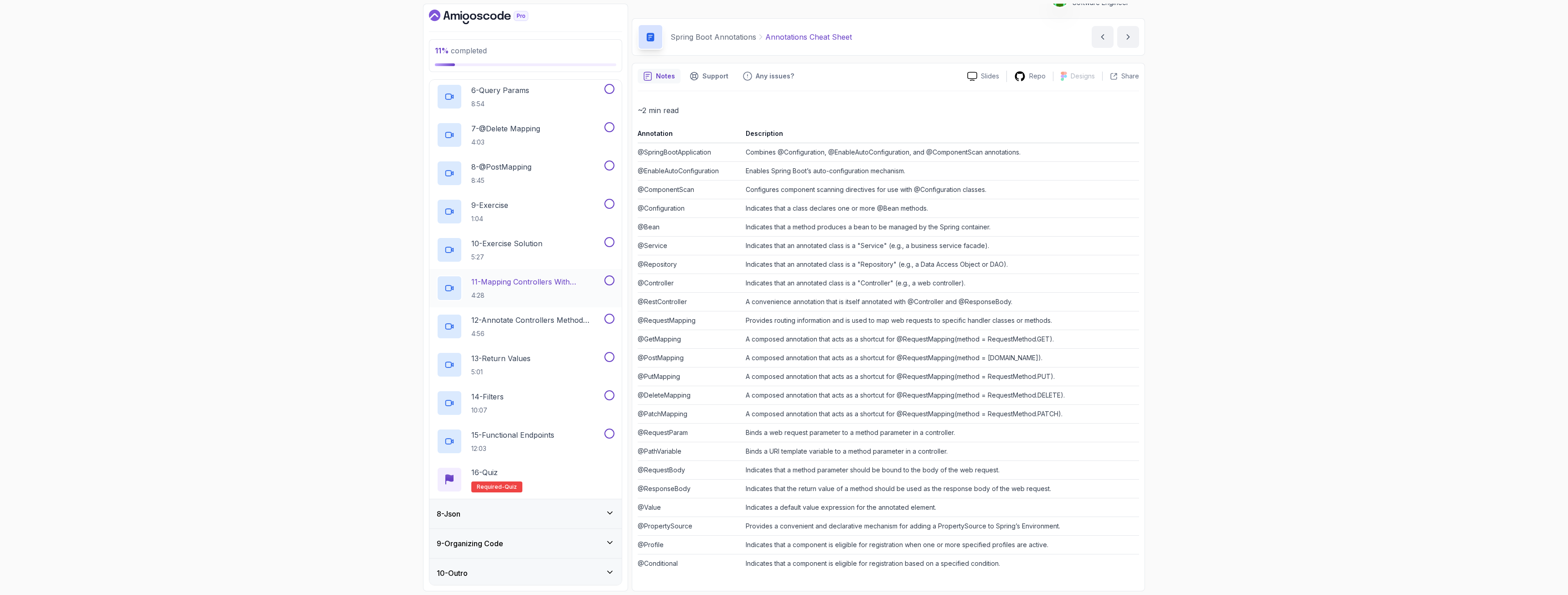
scroll to position [404, 0]
click at [472, 431] on div "8 - Json" at bounding box center [525, 511] width 178 height 11
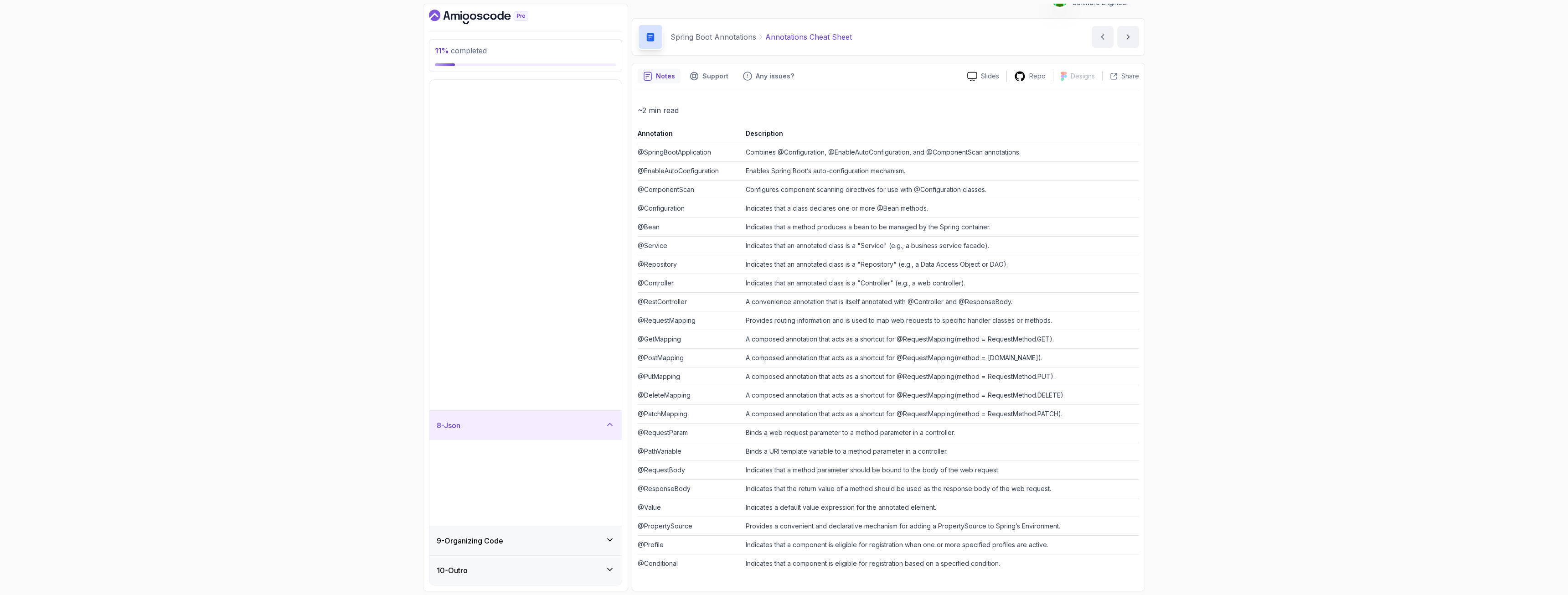
scroll to position [0, 0]
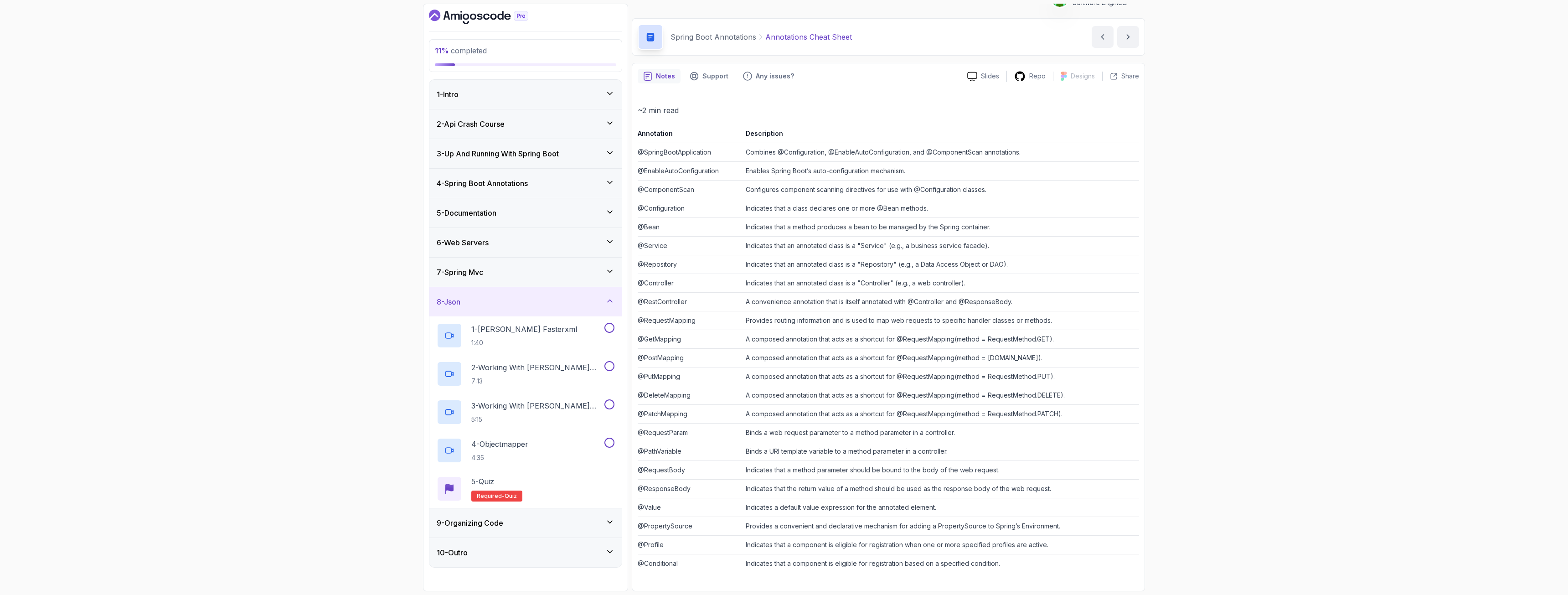
click at [480, 431] on h3 "9 - Organizing Code" at bounding box center [469, 523] width 66 height 11
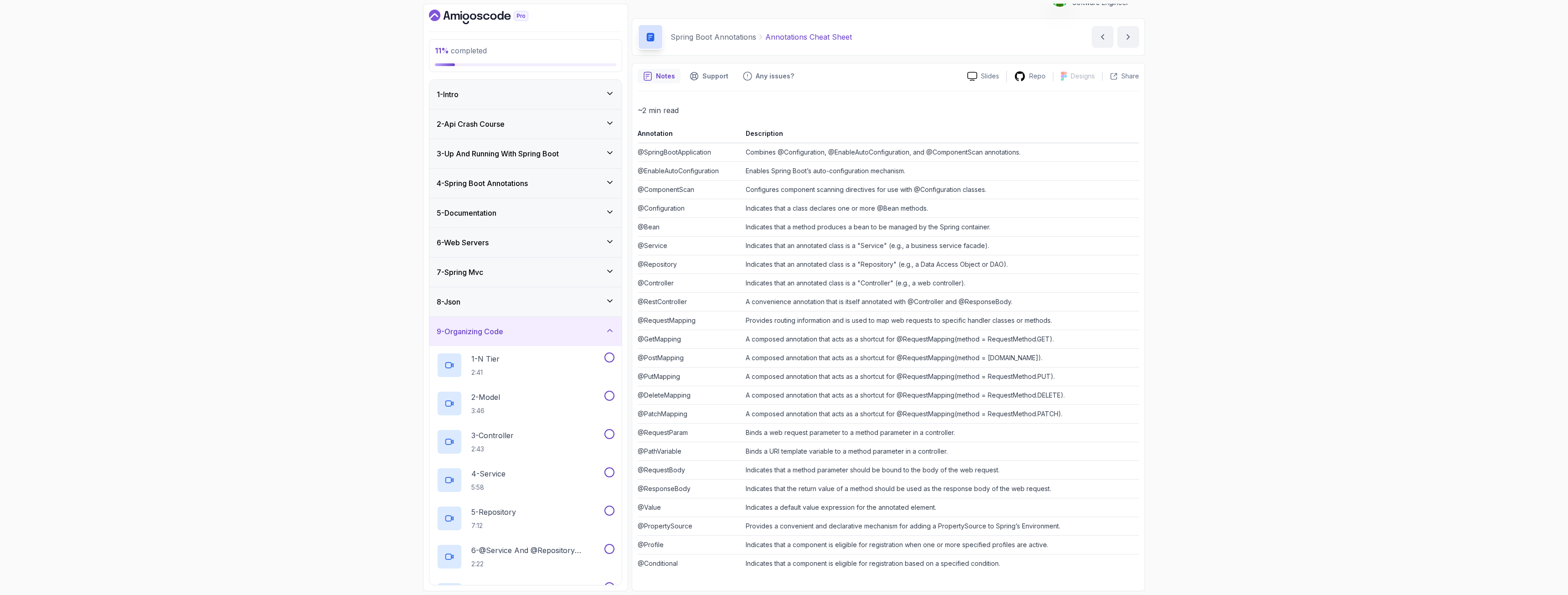
click at [465, 188] on h3 "4 - Spring Boot Annotations" at bounding box center [482, 183] width 91 height 11
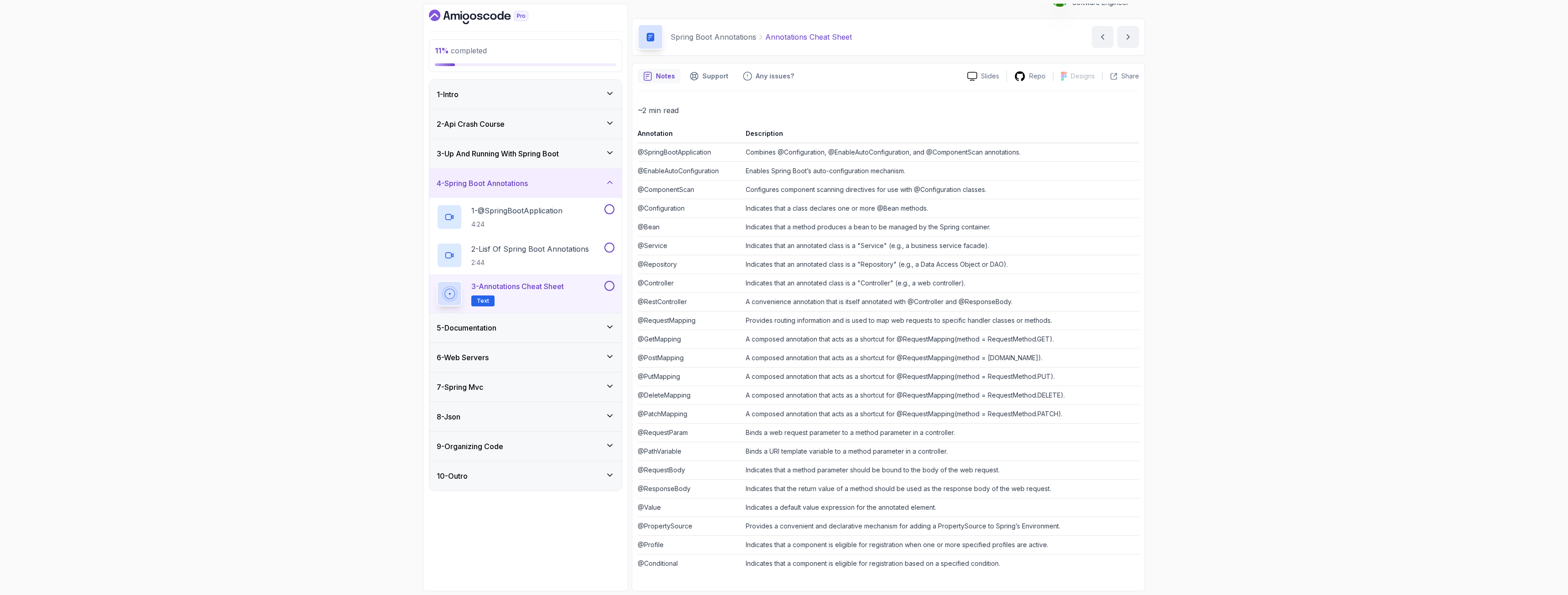
click at [494, 163] on div "3 - Up And Running With Spring Boot" at bounding box center [525, 153] width 192 height 29
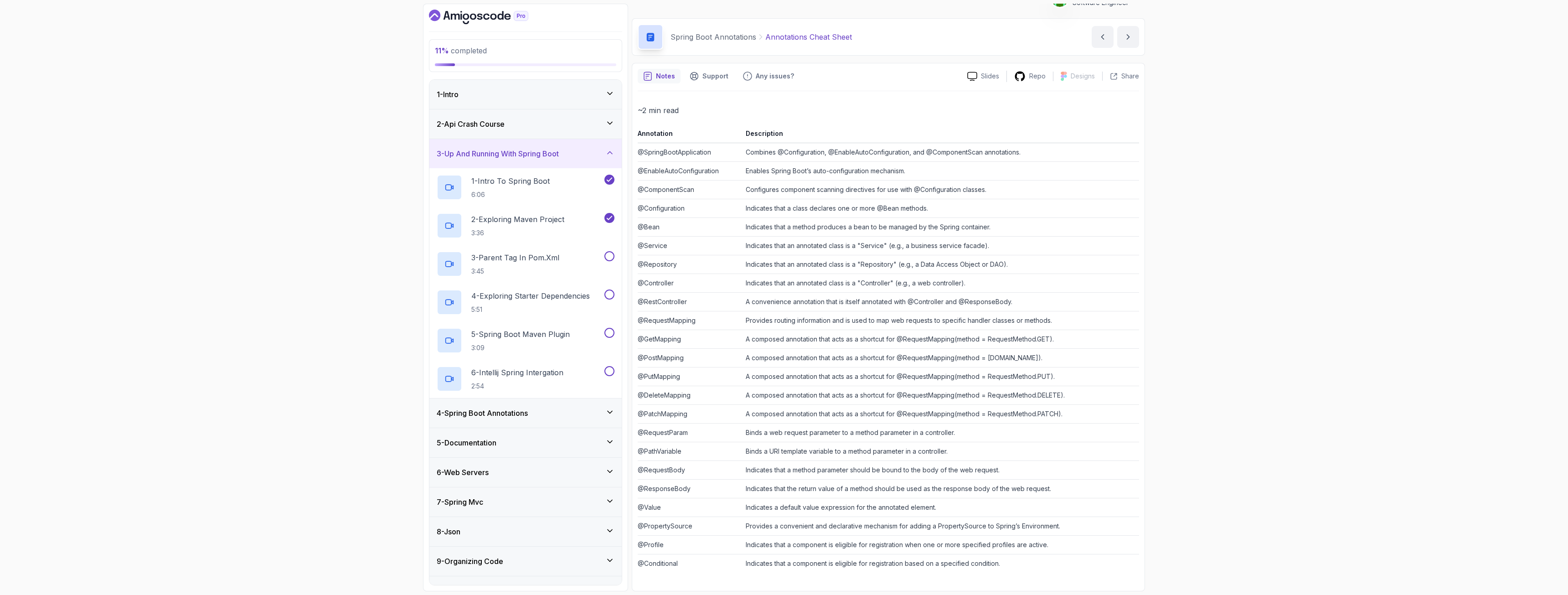
click at [410, 306] on div "11 % completed 1 - Intro 2 - Api Crash Course 3 - Up And Running With Spring Bo…" at bounding box center [784, 297] width 1568 height 595
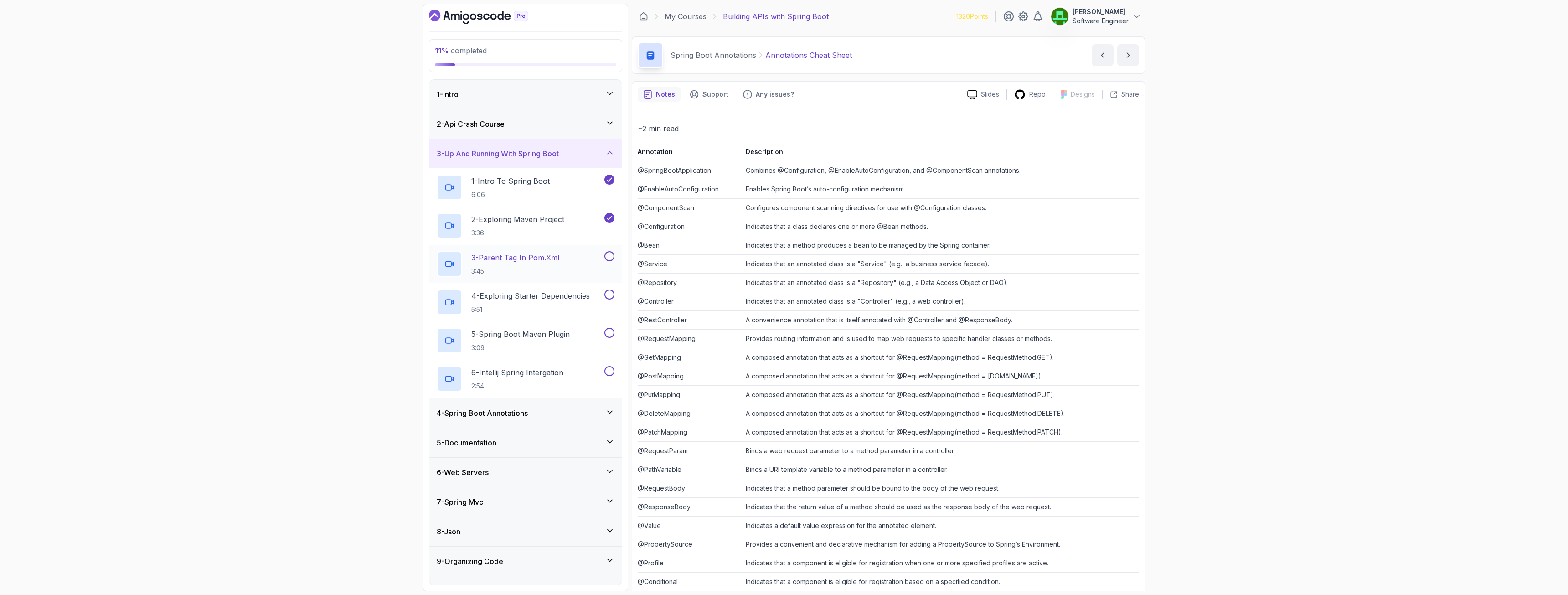
click at [544, 259] on p "3 - Parent Tag In pom.xml" at bounding box center [515, 258] width 88 height 11
